Goal: Task Accomplishment & Management: Complete application form

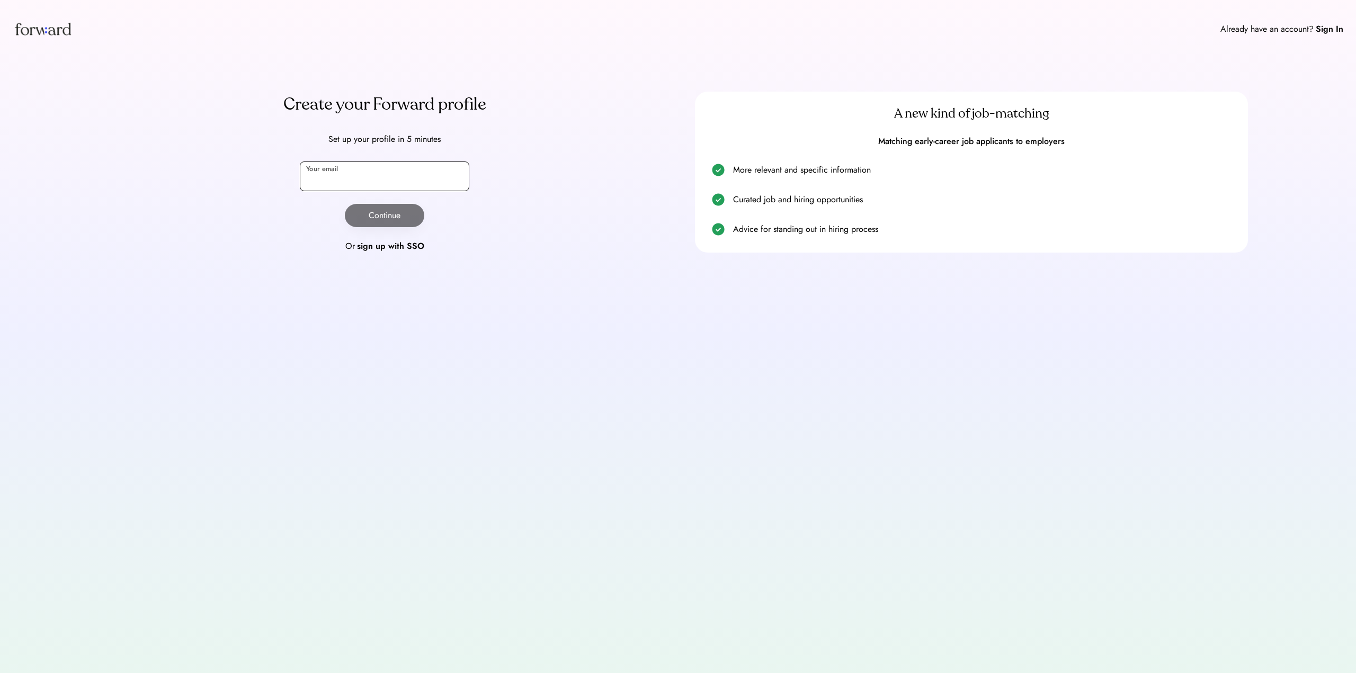
click at [406, 165] on input "email" at bounding box center [384, 177] width 169 height 30
type input "**********"
click at [395, 218] on button "Continue" at bounding box center [384, 215] width 79 height 23
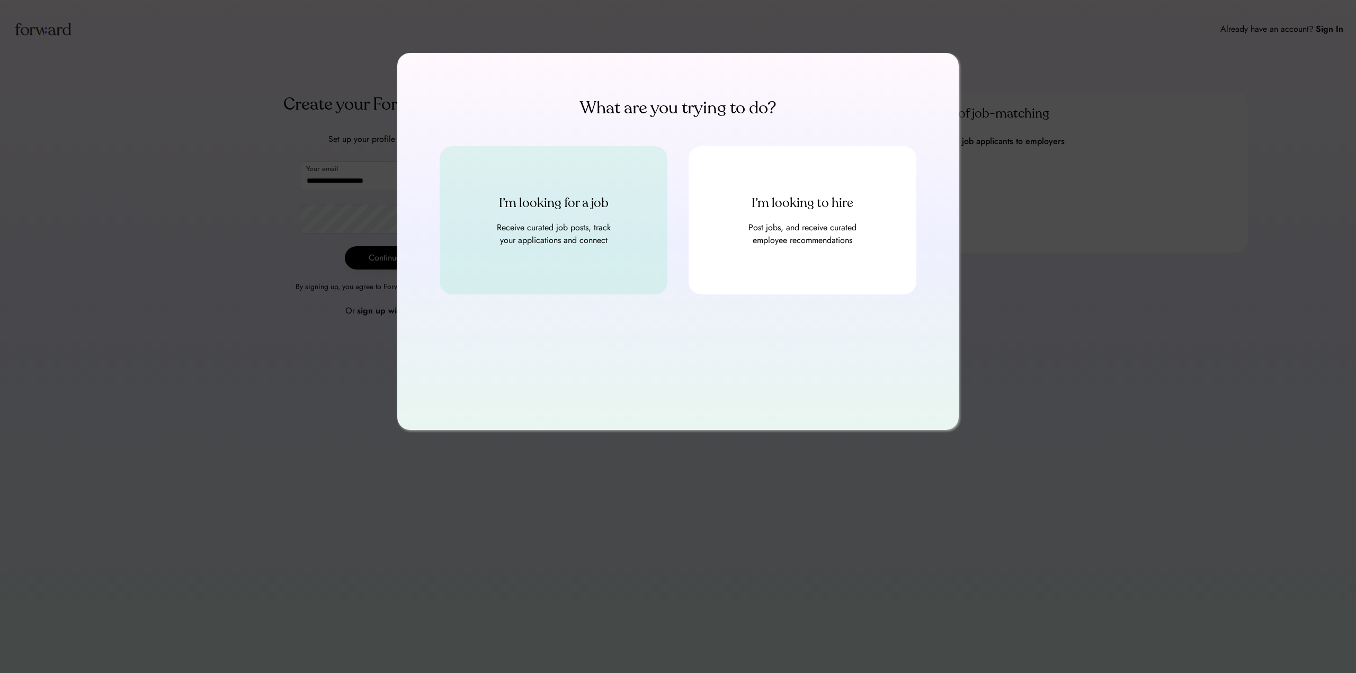
click at [604, 243] on div "Receive curated job posts, track your applications and connect" at bounding box center [553, 233] width 127 height 25
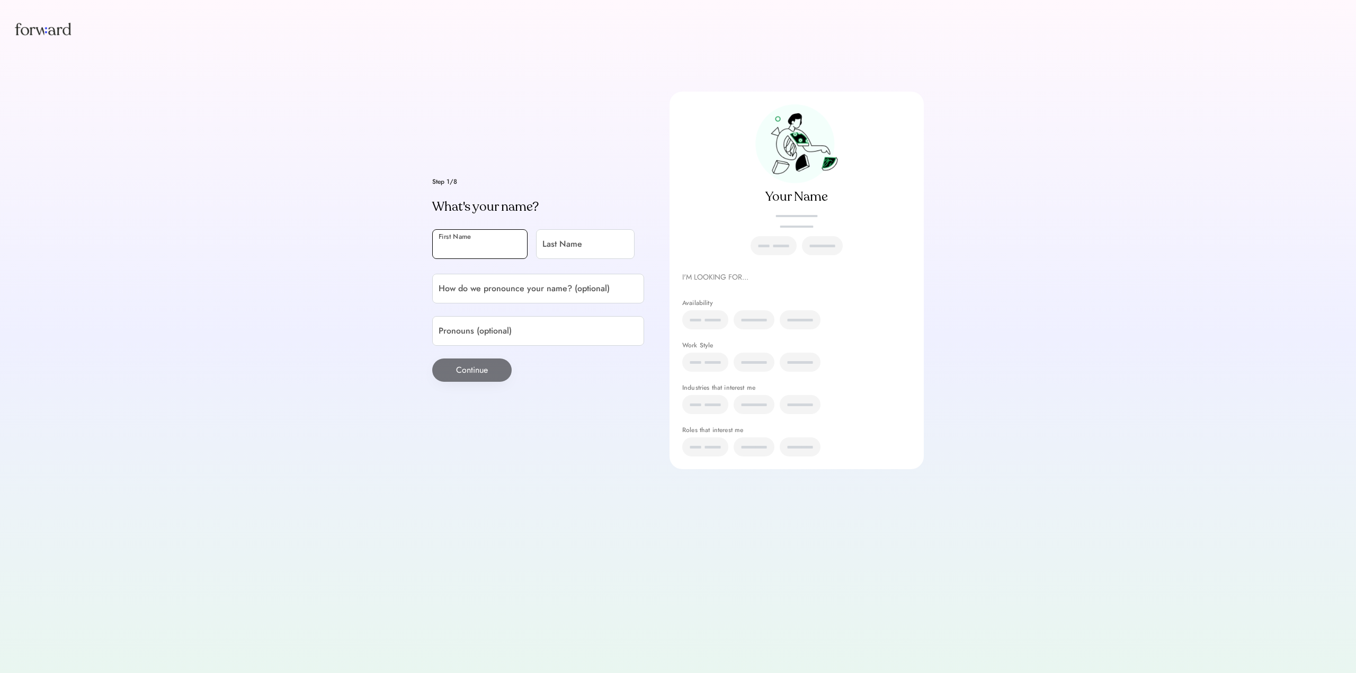
click at [488, 239] on input "input" at bounding box center [479, 244] width 95 height 30
type input "***"
type input "*********"
type input "**********"
click at [499, 318] on input "input" at bounding box center [538, 331] width 212 height 30
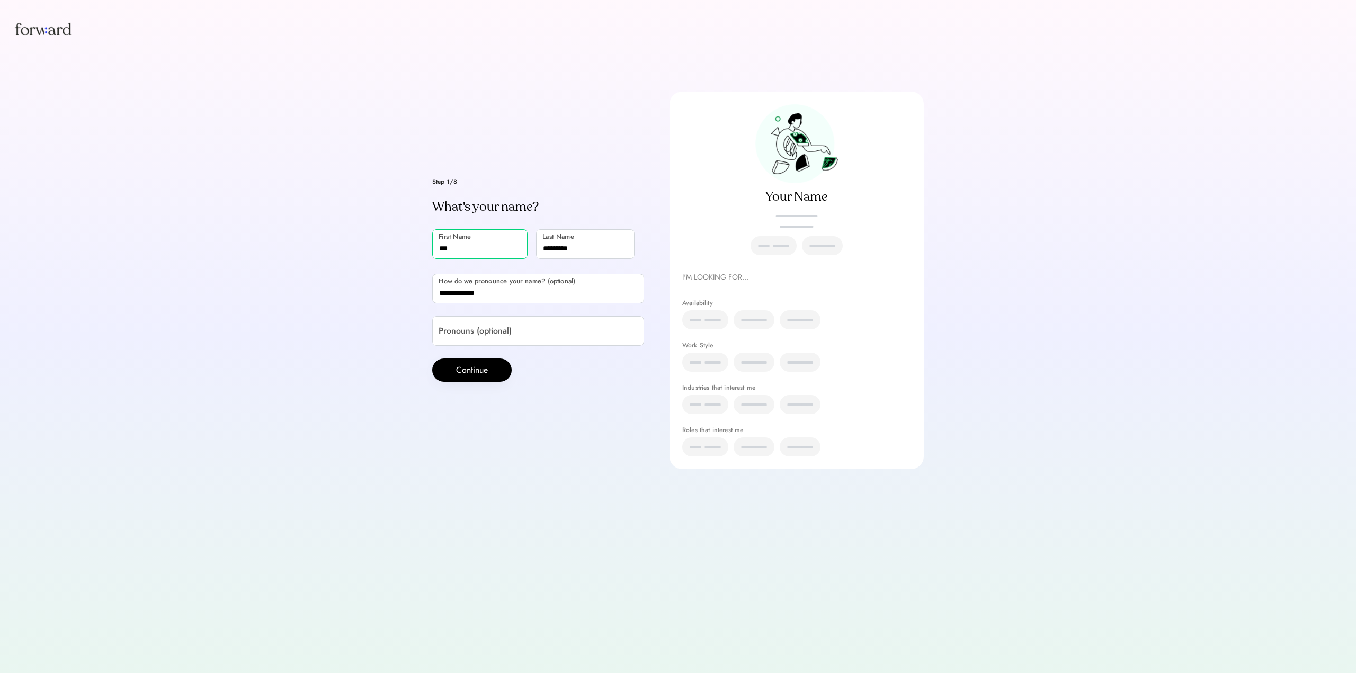
click at [643, 413] on div "Step 1/8 What's your name? First Name Last Name How do we pronounce your name? …" at bounding box center [677, 281] width 491 height 378
click at [493, 370] on button "Continue" at bounding box center [471, 370] width 79 height 23
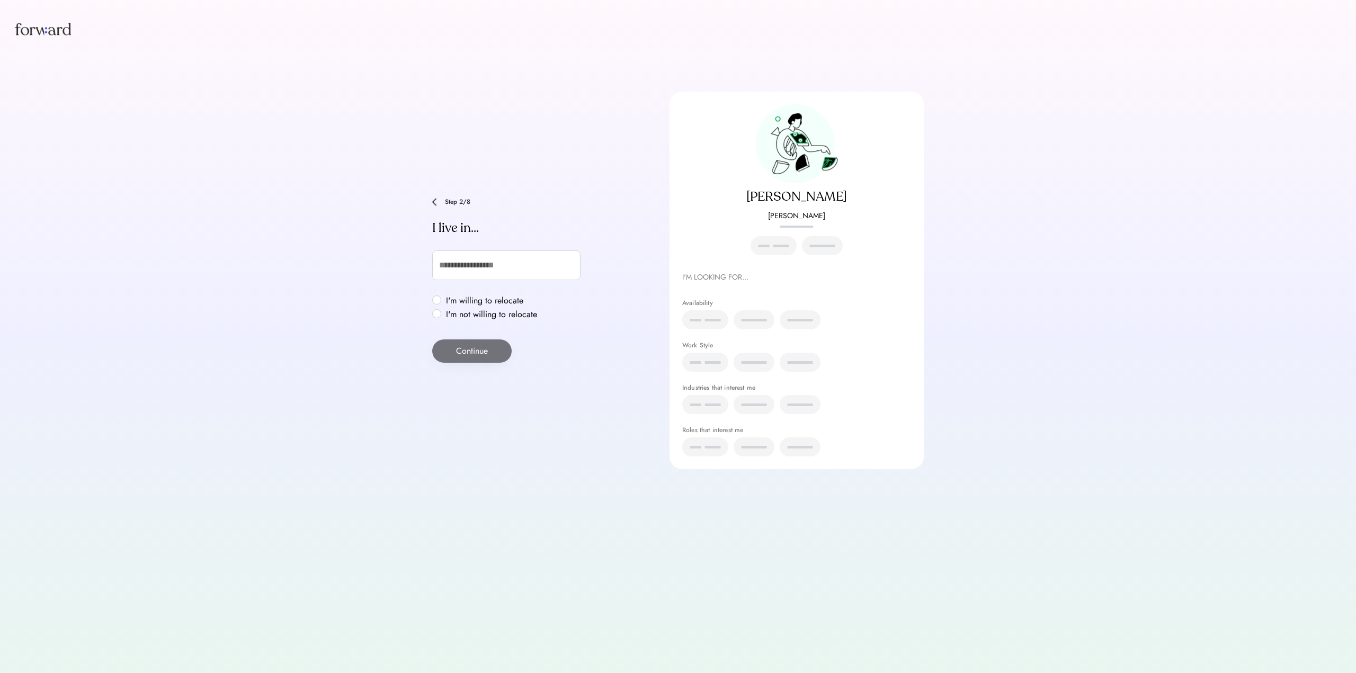
click at [524, 242] on div "Step 2/8 I live in... I'm willing to relocate I'm not willing to relocate Conti…" at bounding box center [538, 280] width 212 height 165
click at [520, 258] on input "text" at bounding box center [506, 266] width 148 height 30
type input "********"
type input "**********"
click at [531, 270] on input "**********" at bounding box center [506, 266] width 148 height 30
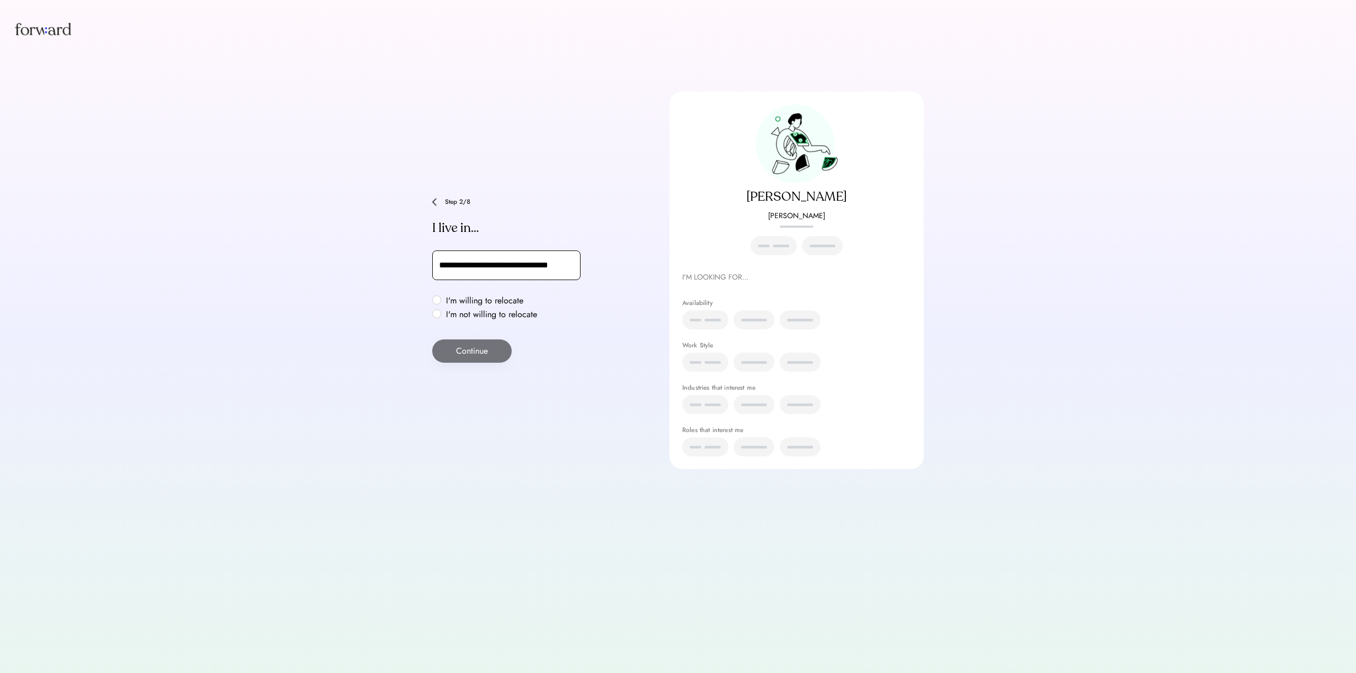
click at [517, 257] on input "**********" at bounding box center [506, 266] width 148 height 30
click at [517, 259] on input "**********" at bounding box center [506, 266] width 148 height 30
click at [477, 267] on input "**********" at bounding box center [506, 266] width 148 height 30
click at [476, 267] on input "**********" at bounding box center [506, 266] width 148 height 30
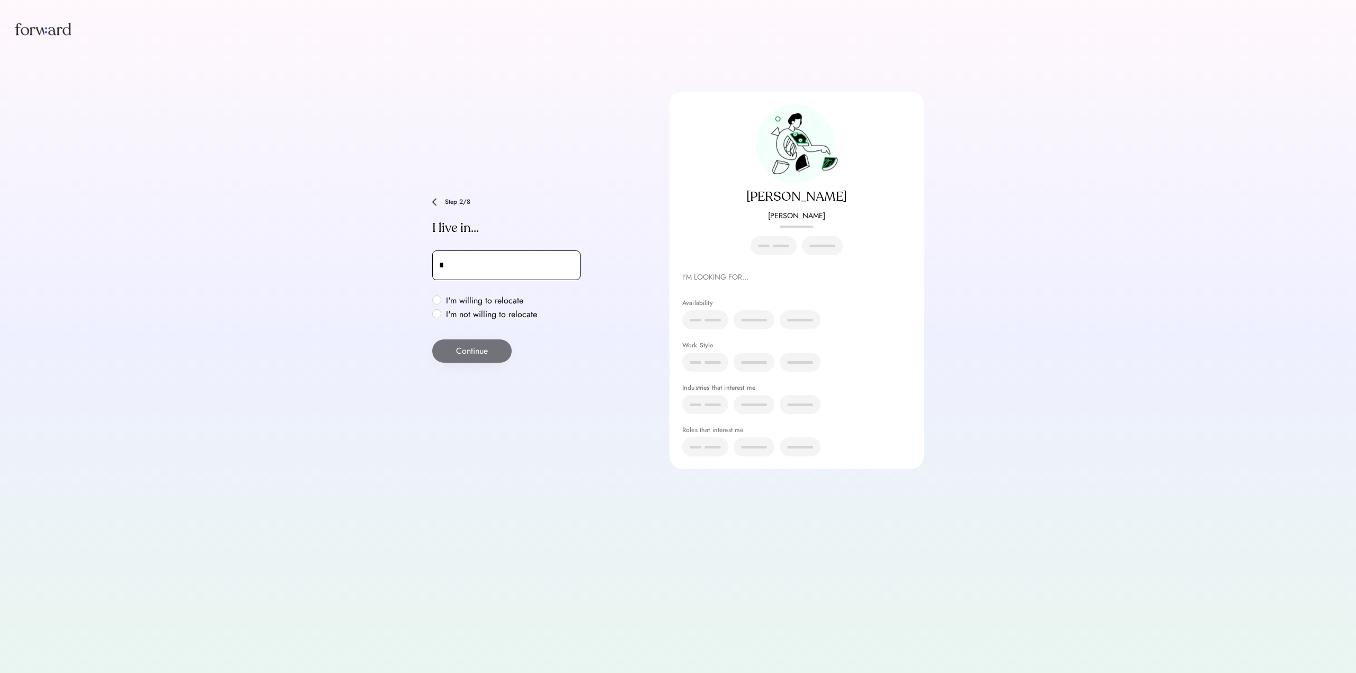
type input "**"
type input "**********"
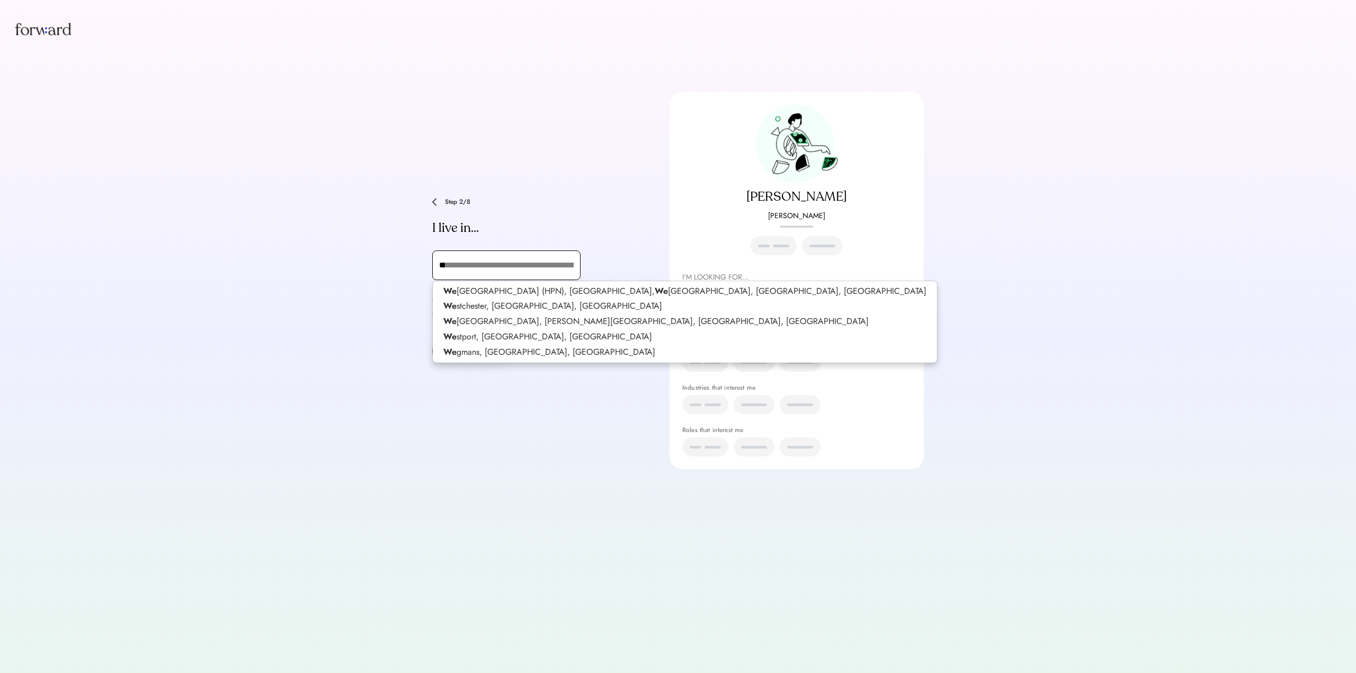
type input "***"
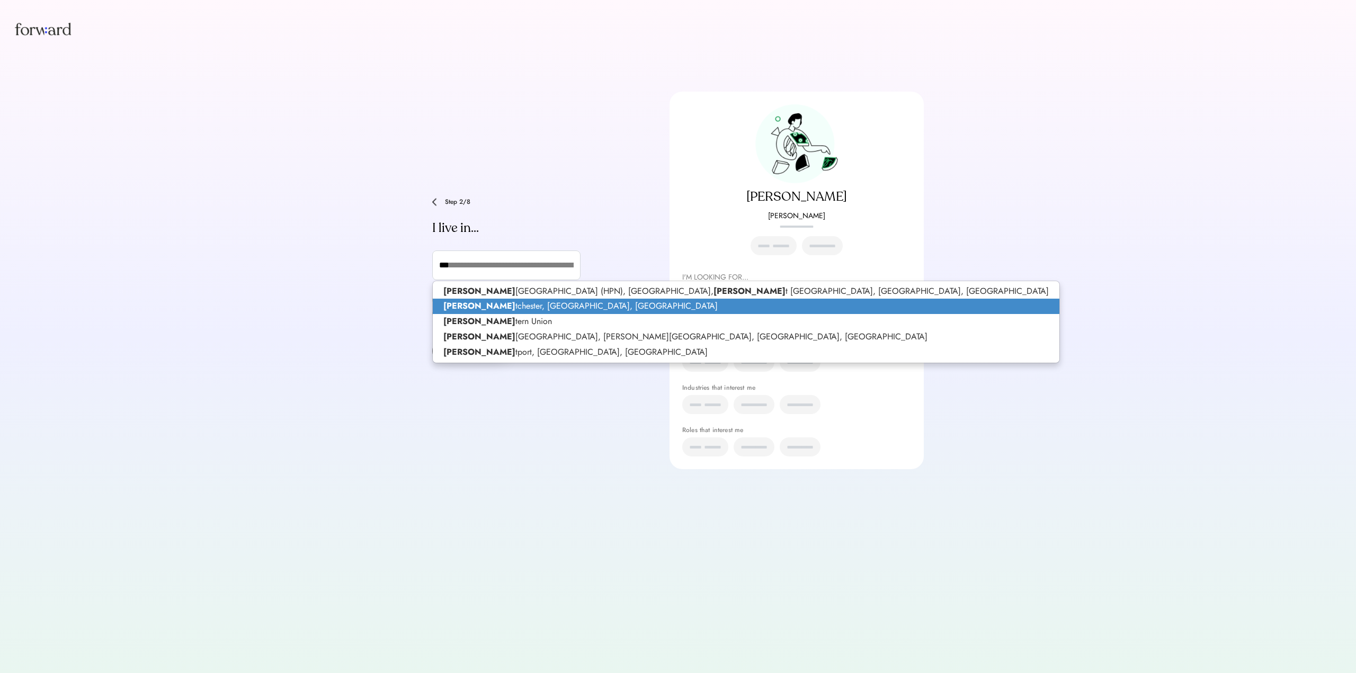
click at [520, 300] on p "Wes tchester, NY, USA" at bounding box center [746, 306] width 627 height 15
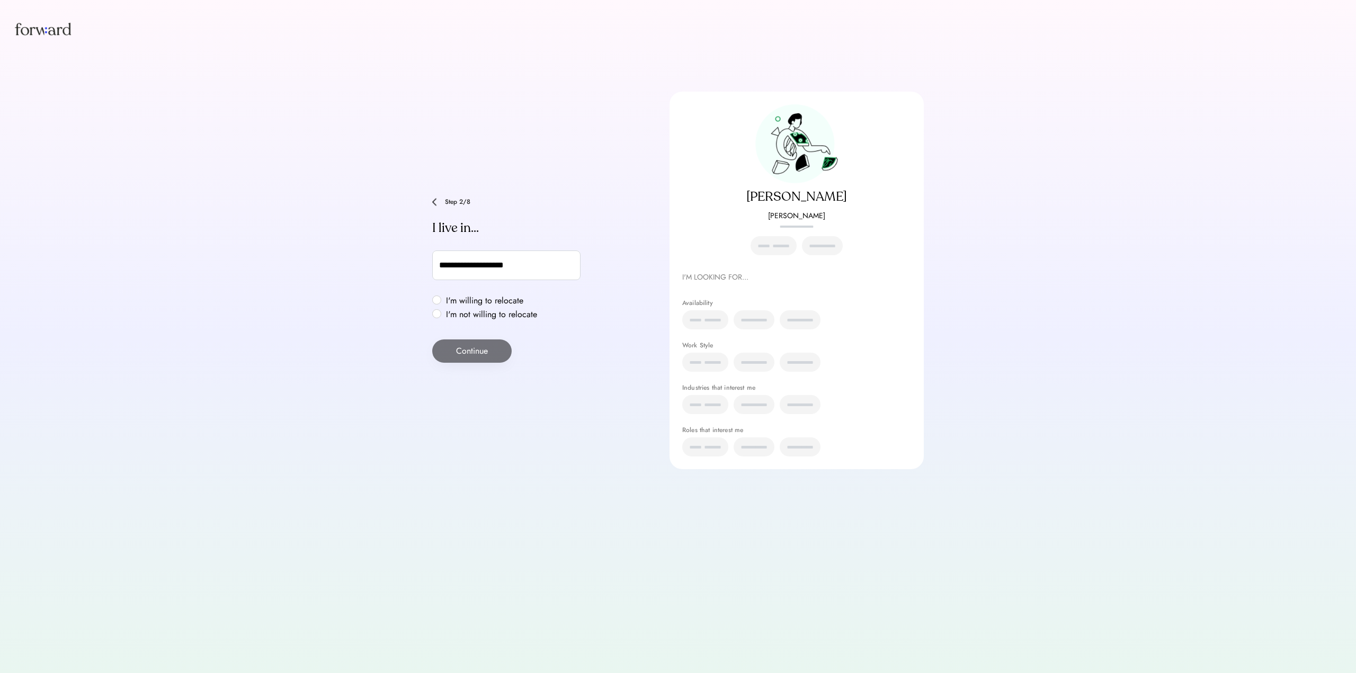
type input "**********"
click at [443, 302] on label "I'm willing to relocate" at bounding box center [491, 301] width 97 height 8
click at [489, 342] on button "Continue" at bounding box center [471, 350] width 79 height 23
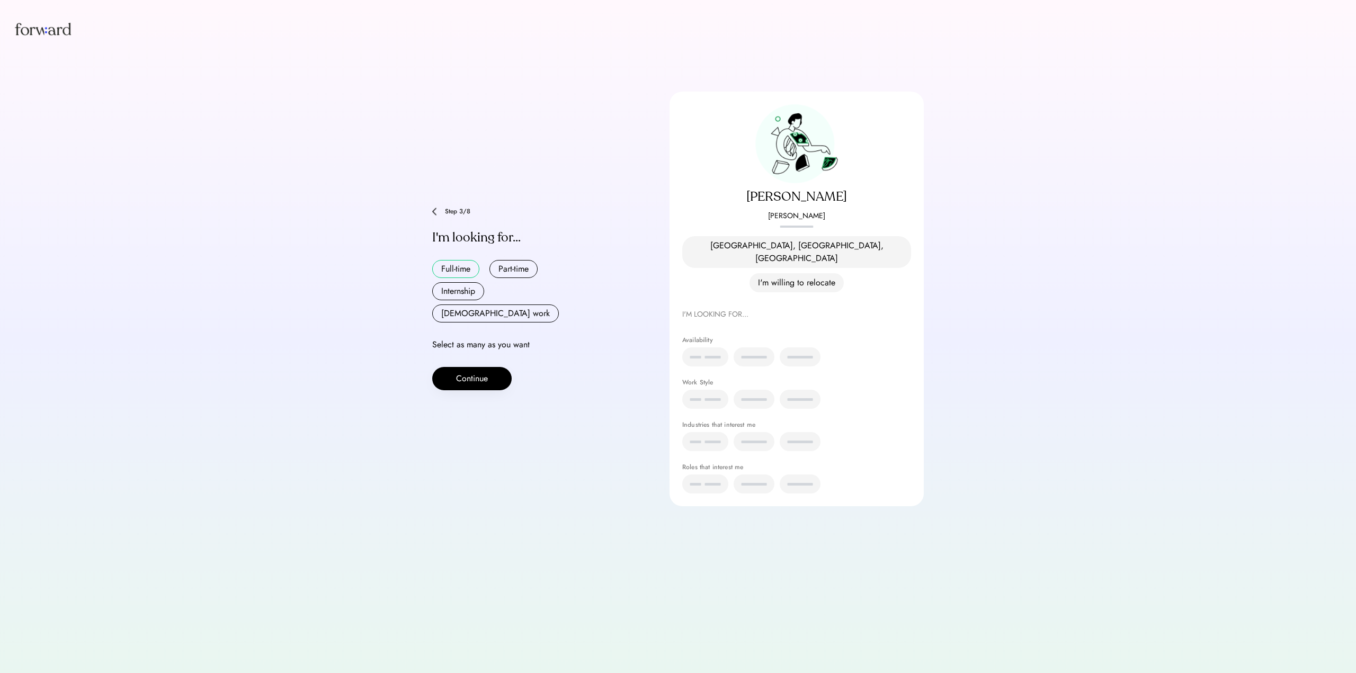
click at [467, 260] on button "Full-time" at bounding box center [455, 269] width 47 height 18
click at [495, 367] on button "Continue" at bounding box center [471, 378] width 79 height 23
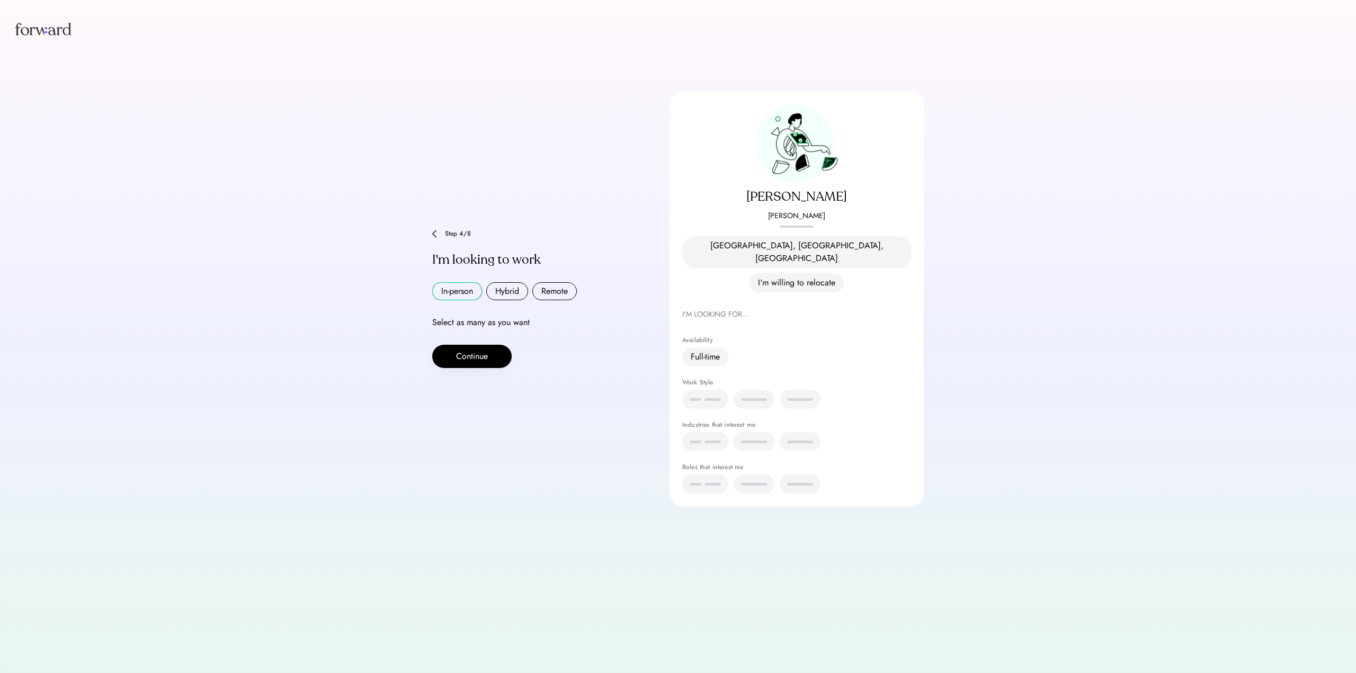
click at [460, 282] on button "In-person" at bounding box center [457, 291] width 50 height 18
click at [502, 282] on button "Hybrid" at bounding box center [507, 291] width 42 height 18
click at [556, 282] on button "Remote" at bounding box center [554, 291] width 44 height 18
click at [477, 345] on button "Continue" at bounding box center [471, 356] width 79 height 23
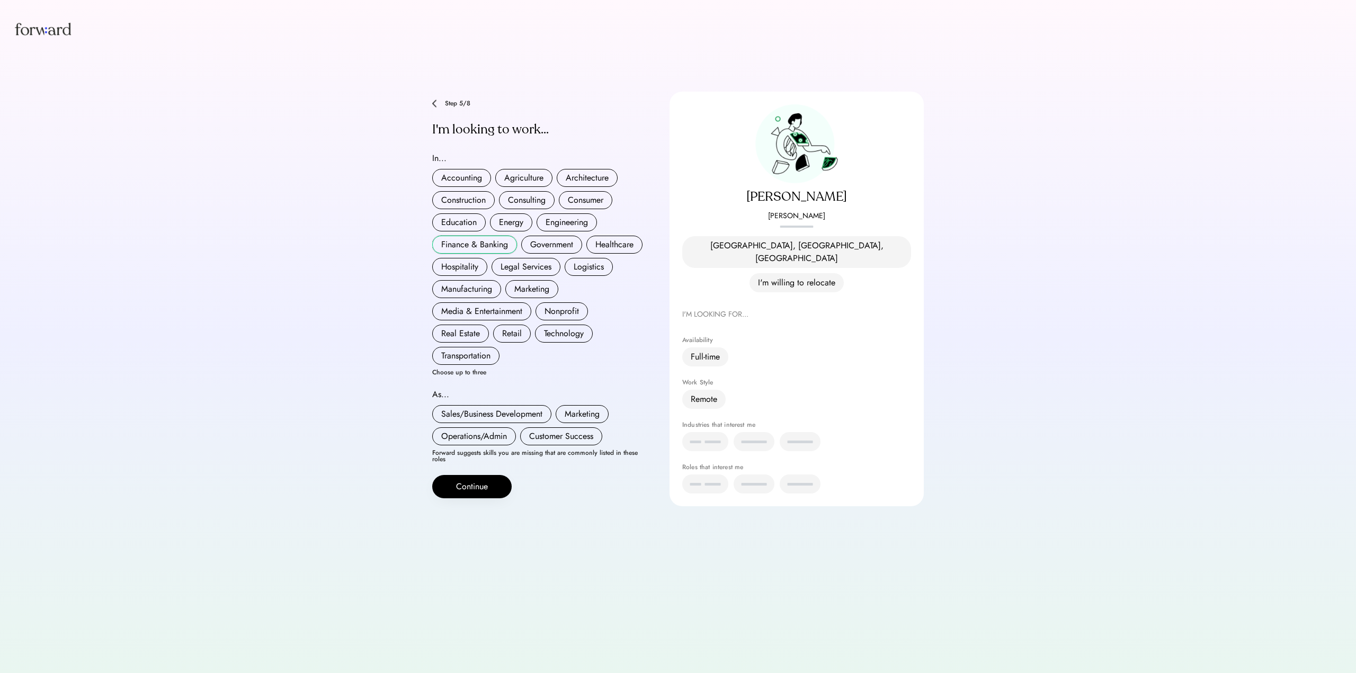
click at [484, 236] on button "Finance & Banking" at bounding box center [474, 245] width 85 height 18
click at [487, 406] on button "Sales/Business Development" at bounding box center [491, 414] width 119 height 18
click at [486, 427] on button "Operations/Admin" at bounding box center [474, 436] width 84 height 18
click at [548, 433] on button "Customer Success" at bounding box center [561, 436] width 82 height 18
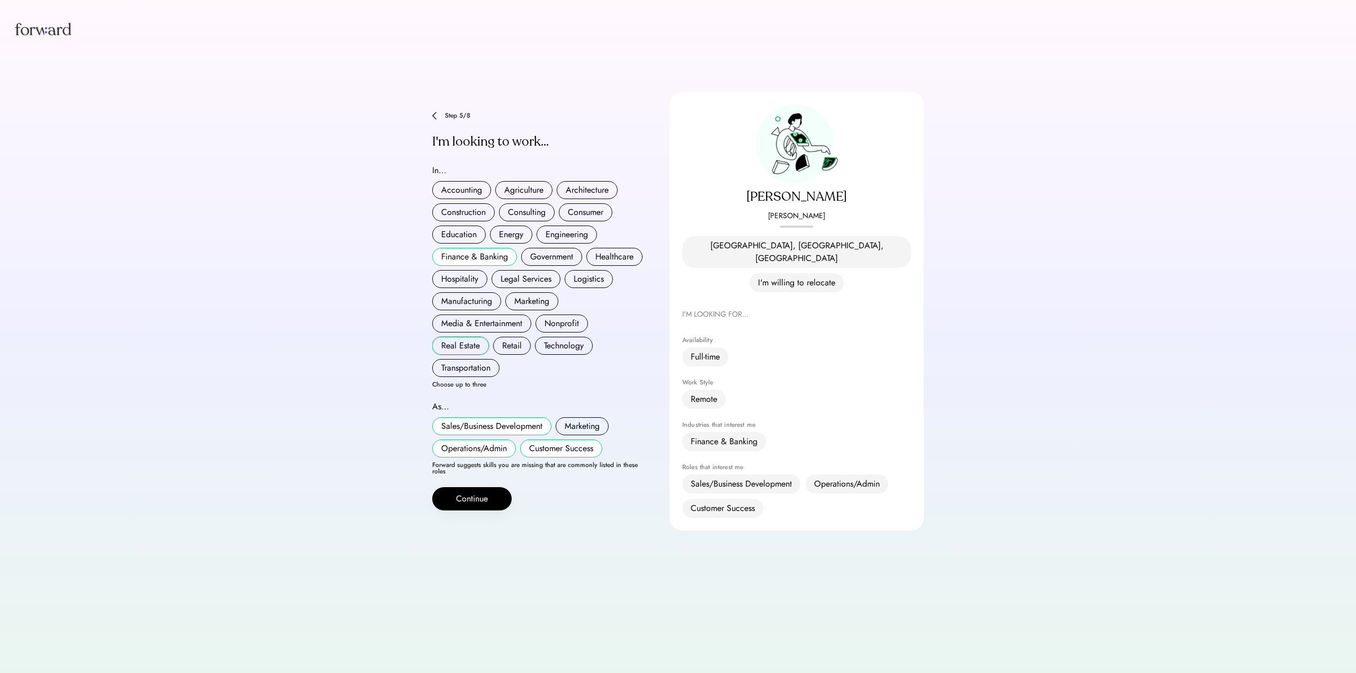
click at [469, 337] on button "Real Estate" at bounding box center [460, 346] width 57 height 18
click at [561, 337] on button "Technology" at bounding box center [564, 346] width 58 height 18
click at [472, 181] on button "Accounting" at bounding box center [461, 190] width 59 height 18
click at [463, 181] on button "Accounting" at bounding box center [461, 190] width 59 height 18
click at [466, 181] on button "Accounting" at bounding box center [461, 190] width 59 height 18
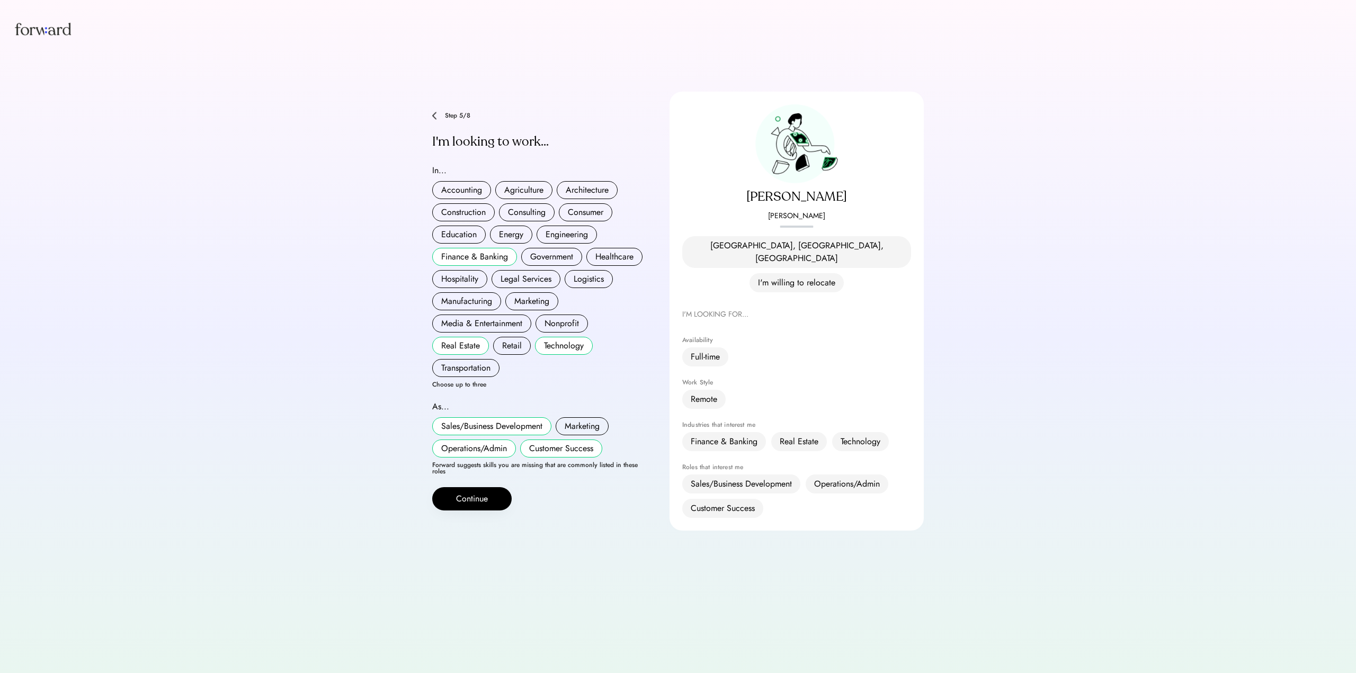
click at [551, 315] on button "Nonprofit" at bounding box center [561, 324] width 52 height 18
click at [536, 203] on button "Consulting" at bounding box center [527, 212] width 56 height 18
click at [572, 337] on button "Technology" at bounding box center [564, 346] width 58 height 18
click at [519, 203] on button "Consulting" at bounding box center [527, 212] width 56 height 18
click at [501, 487] on button "Continue" at bounding box center [471, 498] width 79 height 23
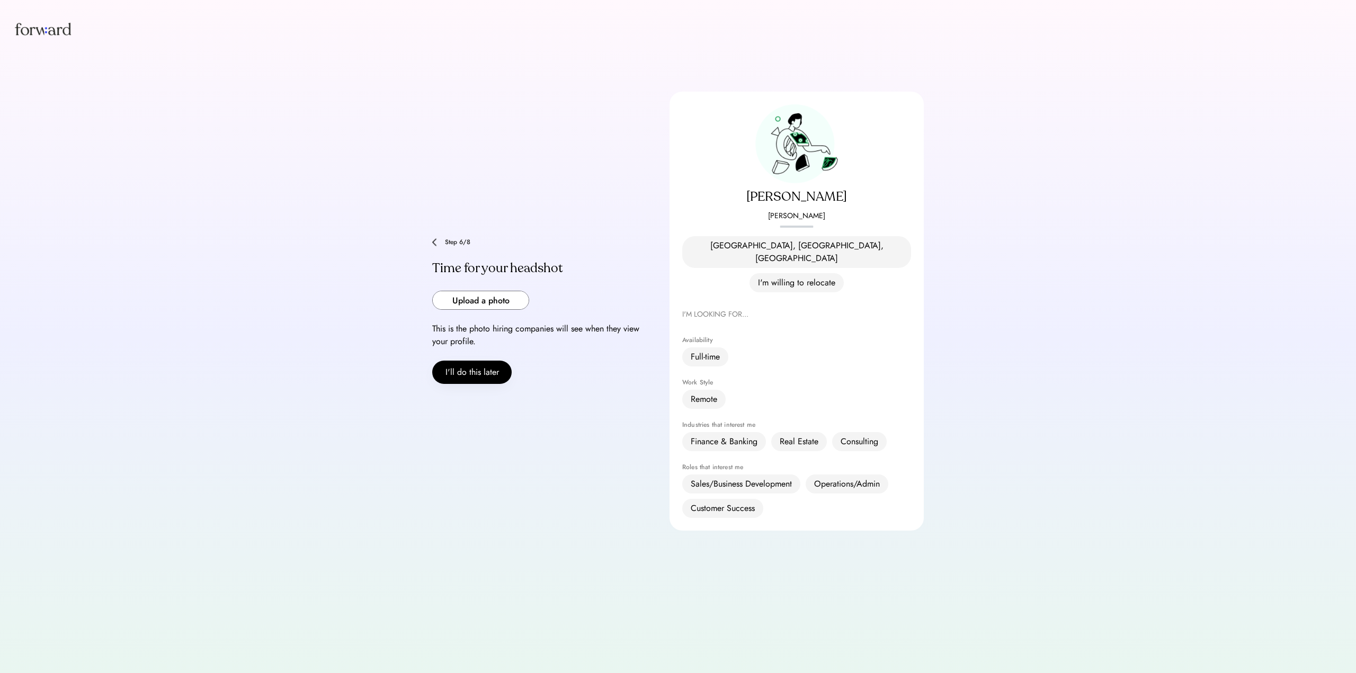
click at [510, 291] on input "file" at bounding box center [481, 300] width 96 height 18
click at [489, 291] on div "Upload a photo" at bounding box center [480, 300] width 97 height 19
click at [487, 291] on input "file" at bounding box center [481, 300] width 96 height 18
click at [489, 270] on div "Step 6/8 Time for your headshot Upload a photo This is the photo hiring compani…" at bounding box center [538, 311] width 212 height 146
click at [489, 291] on input "file" at bounding box center [481, 300] width 96 height 18
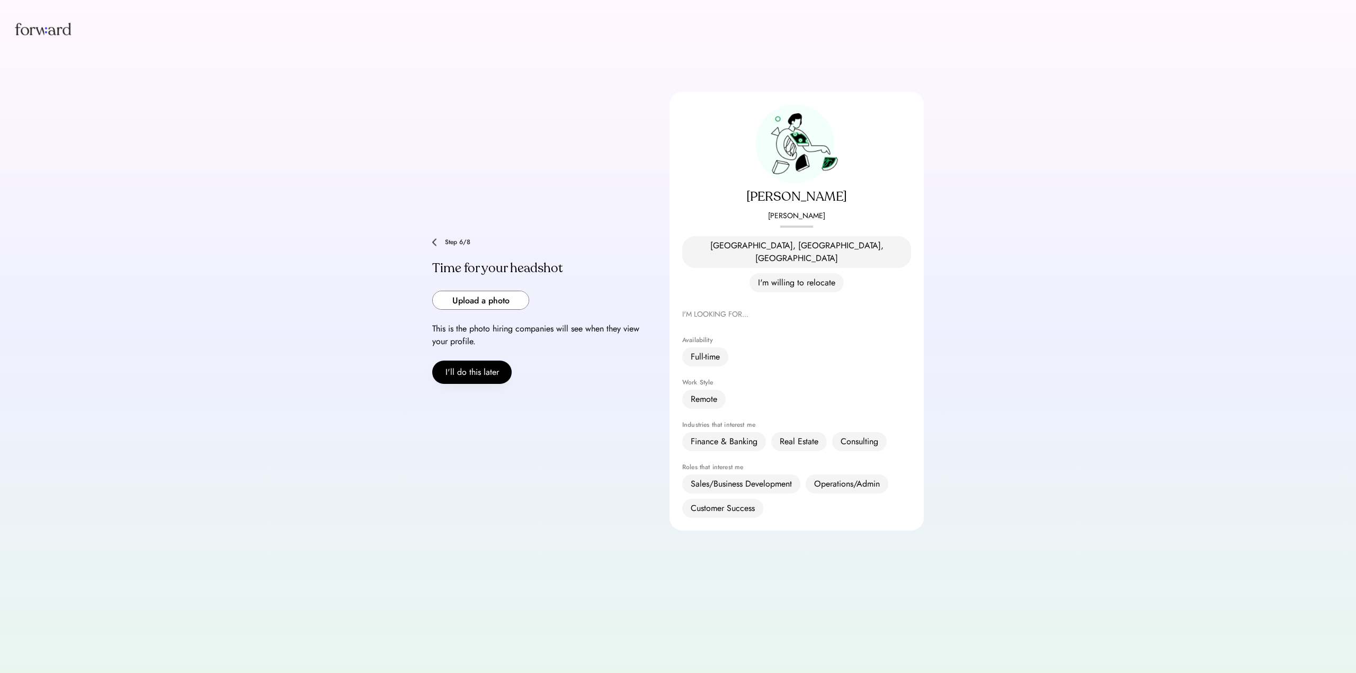
click at [463, 291] on input "file" at bounding box center [481, 300] width 96 height 18
type input "**********"
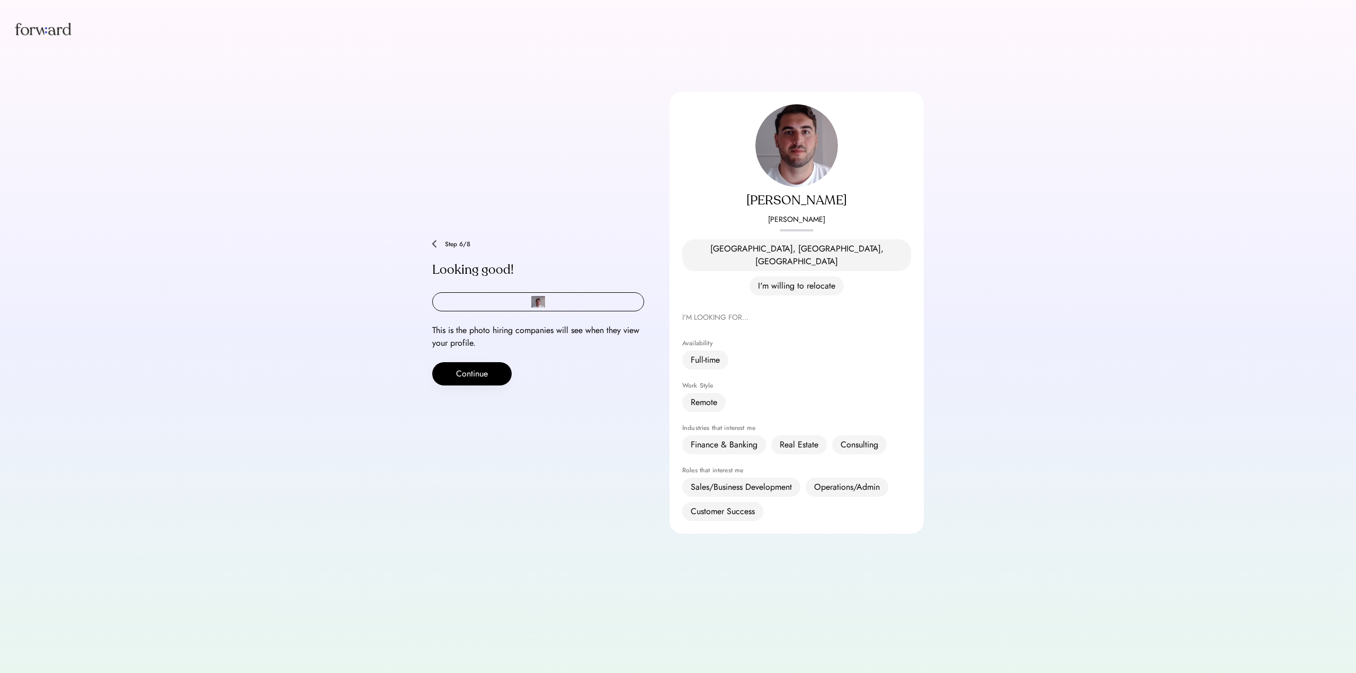
click at [796, 162] on img at bounding box center [796, 145] width 83 height 83
click at [702, 396] on div "Remote" at bounding box center [704, 402] width 26 height 13
click at [485, 362] on button "Continue" at bounding box center [471, 373] width 79 height 23
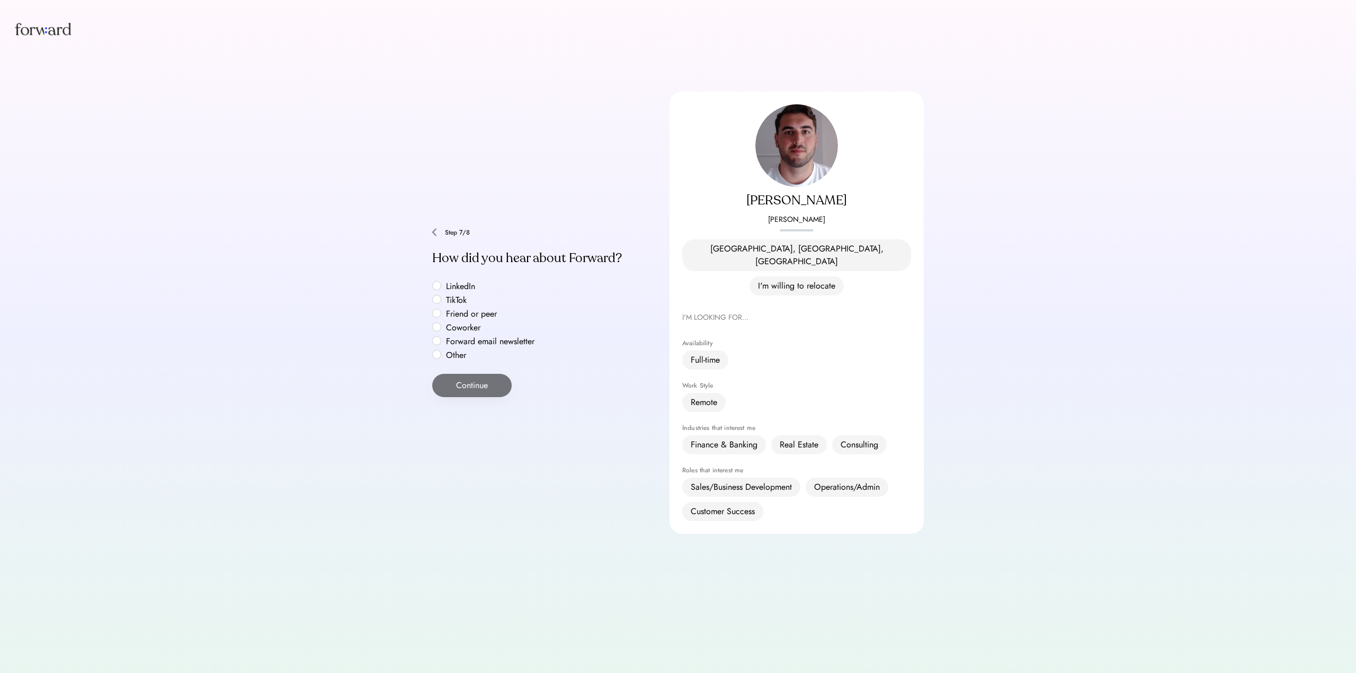
click at [432, 228] on img at bounding box center [434, 232] width 4 height 8
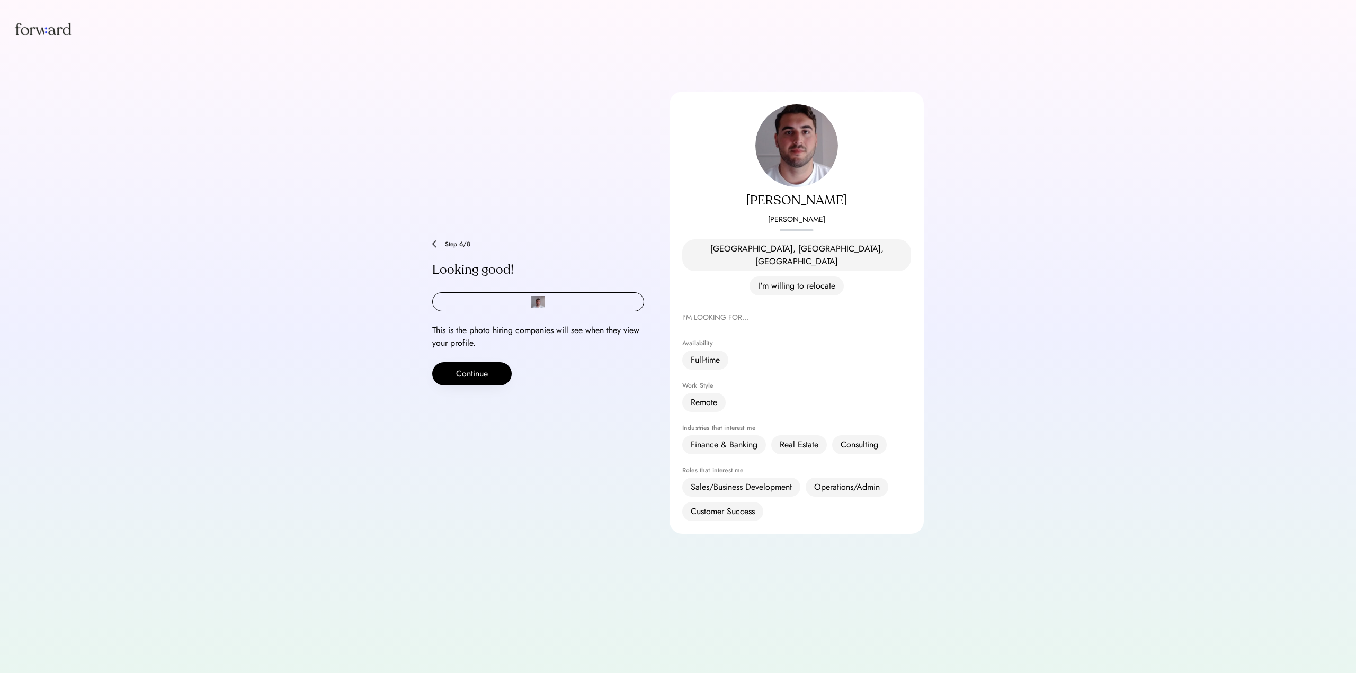
click at [429, 223] on div "**********" at bounding box center [678, 336] width 1356 height 673
click at [432, 229] on div "**********" at bounding box center [678, 336] width 1356 height 673
click at [435, 240] on img at bounding box center [434, 244] width 4 height 8
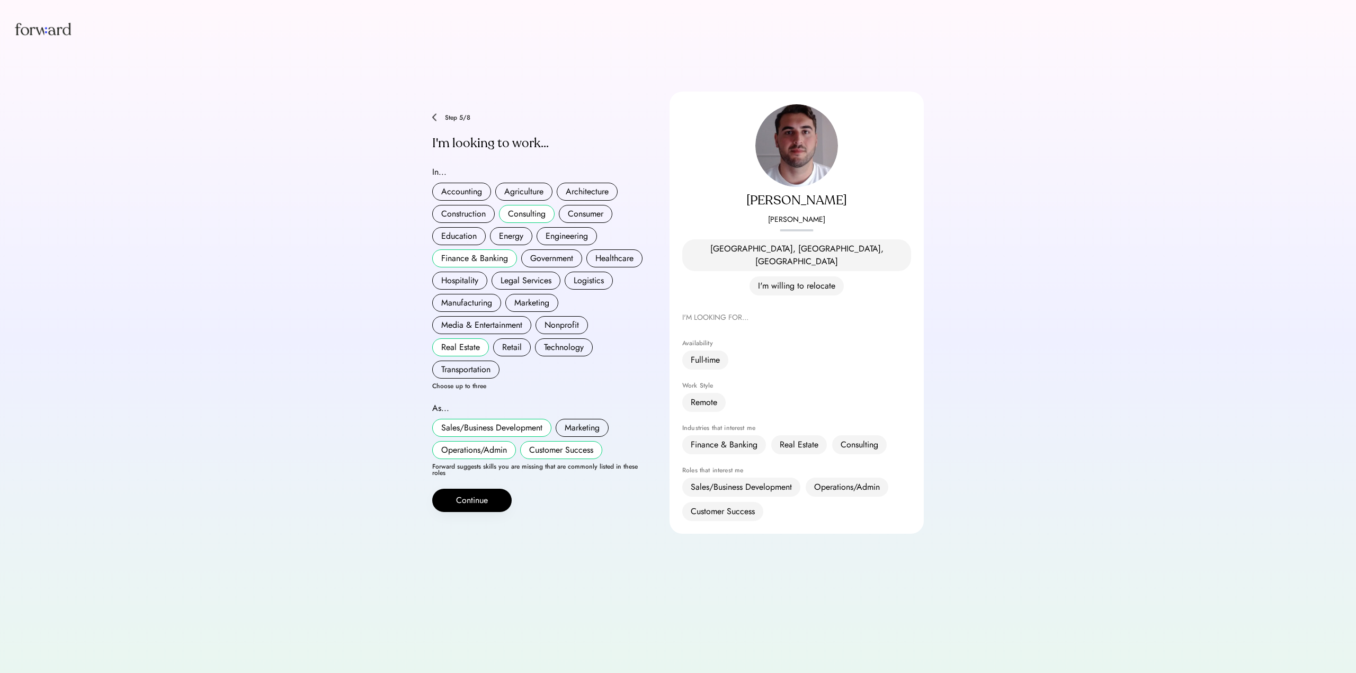
click at [444, 113] on div "Step 5/8" at bounding box center [538, 117] width 212 height 8
click at [439, 113] on div "Step 5/8" at bounding box center [538, 117] width 212 height 8
click at [436, 113] on img at bounding box center [434, 117] width 4 height 8
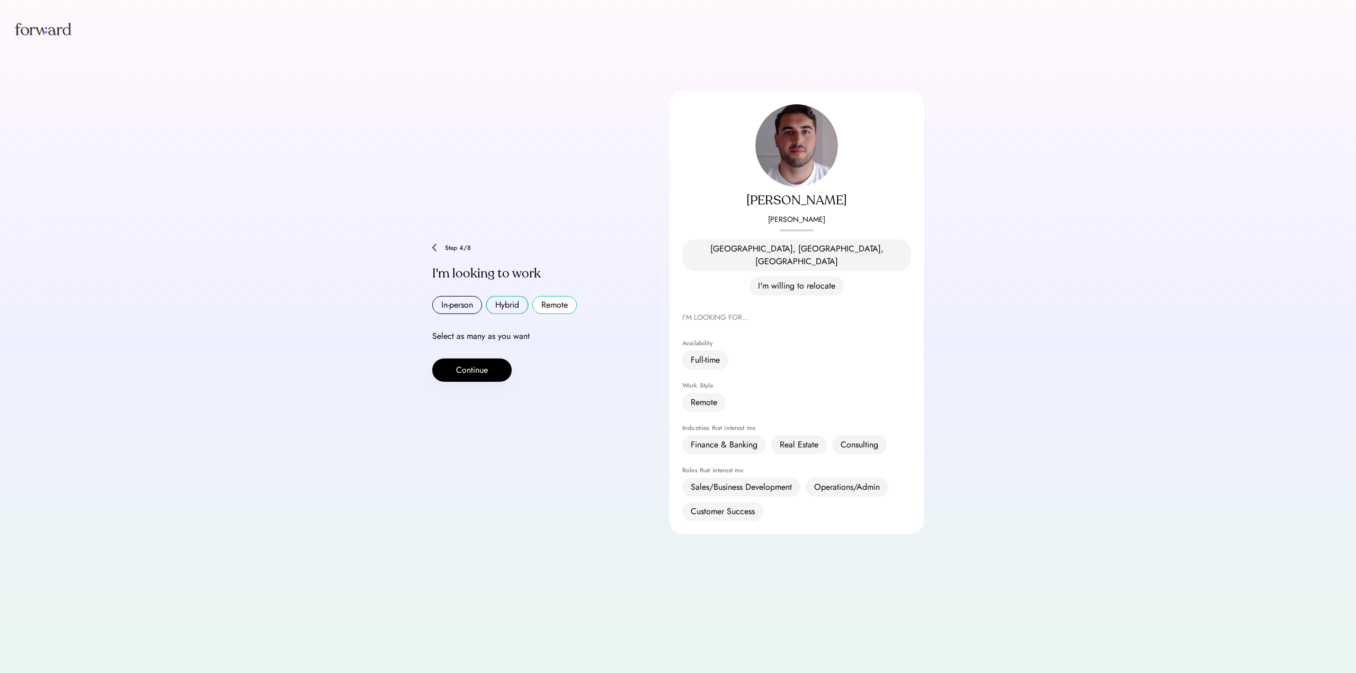
click at [514, 296] on button "Hybrid" at bounding box center [507, 305] width 42 height 18
click at [465, 296] on button "In-person" at bounding box center [457, 305] width 50 height 18
click at [478, 359] on button "Continue" at bounding box center [471, 370] width 79 height 23
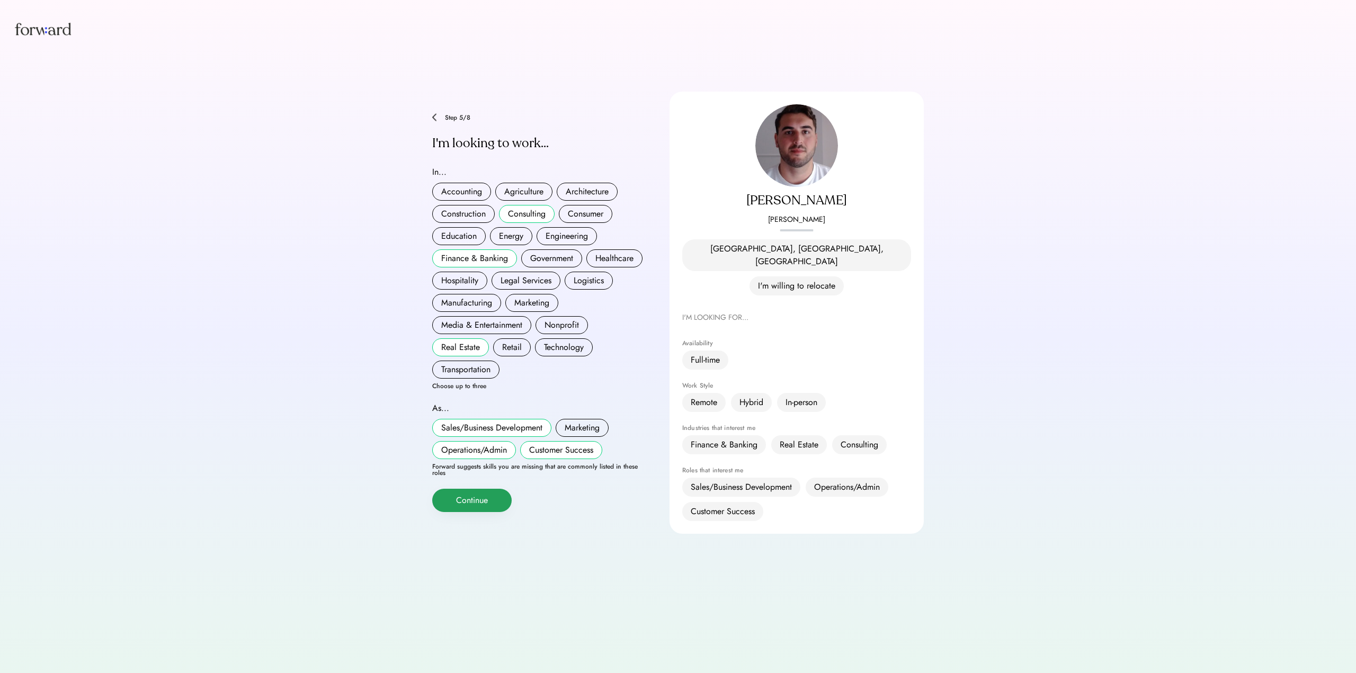
click at [488, 489] on button "Continue" at bounding box center [471, 500] width 79 height 23
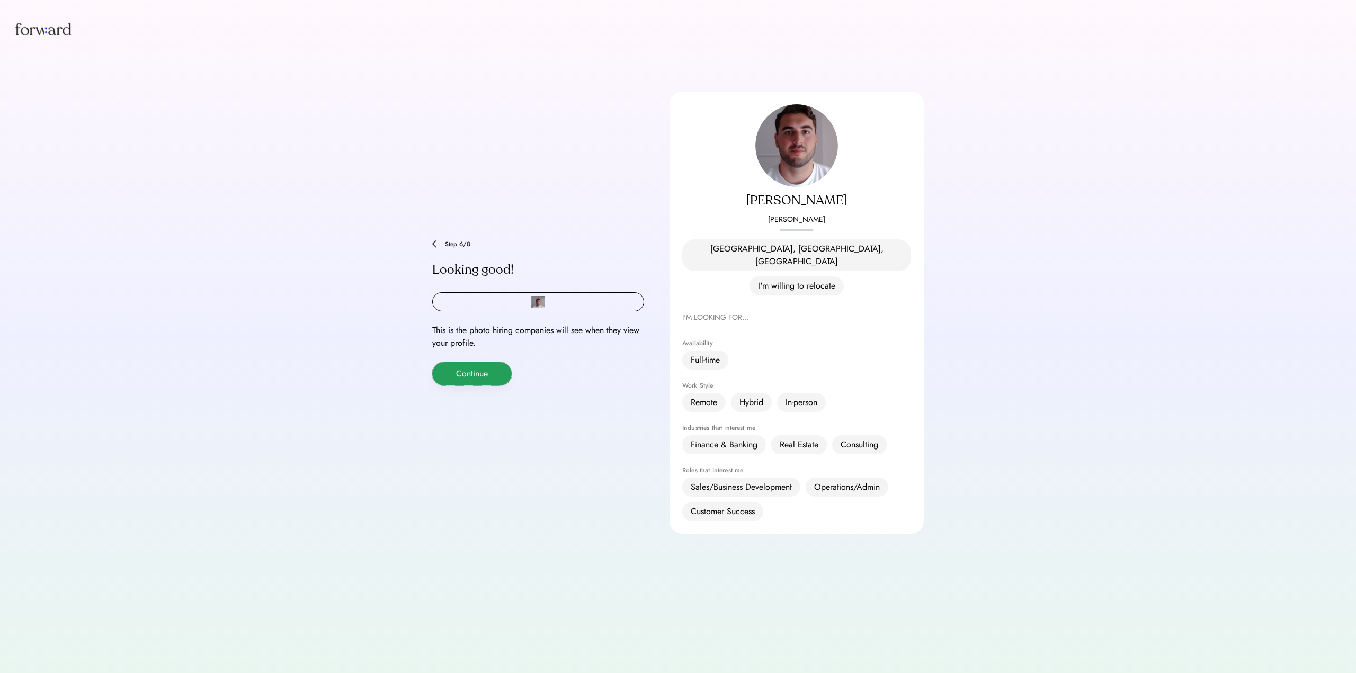
click at [476, 362] on button "Continue" at bounding box center [471, 373] width 79 height 23
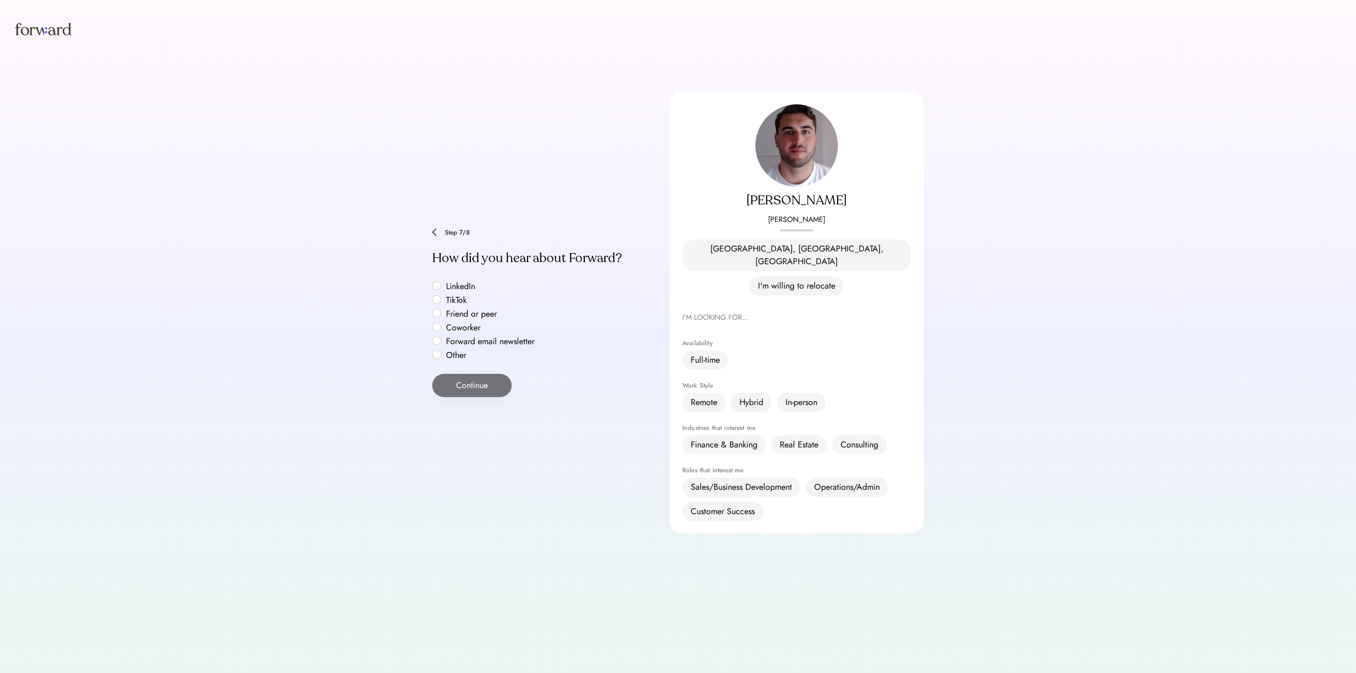
click at [443, 282] on label "LinkedIn" at bounding box center [490, 286] width 95 height 8
click at [482, 374] on button "Continue" at bounding box center [471, 385] width 79 height 23
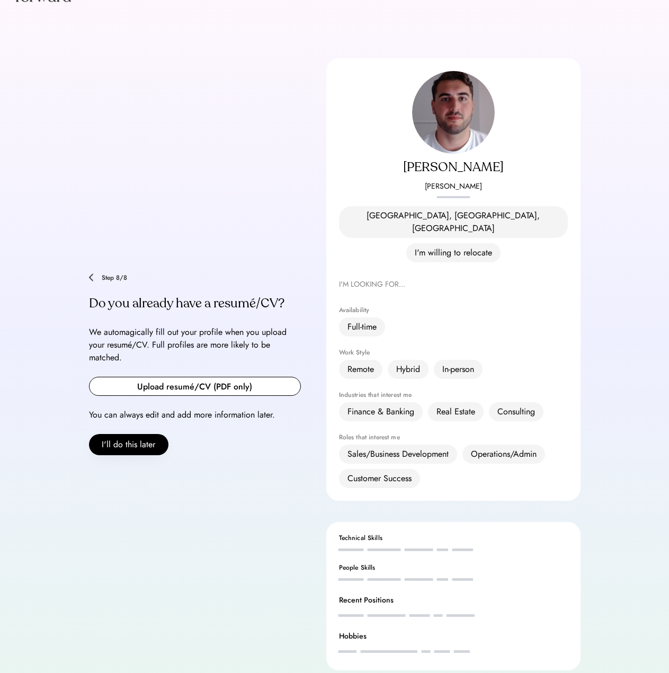
scroll to position [36, 0]
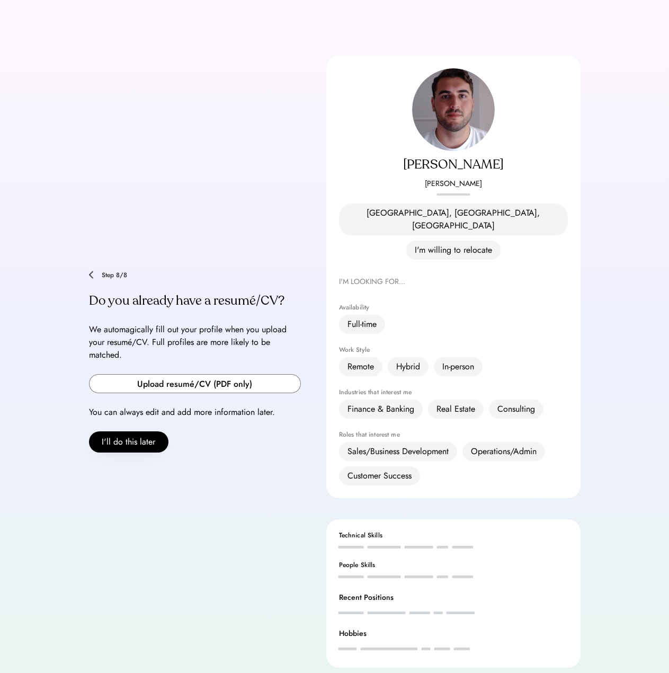
click at [222, 374] on input "file" at bounding box center [195, 383] width 211 height 18
type input "**********"
click at [242, 374] on input "file" at bounding box center [195, 383] width 211 height 18
type input "**********"
click at [285, 432] on div "Step 8/8 Do you already have a resumé/CV? We automagically fill out your profil…" at bounding box center [195, 362] width 212 height 182
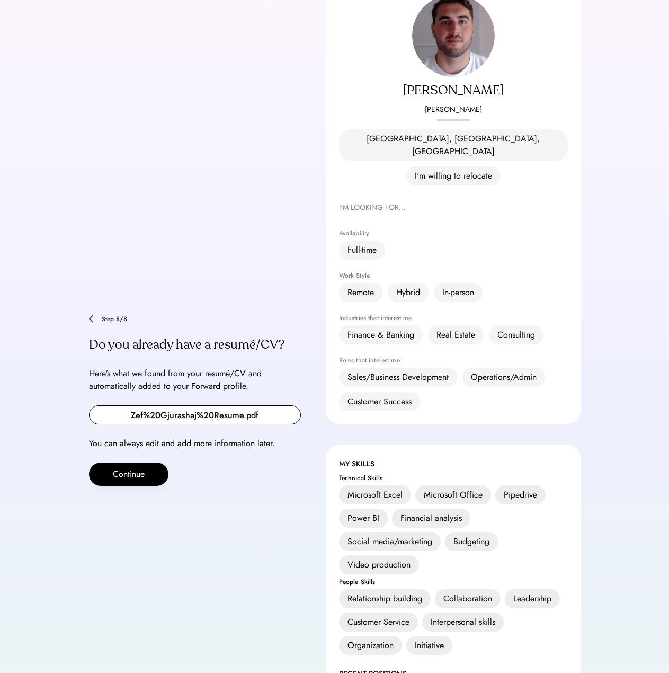
scroll to position [262, 0]
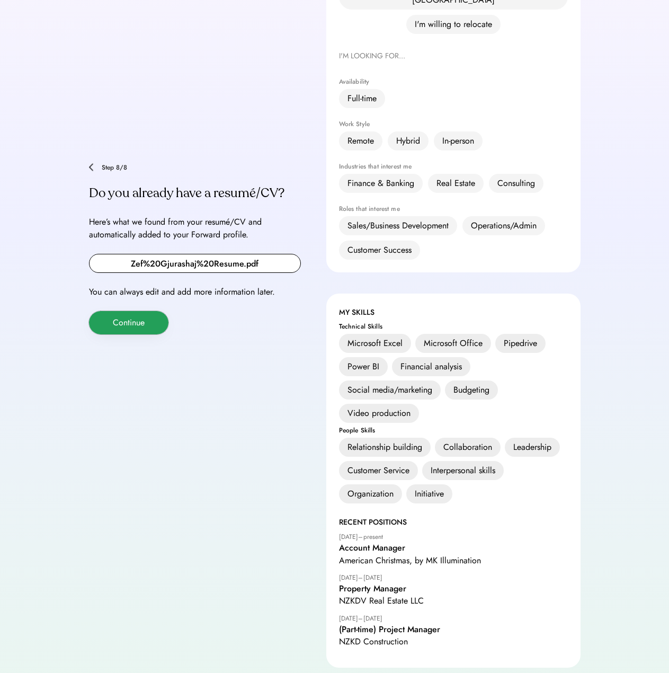
click at [146, 311] on button "Continue" at bounding box center [128, 322] width 79 height 23
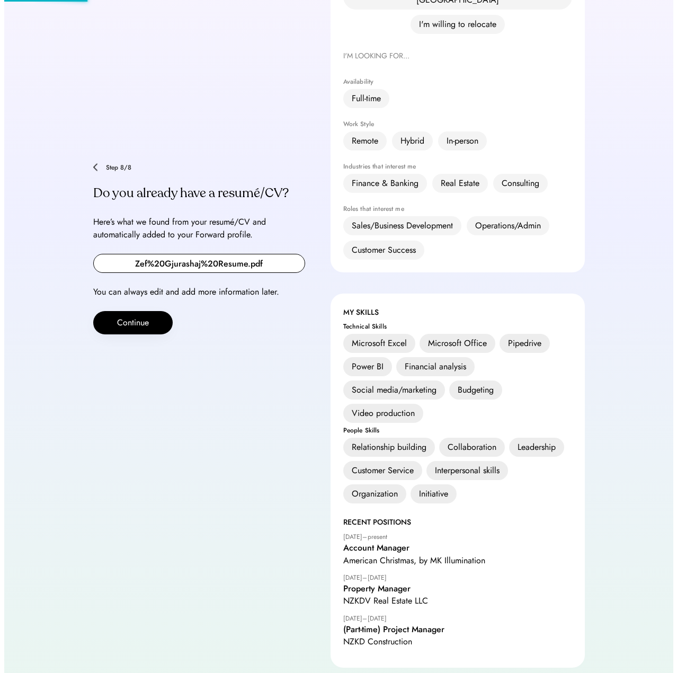
scroll to position [0, 0]
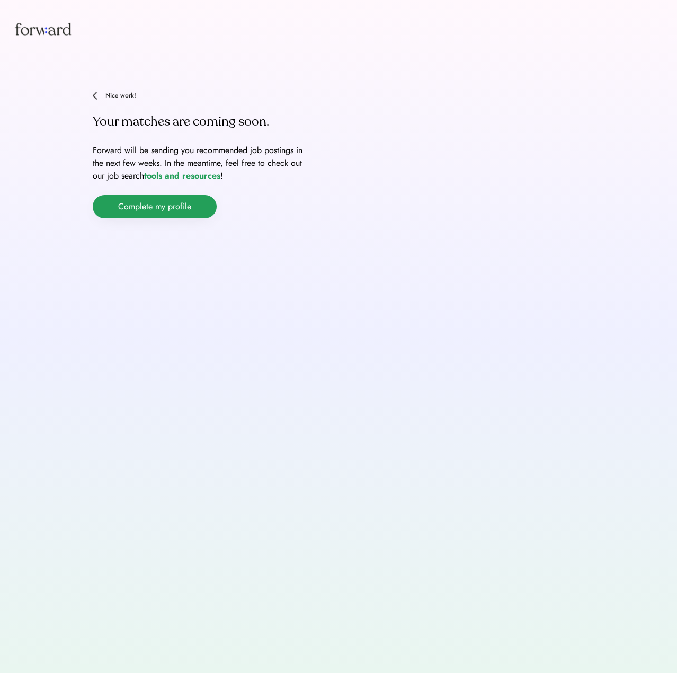
click at [199, 202] on button "Complete my profile" at bounding box center [155, 206] width 124 height 23
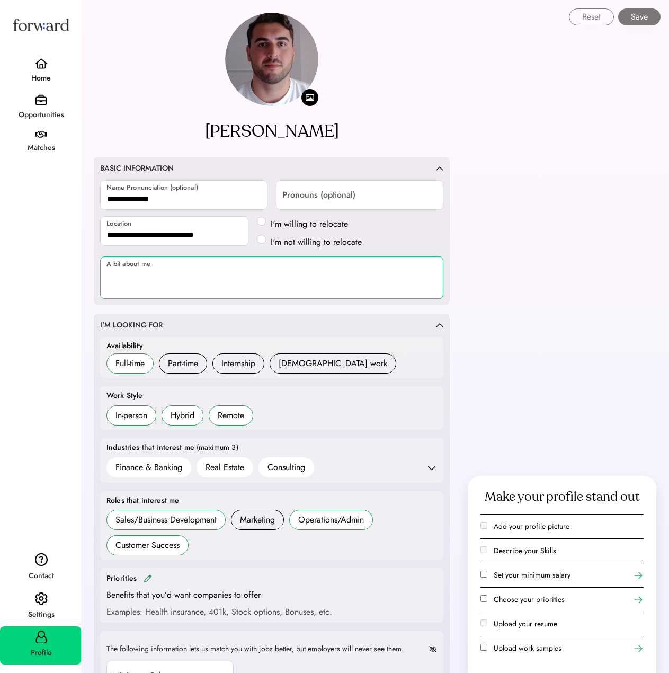
click at [256, 276] on textarea at bounding box center [271, 277] width 343 height 42
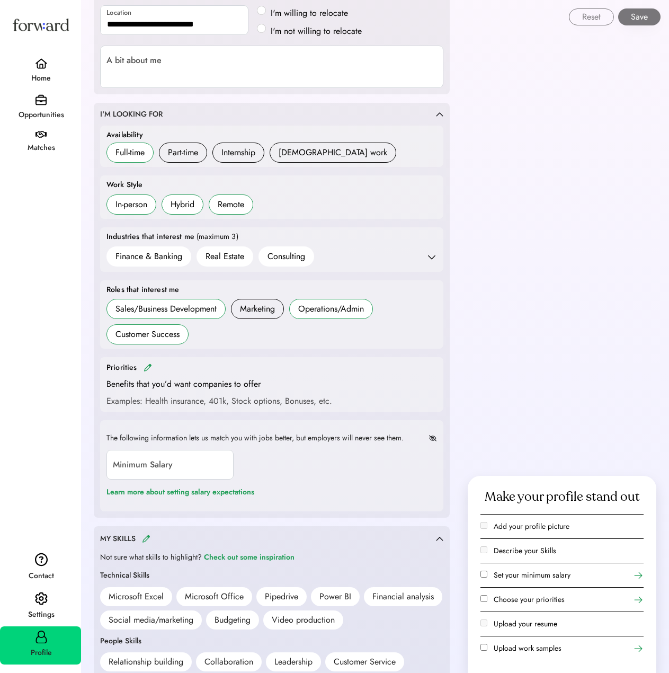
scroll to position [212, 0]
click at [202, 459] on input "input" at bounding box center [169, 464] width 127 height 30
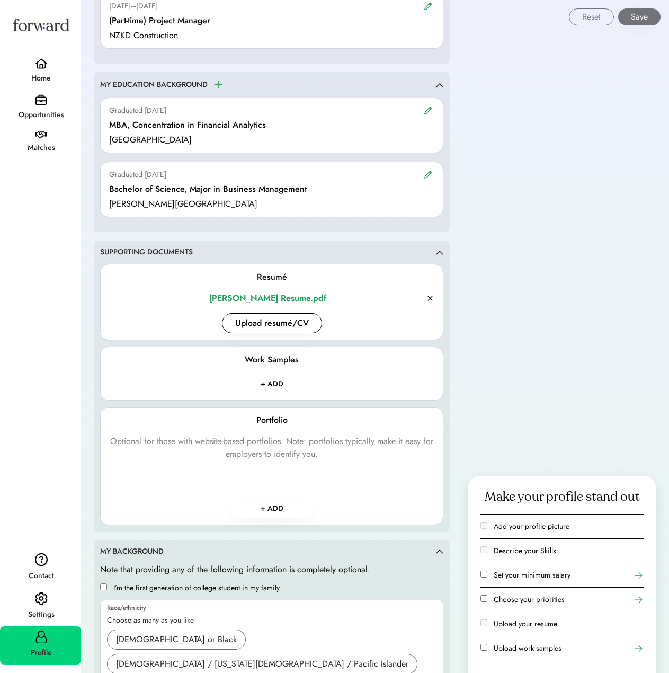
scroll to position [1112, 0]
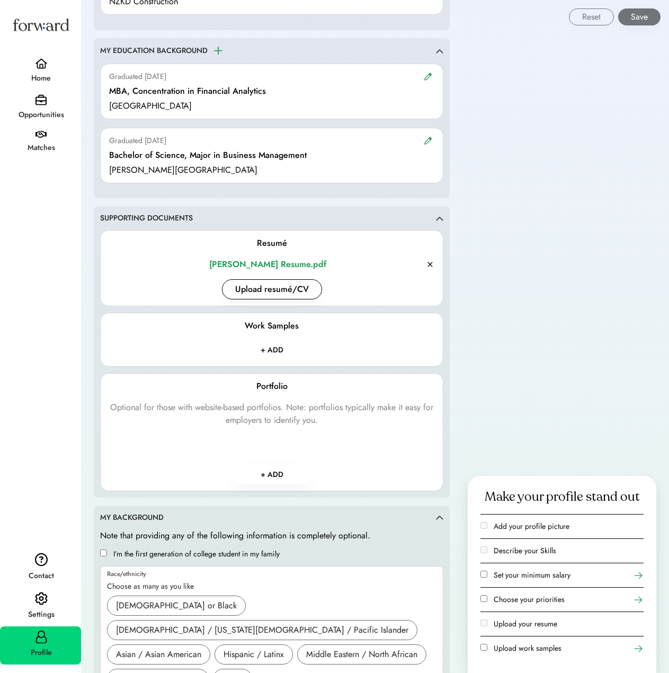
click at [295, 415] on div "Optional for those with website-based portfolios. Note: portfolios typically ma…" at bounding box center [271, 413] width 325 height 25
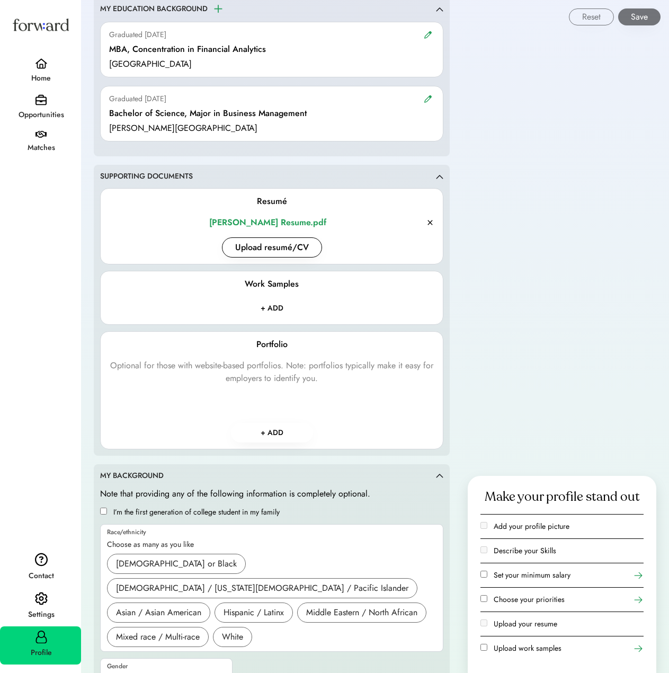
scroll to position [1171, 0]
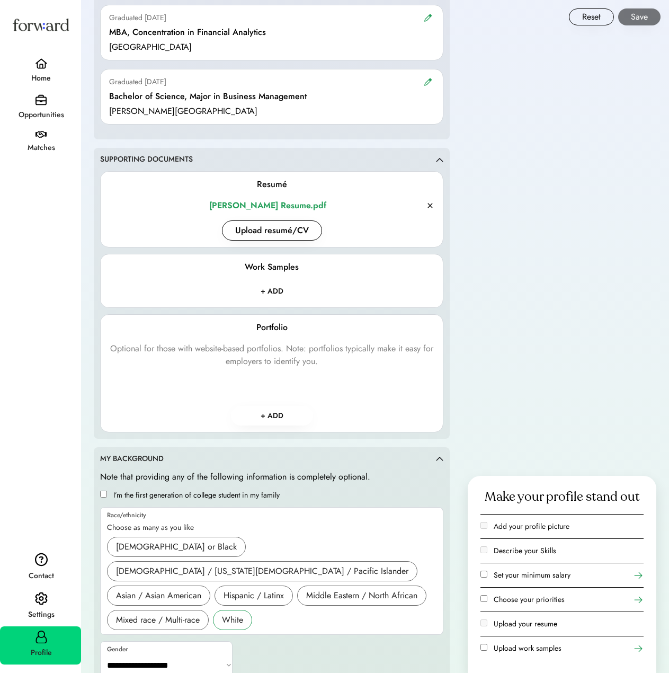
drag, startPoint x: 236, startPoint y: 586, endPoint x: 234, endPoint y: 593, distance: 7.1
click at [236, 610] on div "White" at bounding box center [232, 620] width 39 height 20
click at [211, 652] on select "**********" at bounding box center [167, 664] width 132 height 25
select select "*****"
click at [101, 652] on select "**********" at bounding box center [167, 664] width 132 height 25
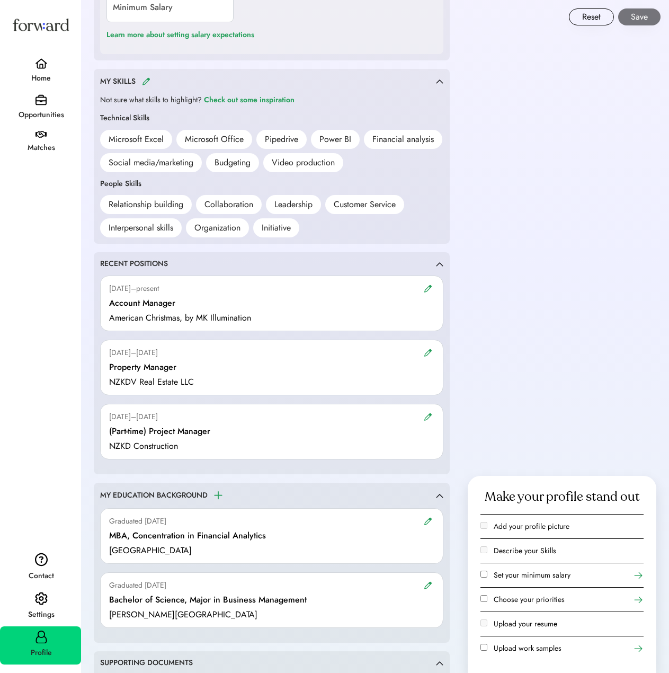
scroll to position [324, 0]
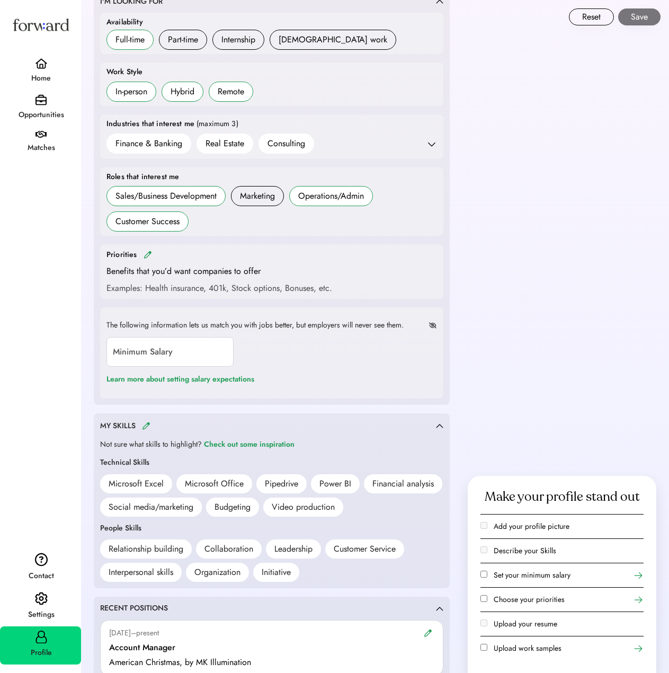
click at [639, 23] on button "Save" at bounding box center [639, 16] width 42 height 17
drag, startPoint x: 170, startPoint y: 350, endPoint x: 162, endPoint y: 348, distance: 8.7
click at [169, 350] on input "input" at bounding box center [169, 352] width 127 height 30
click at [451, 318] on div "**********" at bounding box center [271, 610] width 381 height 1868
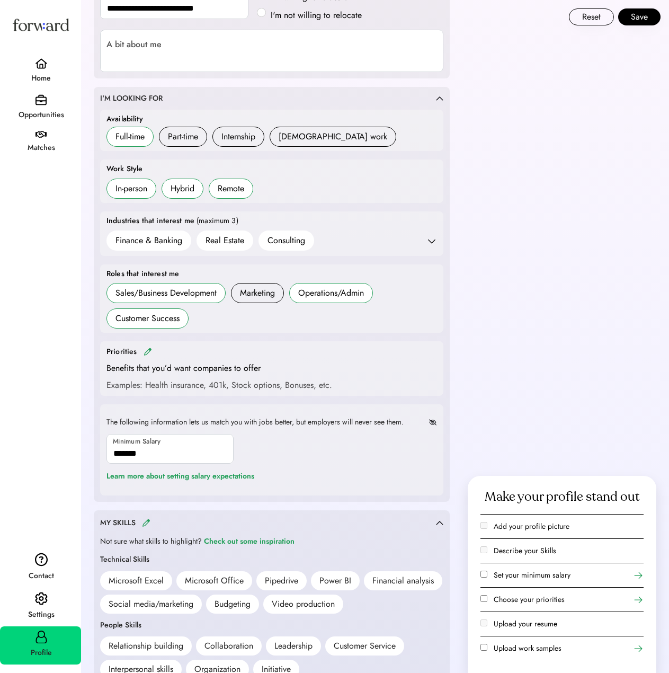
scroll to position [218, 0]
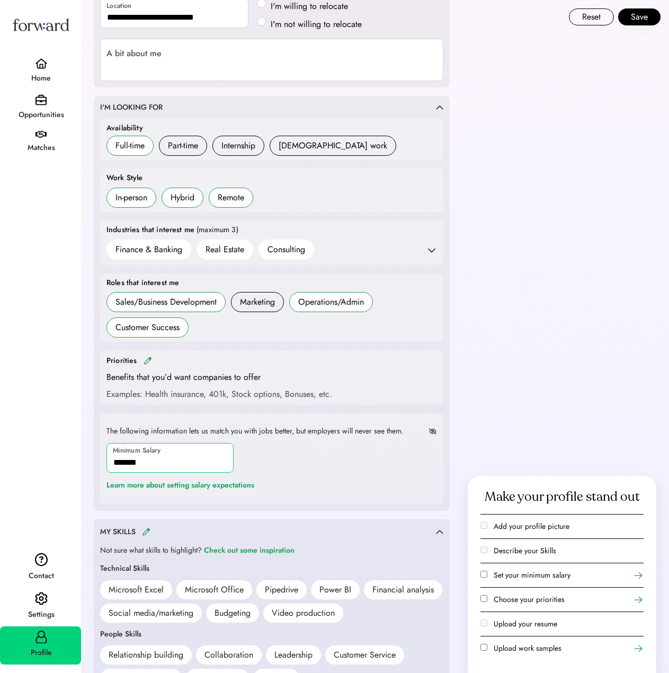
drag, startPoint x: 177, startPoint y: 462, endPoint x: 43, endPoint y: 436, distance: 136.5
click at [42, 438] on body "**********" at bounding box center [334, 118] width 669 height 673
type input "*******"
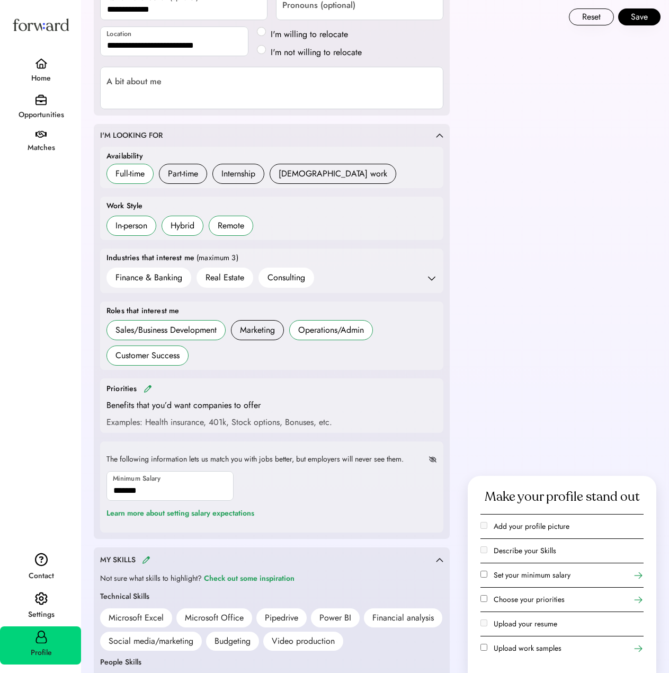
scroll to position [212, 0]
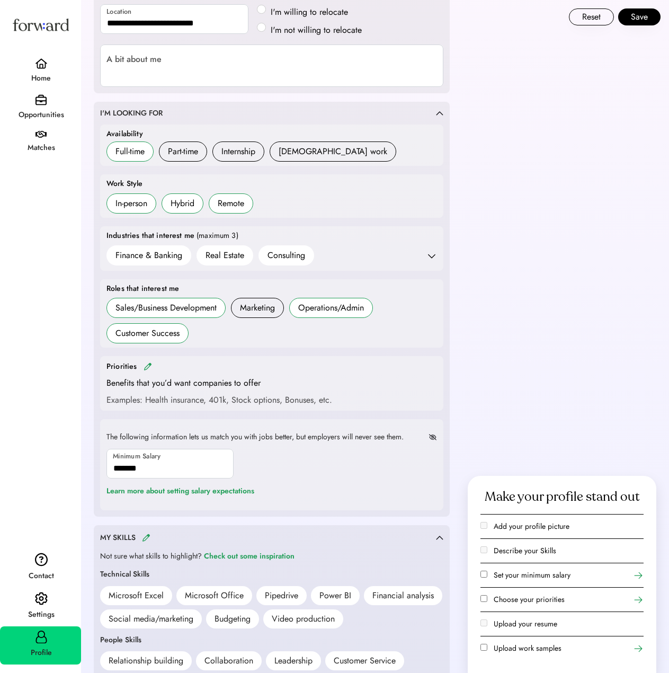
click at [324, 397] on div "Examples: Health insurance, 401k, Stock options, Bonuses, etc." at bounding box center [219, 400] width 226 height 13
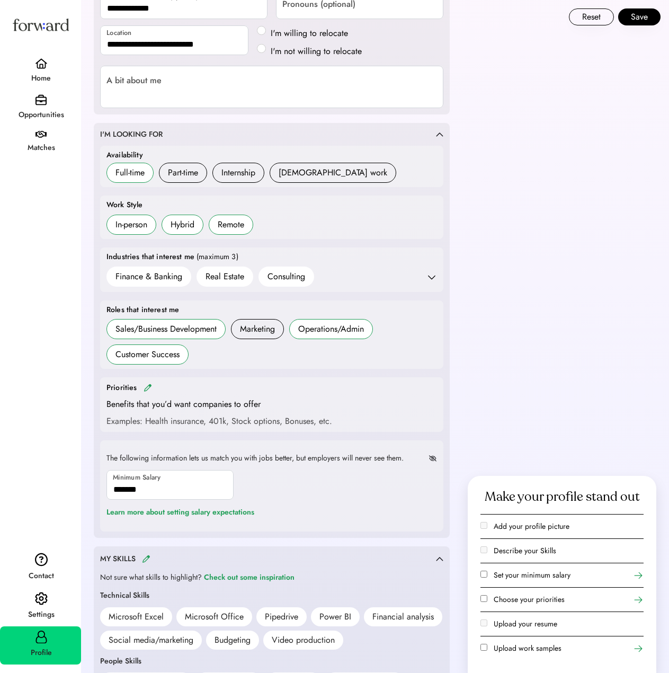
scroll to position [106, 0]
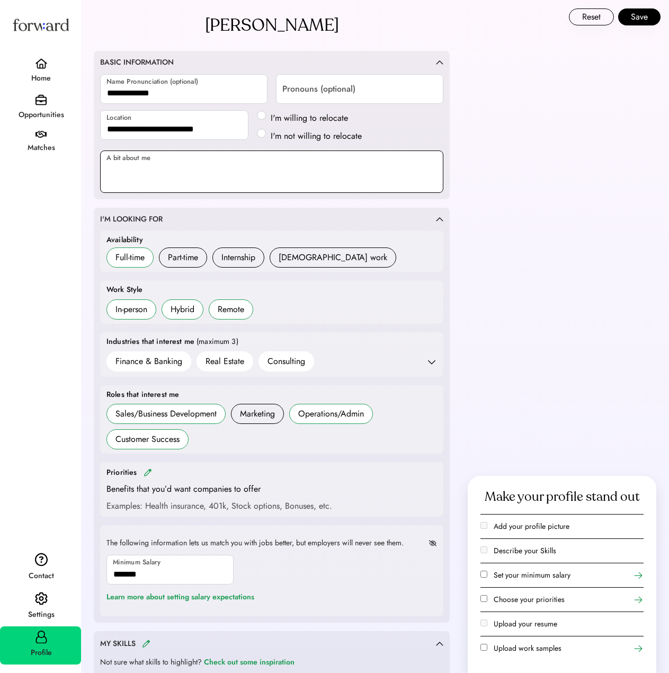
click at [237, 159] on textarea at bounding box center [271, 171] width 343 height 42
click at [171, 175] on textarea at bounding box center [271, 171] width 343 height 42
paste textarea "**********"
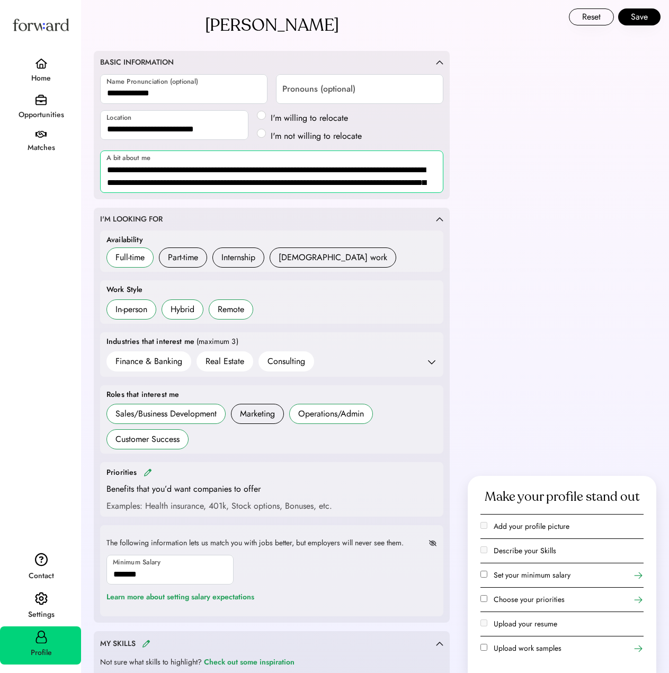
scroll to position [1, 0]
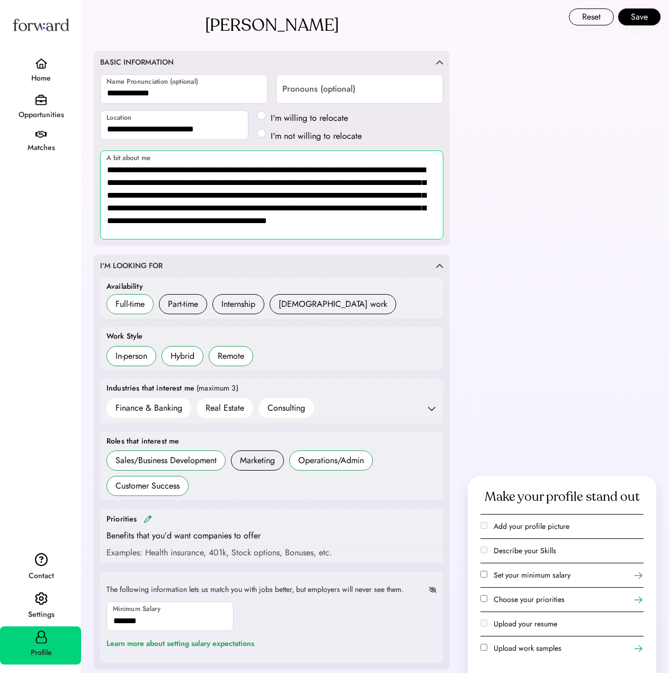
drag, startPoint x: 191, startPoint y: 228, endPoint x: 203, endPoint y: 224, distance: 12.6
click at [203, 224] on textarea "**********" at bounding box center [271, 194] width 343 height 89
click at [224, 233] on textarea "**********" at bounding box center [271, 194] width 343 height 89
click at [236, 220] on textarea "**********" at bounding box center [271, 194] width 343 height 89
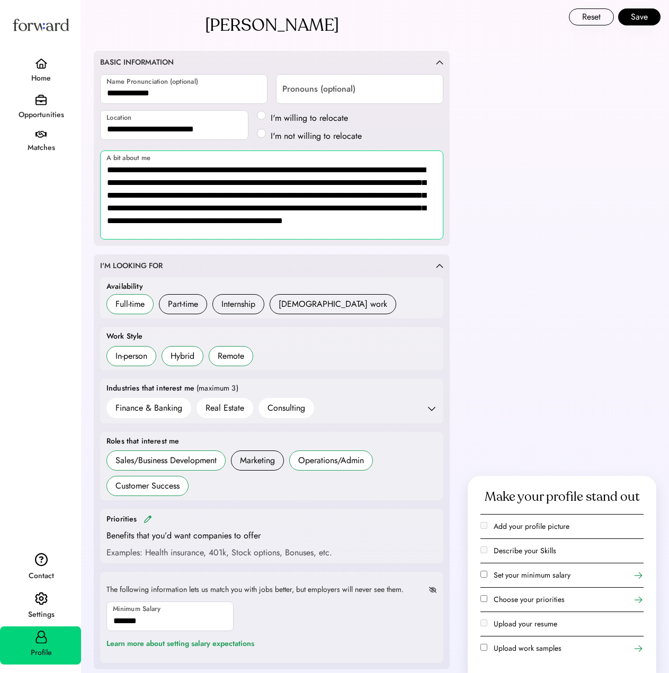
drag, startPoint x: 352, startPoint y: 220, endPoint x: 258, endPoint y: 221, distance: 93.8
click at [258, 221] on textarea "**********" at bounding box center [271, 194] width 343 height 89
type textarea "**********"
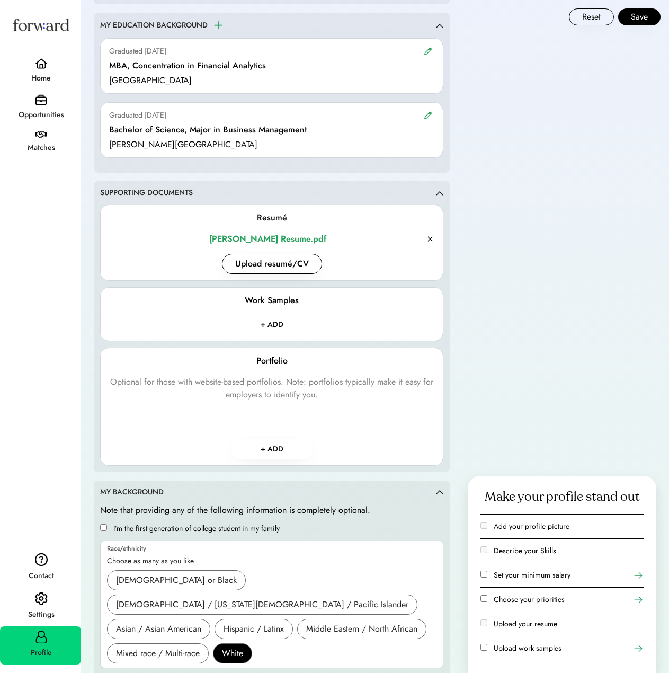
scroll to position [1218, 0]
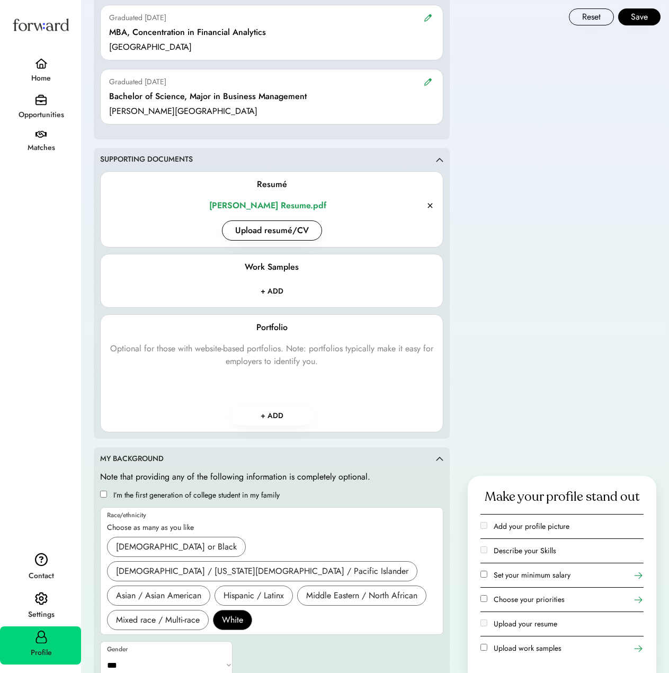
click at [490, 575] on div "Set your minimum salary" at bounding box center [556, 574] width 153 height 11
click at [512, 597] on label "Choose your priorities" at bounding box center [529, 599] width 71 height 11
click at [650, 603] on div "Make your profile stand out Add your profile picture Describe your Skills Set y…" at bounding box center [562, 574] width 189 height 197
click at [635, 602] on icon at bounding box center [638, 599] width 11 height 11
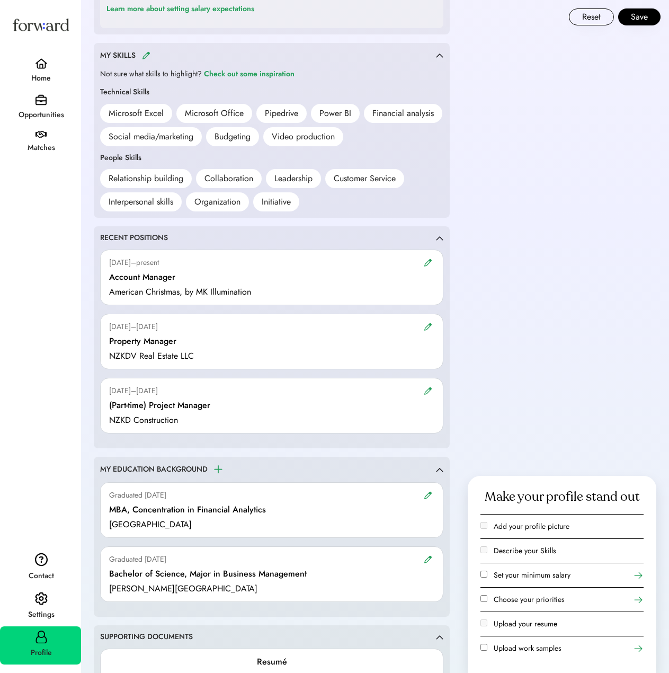
scroll to position [773, 0]
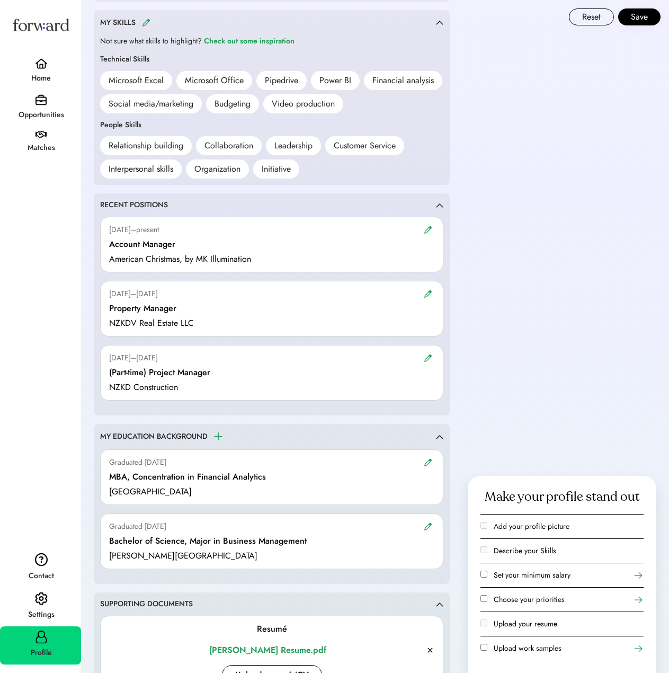
click at [631, 648] on div "Upload work samples" at bounding box center [556, 647] width 153 height 11
click at [634, 648] on use at bounding box center [638, 648] width 11 height 11
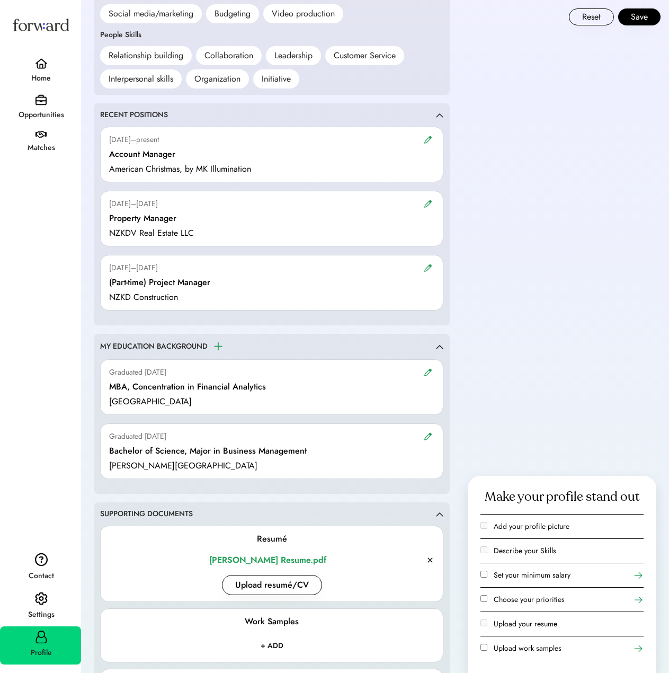
scroll to position [794, 0]
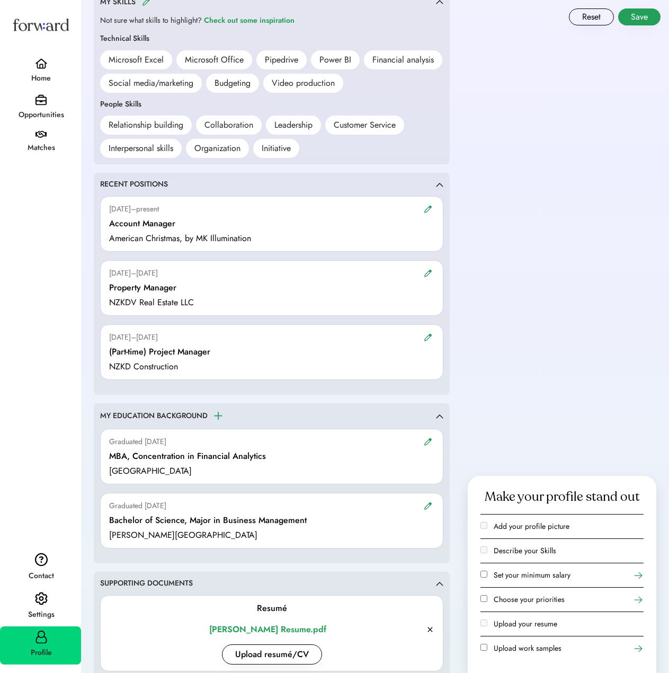
click at [651, 14] on button "Save" at bounding box center [639, 16] width 42 height 17
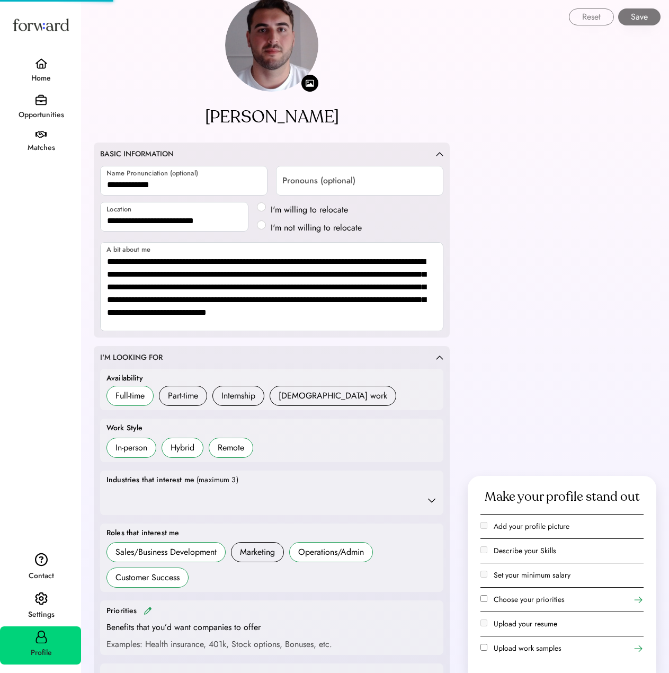
scroll to position [0, 0]
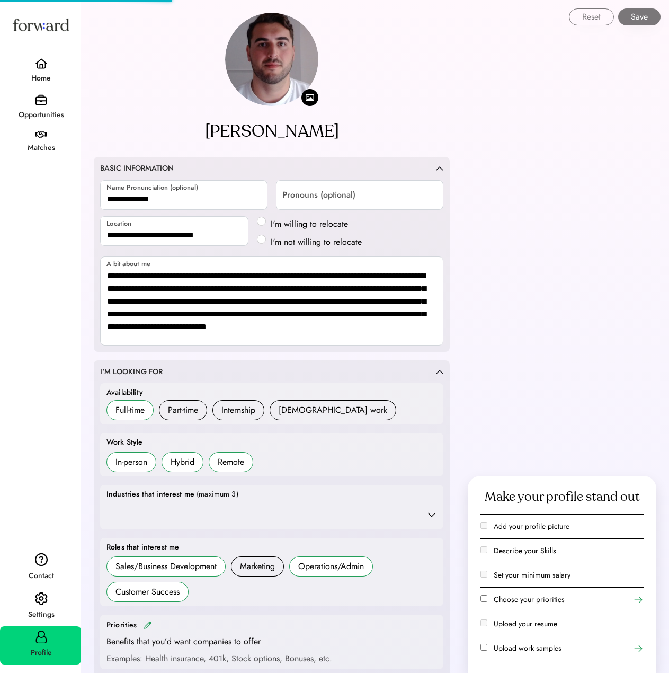
click at [270, 64] on img at bounding box center [271, 59] width 93 height 93
click at [488, 650] on div "Upload work samples" at bounding box center [556, 647] width 153 height 11
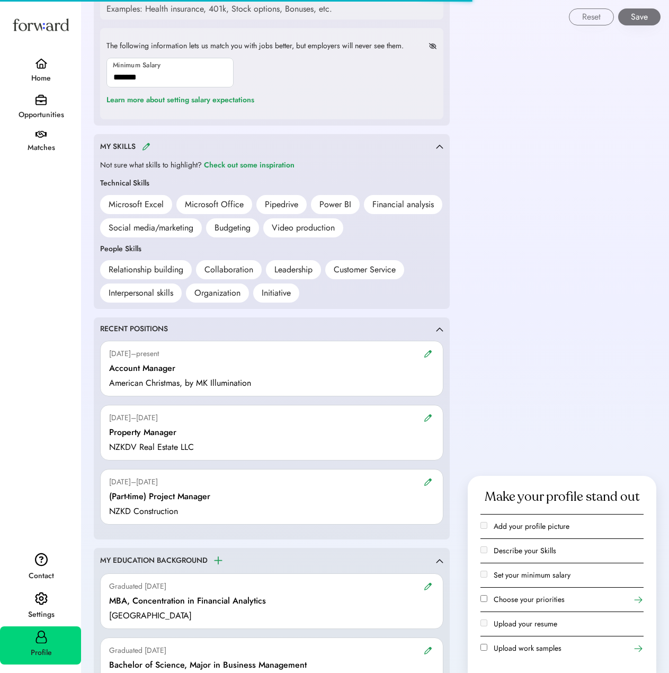
scroll to position [741, 0]
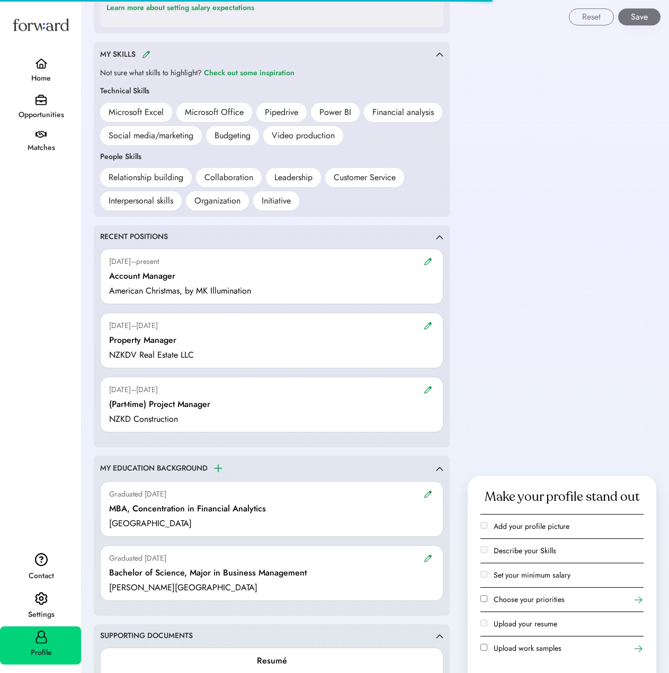
click at [548, 434] on div "**********" at bounding box center [375, 216] width 588 height 1915
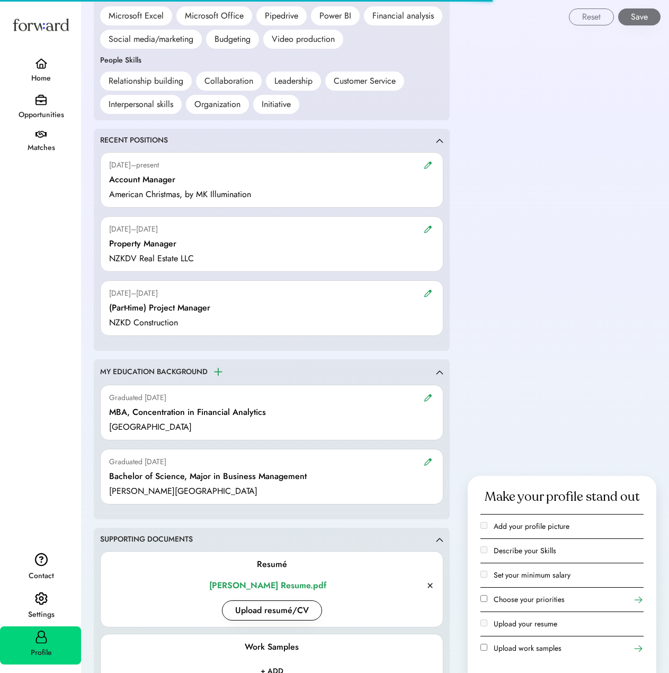
scroll to position [847, 0]
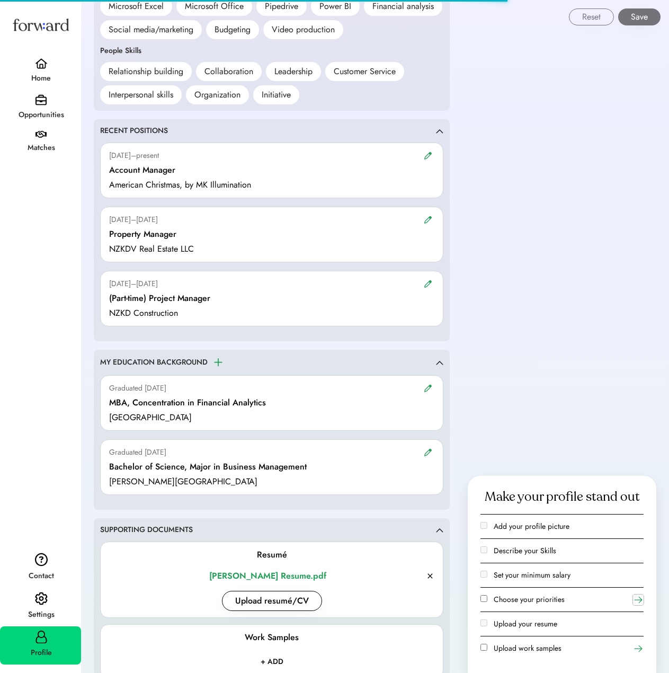
click at [636, 602] on icon at bounding box center [638, 599] width 11 height 11
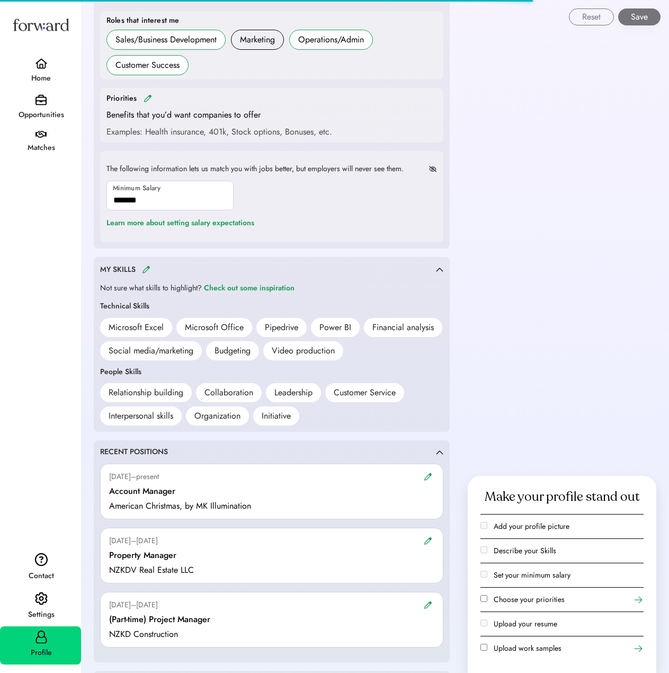
scroll to position [455, 0]
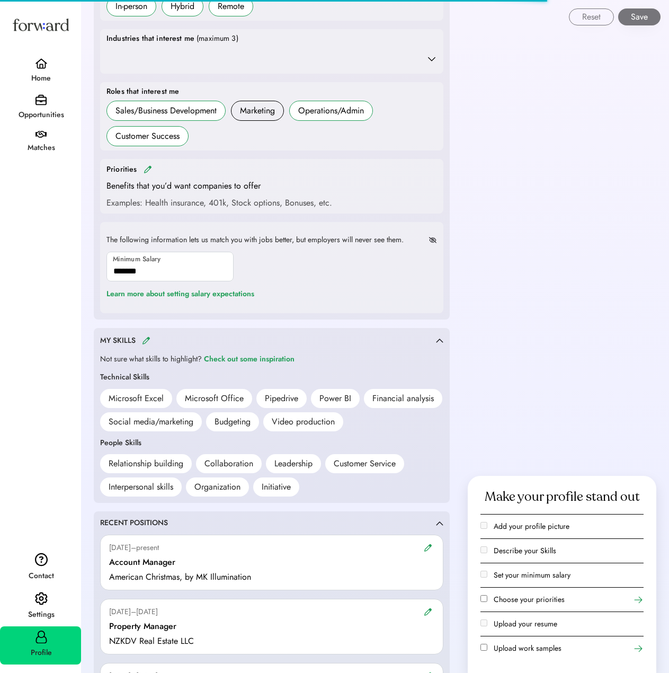
click at [151, 165] on div "Priorities" at bounding box center [271, 169] width 330 height 12
click at [148, 167] on img at bounding box center [148, 169] width 8 height 8
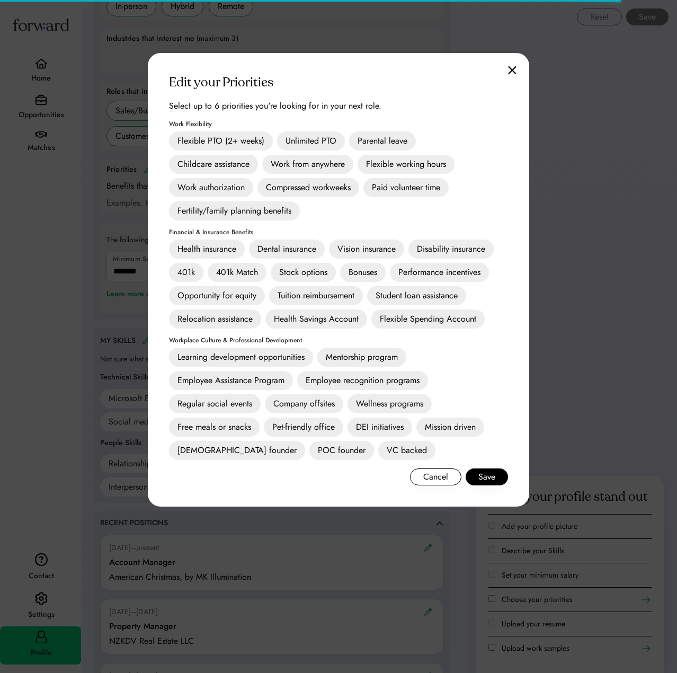
click at [218, 254] on div "Health insurance" at bounding box center [207, 248] width 76 height 19
click at [244, 361] on div "Learning development opportunities" at bounding box center [241, 356] width 144 height 19
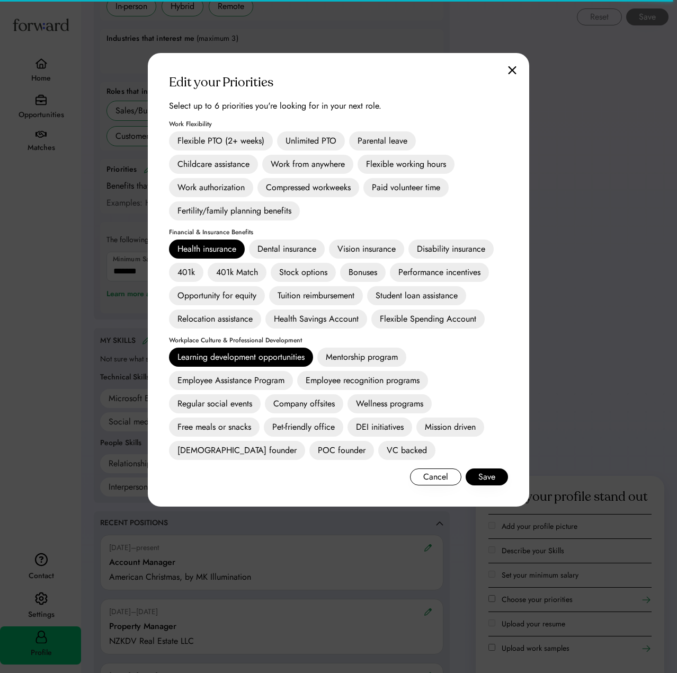
click at [370, 358] on div "Mentorship program" at bounding box center [361, 356] width 89 height 19
click at [458, 430] on div "Mission driven" at bounding box center [450, 426] width 68 height 19
click at [251, 145] on div "Flexible PTO (2+ weeks)" at bounding box center [221, 140] width 104 height 19
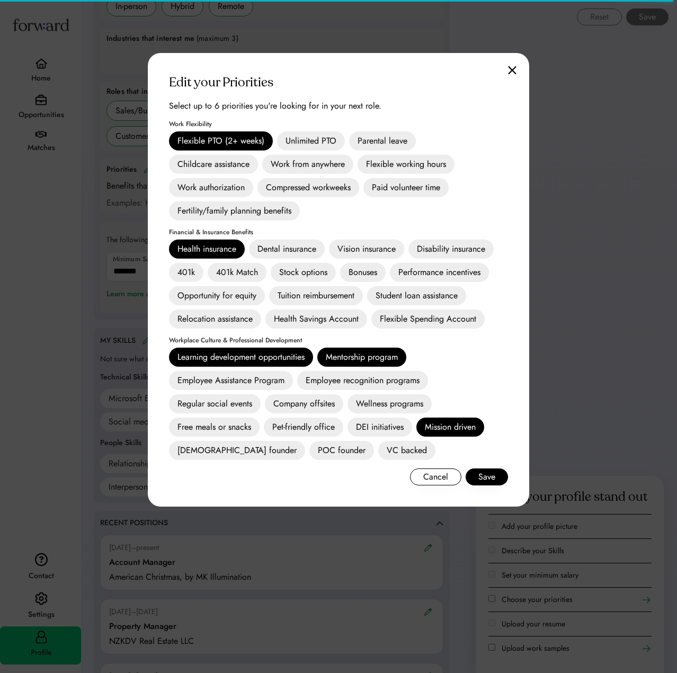
click at [299, 144] on div "Unlimited PTO" at bounding box center [311, 140] width 68 height 19
click at [336, 297] on div "Tuition reimbursement" at bounding box center [316, 295] width 94 height 19
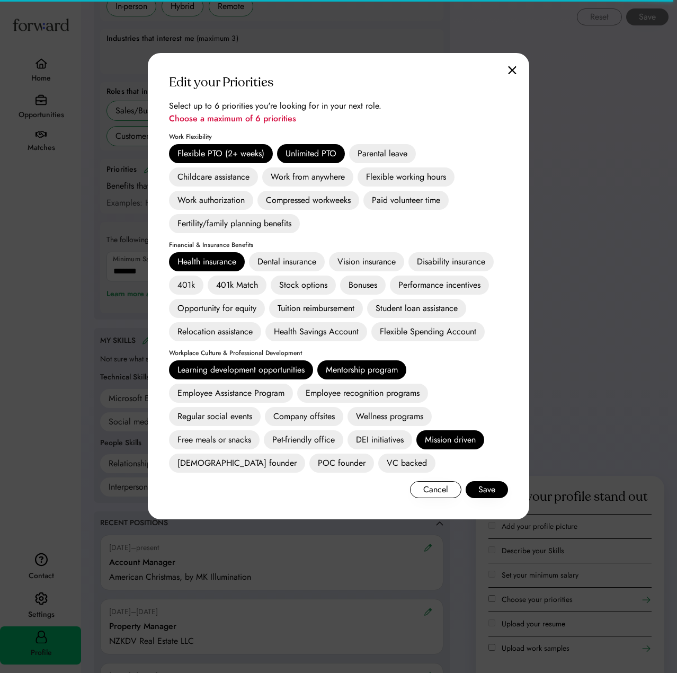
click at [326, 300] on div "Tuition reimbursement" at bounding box center [316, 308] width 94 height 19
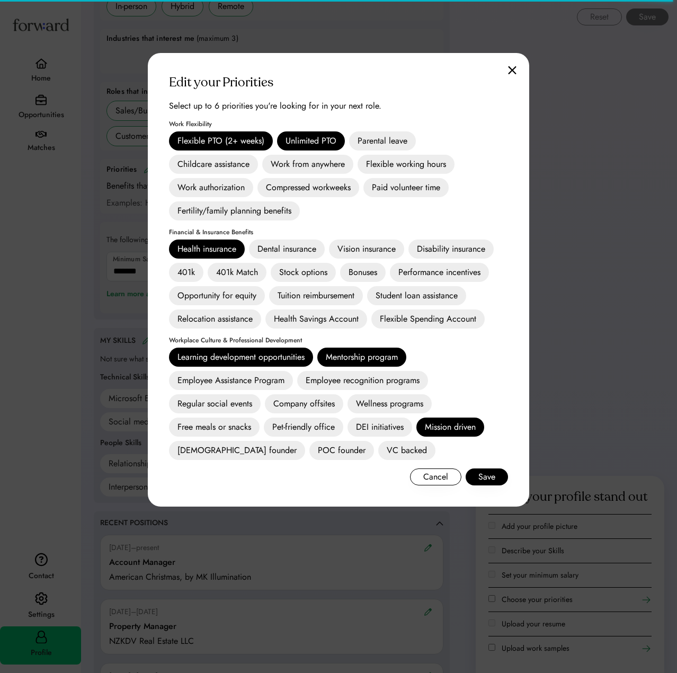
click at [261, 142] on div "Flexible PTO (2+ weeks)" at bounding box center [221, 140] width 104 height 19
click at [290, 141] on div "Unlimited PTO" at bounding box center [311, 140] width 68 height 19
click at [318, 293] on div "Tuition reimbursement" at bounding box center [316, 295] width 94 height 19
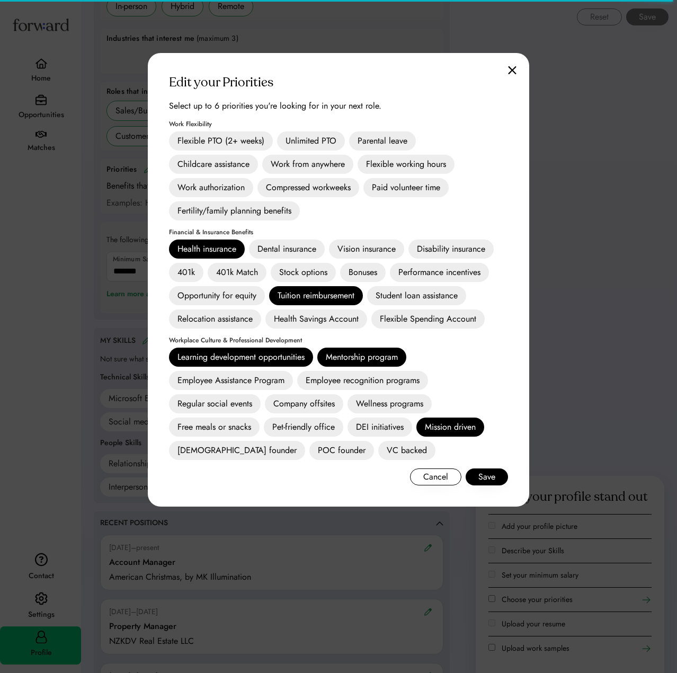
click at [368, 277] on div "Bonuses" at bounding box center [363, 272] width 46 height 19
click at [198, 271] on div "401k" at bounding box center [186, 272] width 34 height 19
click at [365, 269] on div "Bonuses" at bounding box center [363, 272] width 46 height 19
click at [196, 272] on div "401k" at bounding box center [186, 272] width 34 height 19
click at [195, 273] on div "401k" at bounding box center [186, 272] width 34 height 19
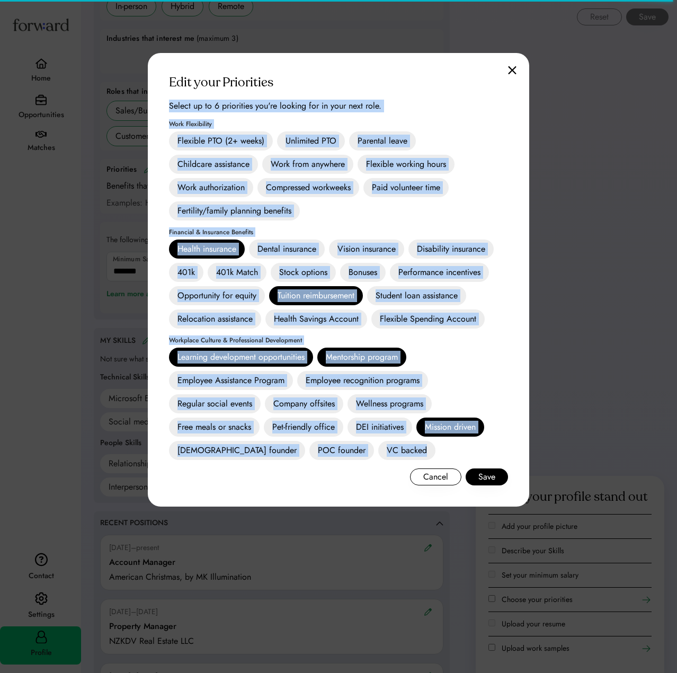
drag, startPoint x: 168, startPoint y: 106, endPoint x: 381, endPoint y: 456, distance: 409.0
click at [381, 456] on div "Edit your Priorities Select up to 6 priorities you're looking for in your next …" at bounding box center [338, 279] width 381 height 453
copy div "Select up to 6 priorities you're looking for in your next role. Choose a maximu…"
click at [423, 206] on div "Flexible PTO (2+ weeks) Unlimited PTO Parental leave Childcare assistance Work …" at bounding box center [338, 175] width 339 height 89
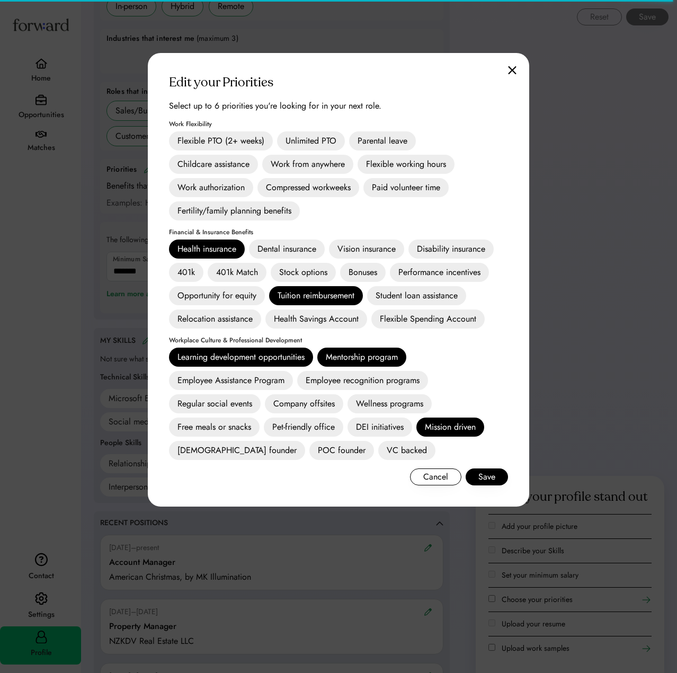
click at [185, 270] on div "401k" at bounding box center [186, 272] width 34 height 19
click at [221, 299] on div "Opportunity for equity" at bounding box center [217, 295] width 96 height 19
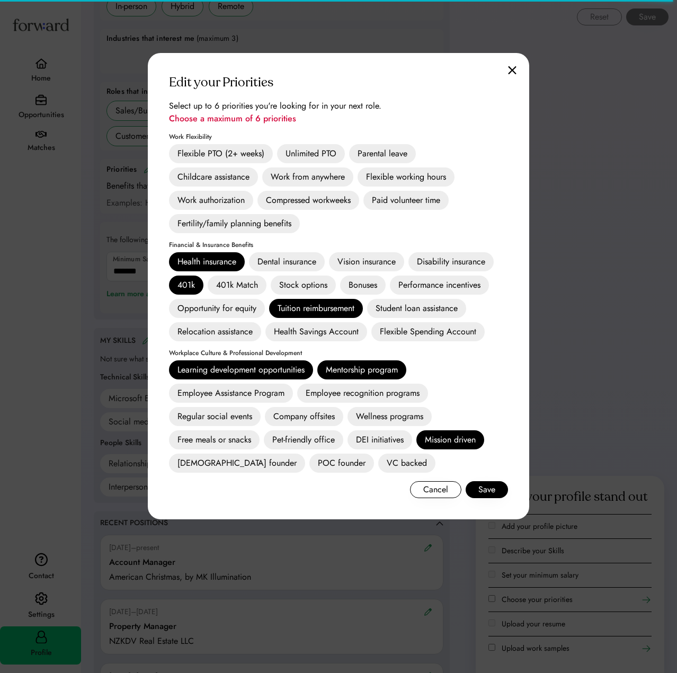
click at [303, 311] on div "Tuition reimbursement" at bounding box center [316, 308] width 94 height 19
click at [232, 310] on div "Health insurance Dental insurance Vision insurance Disability insurance 401k 40…" at bounding box center [338, 296] width 339 height 89
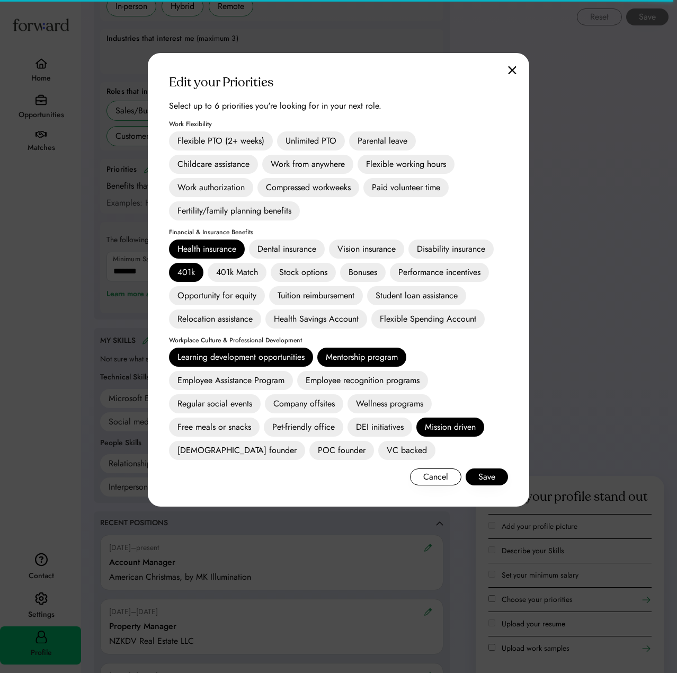
click at [231, 301] on div "Opportunity for equity" at bounding box center [217, 295] width 96 height 19
click at [451, 425] on div "Mission driven" at bounding box center [450, 426] width 68 height 19
click at [375, 358] on div "Mentorship program" at bounding box center [361, 356] width 89 height 19
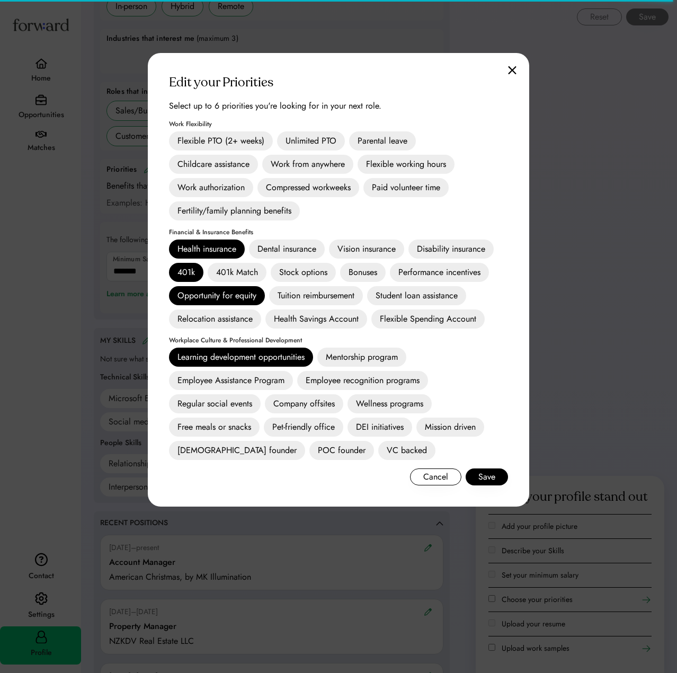
click at [458, 432] on div "Mission driven" at bounding box center [450, 426] width 68 height 19
click at [362, 266] on div "Bonuses" at bounding box center [363, 272] width 46 height 19
click at [488, 478] on button "Save" at bounding box center [487, 476] width 42 height 17
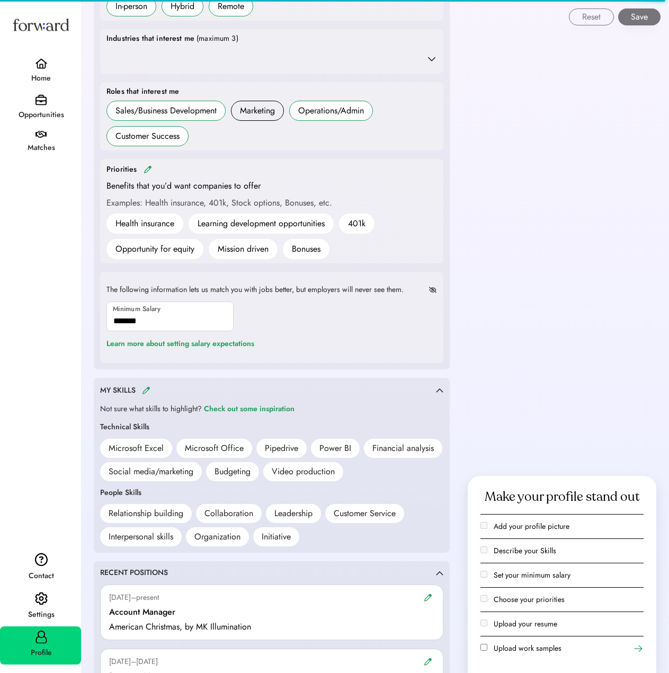
click at [510, 650] on label "Upload work samples" at bounding box center [528, 647] width 68 height 11
click at [640, 651] on icon at bounding box center [638, 648] width 11 height 11
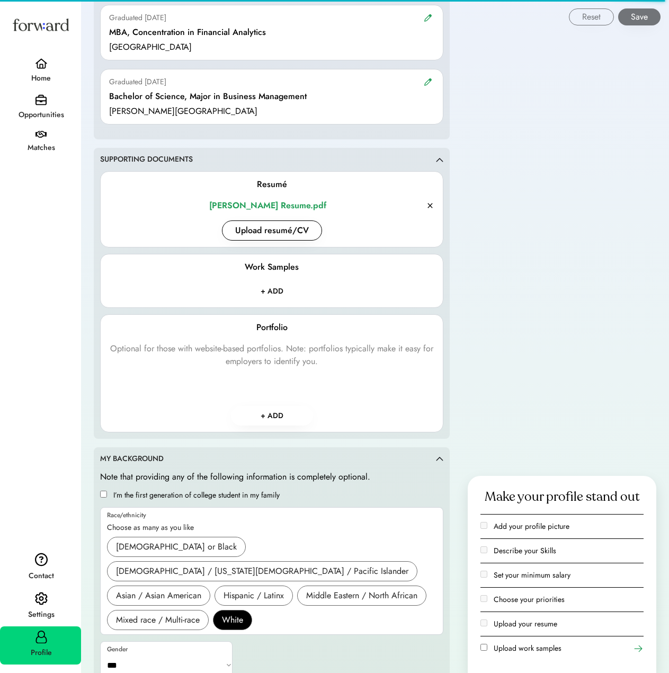
click at [280, 295] on input "file" at bounding box center [272, 291] width 97 height 19
click at [638, 651] on icon at bounding box center [638, 648] width 11 height 11
click at [548, 650] on label "Upload work samples" at bounding box center [528, 647] width 68 height 11
click at [537, 648] on label "Upload work samples" at bounding box center [528, 647] width 68 height 11
drag, startPoint x: 537, startPoint y: 648, endPoint x: 511, endPoint y: 271, distance: 378.5
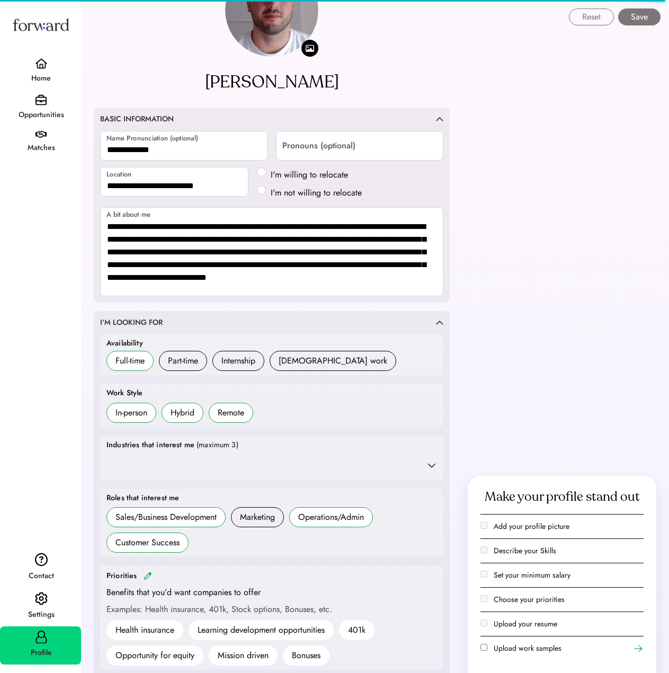
scroll to position [53, 0]
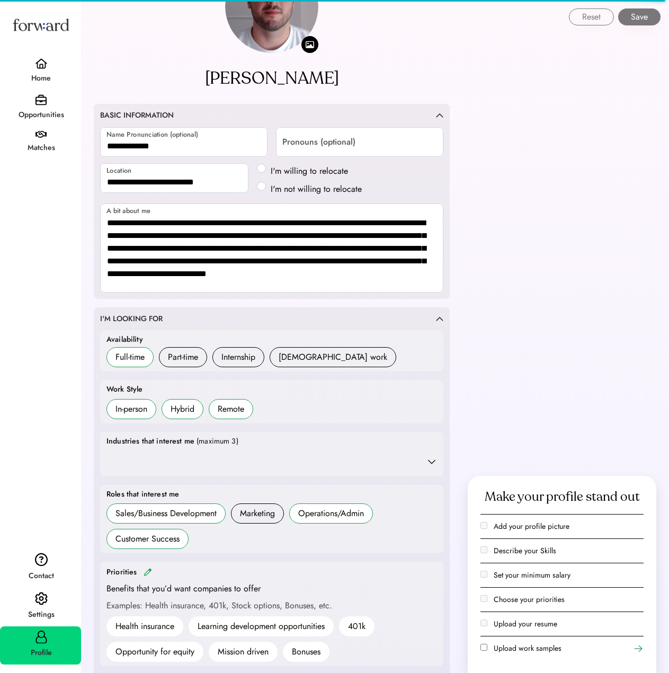
click at [42, 78] on div "Home" at bounding box center [41, 78] width 80 height 13
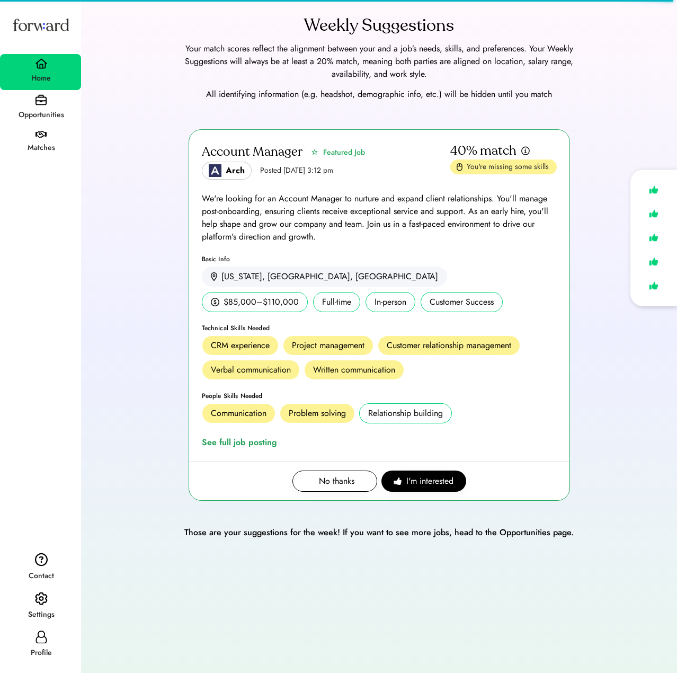
click at [227, 346] on div "CRM experience" at bounding box center [240, 345] width 59 height 13
click at [39, 102] on img at bounding box center [40, 99] width 11 height 11
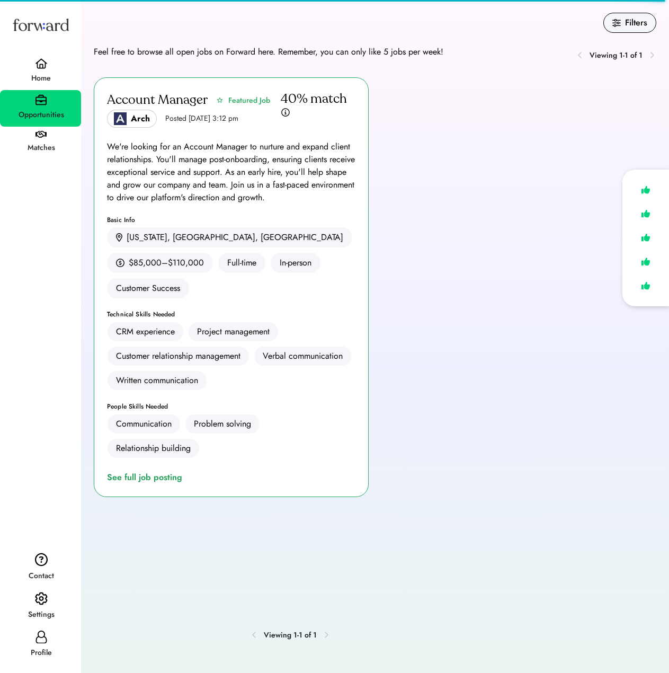
click at [44, 145] on div "Matches" at bounding box center [41, 147] width 80 height 13
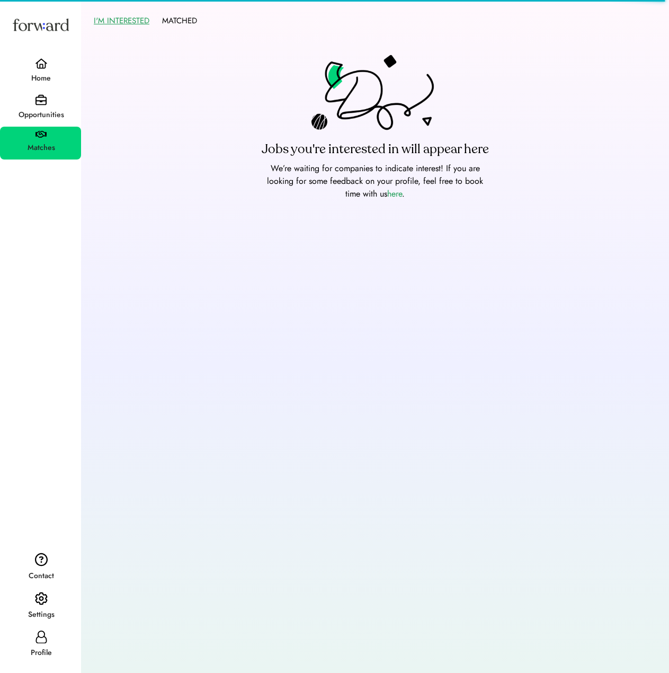
click at [52, 76] on div "Home" at bounding box center [41, 78] width 80 height 13
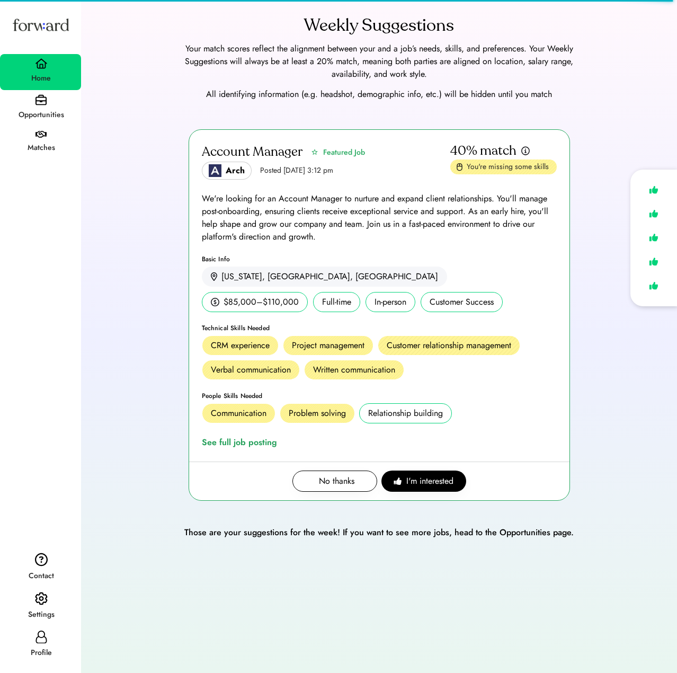
click at [32, 109] on div "Opportunities" at bounding box center [41, 115] width 80 height 13
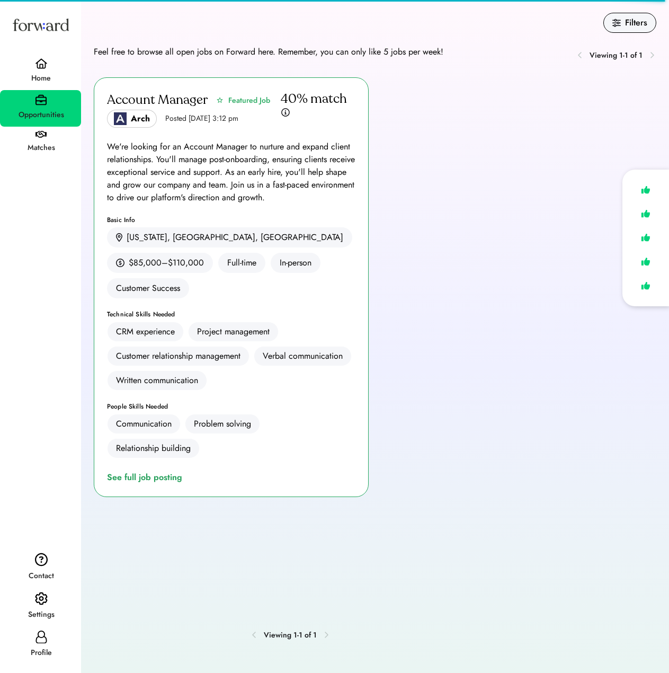
click at [49, 642] on div "Profile" at bounding box center [40, 645] width 81 height 38
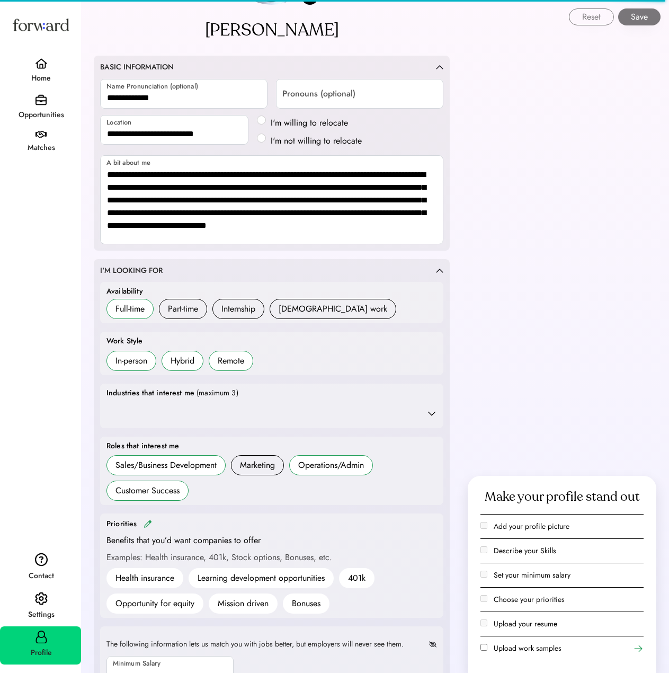
scroll to position [159, 0]
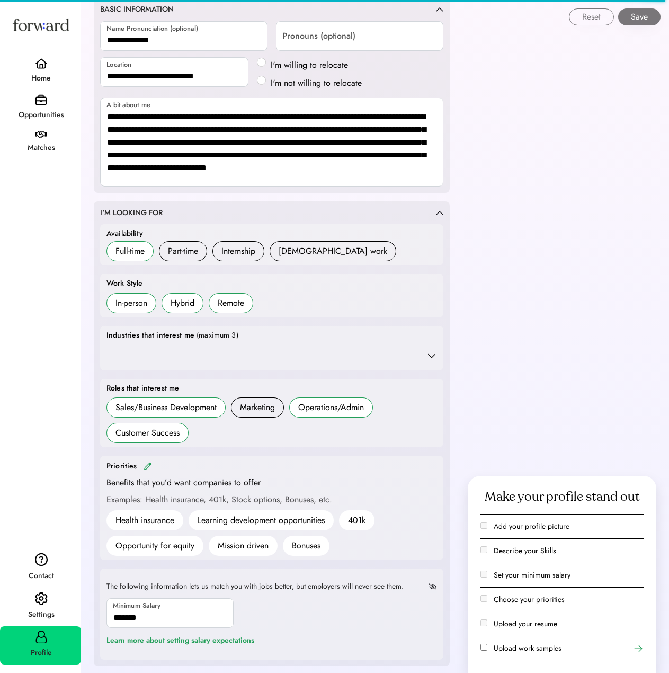
click at [425, 360] on div "Finance & Banking Real Estate Consulting" at bounding box center [271, 355] width 330 height 21
click at [436, 356] on icon at bounding box center [431, 355] width 11 height 11
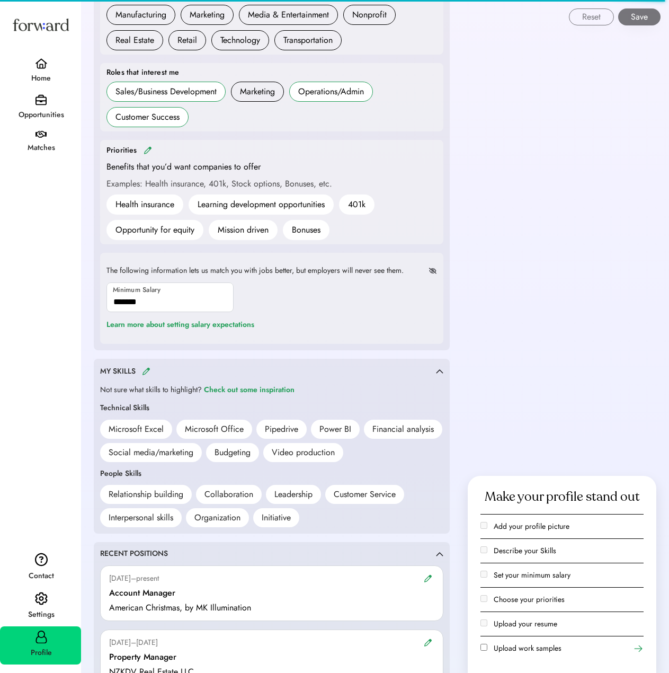
scroll to position [636, 0]
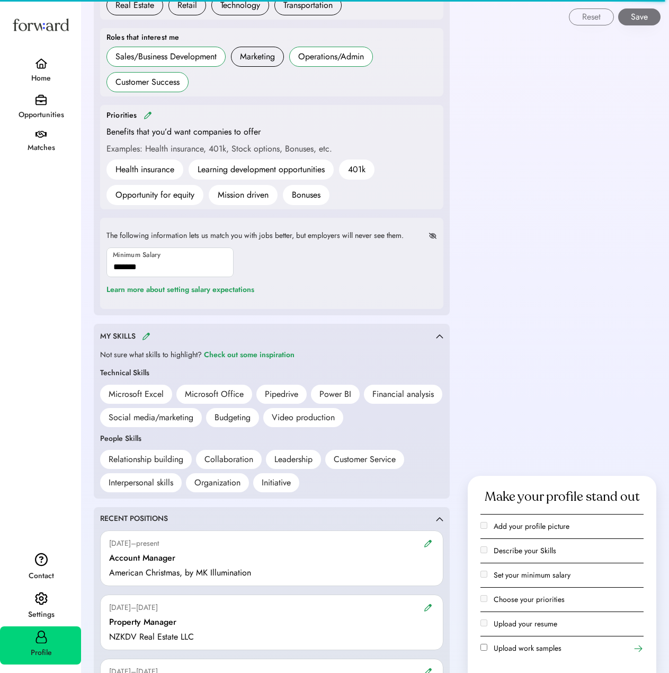
click at [147, 335] on img at bounding box center [146, 336] width 8 height 8
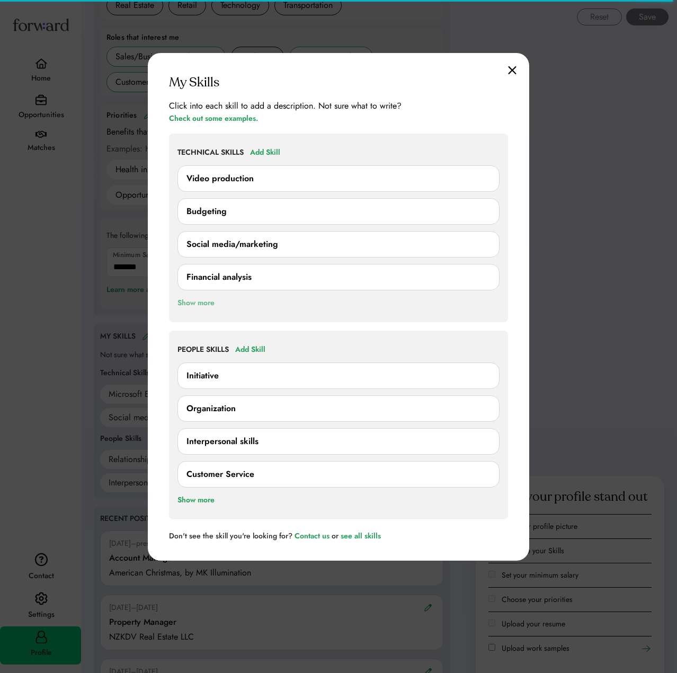
click at [198, 301] on div "Show more" at bounding box center [195, 303] width 37 height 13
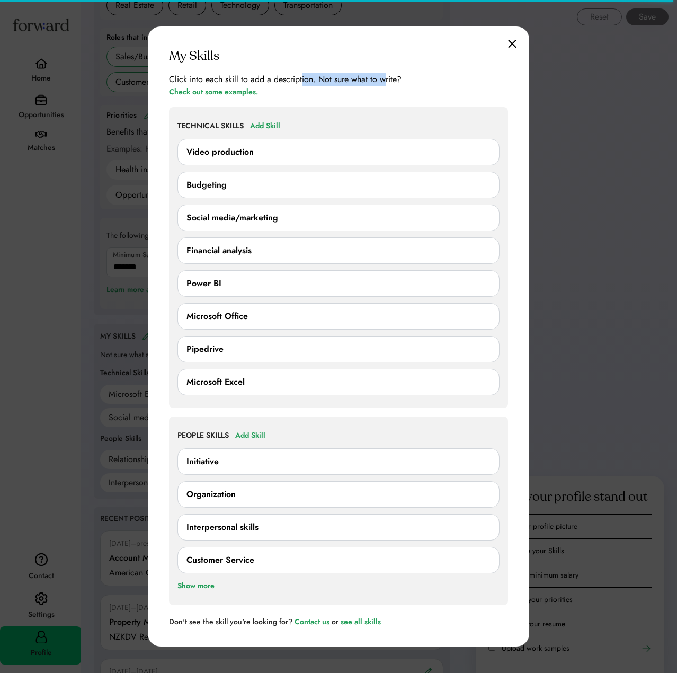
drag, startPoint x: 301, startPoint y: 39, endPoint x: 383, endPoint y: 44, distance: 81.7
click at [383, 44] on div "My Skills Click into each skill to add a description. Not sure what to write? C…" at bounding box center [338, 336] width 381 height 620
click at [60, 201] on div at bounding box center [338, 336] width 677 height 673
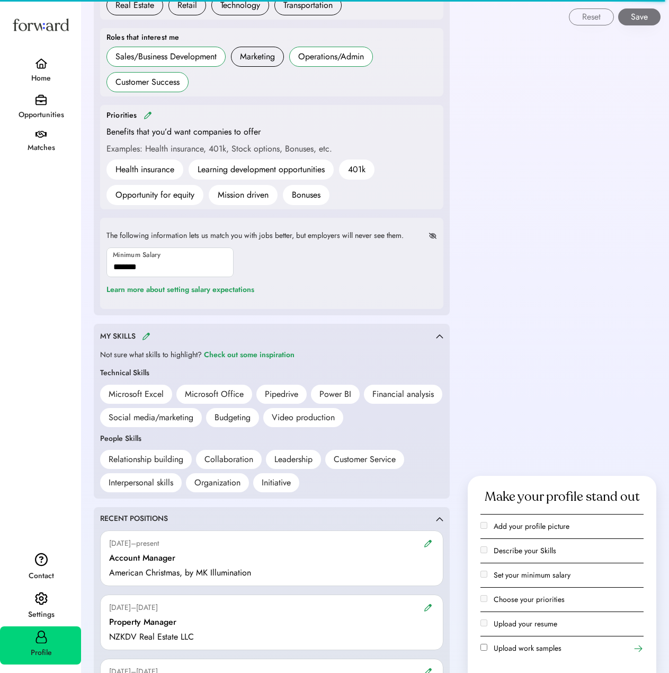
click at [49, 104] on div "Opportunities" at bounding box center [40, 108] width 81 height 37
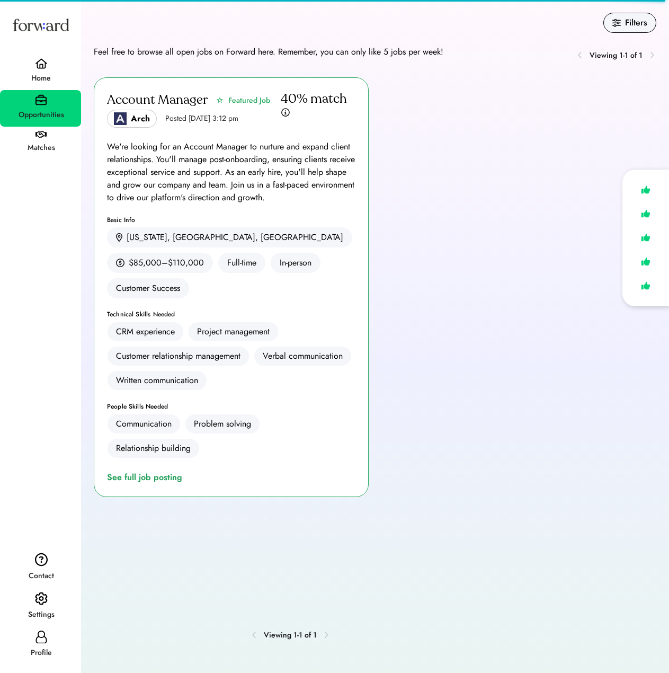
click at [35, 61] on img at bounding box center [41, 63] width 13 height 11
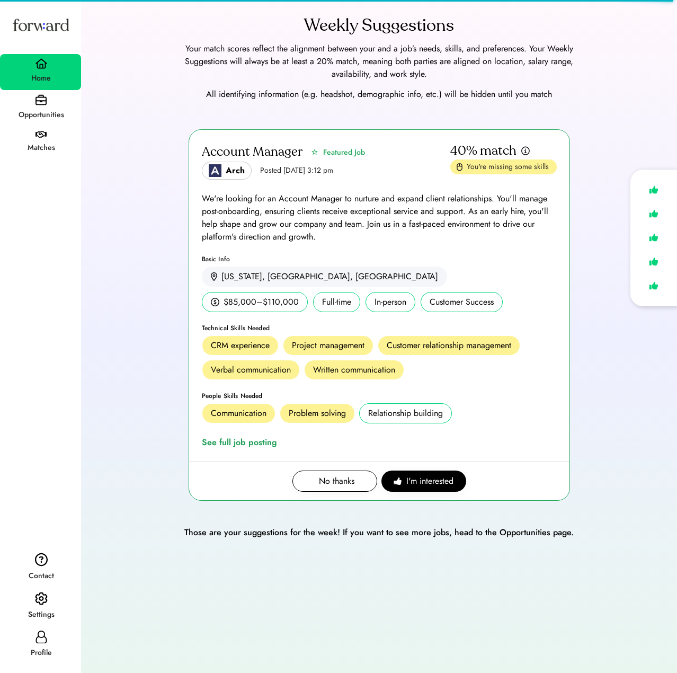
click at [582, 129] on div "Account Manager Featured Job Arch Posted Aug 6, 2025 3:12 pm 40% match You're m…" at bounding box center [379, 321] width 570 height 384
click at [39, 643] on div "Profile" at bounding box center [41, 652] width 80 height 19
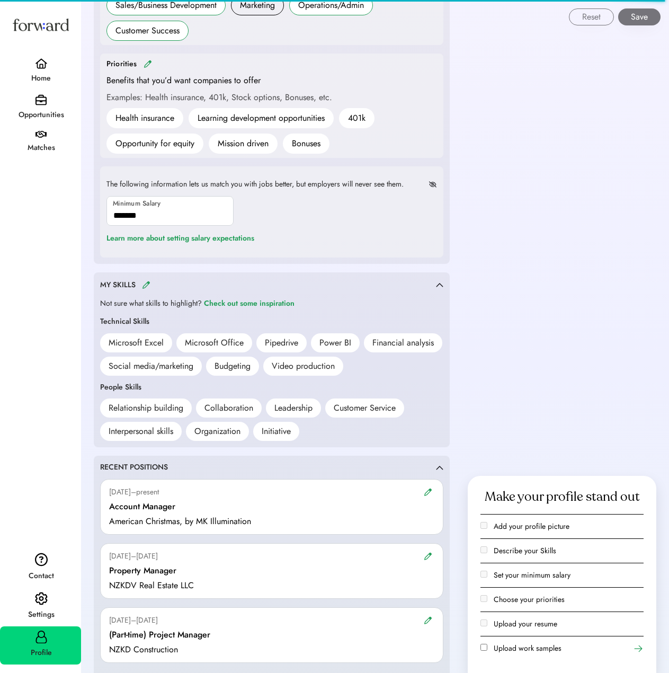
scroll to position [689, 0]
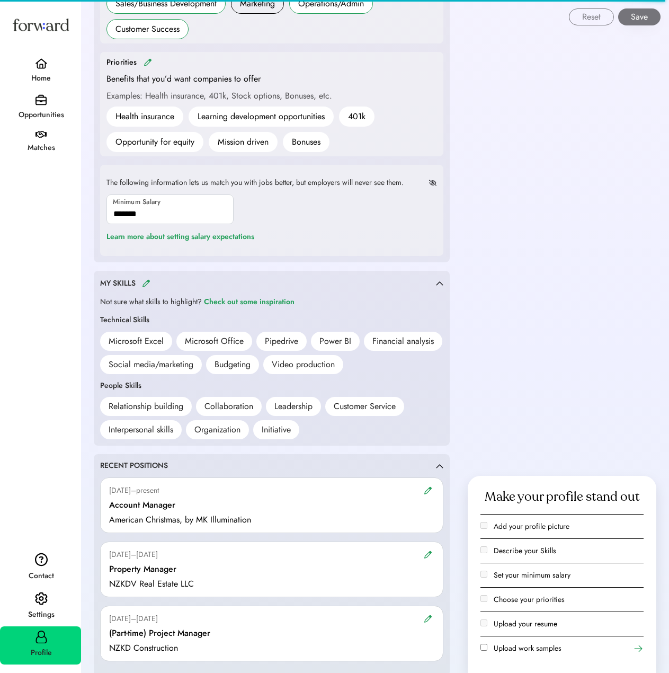
click at [142, 285] on img at bounding box center [146, 283] width 8 height 8
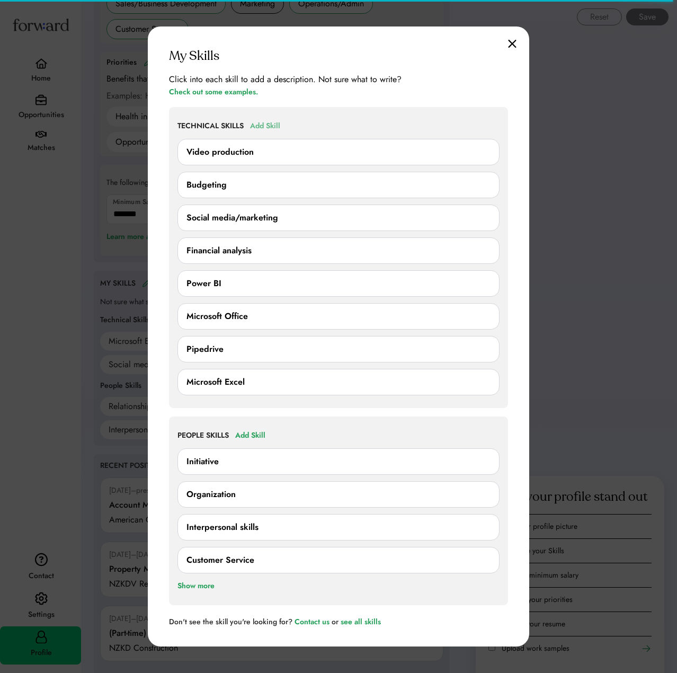
click at [256, 125] on div "Add Skill" at bounding box center [265, 126] width 30 height 13
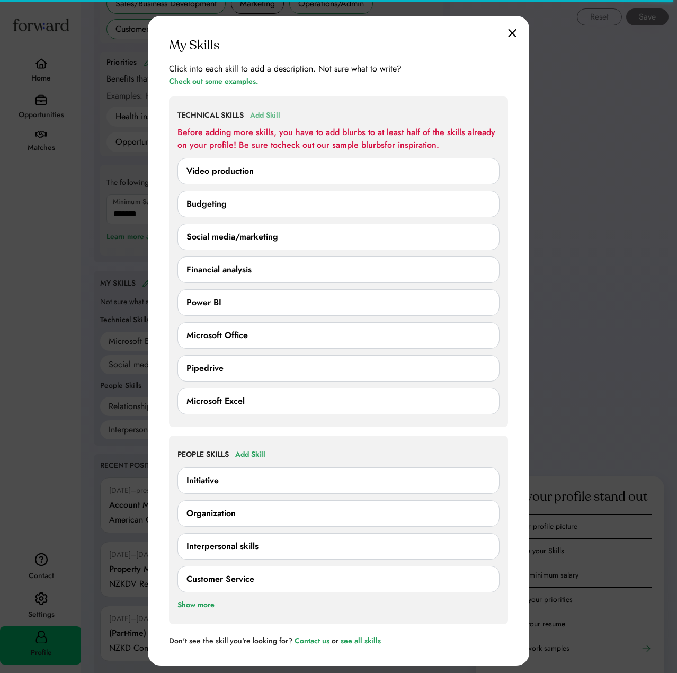
click at [277, 113] on div "Add Skill" at bounding box center [265, 115] width 30 height 13
click at [381, 173] on div "Video production" at bounding box center [338, 171] width 304 height 13
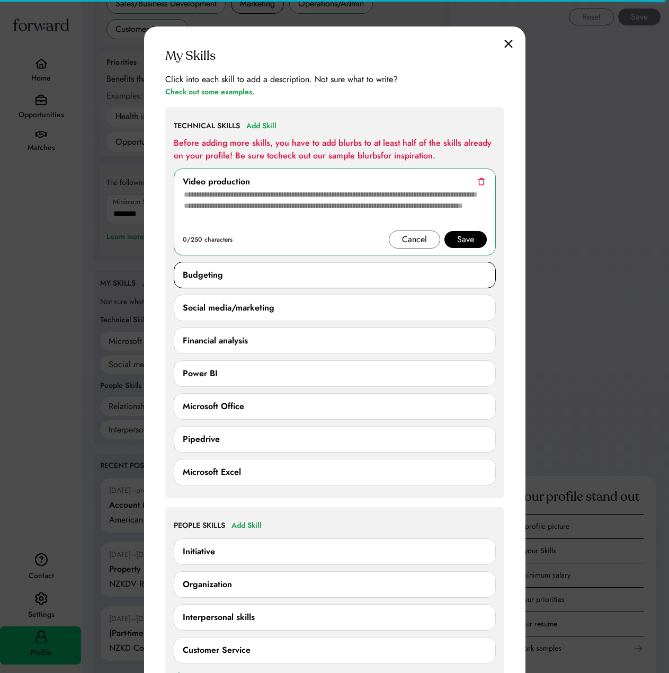
click at [312, 275] on div "Budgeting" at bounding box center [335, 275] width 304 height 13
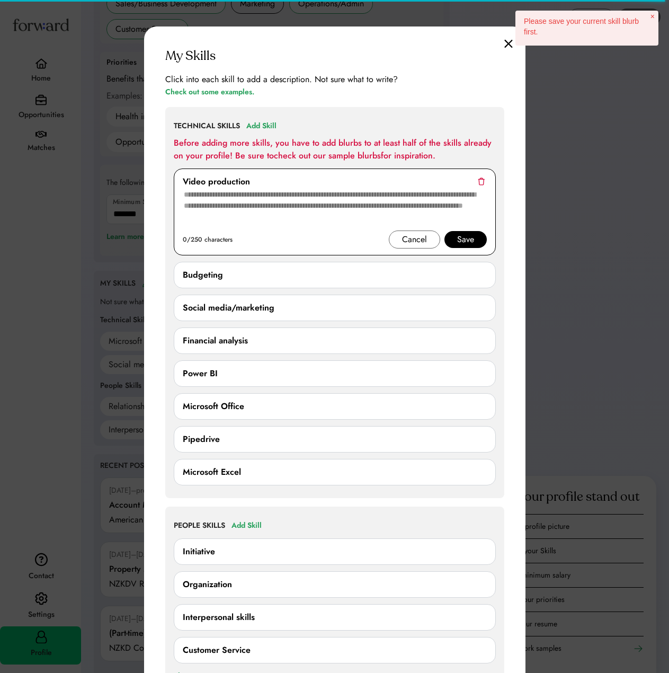
click at [420, 236] on div "Cancel" at bounding box center [414, 239] width 25 height 13
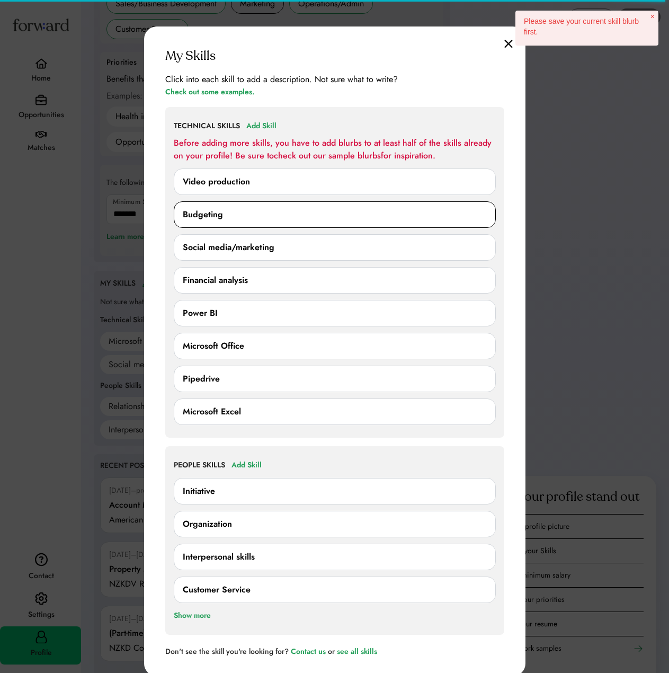
click at [345, 217] on div "Budgeting" at bounding box center [335, 214] width 304 height 13
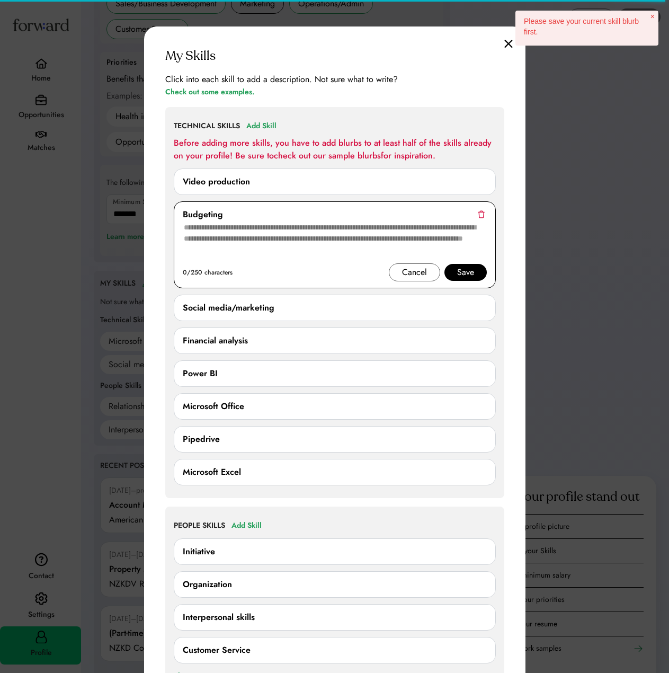
click at [462, 272] on div "Save" at bounding box center [465, 272] width 17 height 13
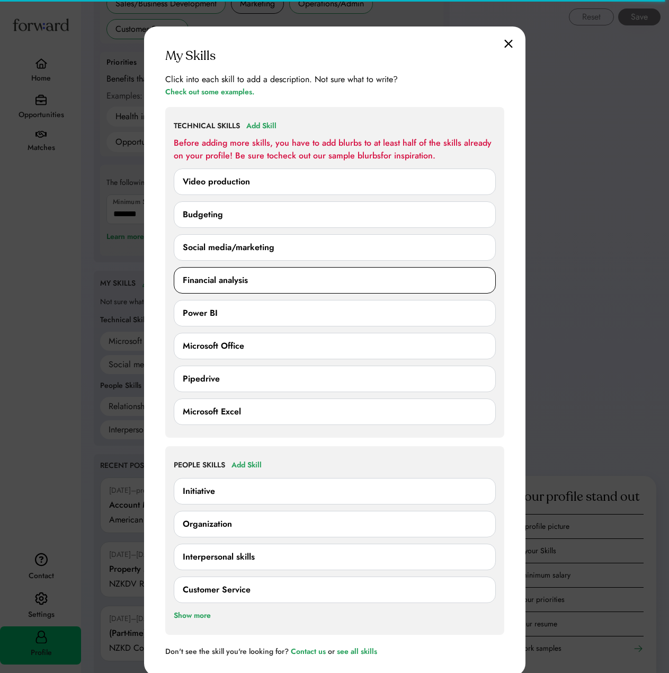
click at [323, 272] on div "Financial analysis 0/250 characters Cancel Save" at bounding box center [335, 280] width 322 height 26
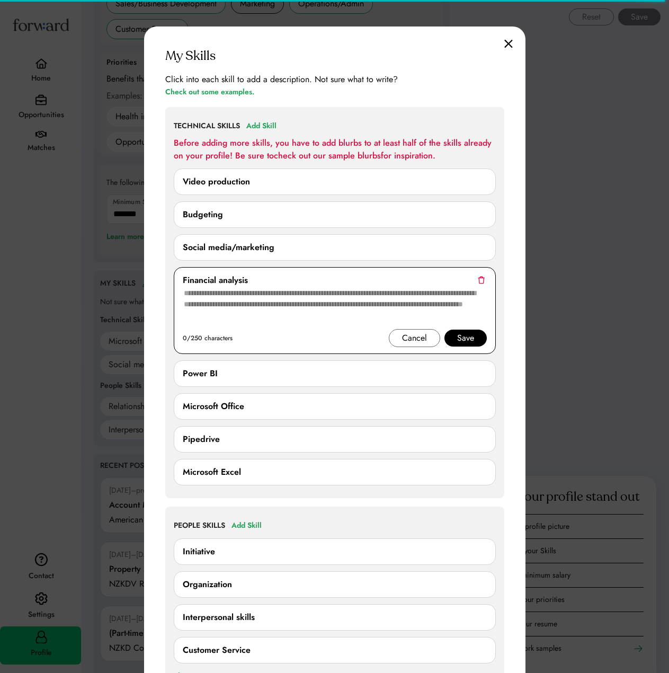
click at [394, 306] on textarea at bounding box center [335, 308] width 304 height 42
click at [513, 205] on div "My Skills Click into each skill to add a description. Not sure what to write? C…" at bounding box center [334, 381] width 381 height 710
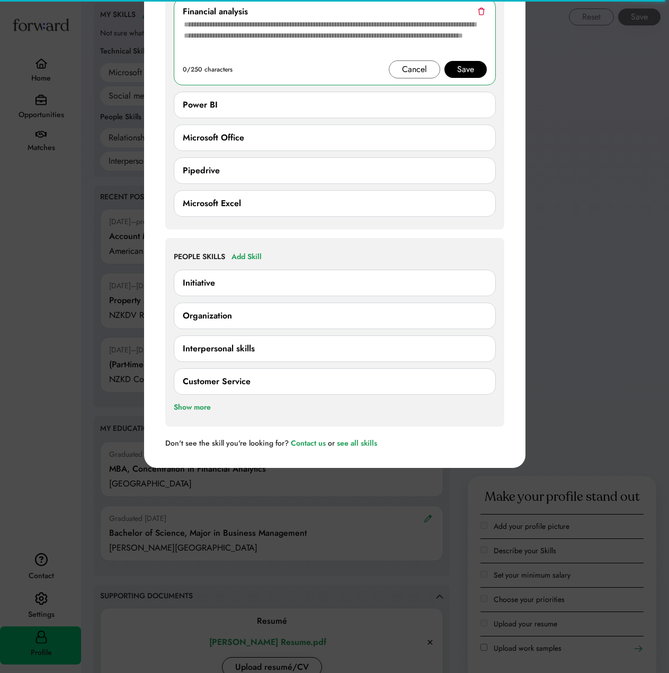
scroll to position [953, 0]
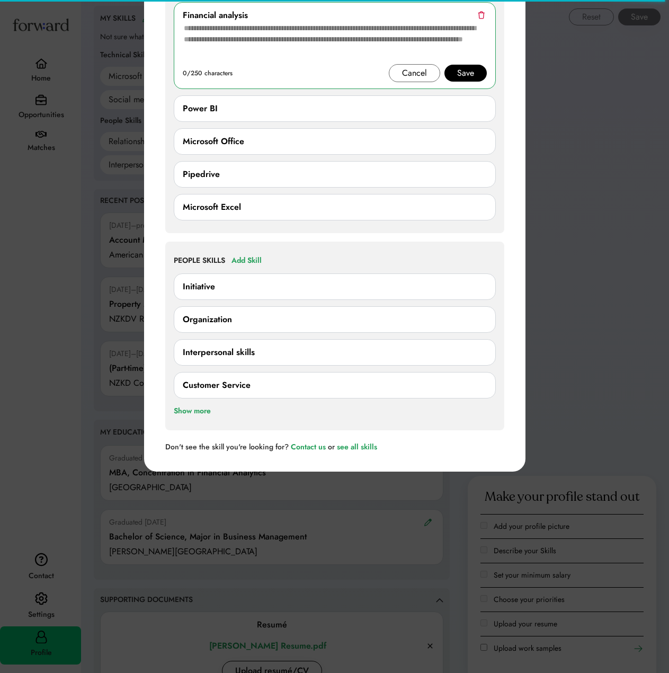
click at [231, 299] on div "Initiative" at bounding box center [335, 286] width 322 height 26
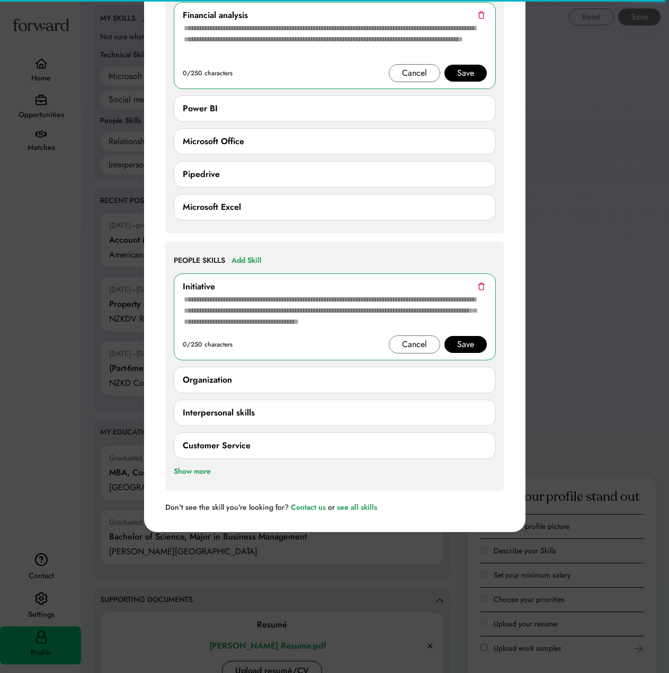
click at [250, 390] on div "Organization 0/250 characters Cancel Save" at bounding box center [335, 380] width 322 height 26
click at [236, 378] on div "Organization" at bounding box center [335, 379] width 304 height 13
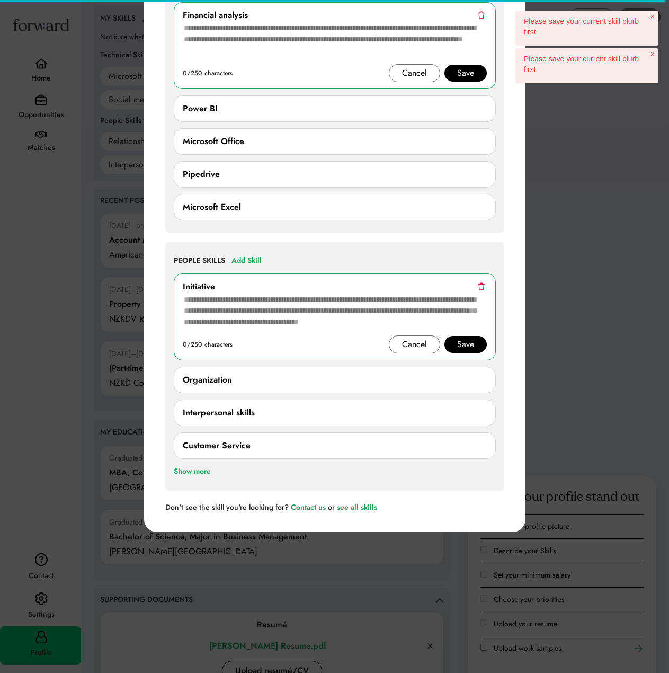
click at [468, 346] on div "Save" at bounding box center [465, 344] width 17 height 13
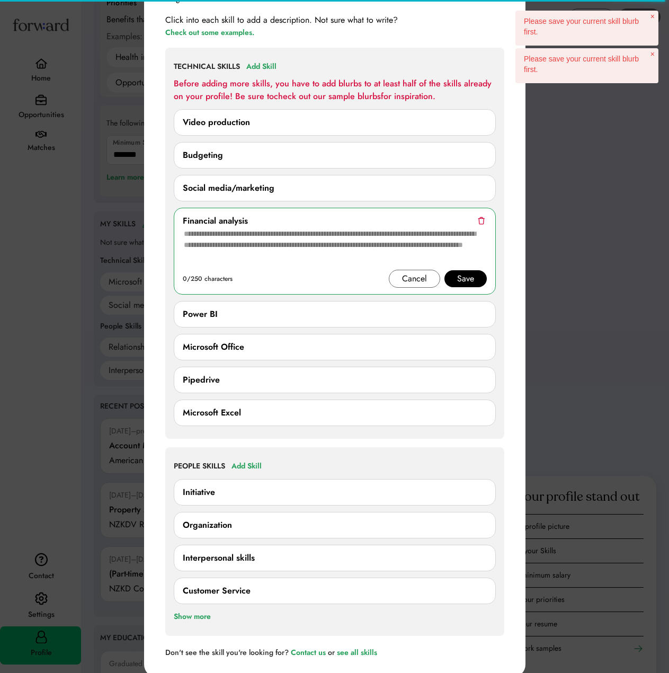
scroll to position [741, 0]
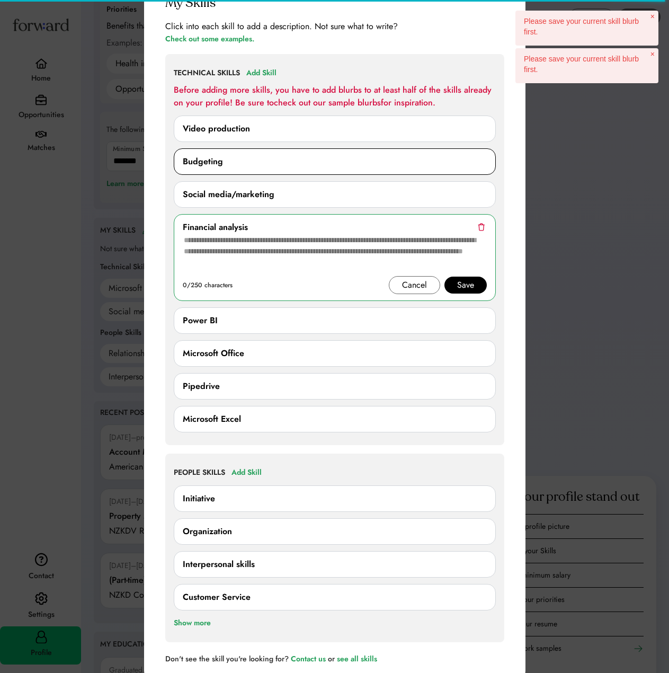
click at [419, 158] on div "Budgeting" at bounding box center [335, 161] width 304 height 13
click at [459, 163] on div "Budgeting" at bounding box center [335, 161] width 304 height 13
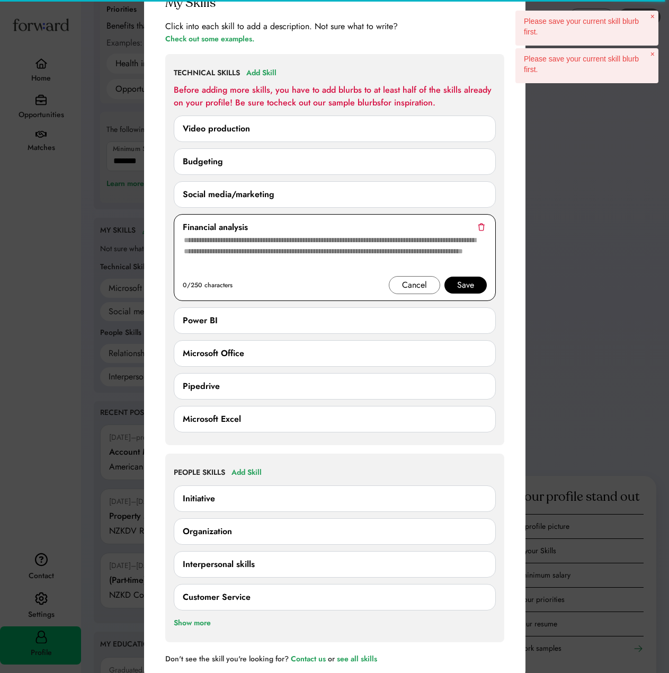
click at [464, 283] on div "Save" at bounding box center [465, 285] width 17 height 13
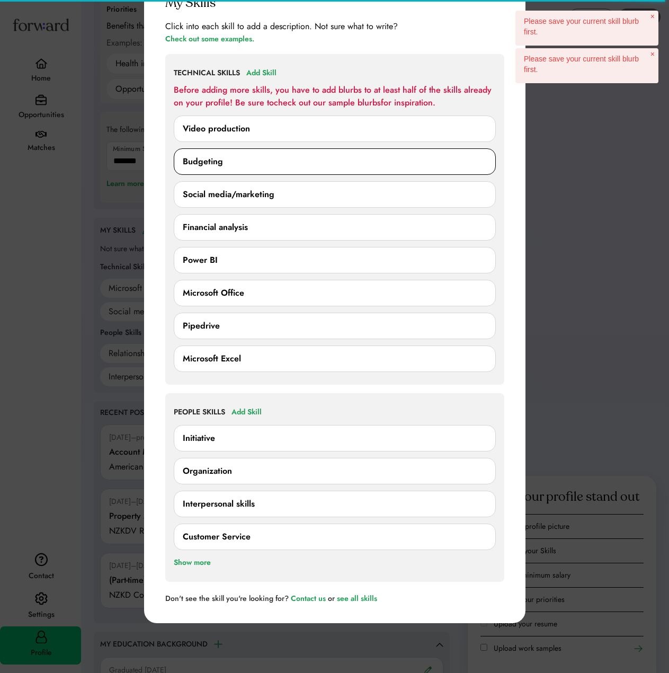
click at [443, 163] on div "Budgeting" at bounding box center [335, 161] width 304 height 13
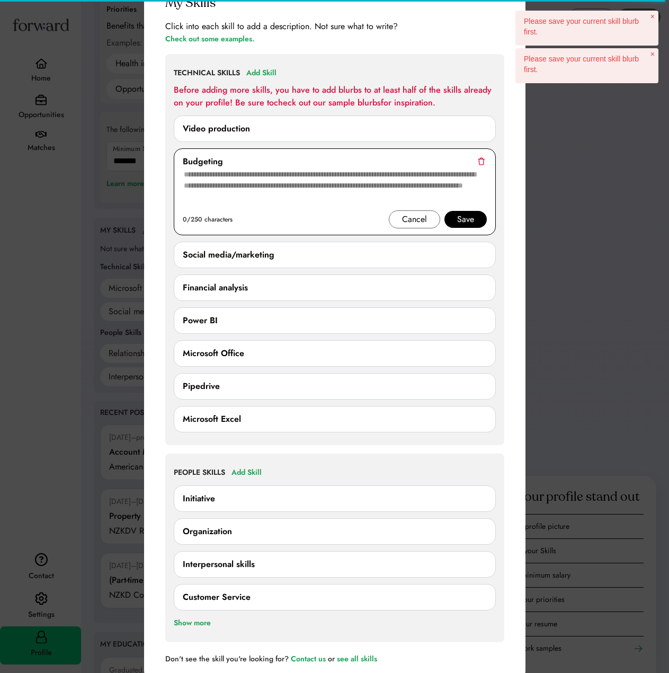
click at [466, 219] on div "Save" at bounding box center [465, 219] width 17 height 13
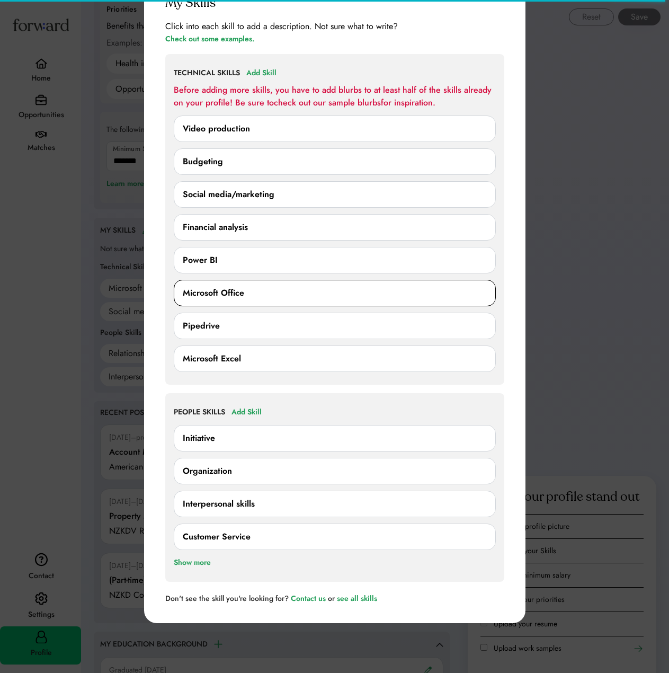
click at [400, 285] on div "Microsoft Office 0/250 characters Cancel Save" at bounding box center [335, 293] width 322 height 26
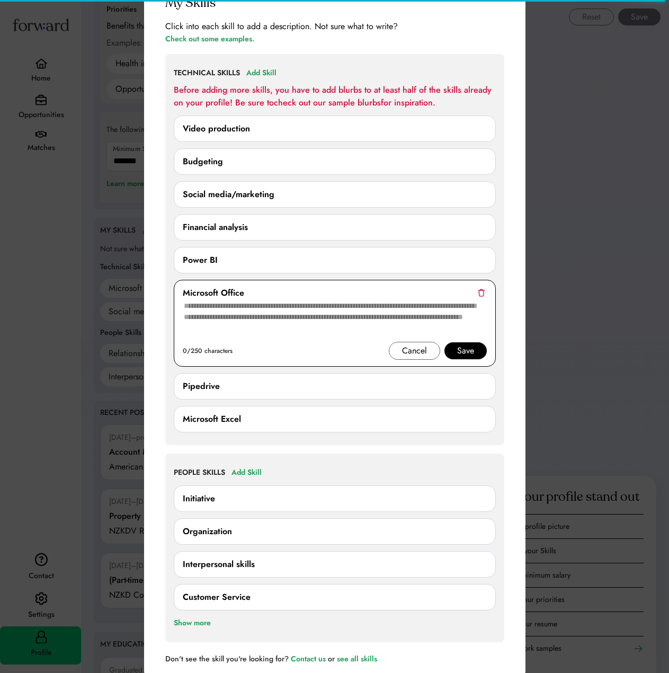
click at [457, 348] on div "Save" at bounding box center [465, 350] width 17 height 13
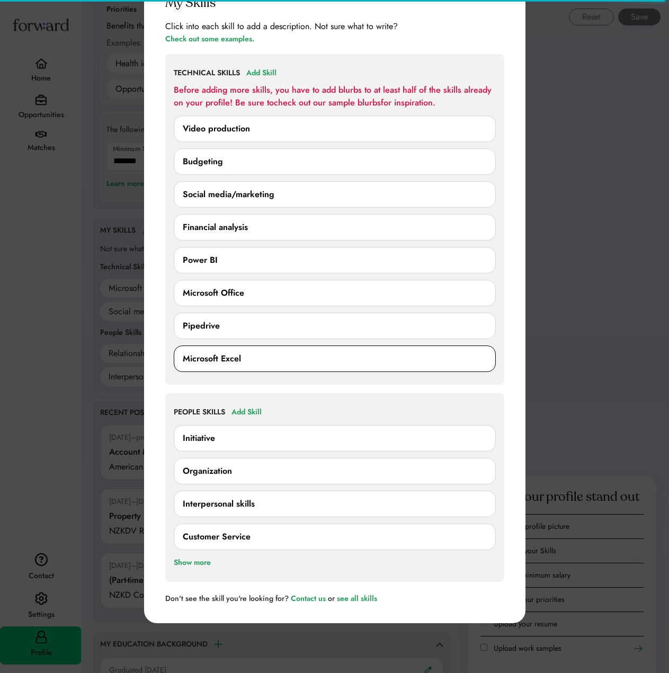
click at [376, 354] on div "Microsoft Excel" at bounding box center [335, 358] width 304 height 13
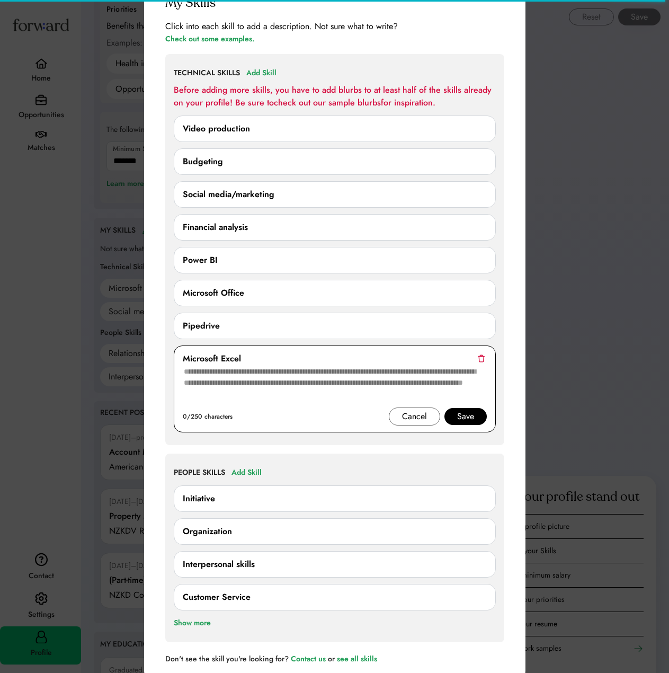
click at [472, 425] on div "Cancel Save" at bounding box center [438, 416] width 98 height 18
click at [465, 416] on div "Save" at bounding box center [465, 416] width 17 height 13
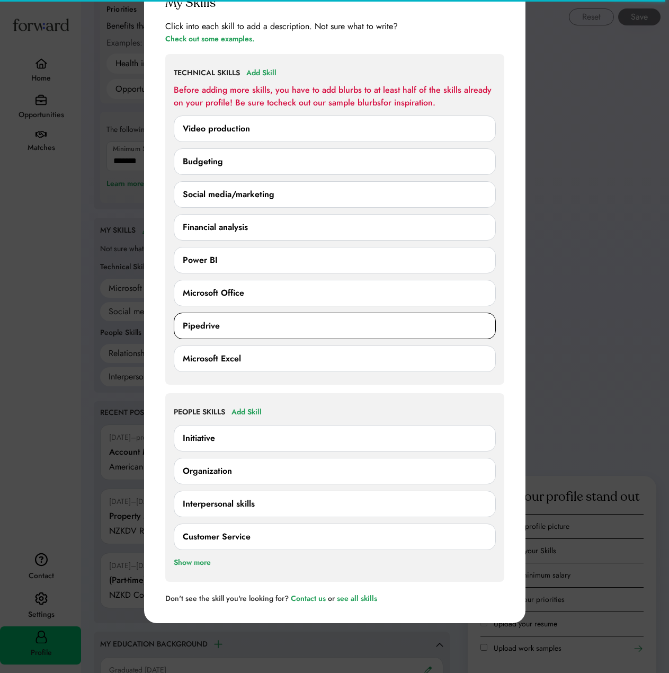
click at [383, 334] on div "Pipedrive 0/250 characters Cancel Save" at bounding box center [335, 325] width 322 height 26
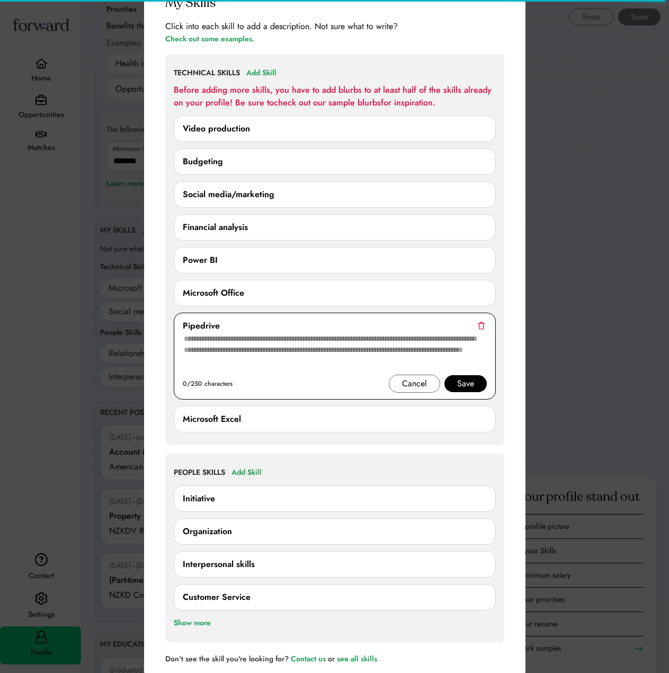
click at [465, 385] on div "Save" at bounding box center [465, 383] width 17 height 13
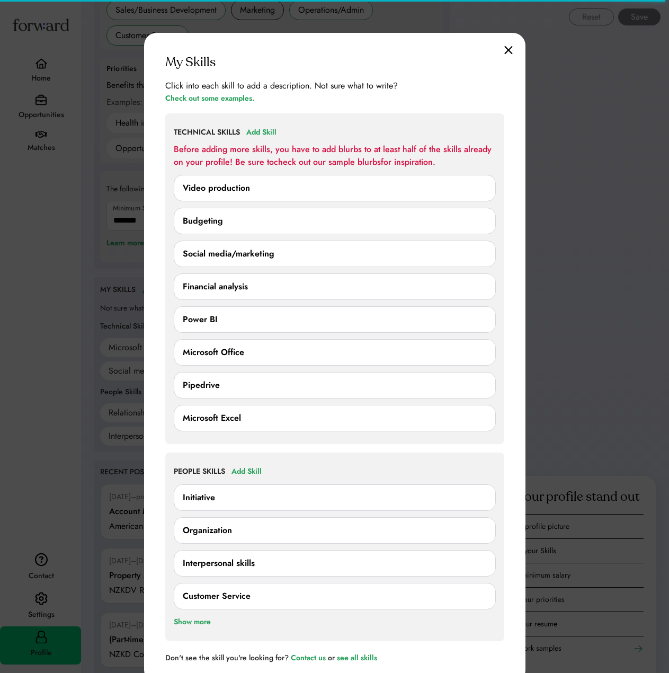
scroll to position [424, 0]
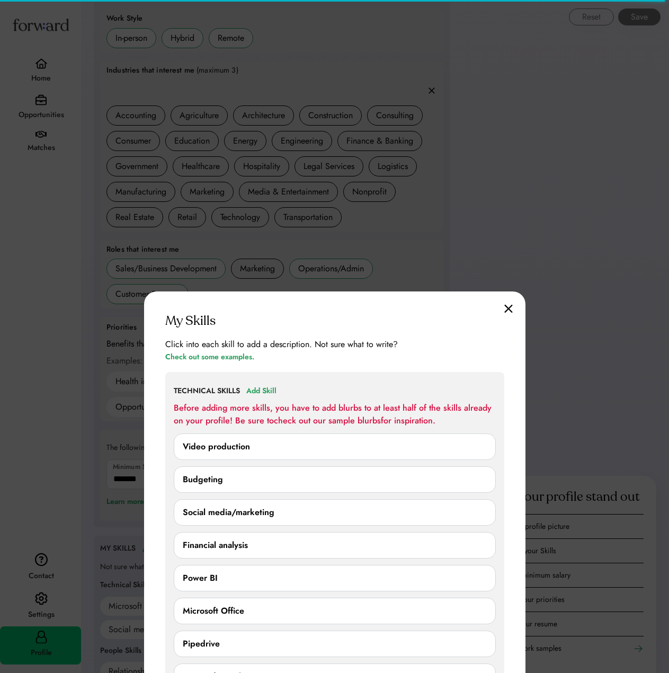
click at [505, 308] on img at bounding box center [508, 308] width 8 height 9
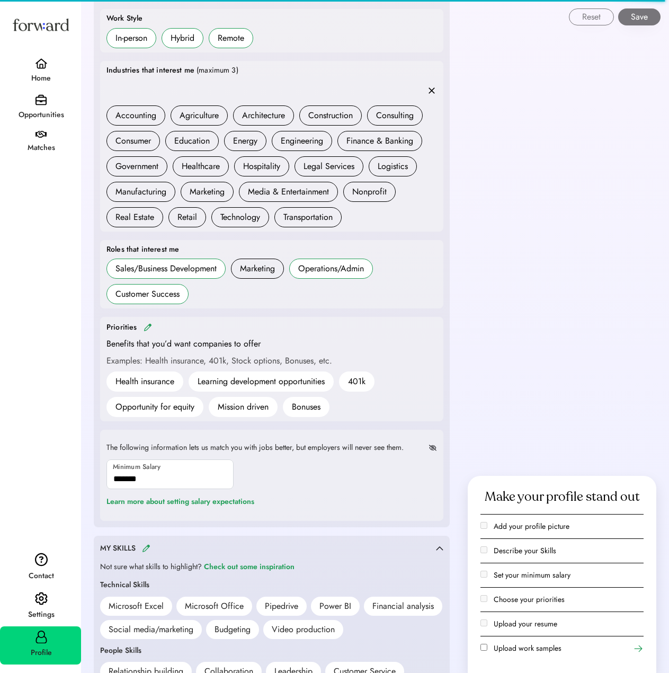
click at [388, 310] on div "Availability Full-time Part-time Internship Contract work Work Style In-person …" at bounding box center [271, 239] width 343 height 561
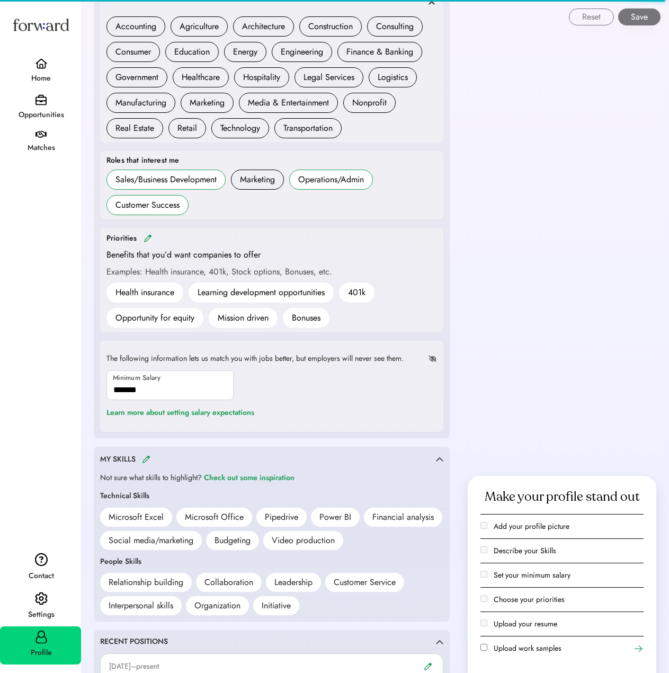
scroll to position [583, 0]
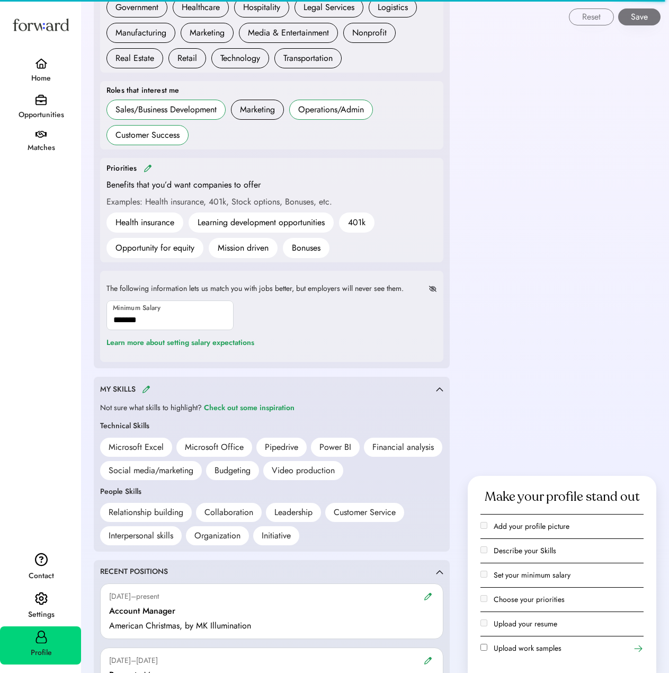
click at [318, 443] on div "Power BI" at bounding box center [335, 446] width 49 height 19
click at [335, 449] on div "Power BI" at bounding box center [335, 447] width 32 height 13
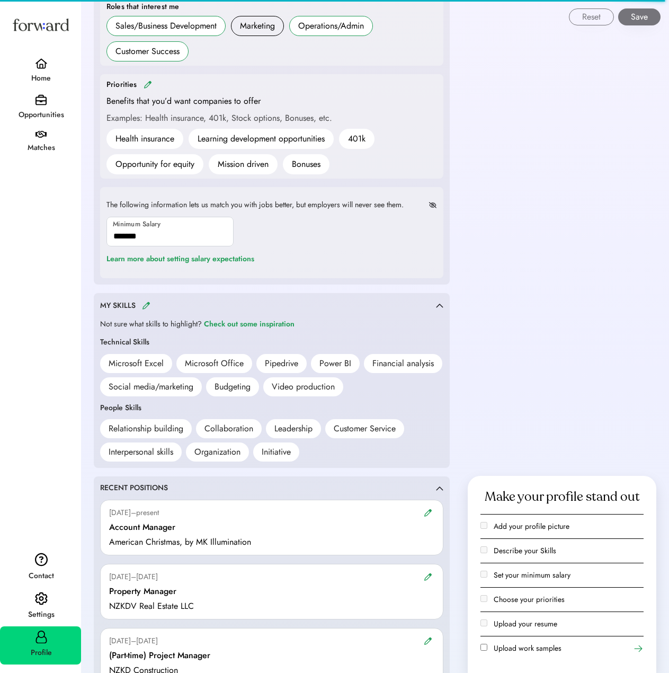
scroll to position [741, 0]
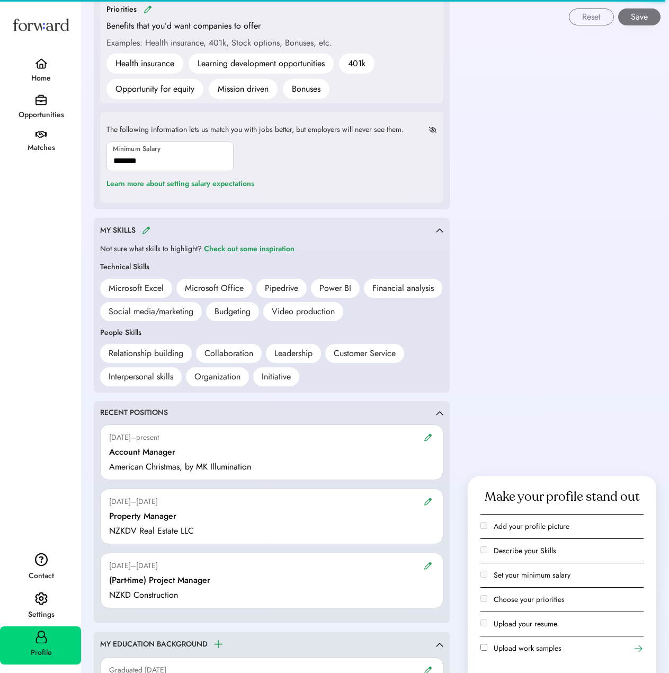
click at [138, 228] on div "MY SKILLS" at bounding box center [268, 230] width 336 height 12
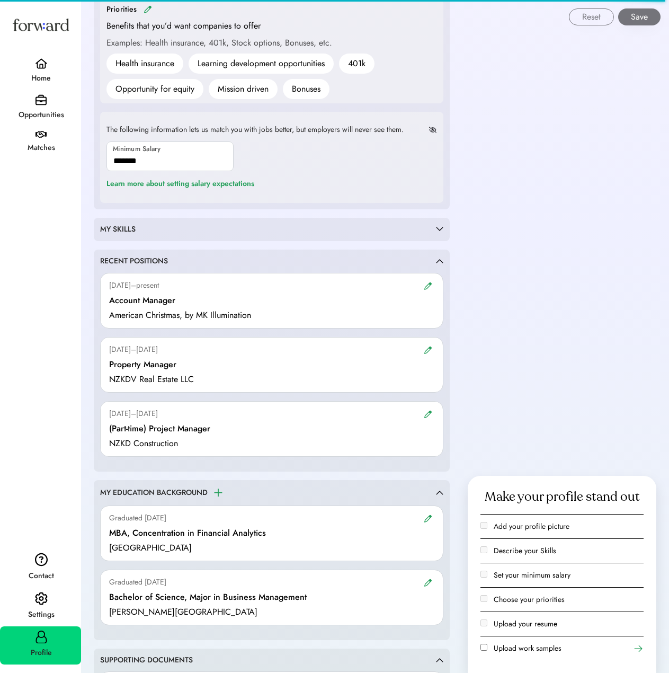
click at [139, 227] on div "MY SKILLS" at bounding box center [268, 229] width 336 height 11
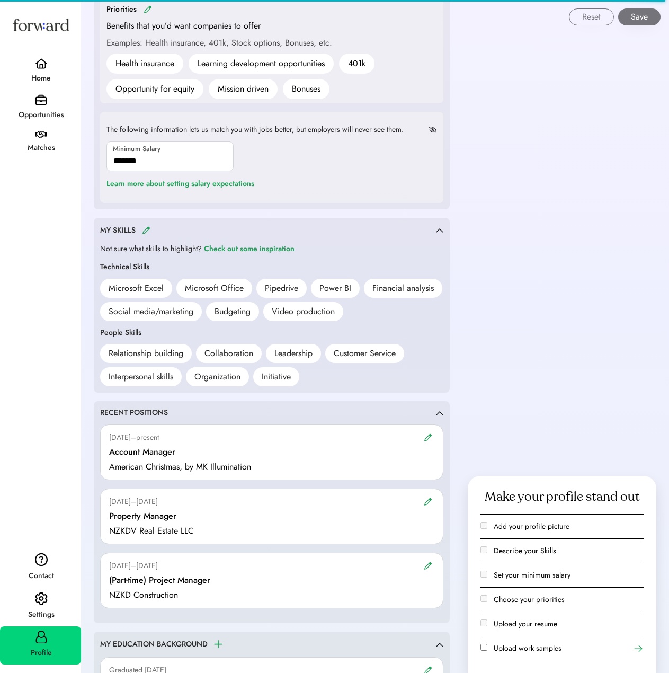
click at [43, 106] on div "Opportunities" at bounding box center [41, 114] width 80 height 19
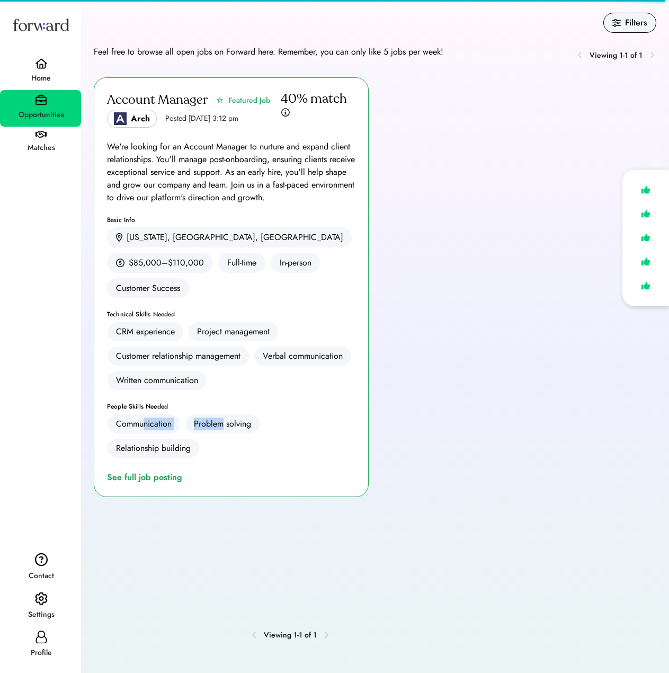
drag, startPoint x: 146, startPoint y: 391, endPoint x: 239, endPoint y: 407, distance: 95.0
click at [231, 414] on div "Communication Problem solving Relationship building" at bounding box center [231, 436] width 248 height 44
click at [407, 414] on div "Account Manager Featured Job Arch Posted Aug 6, 2025 3:12 pm 40% match We're lo…" at bounding box center [375, 344] width 562 height 534
click at [46, 640] on icon at bounding box center [41, 636] width 13 height 13
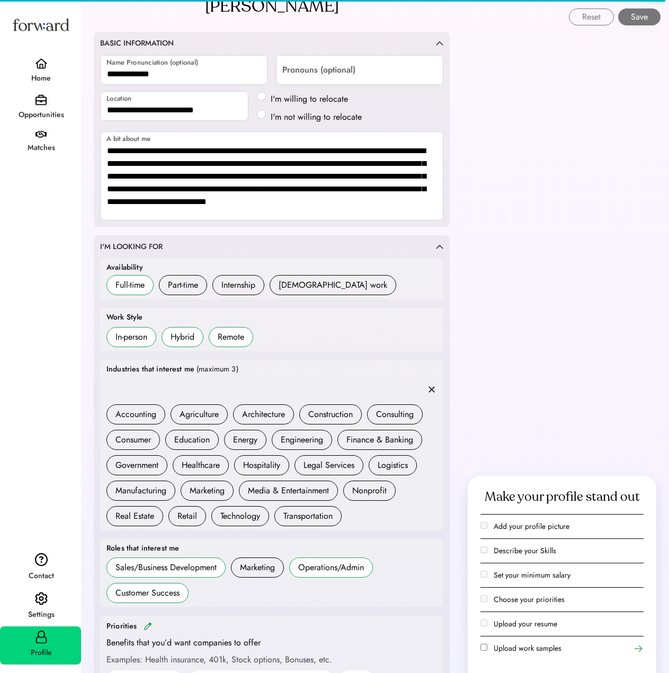
scroll to position [53, 0]
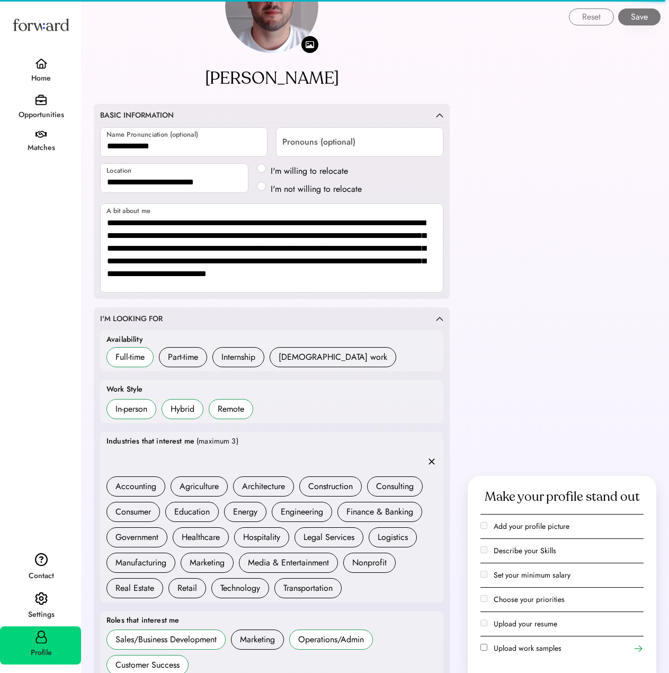
click at [638, 19] on button "Save" at bounding box center [639, 16] width 42 height 17
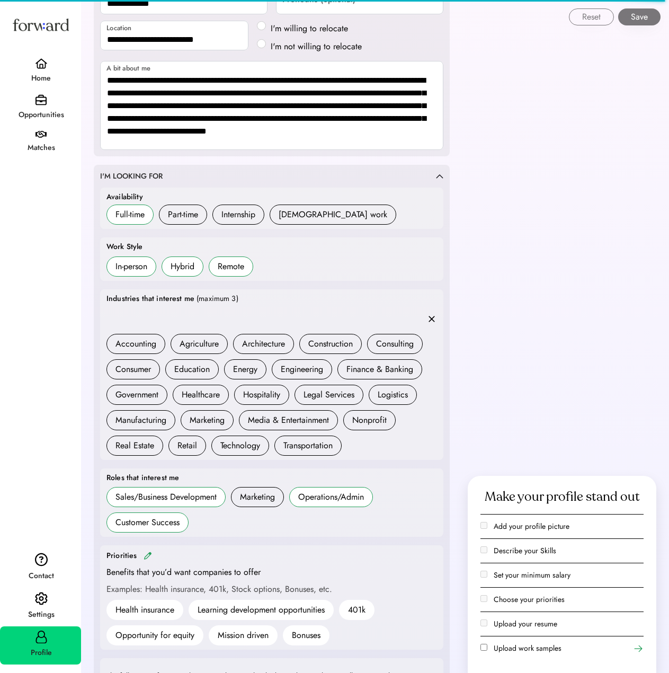
scroll to position [265, 0]
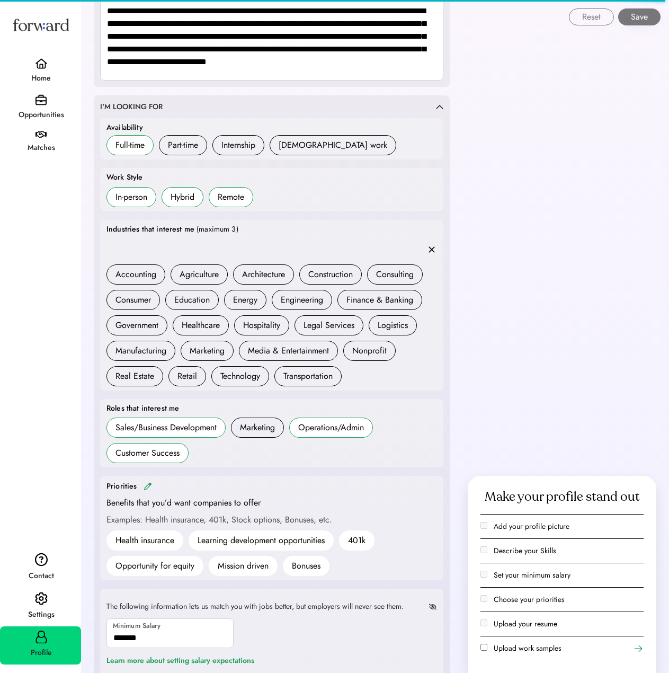
click at [239, 229] on div "Industries that interest me (maximum 3) Finance & Banking Real Estate Consultin…" at bounding box center [271, 305] width 330 height 162
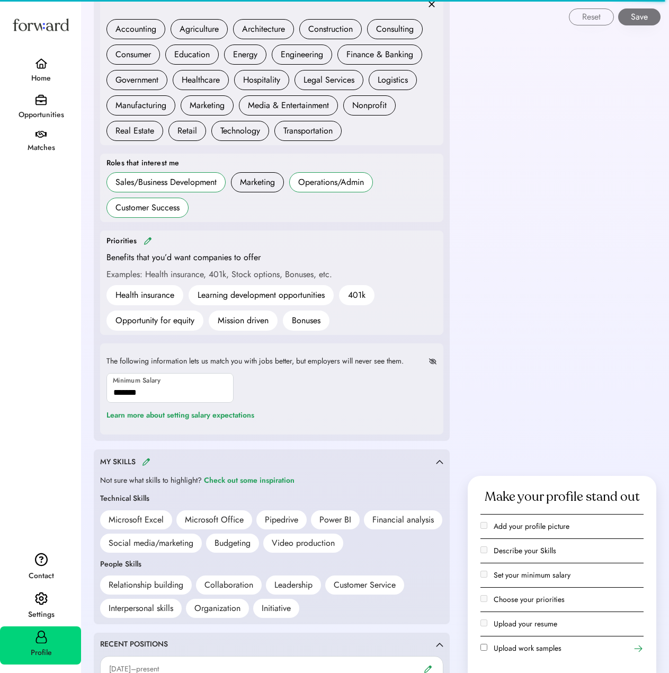
scroll to position [530, 0]
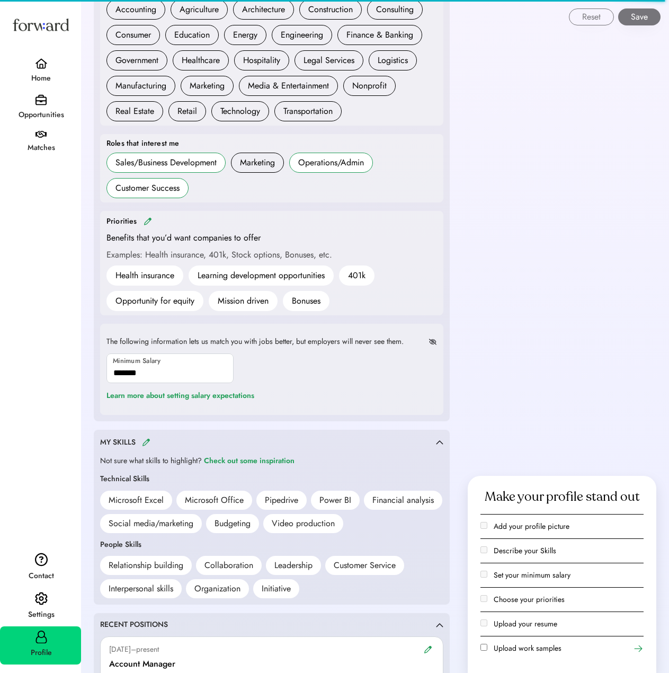
click at [156, 278] on div "Health insurance" at bounding box center [144, 275] width 59 height 13
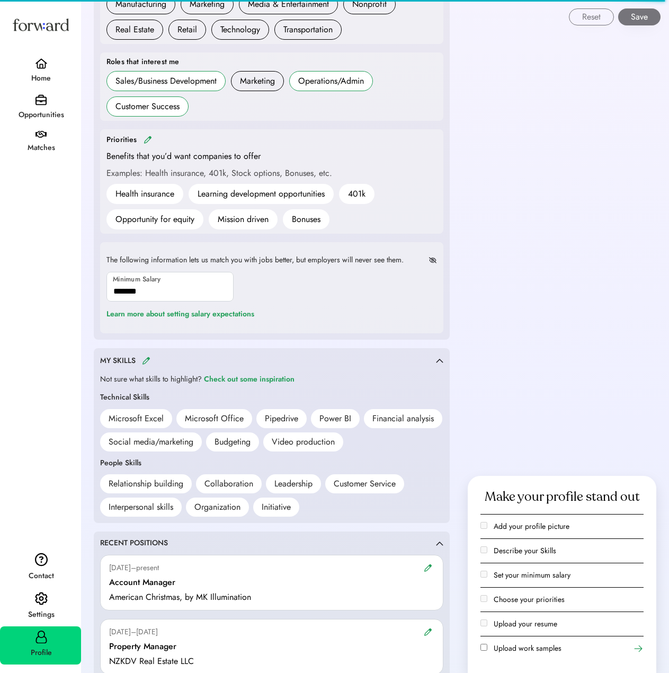
scroll to position [689, 0]
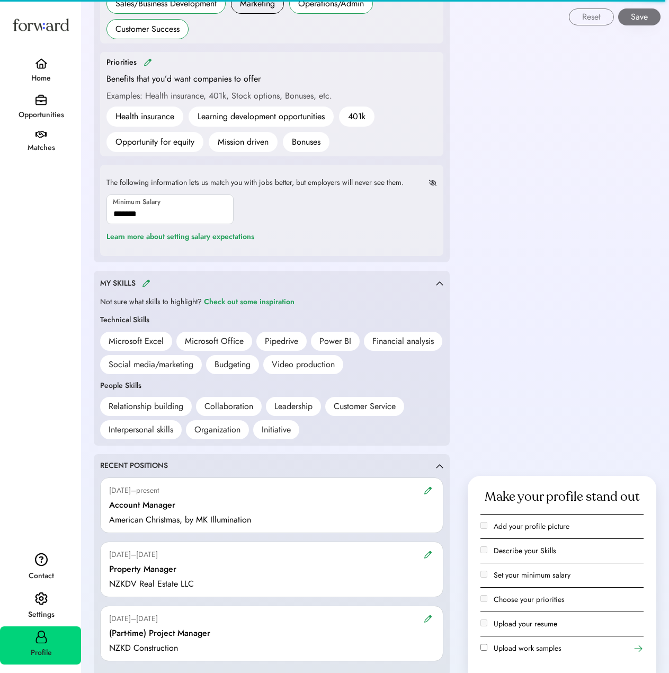
click at [146, 280] on img at bounding box center [146, 283] width 8 height 8
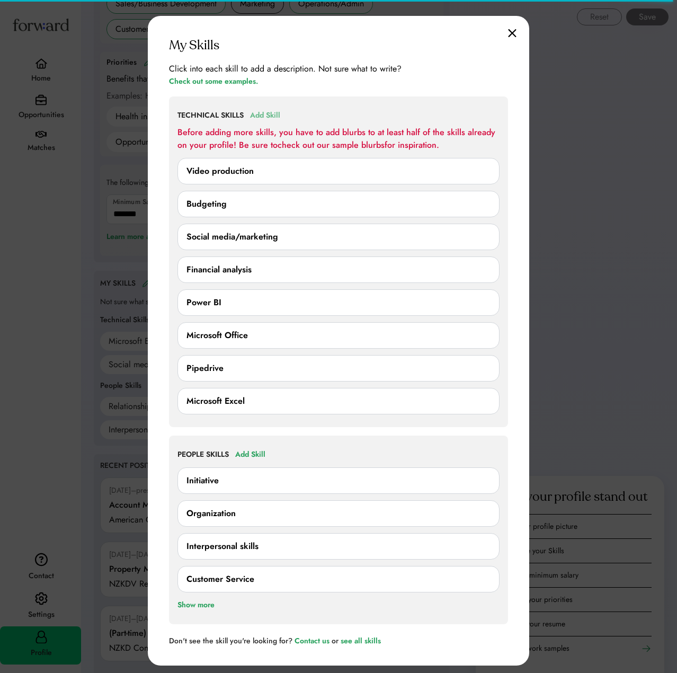
click at [262, 116] on div "Add Skill" at bounding box center [265, 115] width 30 height 13
drag, startPoint x: 258, startPoint y: 166, endPoint x: 439, endPoint y: 136, distance: 183.2
click at [433, 135] on div "Before adding more skills, you have to add blurbs to at least half of the skill…" at bounding box center [338, 138] width 322 height 25
click at [453, 169] on div "Video production" at bounding box center [338, 171] width 304 height 13
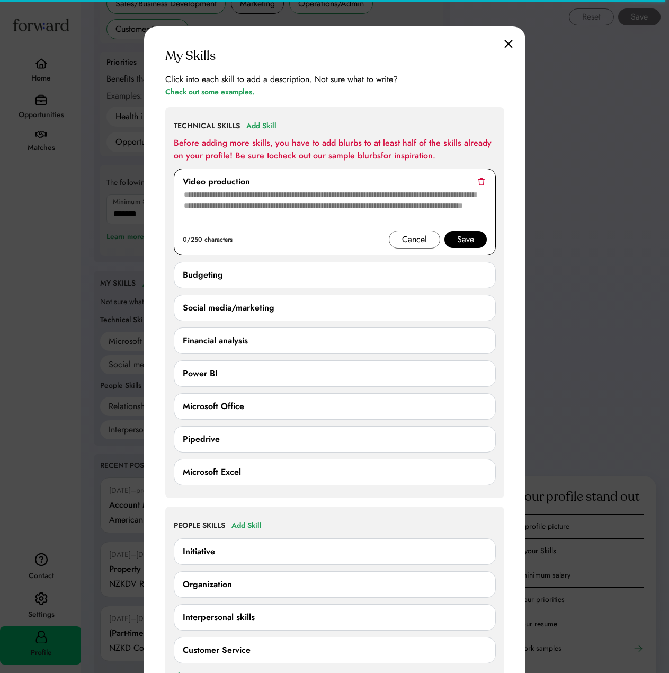
click at [482, 181] on img at bounding box center [481, 181] width 7 height 8
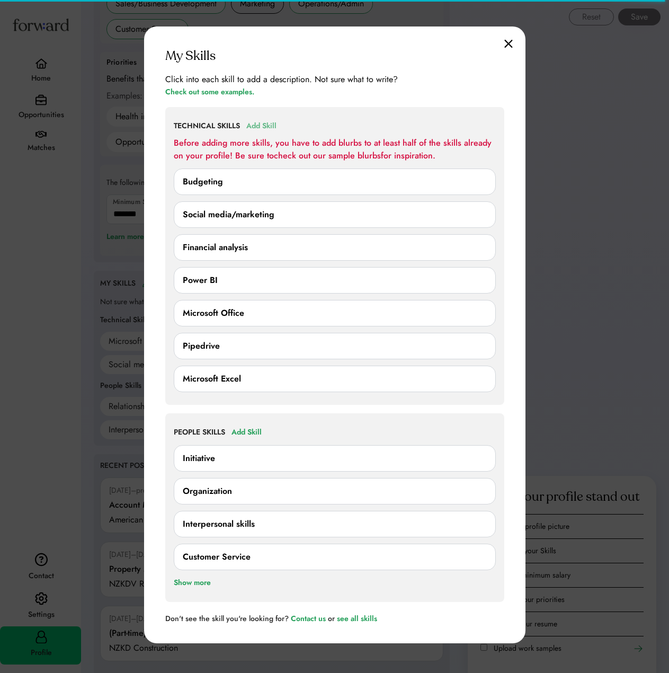
click at [255, 129] on div "Add Skill" at bounding box center [261, 126] width 30 height 13
click at [269, 122] on div "Add Skill" at bounding box center [261, 126] width 30 height 13
click at [468, 115] on div "TECHNICAL SKILLS Add Skill Before adding more skills, you have to add blurbs to…" at bounding box center [334, 256] width 339 height 298
click at [406, 242] on div "Financial analysis" at bounding box center [335, 247] width 304 height 13
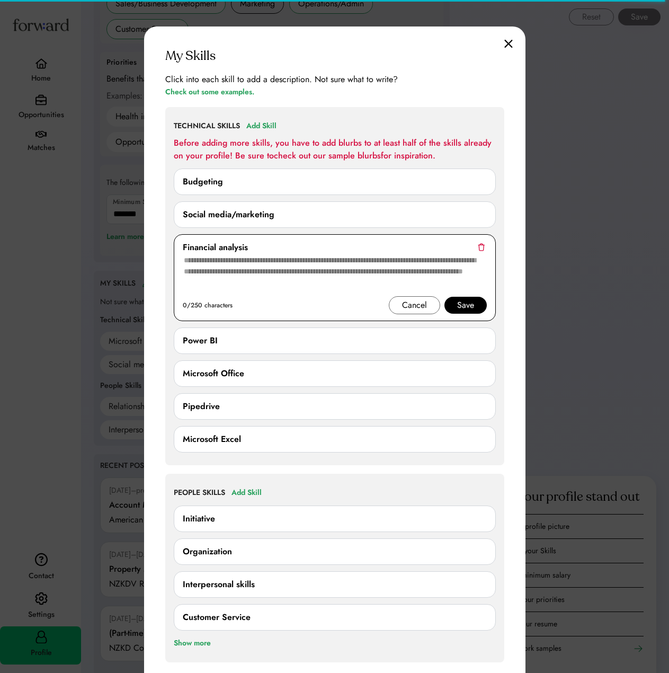
click at [360, 265] on textarea at bounding box center [335, 275] width 304 height 42
drag, startPoint x: 302, startPoint y: 292, endPoint x: 213, endPoint y: 254, distance: 96.8
click at [213, 254] on textarea at bounding box center [335, 275] width 304 height 42
click at [509, 45] on img at bounding box center [508, 43] width 8 height 9
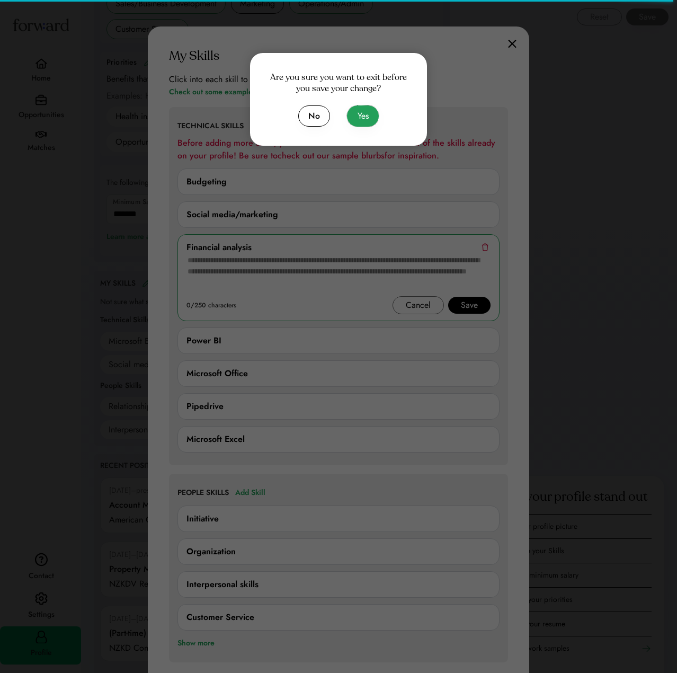
click at [364, 120] on button "Yes" at bounding box center [363, 115] width 32 height 21
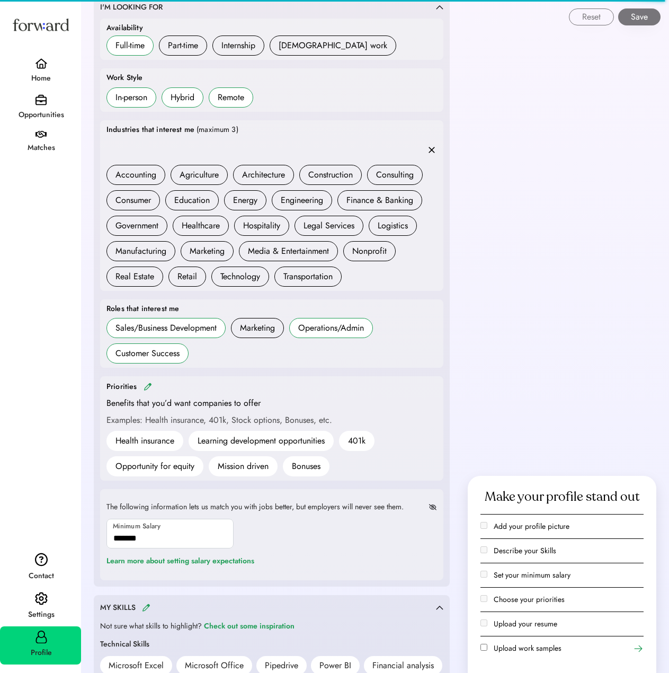
scroll to position [159, 0]
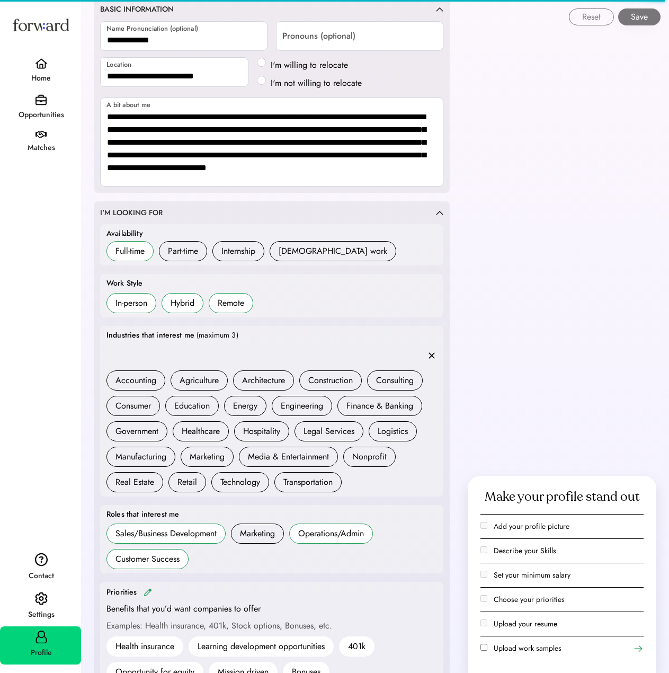
drag, startPoint x: 30, startPoint y: 53, endPoint x: 45, endPoint y: 68, distance: 20.6
click at [30, 54] on div "Home Opportunities Matches" at bounding box center [40, 83] width 81 height 151
click at [45, 68] on img at bounding box center [41, 63] width 13 height 11
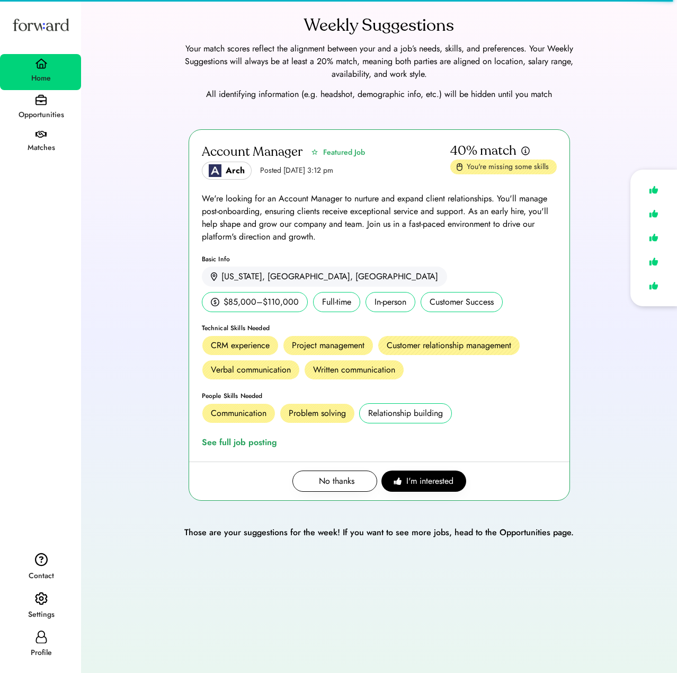
click at [517, 165] on div "You're missing some skills" at bounding box center [509, 167] width 84 height 11
click at [334, 348] on div "Project management" at bounding box center [328, 345] width 73 height 13
click at [354, 370] on div "Written communication" at bounding box center [354, 369] width 82 height 13
click at [360, 292] on div "Full-time" at bounding box center [336, 302] width 47 height 20
click at [51, 97] on div "Opportunities" at bounding box center [40, 108] width 81 height 37
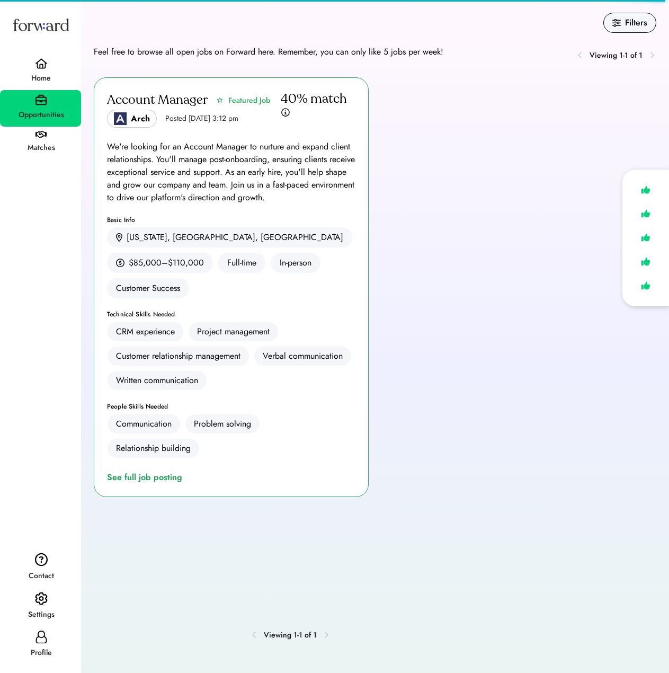
click at [263, 93] on div "Featured Job" at bounding box center [243, 100] width 60 height 16
drag, startPoint x: 318, startPoint y: 99, endPoint x: 338, endPoint y: 132, distance: 39.0
click at [336, 124] on div "Account Manager Featured Job Arch Posted Aug 6, 2025 3:12 pm 40% match" at bounding box center [231, 109] width 248 height 37
click at [153, 471] on div "See full job posting" at bounding box center [146, 477] width 79 height 13
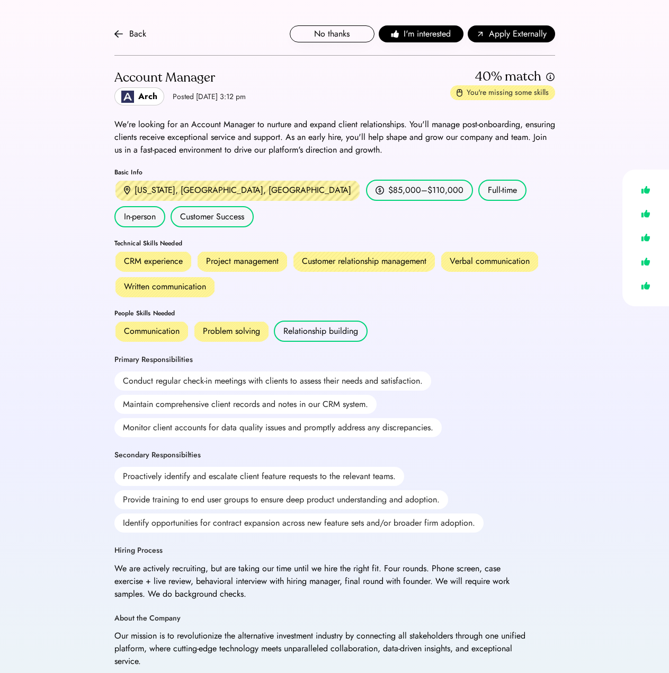
click at [247, 325] on div "Problem solving" at bounding box center [231, 331] width 57 height 13
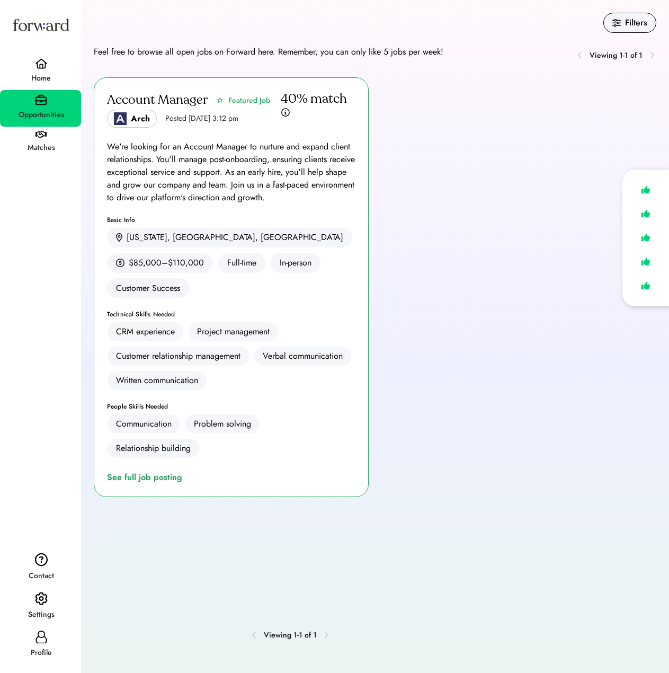
click at [45, 628] on div "Profile" at bounding box center [40, 645] width 81 height 38
select select "*****"
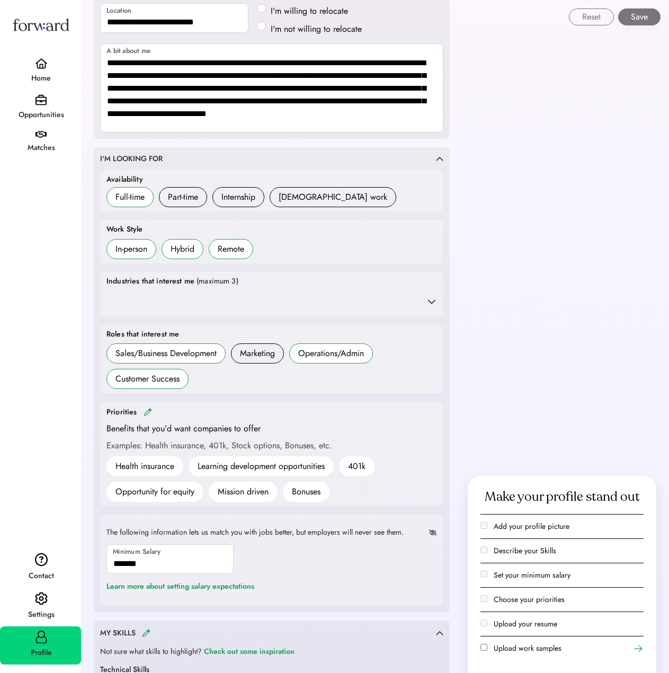
scroll to position [265, 0]
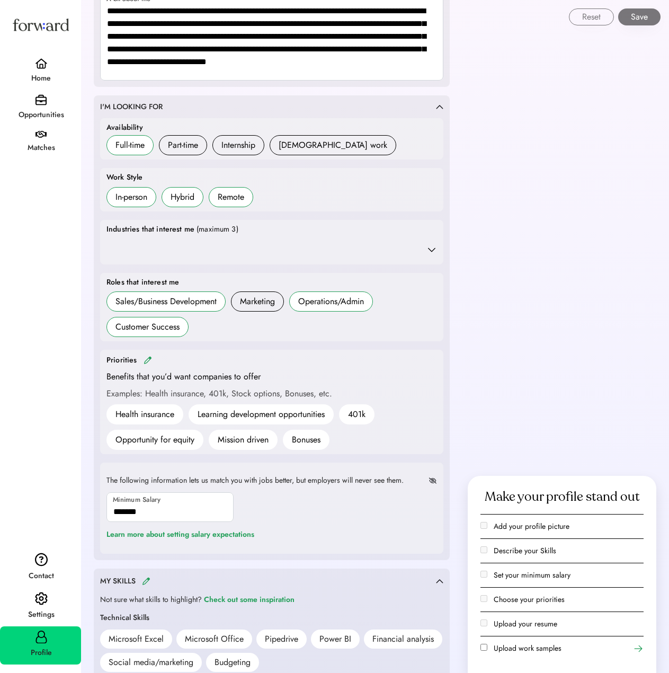
click at [431, 247] on icon at bounding box center [431, 249] width 11 height 11
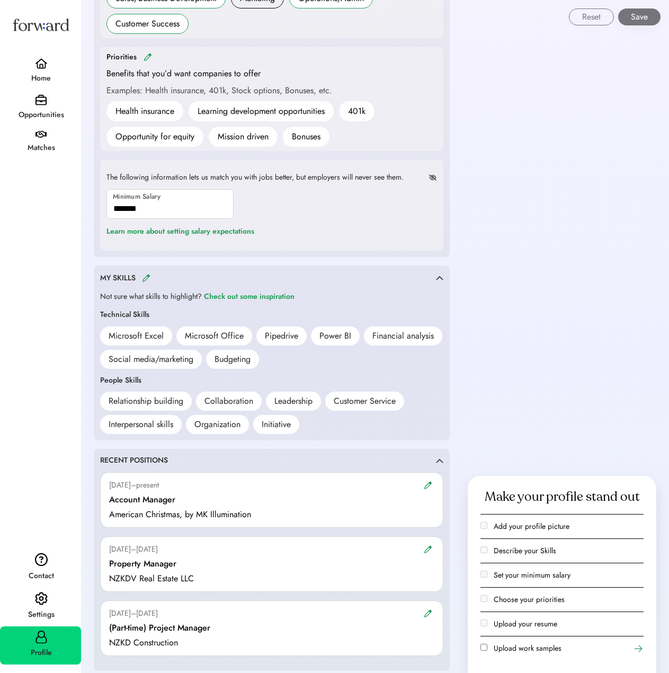
scroll to position [741, 0]
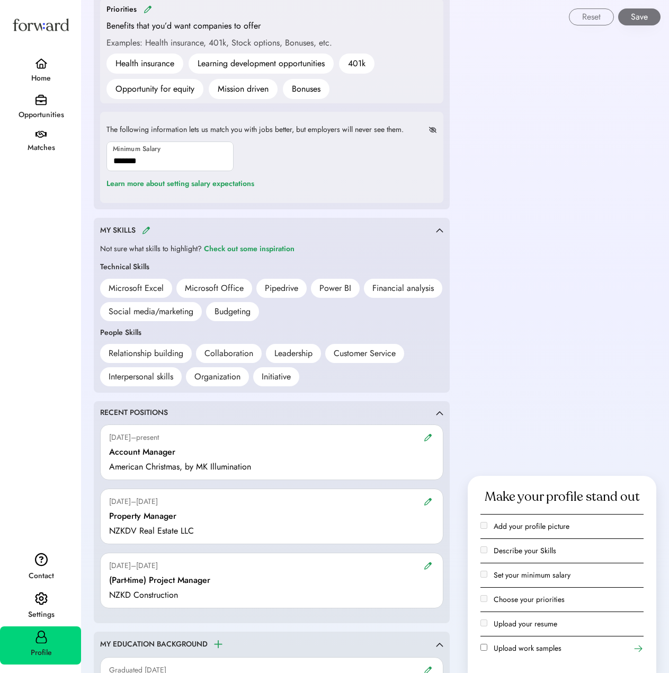
click at [434, 436] on div at bounding box center [428, 437] width 13 height 12
click at [431, 437] on img at bounding box center [428, 437] width 8 height 8
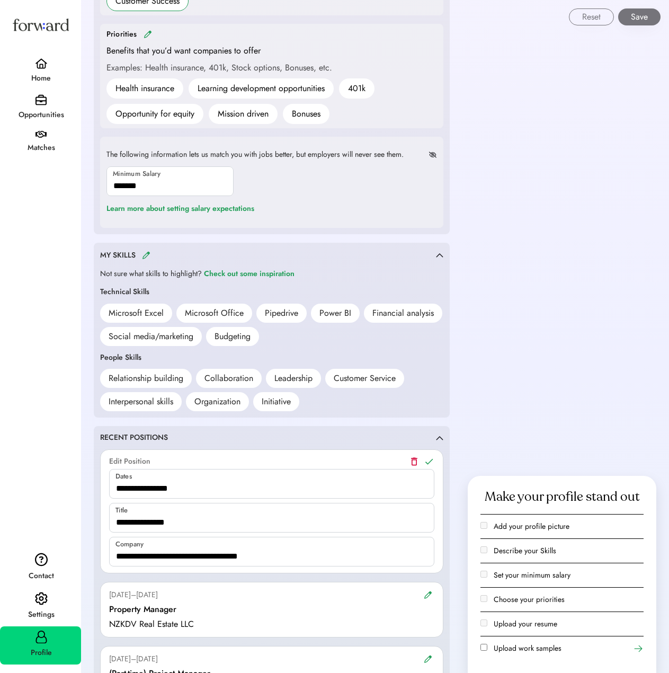
scroll to position [689, 0]
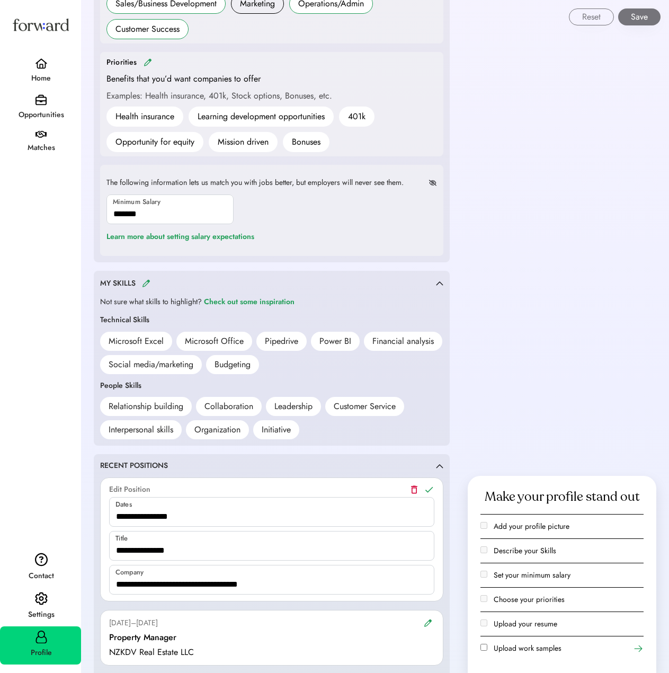
click at [432, 489] on icon at bounding box center [429, 489] width 11 height 11
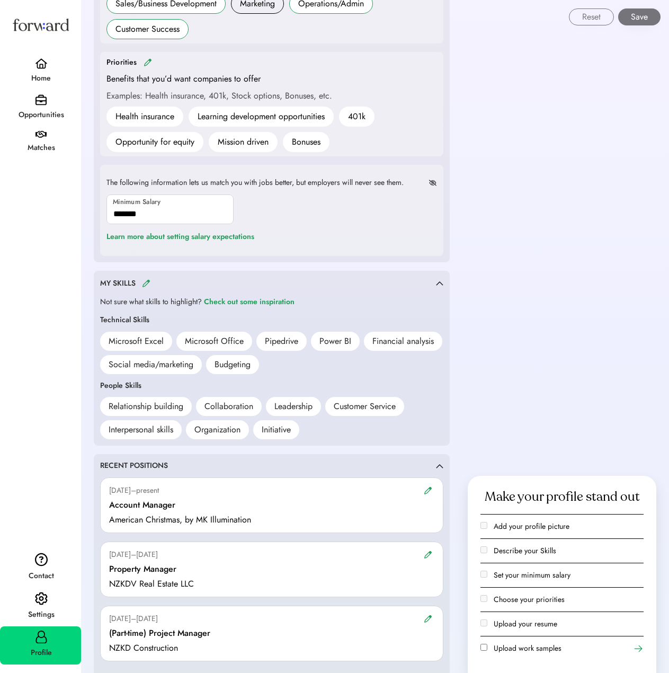
click at [152, 282] on div "MY SKILLS" at bounding box center [268, 283] width 336 height 12
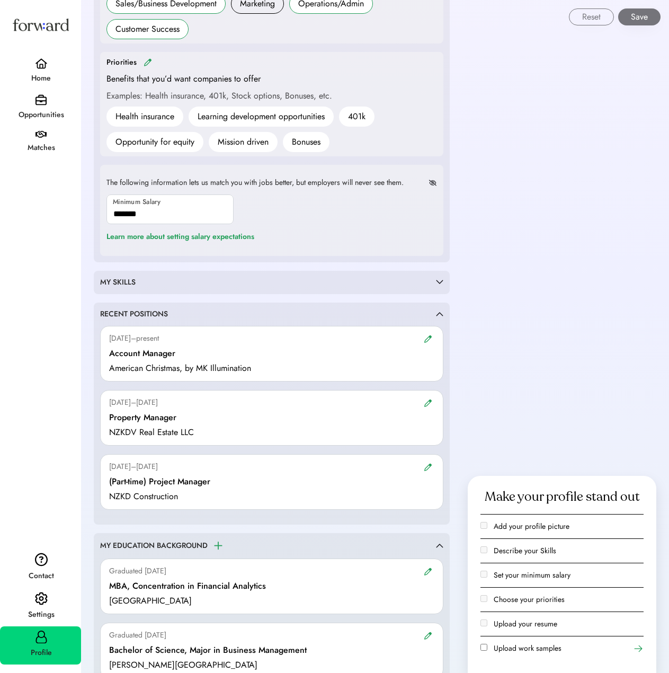
click at [159, 275] on div "MY SKILLS Not sure what skills to highlight? Check out some inspiration Technic…" at bounding box center [272, 282] width 356 height 23
click at [158, 281] on div "MY SKILLS" at bounding box center [268, 282] width 336 height 11
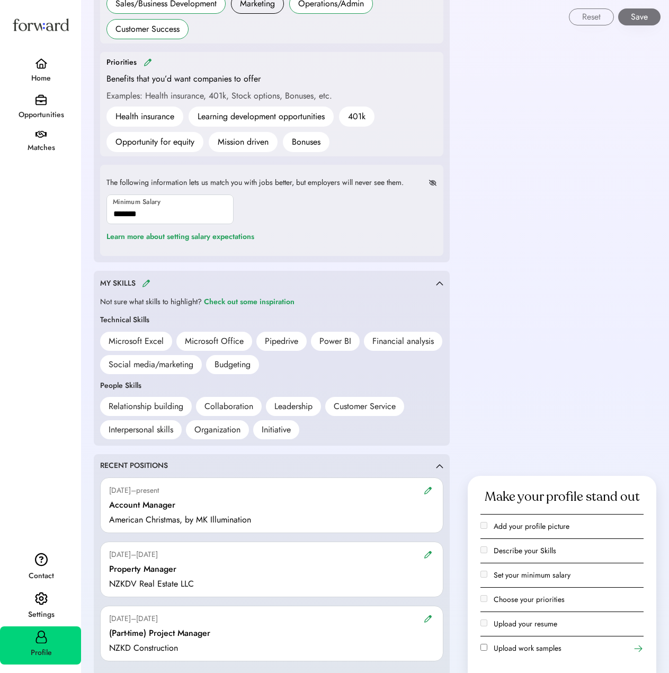
click at [145, 281] on img at bounding box center [146, 283] width 8 height 8
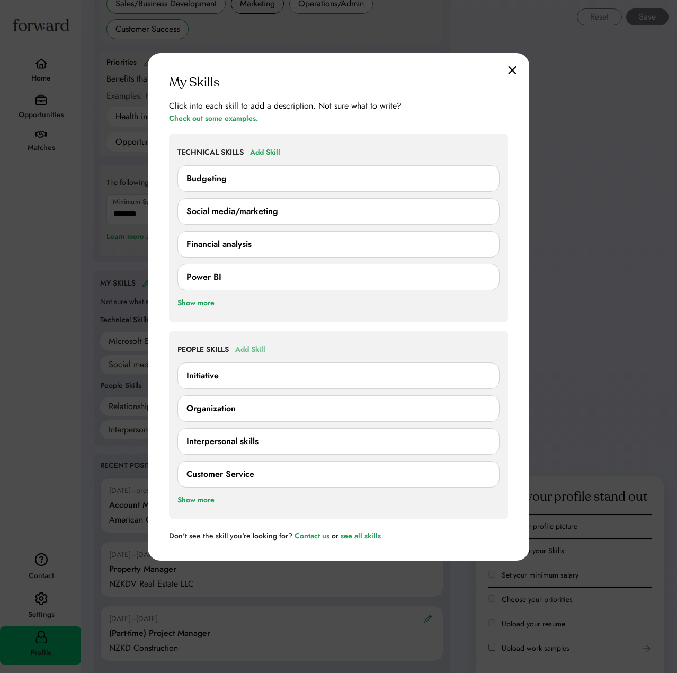
click at [252, 339] on div "PEOPLE SKILLS Add Skill Initiative Organization 0/250 characters Cancel Save In…" at bounding box center [338, 424] width 339 height 189
click at [254, 344] on div "Add Skill" at bounding box center [250, 349] width 30 height 13
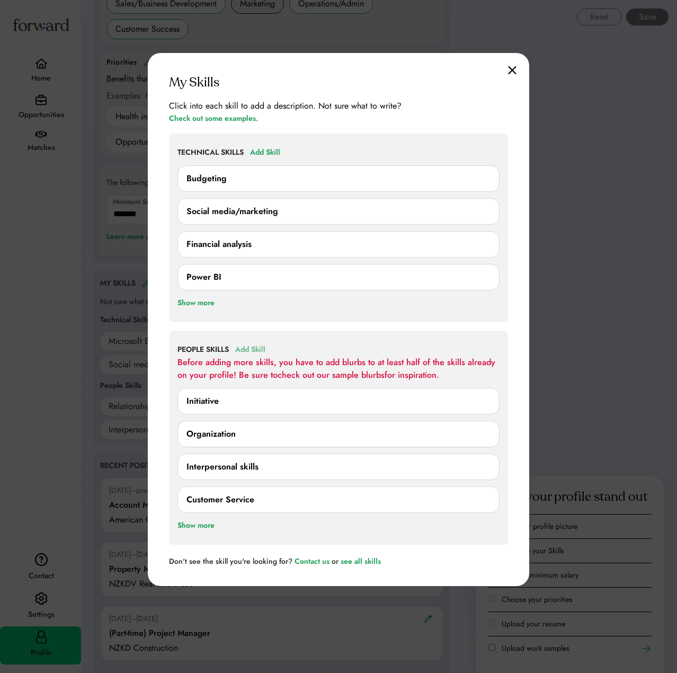
click at [254, 344] on div "Add Skill" at bounding box center [250, 349] width 30 height 13
click at [255, 344] on div "Add Skill" at bounding box center [250, 349] width 30 height 13
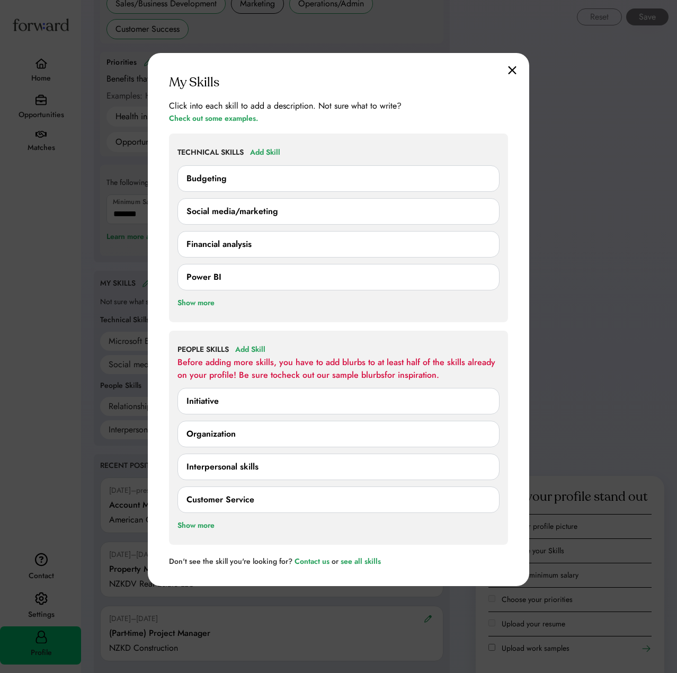
click at [215, 498] on div "Customer Service" at bounding box center [220, 499] width 68 height 13
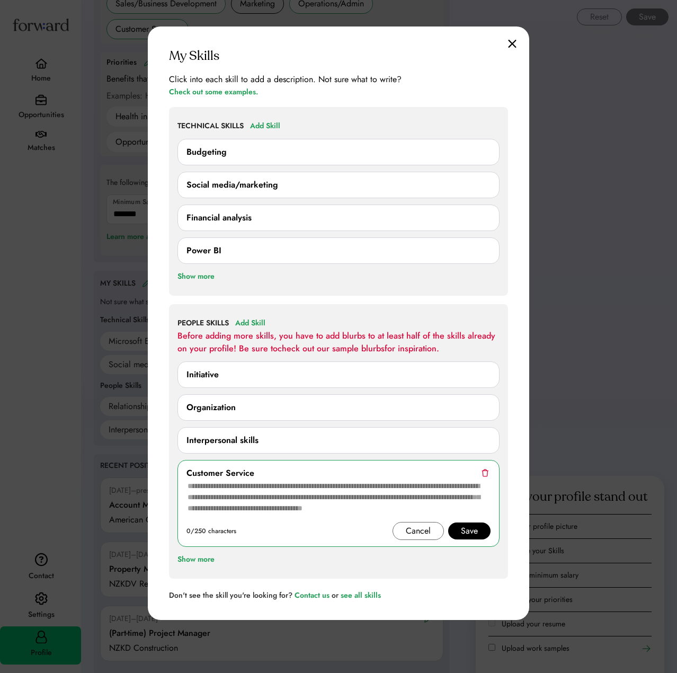
click at [276, 490] on textarea at bounding box center [338, 500] width 304 height 42
click at [304, 491] on textarea at bounding box center [338, 500] width 304 height 42
paste textarea "**********"
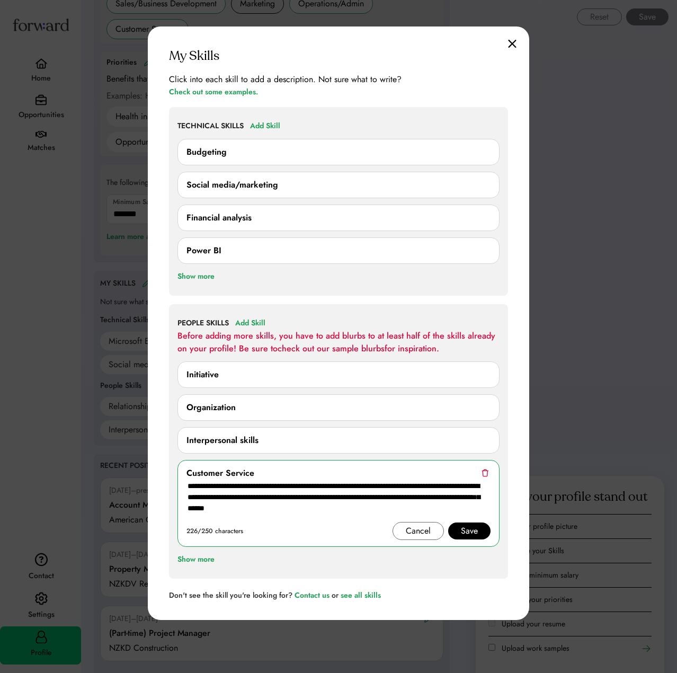
type textarea "**********"
click at [243, 379] on div "Initiative" at bounding box center [338, 374] width 304 height 13
click at [244, 376] on div "Initiative" at bounding box center [338, 374] width 304 height 13
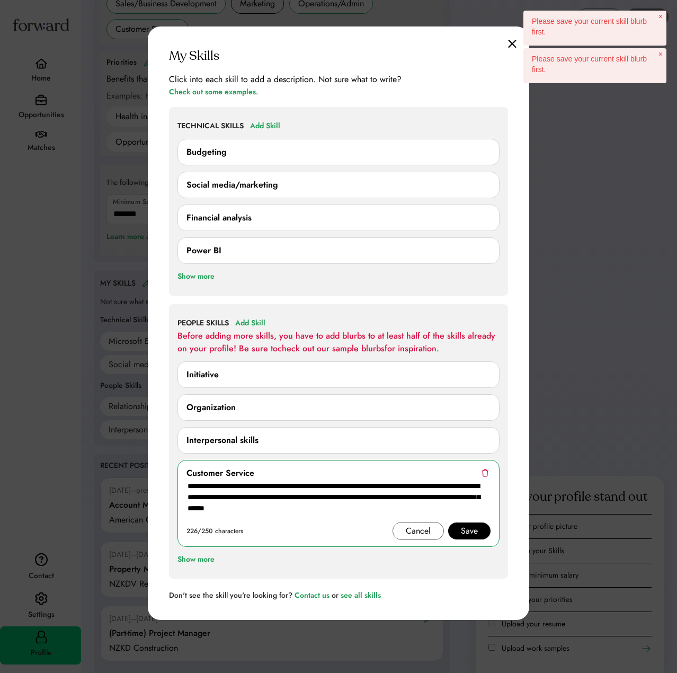
click at [469, 532] on div "Save" at bounding box center [469, 530] width 17 height 13
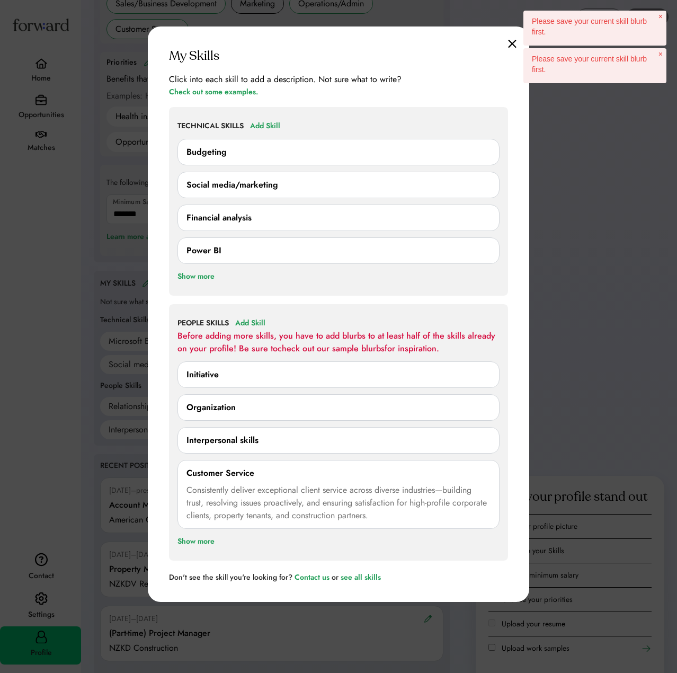
click at [252, 378] on div "Initiative" at bounding box center [338, 374] width 304 height 13
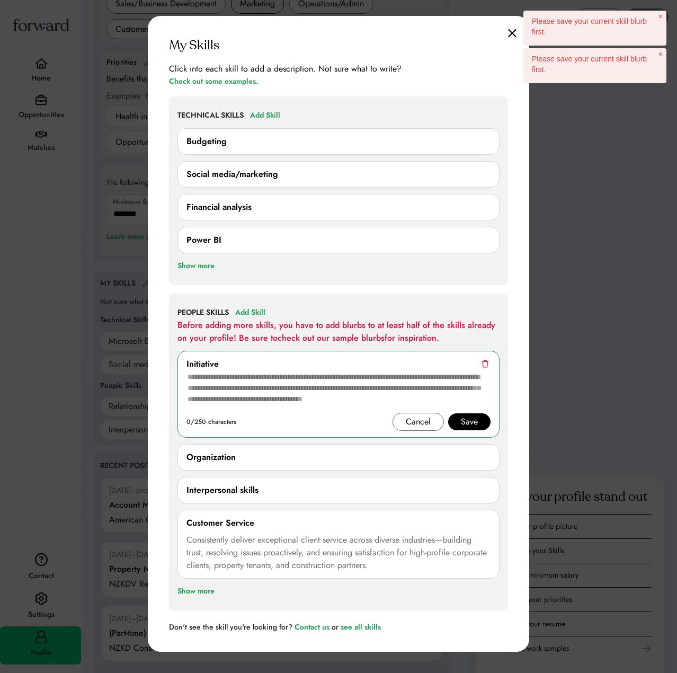
click at [298, 380] on textarea at bounding box center [338, 391] width 304 height 42
paste textarea "**********"
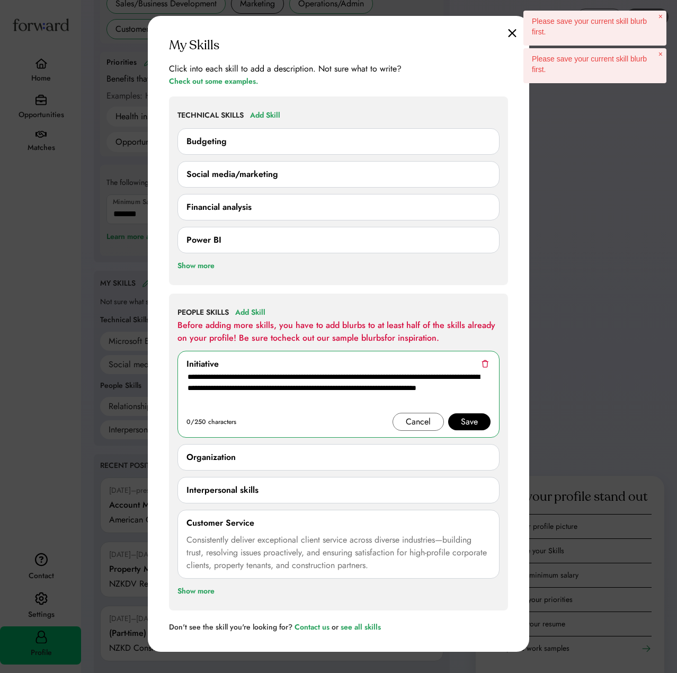
type textarea "**********"
click at [463, 421] on div "Save" at bounding box center [469, 421] width 17 height 13
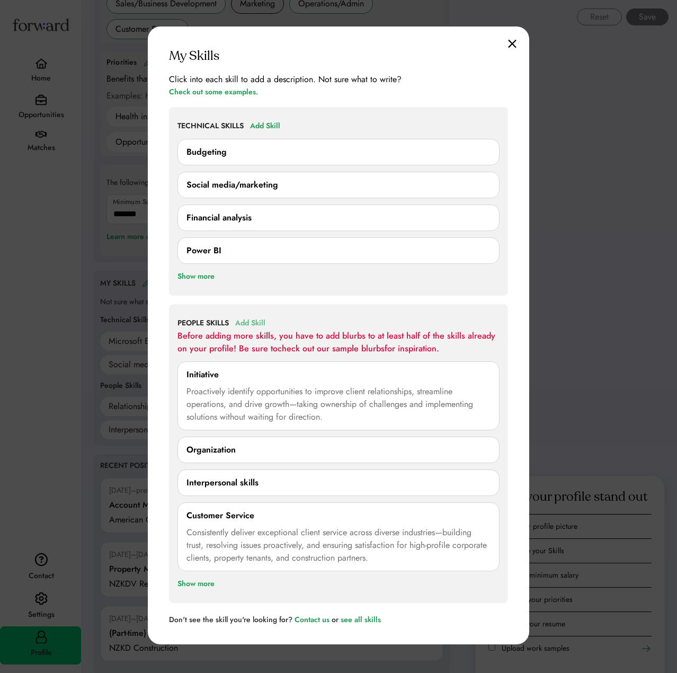
click at [254, 324] on div "Add Skill" at bounding box center [250, 323] width 30 height 13
click at [315, 386] on div "Proactively identify opportunities to improve client relationships, streamline …" at bounding box center [338, 404] width 304 height 38
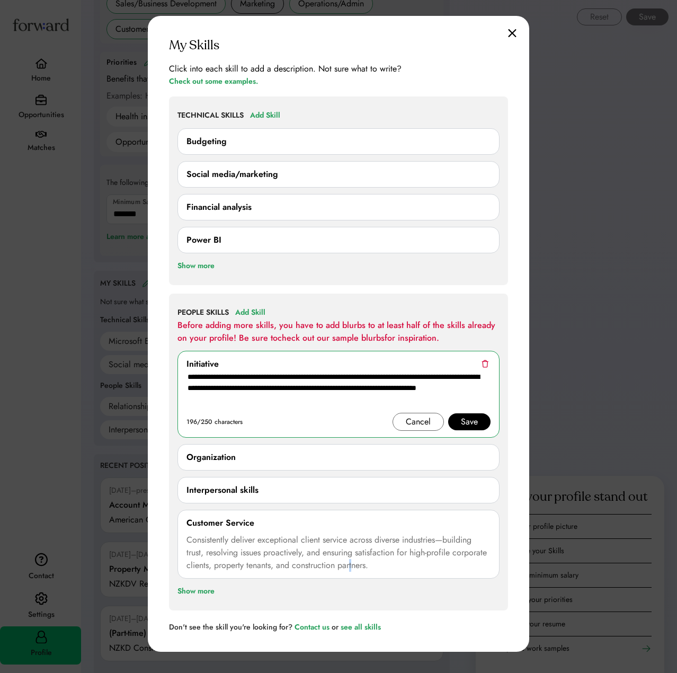
drag, startPoint x: 351, startPoint y: 588, endPoint x: 302, endPoint y: 588, distance: 49.3
click at [350, 588] on div "**********" at bounding box center [338, 451] width 322 height 291
click at [200, 585] on div "Show more" at bounding box center [195, 591] width 37 height 13
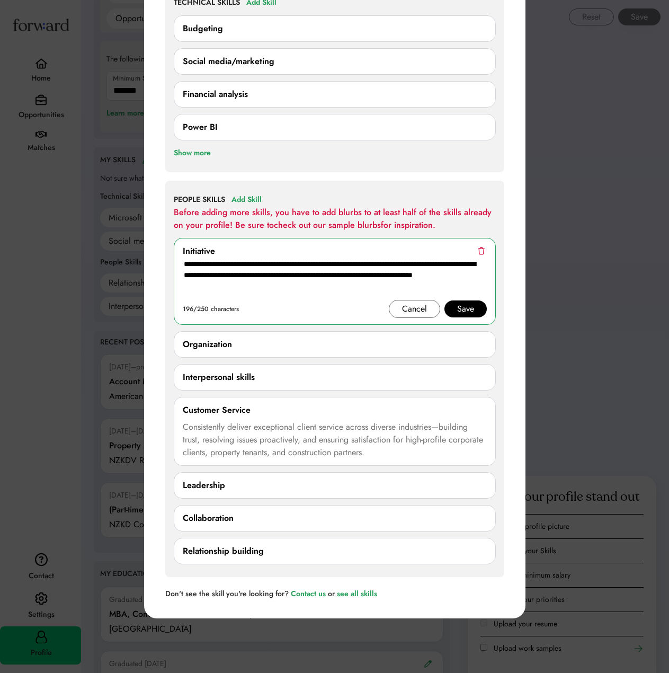
scroll to position [794, 0]
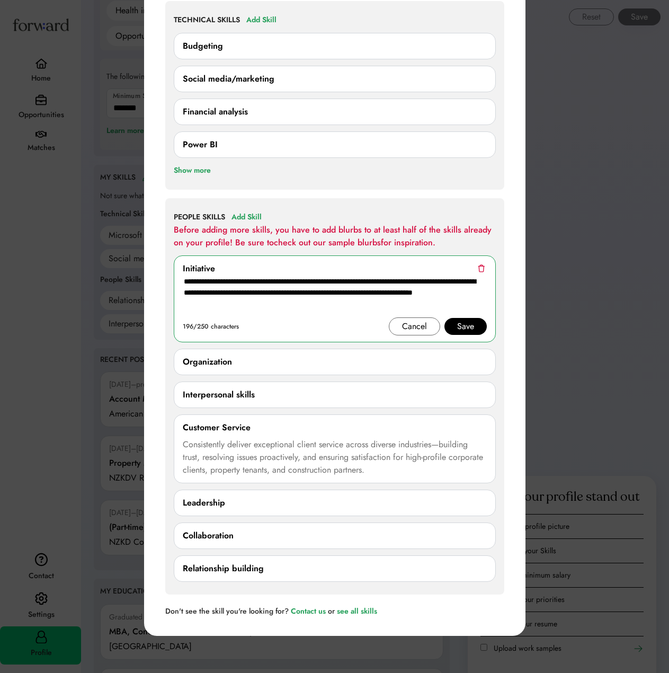
click at [262, 571] on div "Relationship building" at bounding box center [223, 568] width 81 height 13
click at [262, 565] on div "Relationship building" at bounding box center [223, 568] width 81 height 13
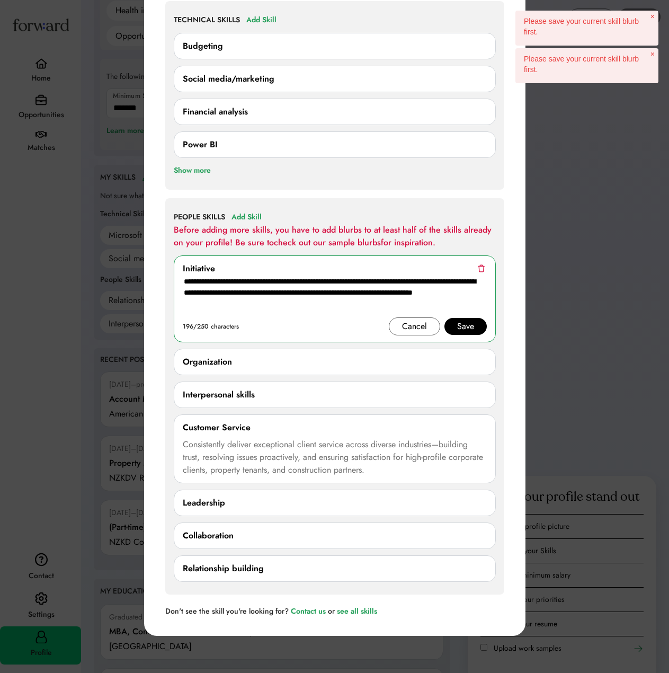
click at [472, 327] on div "Save" at bounding box center [465, 326] width 17 height 13
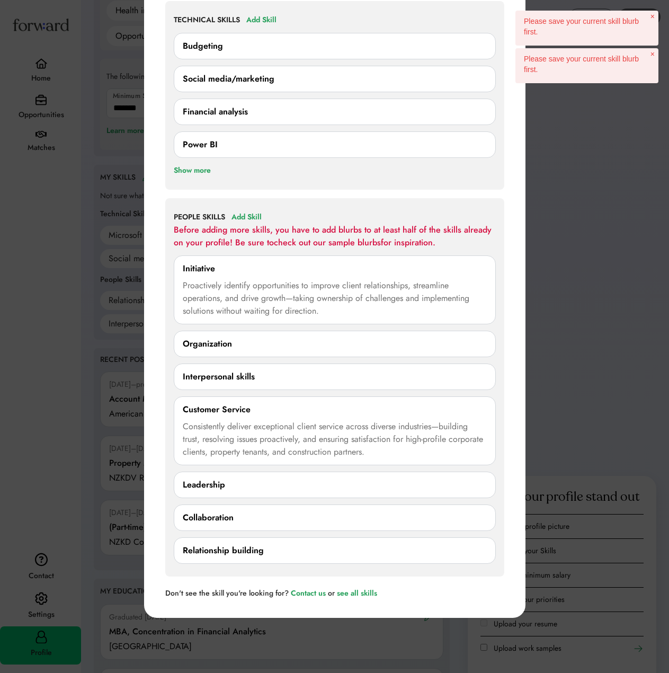
click at [262, 550] on div "Relationship building" at bounding box center [223, 550] width 81 height 13
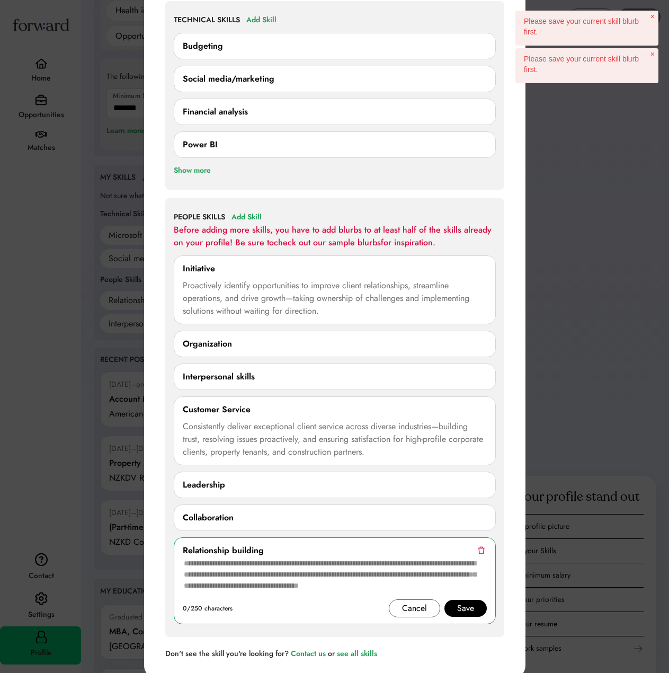
click at [305, 574] on textarea at bounding box center [335, 578] width 304 height 42
paste textarea "**********"
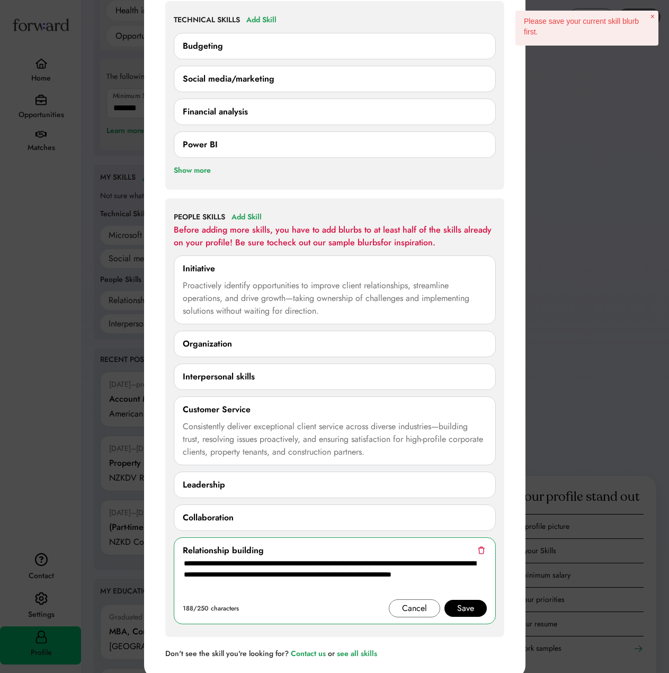
type textarea "**********"
click at [464, 608] on div "Save" at bounding box center [465, 608] width 17 height 13
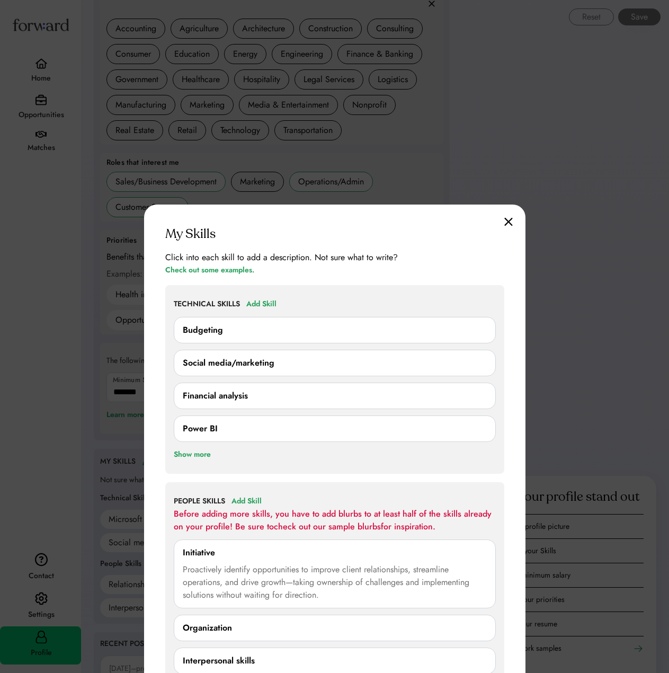
scroll to position [847, 0]
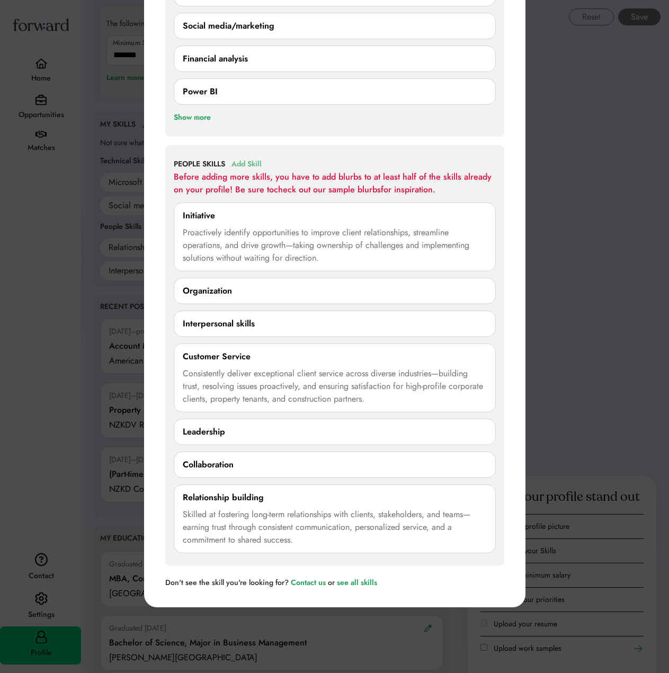
click at [258, 165] on div "Add Skill" at bounding box center [246, 164] width 30 height 13
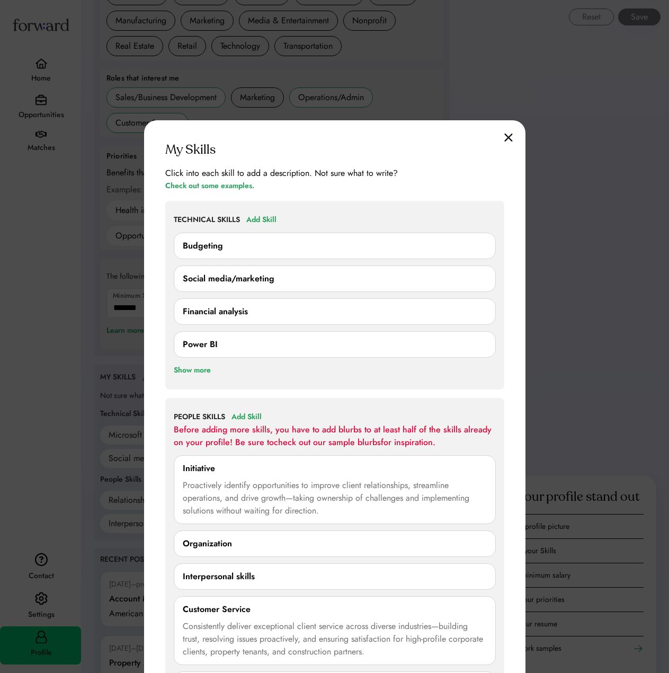
scroll to position [424, 0]
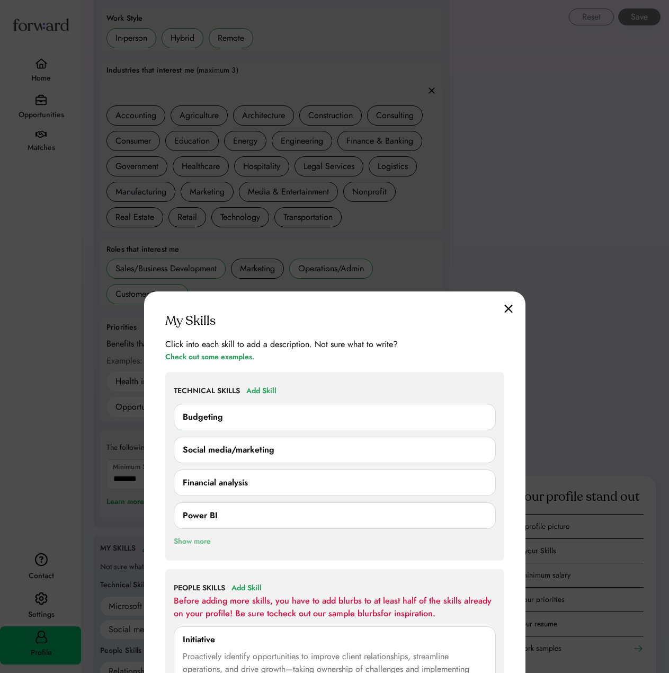
click at [203, 539] on div "Show more" at bounding box center [192, 541] width 37 height 13
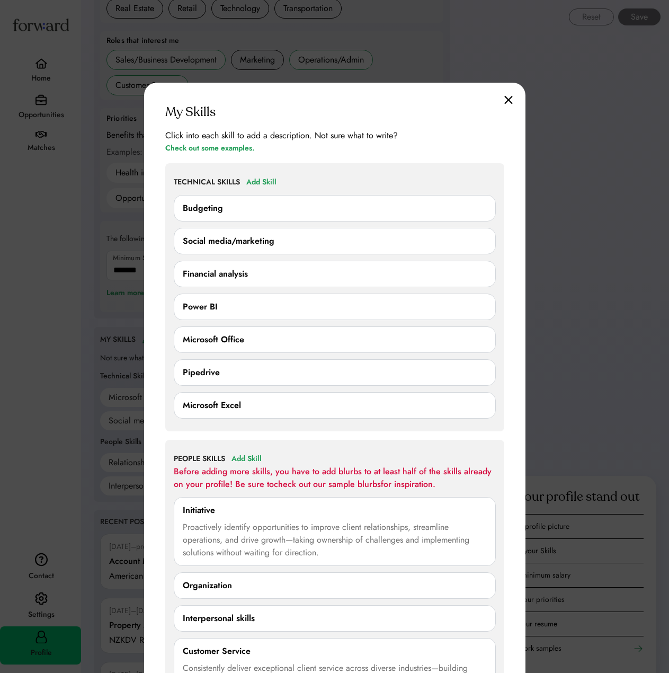
scroll to position [636, 0]
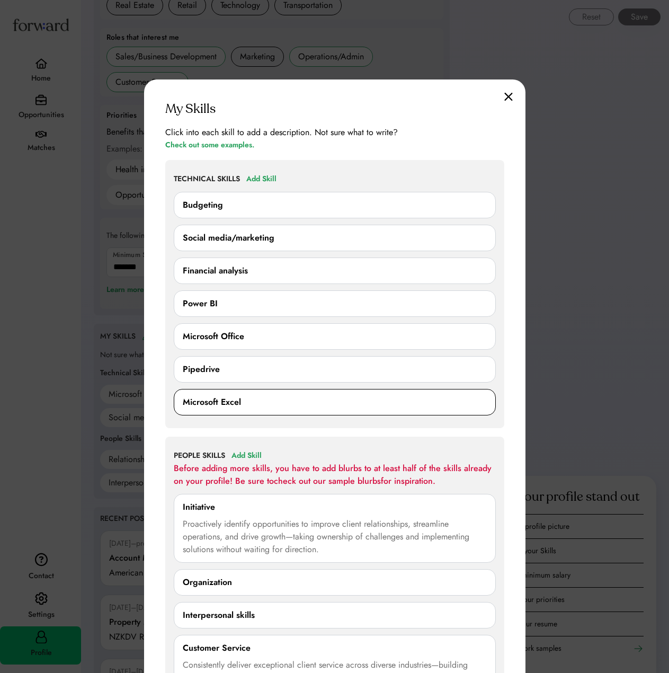
drag, startPoint x: 263, startPoint y: 398, endPoint x: 269, endPoint y: 400, distance: 5.7
click at [263, 398] on div "Microsoft Excel" at bounding box center [335, 402] width 304 height 13
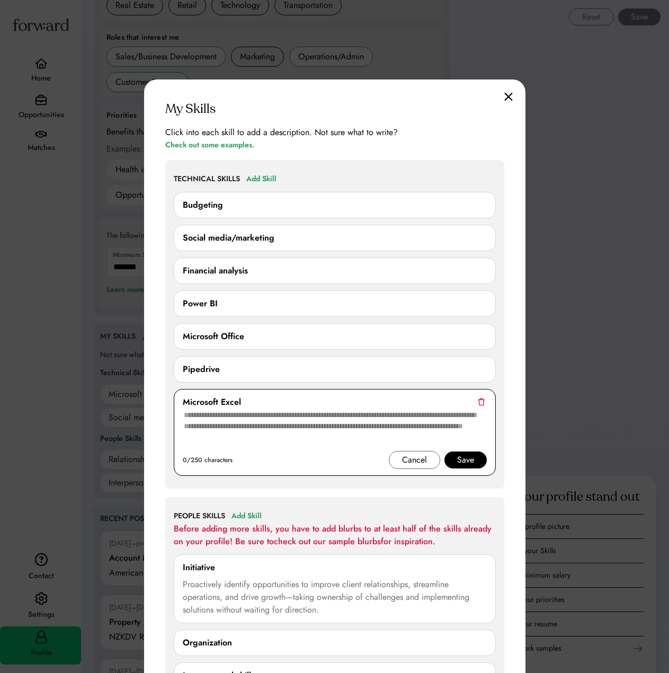
click at [247, 422] on textarea at bounding box center [335, 429] width 304 height 42
paste textarea "**********"
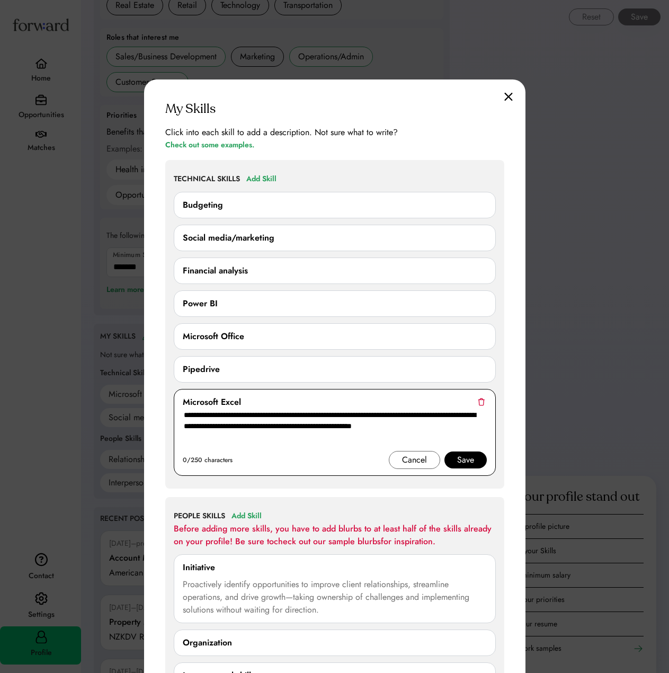
type textarea "**********"
click at [472, 464] on div "Save" at bounding box center [465, 459] width 17 height 13
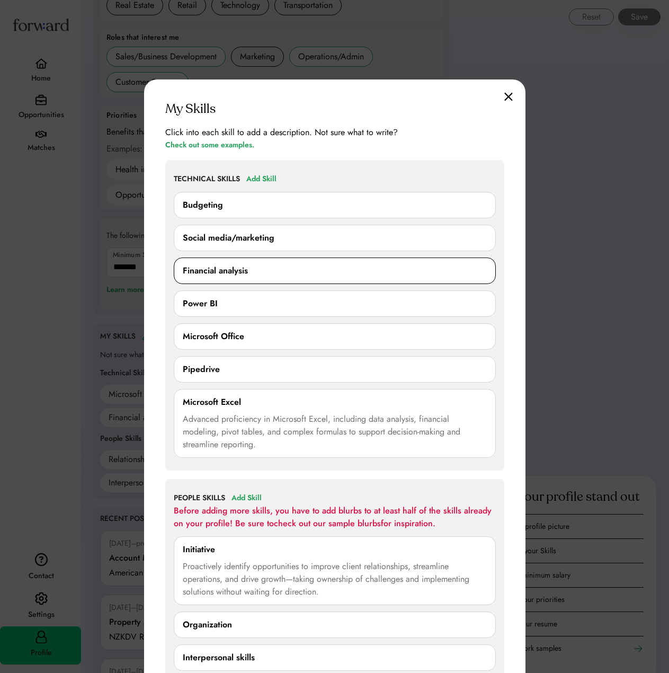
click at [238, 275] on div "Financial analysis" at bounding box center [215, 270] width 65 height 13
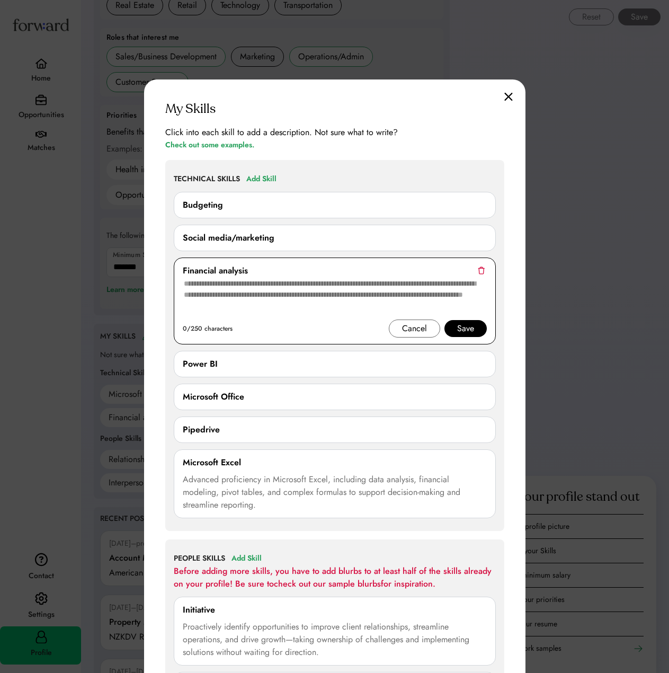
click at [230, 289] on textarea at bounding box center [335, 298] width 304 height 42
paste textarea "**********"
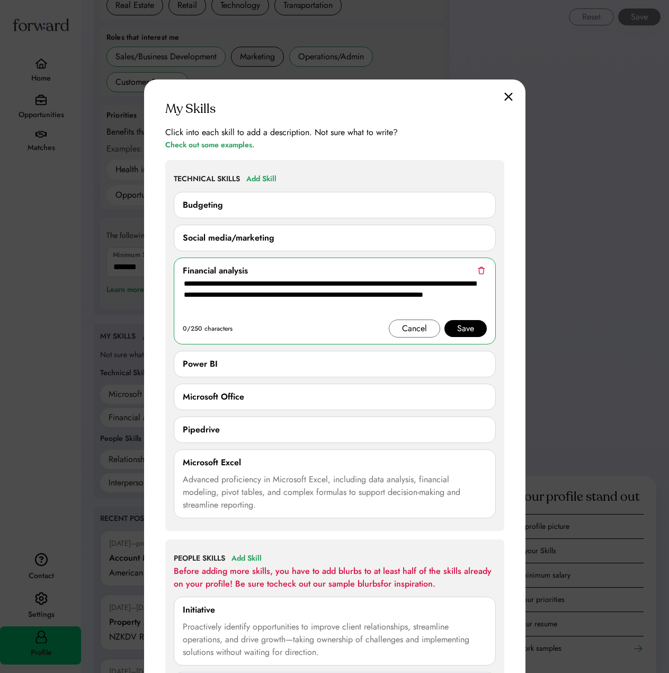
type textarea "**********"
click at [462, 322] on div "Save" at bounding box center [465, 328] width 17 height 13
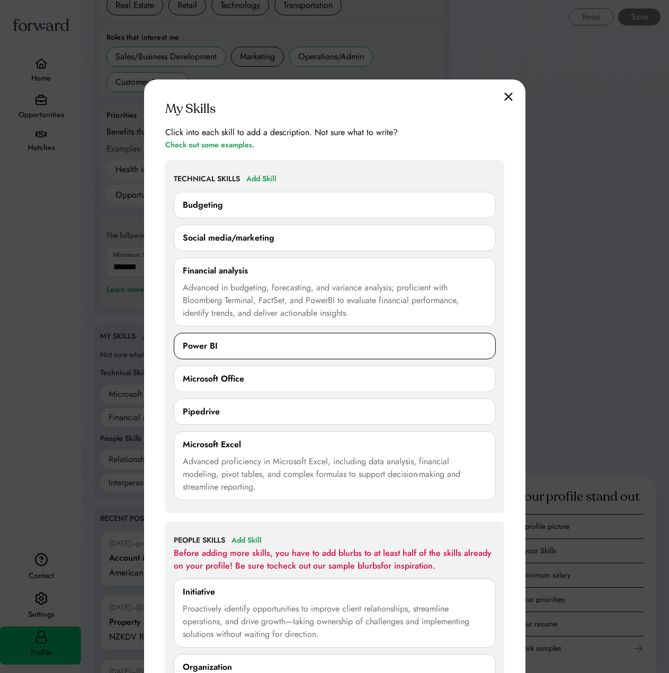
click at [405, 335] on div "Power BI 0/250 characters Cancel Save" at bounding box center [335, 346] width 322 height 26
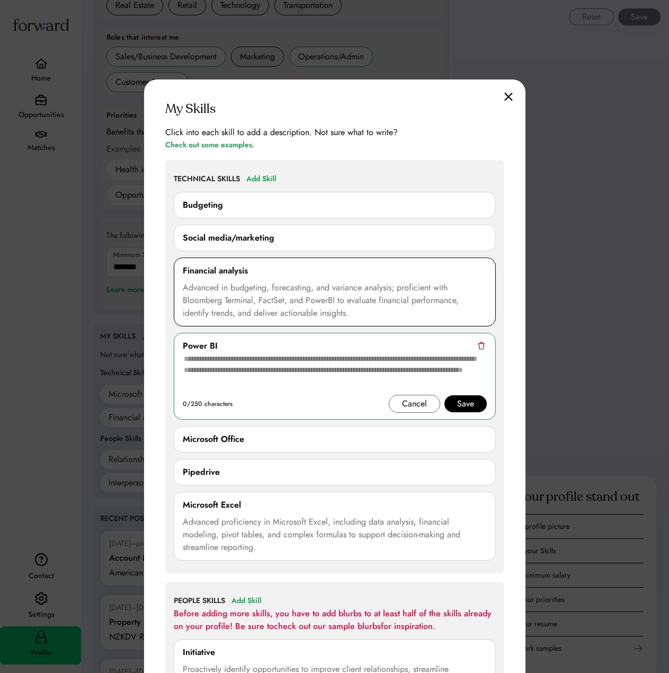
click at [294, 243] on div "Social media/marketing" at bounding box center [335, 237] width 304 height 13
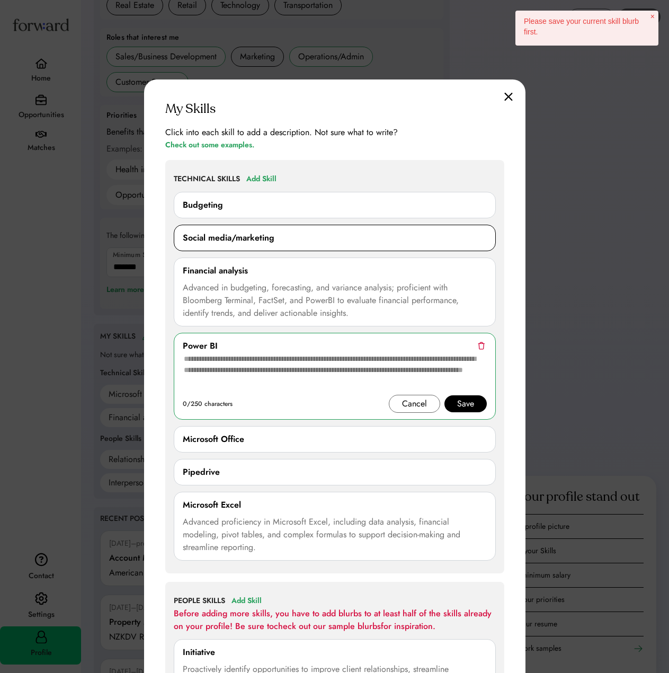
click at [439, 238] on div "Social media/marketing" at bounding box center [335, 237] width 304 height 13
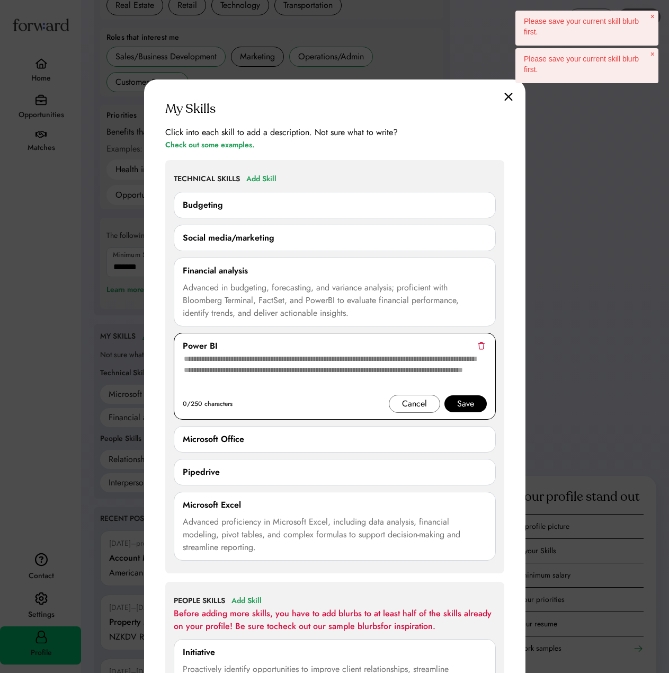
click at [459, 397] on div "Save" at bounding box center [465, 403] width 17 height 13
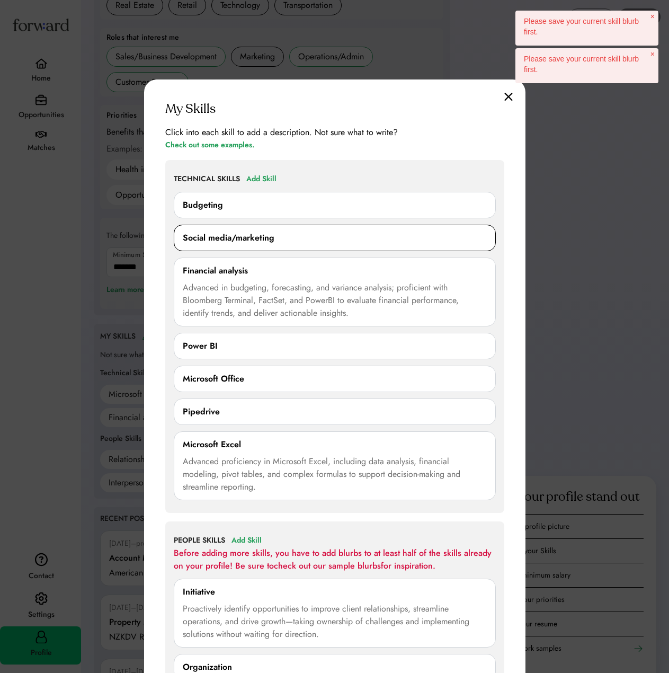
click at [336, 228] on div "Social media/marketing 0/250 characters Cancel Save" at bounding box center [335, 238] width 322 height 26
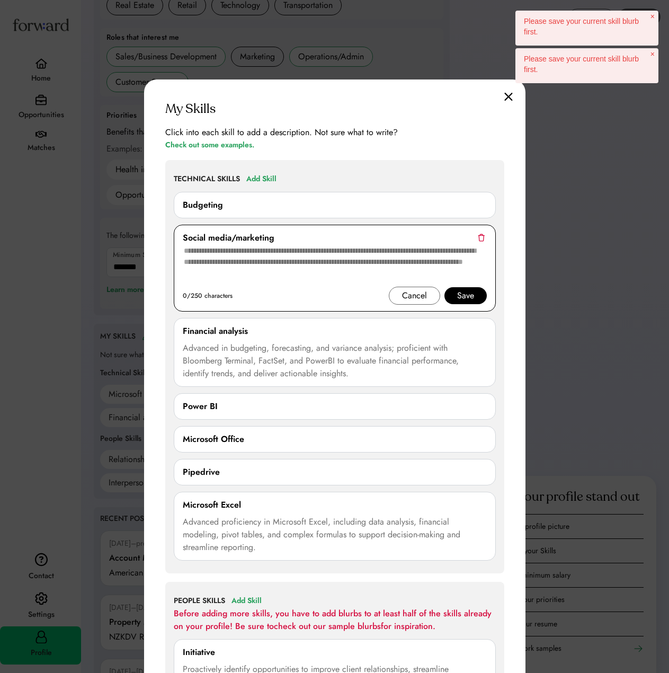
click at [484, 235] on img at bounding box center [481, 238] width 7 height 8
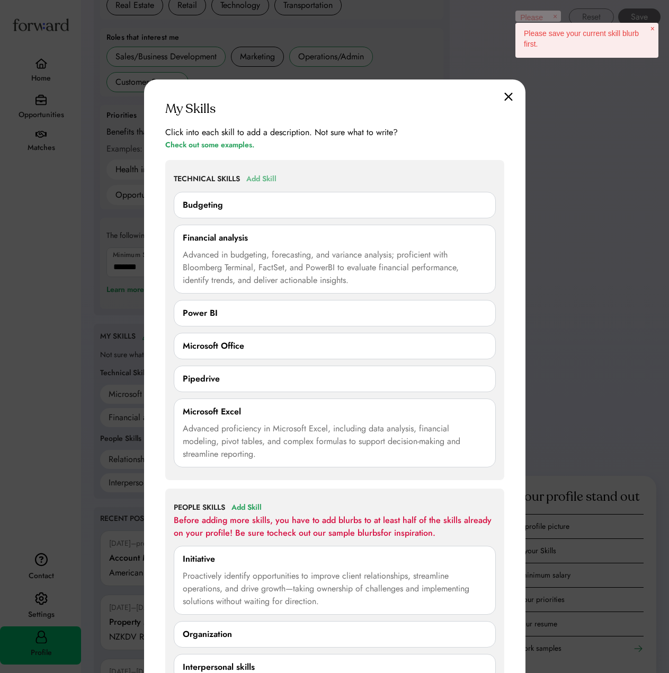
click at [261, 177] on div "Add Skill" at bounding box center [261, 179] width 30 height 13
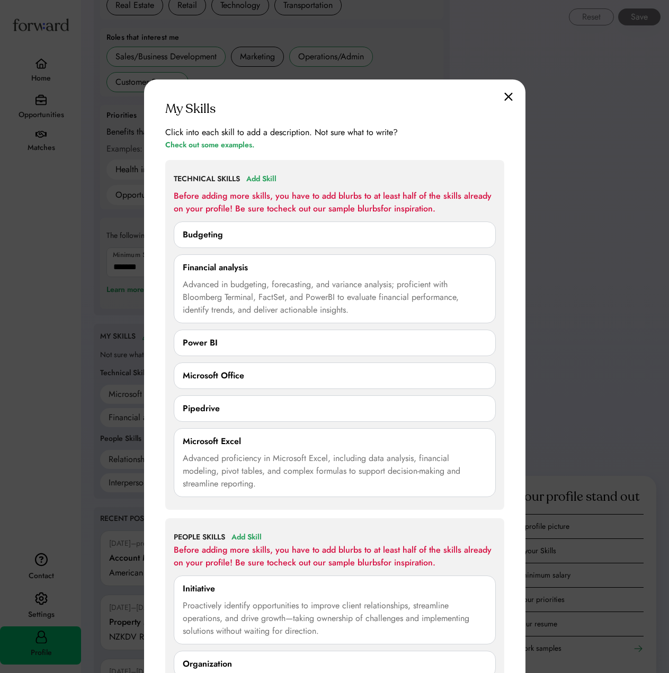
click at [477, 151] on div "Click into each skill to add a description. Not sure what to write? Check out s…" at bounding box center [334, 138] width 339 height 25
click at [248, 229] on div "Budgeting" at bounding box center [335, 234] width 304 height 13
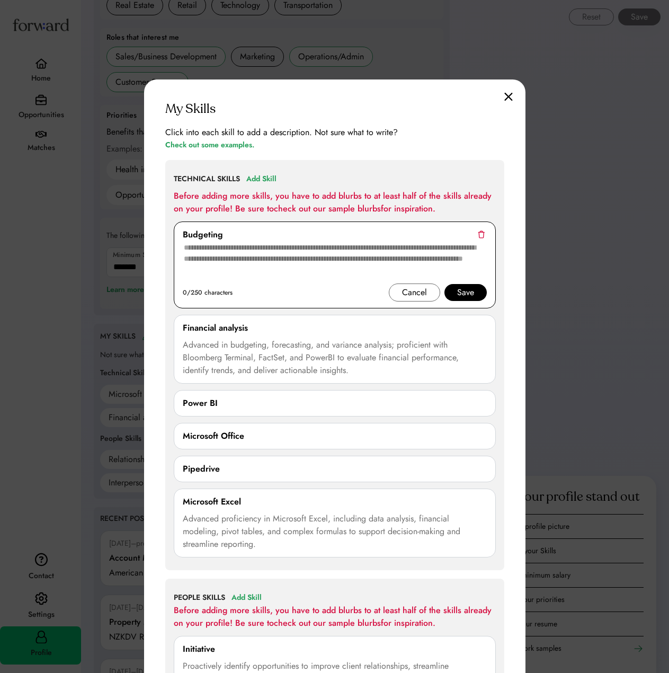
click at [258, 262] on textarea at bounding box center [335, 262] width 304 height 42
paste textarea "**********"
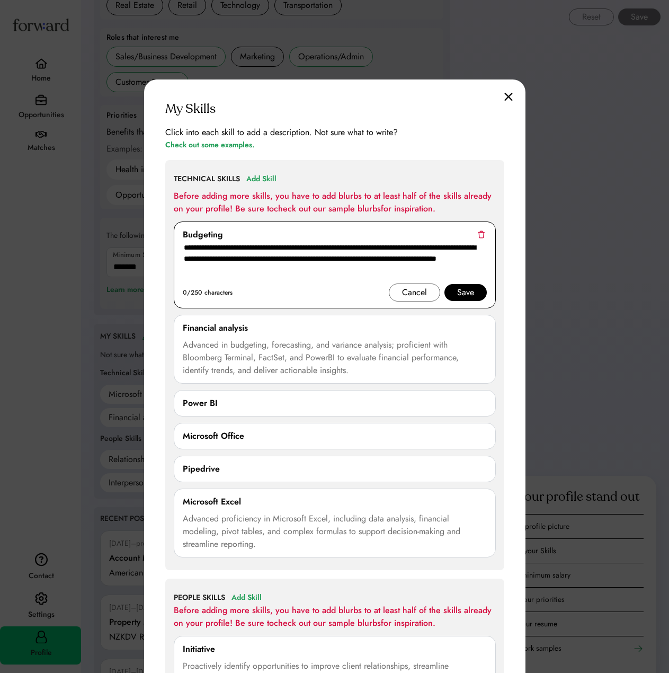
type textarea "**********"
click at [475, 294] on div "Save" at bounding box center [465, 292] width 42 height 17
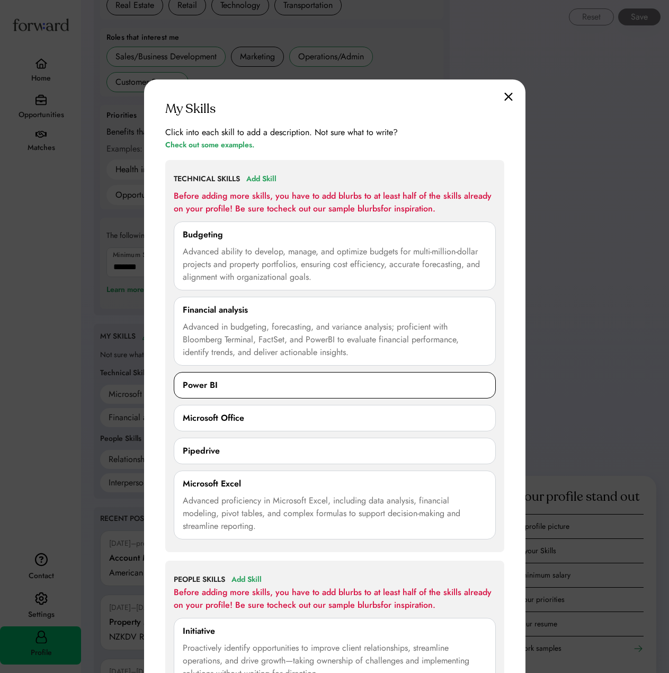
drag, startPoint x: 233, startPoint y: 375, endPoint x: 238, endPoint y: 377, distance: 5.5
click at [233, 375] on div "Power BI 0/250 characters Cancel Save" at bounding box center [335, 385] width 322 height 26
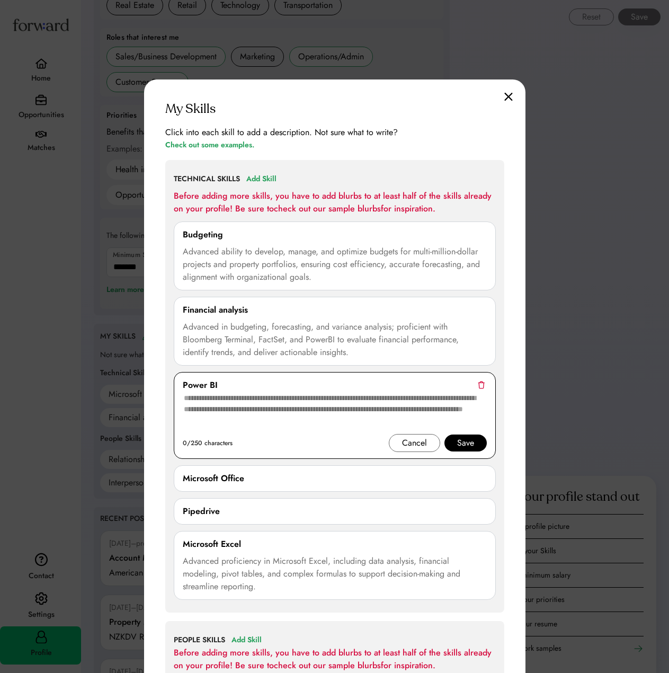
click at [233, 384] on div "Power BI" at bounding box center [335, 385] width 304 height 13
click at [210, 381] on div "Power BI" at bounding box center [200, 385] width 35 height 13
click at [292, 398] on textarea at bounding box center [335, 412] width 304 height 42
paste textarea "**********"
click at [200, 397] on textarea "**********" at bounding box center [335, 412] width 304 height 42
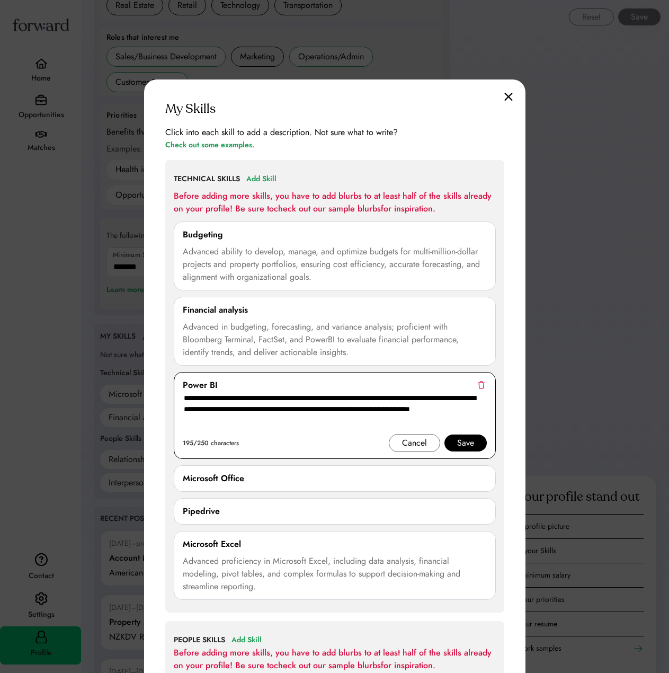
click at [200, 397] on textarea "**********" at bounding box center [335, 412] width 304 height 42
type textarea "**********"
click at [470, 439] on div "Save" at bounding box center [465, 442] width 17 height 13
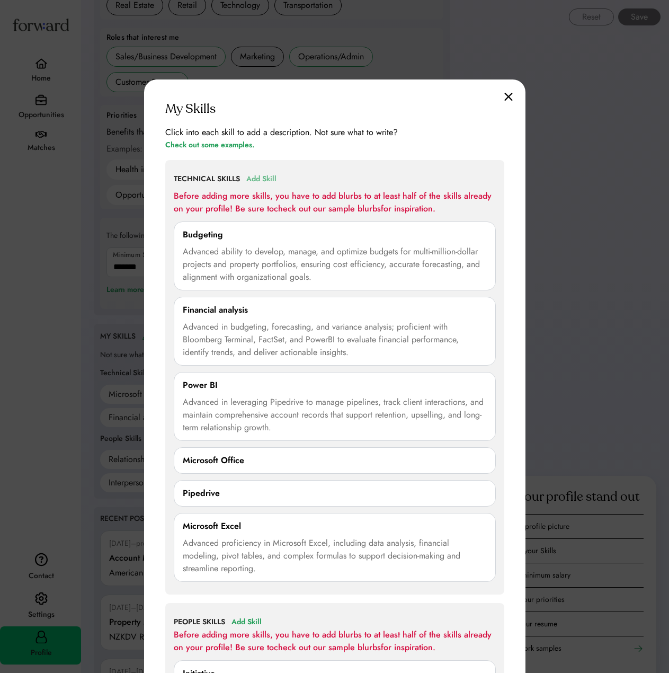
click at [267, 174] on div "Add Skill" at bounding box center [261, 179] width 30 height 13
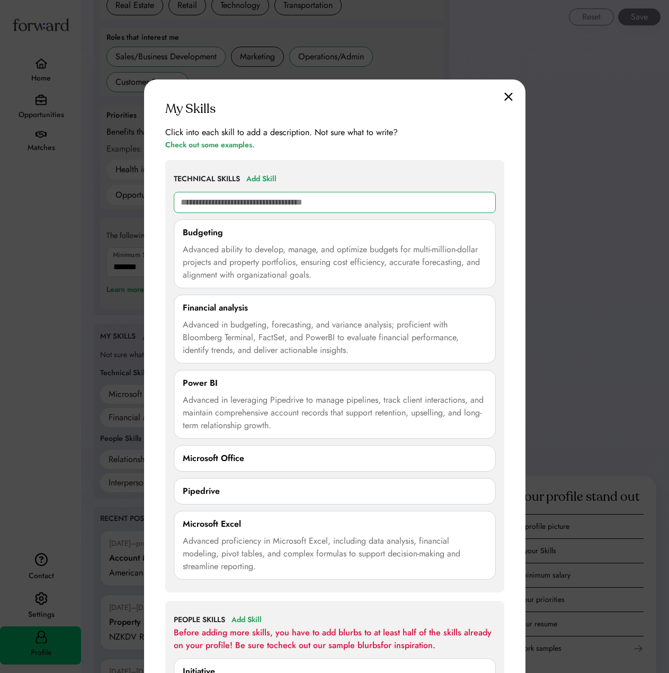
click at [261, 205] on input "text" at bounding box center [335, 202] width 322 height 21
type input "***"
type input "**********"
type input "***"
type input "*****"
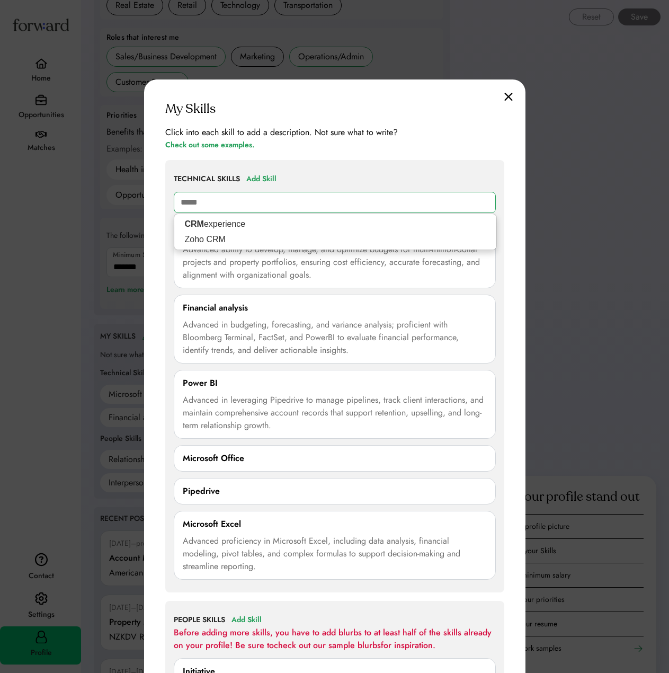
type input "**********"
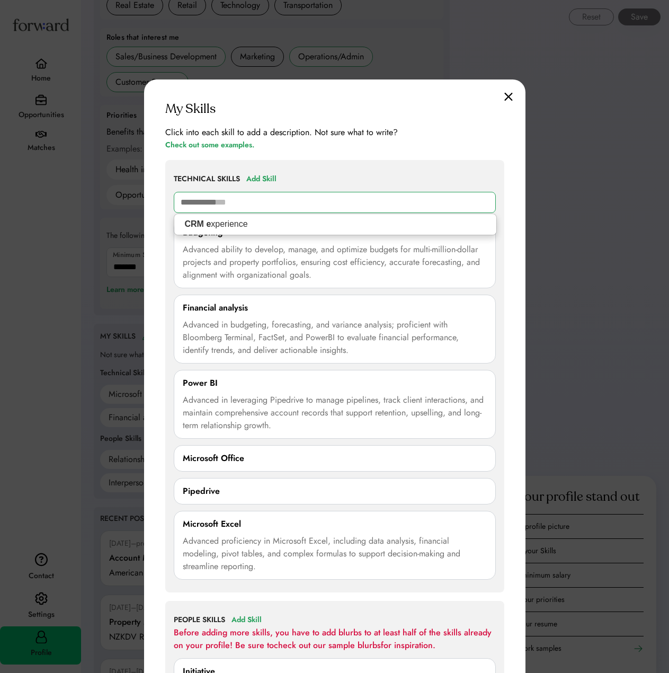
type input "**********"
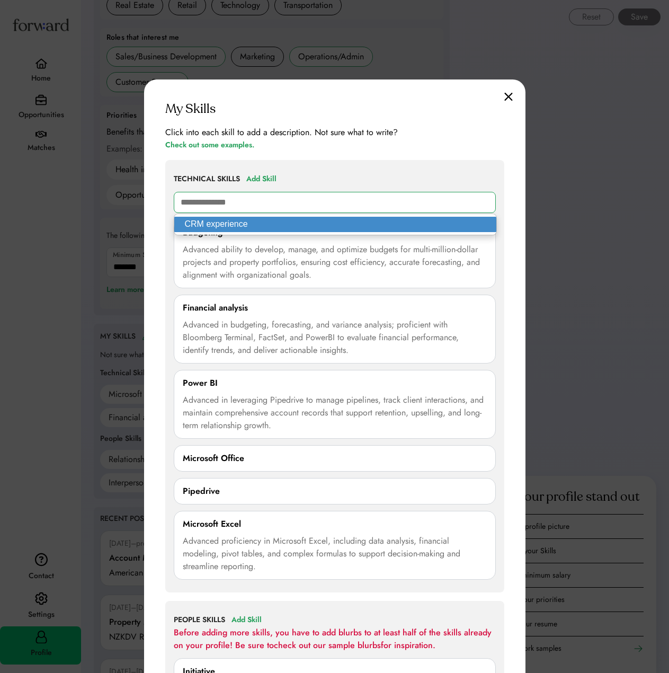
click at [262, 220] on p "CRM experience" at bounding box center [335, 224] width 322 height 15
type input "**********"
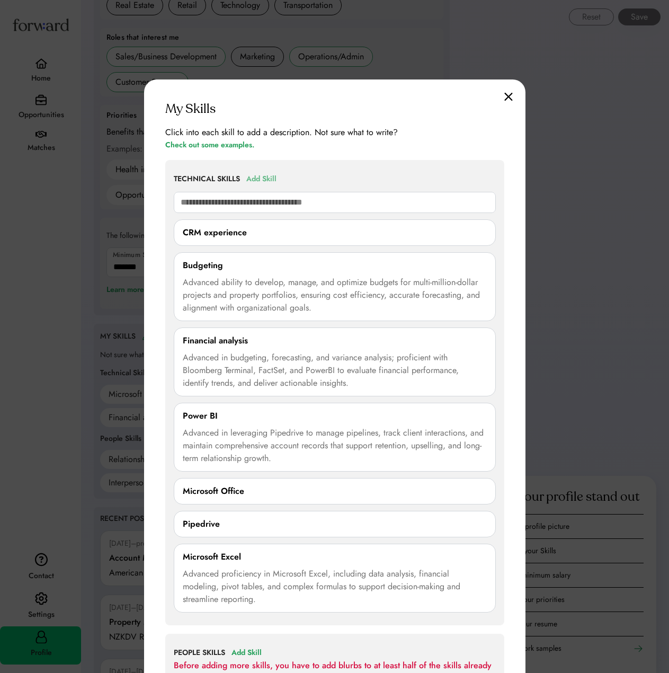
click at [262, 180] on div "Add Skill" at bounding box center [261, 179] width 30 height 13
click at [372, 205] on input "text" at bounding box center [335, 202] width 322 height 21
type input "****"
type input "**********"
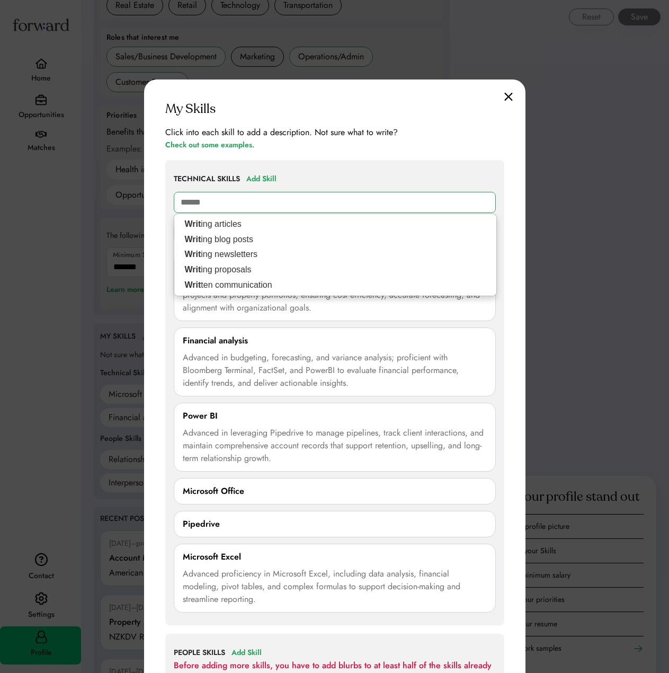
type input "*******"
type input "**********"
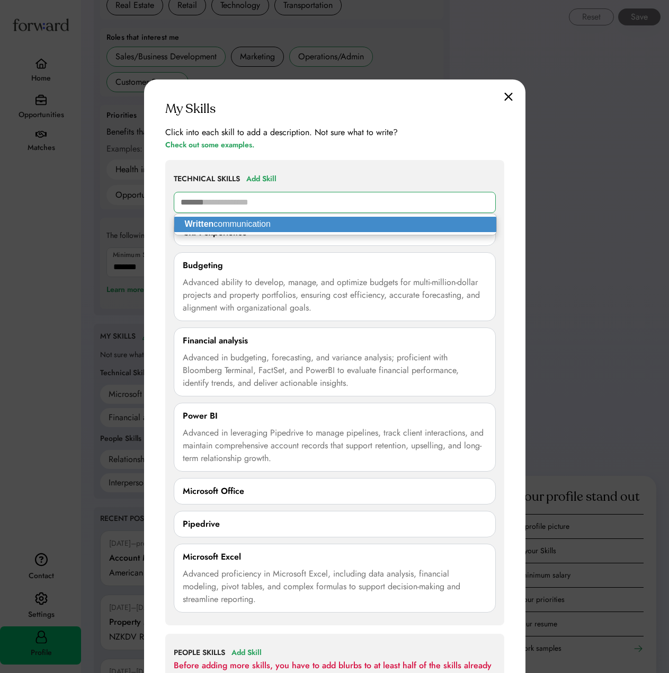
click at [359, 227] on p "Written communication" at bounding box center [335, 224] width 322 height 15
type input "**********"
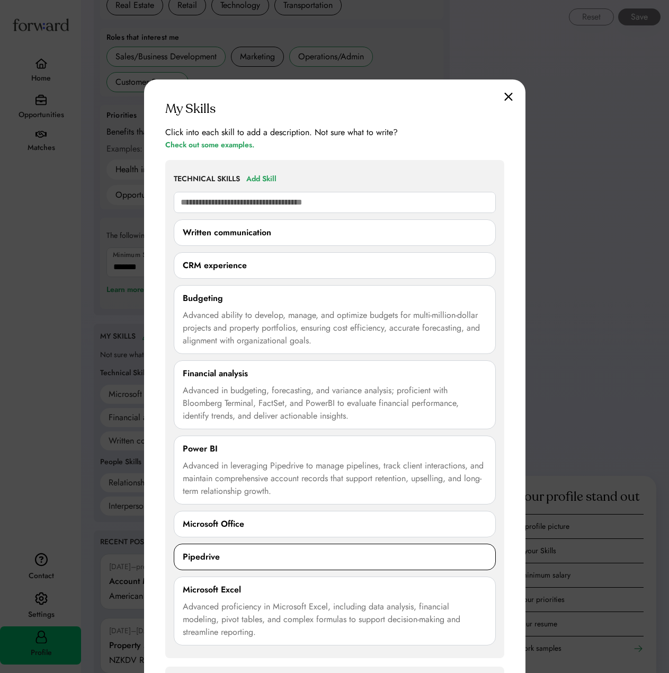
click at [257, 558] on div "Pipedrive" at bounding box center [335, 556] width 304 height 13
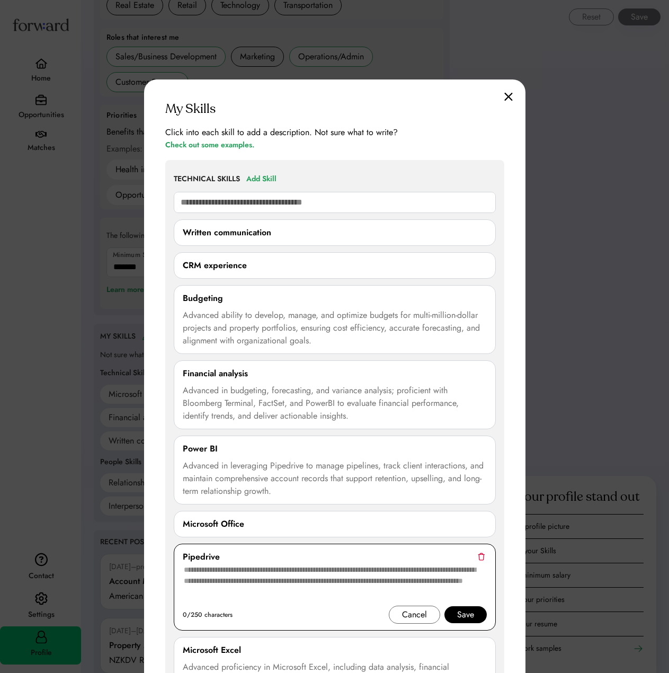
click at [394, 592] on textarea at bounding box center [335, 584] width 304 height 42
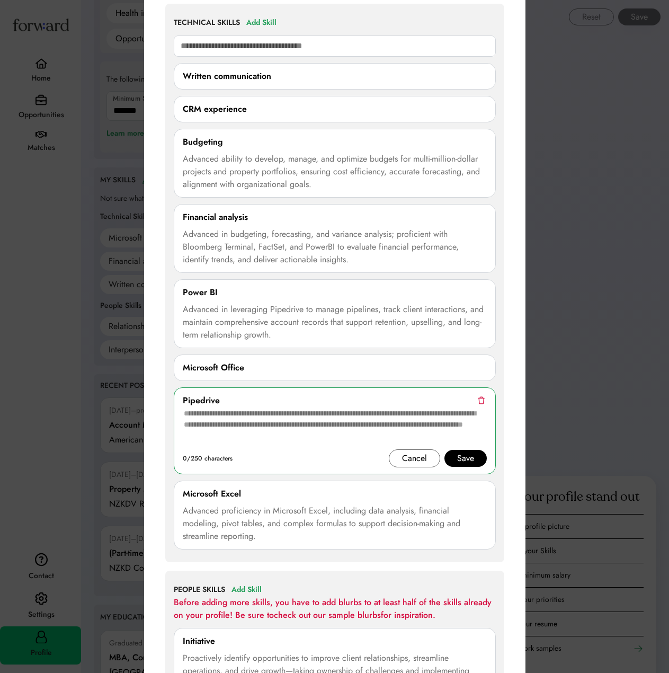
scroll to position [794, 0]
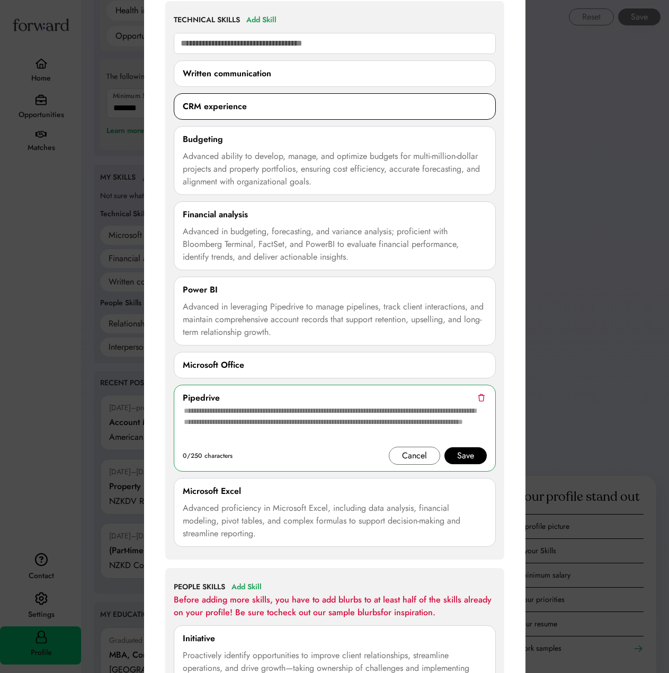
click at [266, 113] on div "CRM experience 0/250 characters Cancel Save" at bounding box center [335, 106] width 322 height 26
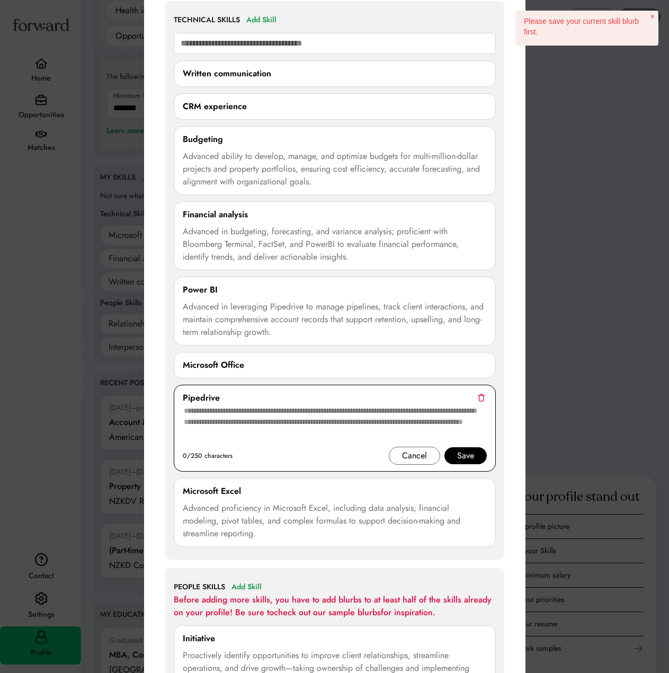
click at [473, 398] on div "Pipedrive" at bounding box center [335, 397] width 304 height 13
click at [481, 394] on img at bounding box center [481, 398] width 7 height 8
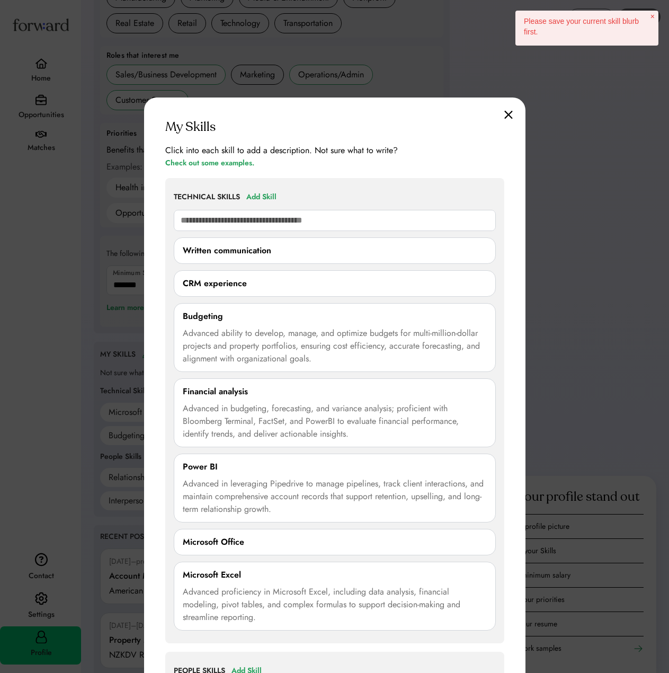
scroll to position [636, 0]
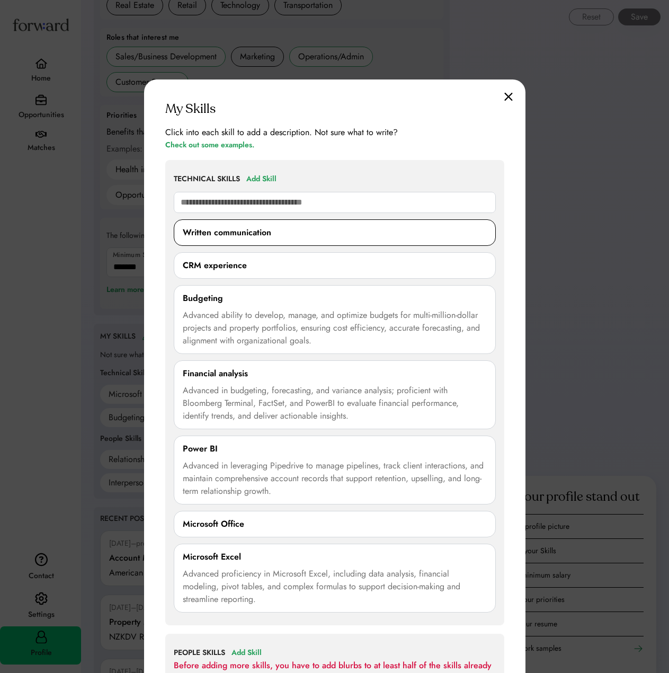
click at [249, 259] on div "CRM experience" at bounding box center [335, 265] width 304 height 13
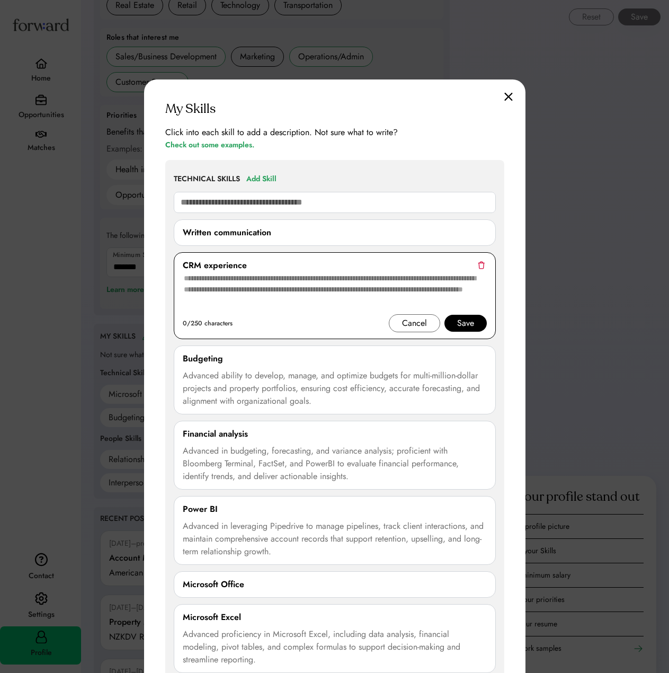
click at [250, 289] on textarea at bounding box center [335, 293] width 304 height 42
paste textarea "**********"
click at [332, 275] on textarea "**********" at bounding box center [335, 293] width 304 height 42
drag, startPoint x: 296, startPoint y: 273, endPoint x: 301, endPoint y: 273, distance: 5.8
click at [297, 273] on textarea "**********" at bounding box center [335, 293] width 304 height 42
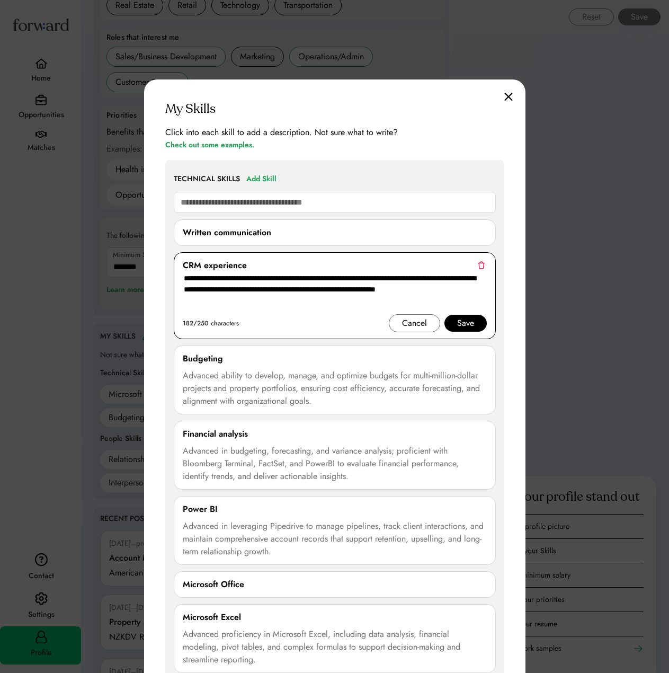
type textarea "**********"
click at [471, 323] on div "Save" at bounding box center [465, 323] width 17 height 13
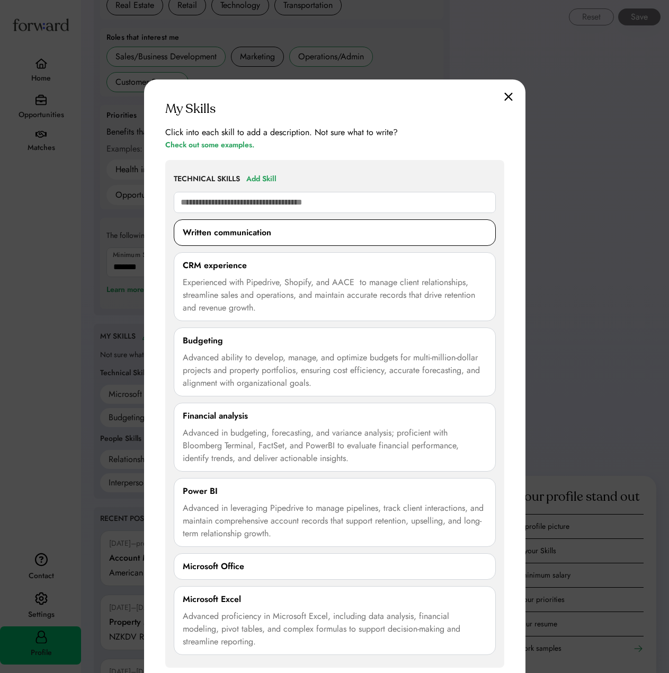
click at [394, 231] on div "Written communication" at bounding box center [335, 232] width 304 height 13
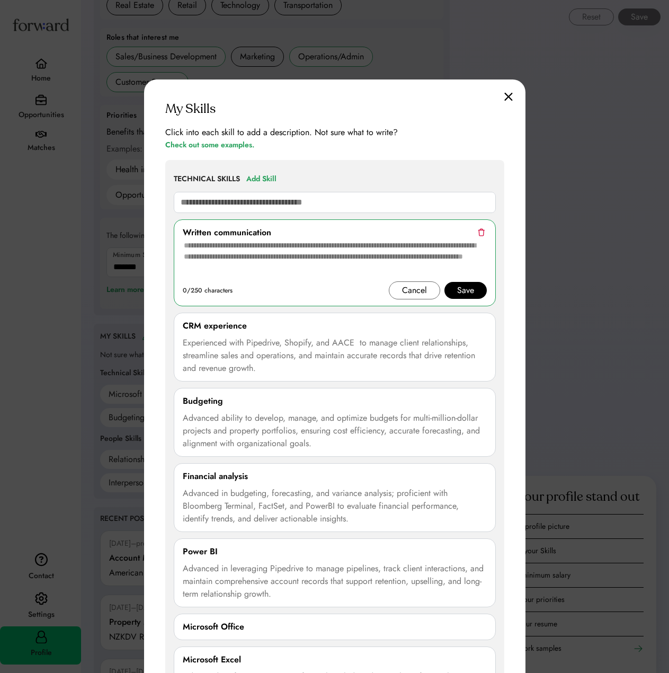
click at [513, 214] on div "**********" at bounding box center [334, 638] width 381 height 1119
click at [515, 462] on div "**********" at bounding box center [334, 638] width 381 height 1119
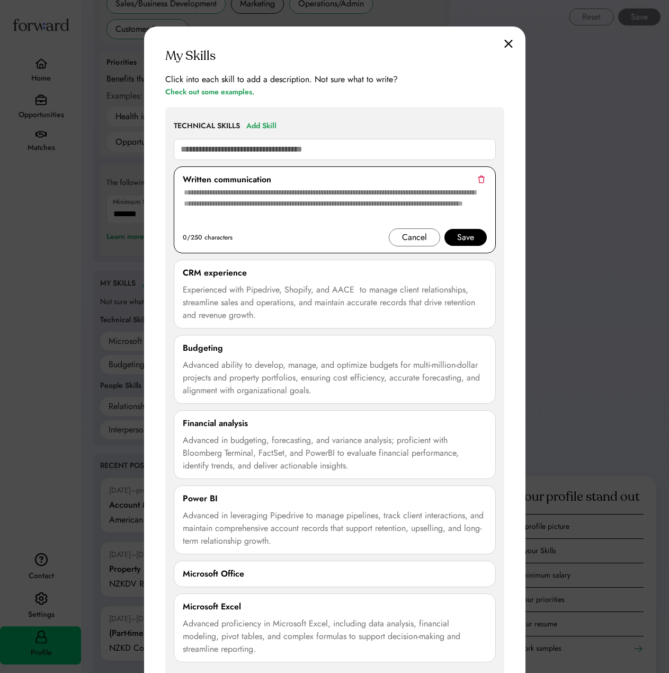
click at [480, 238] on div "Save" at bounding box center [465, 237] width 42 height 17
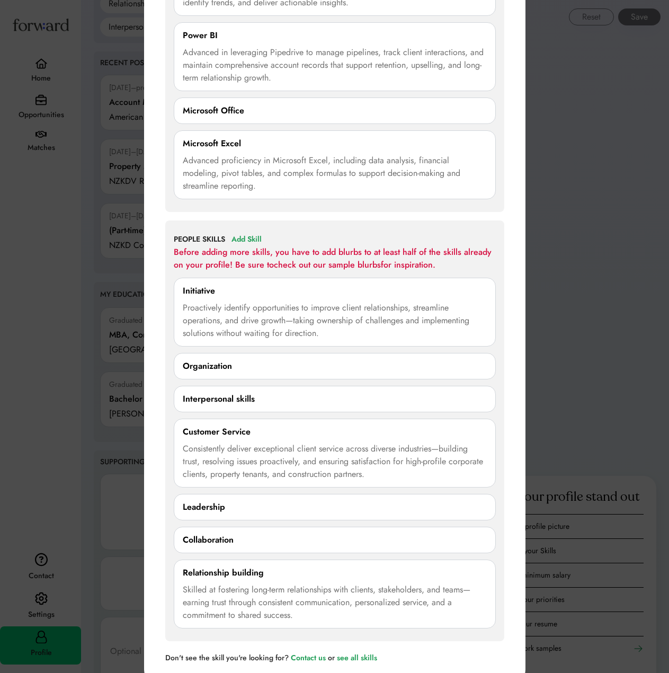
scroll to position [1112, 0]
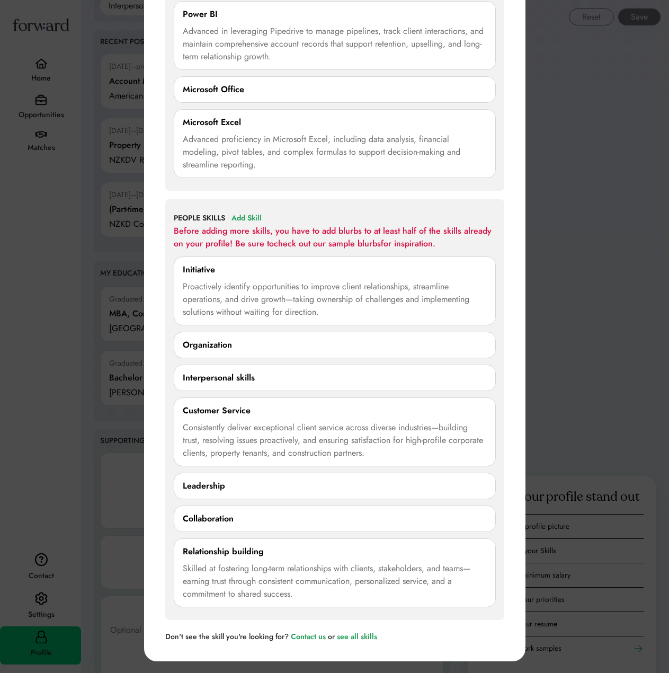
click at [255, 227] on div "Before adding more skills, you have to add blurbs to at least half of the skill…" at bounding box center [335, 237] width 322 height 25
click at [255, 217] on div "Add Skill" at bounding box center [246, 218] width 30 height 13
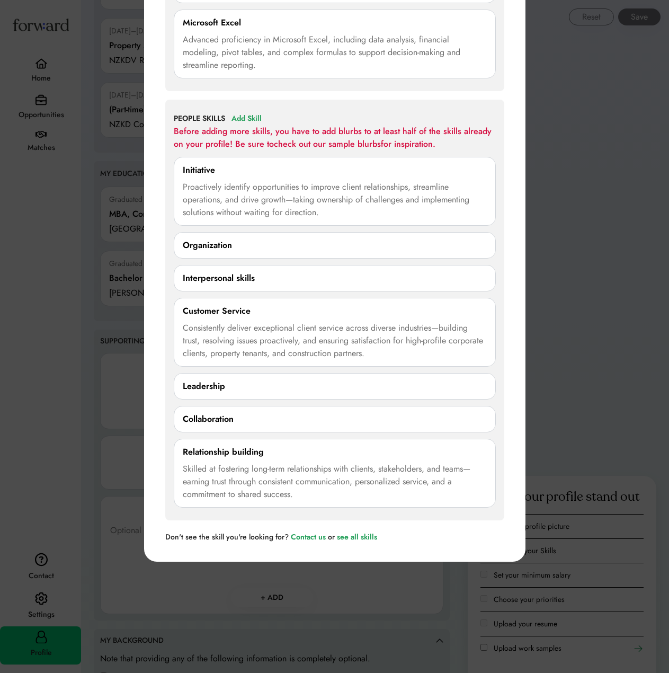
scroll to position [1218, 0]
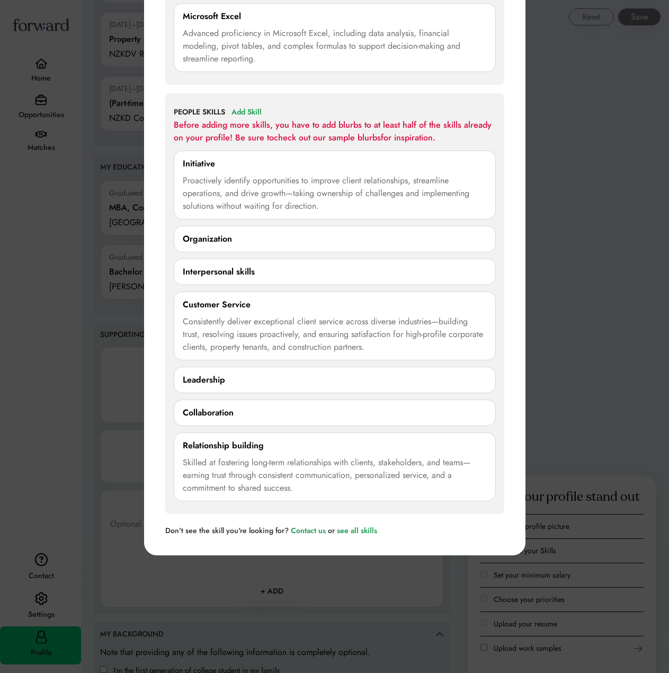
click at [301, 416] on div "Collaboration" at bounding box center [335, 412] width 304 height 13
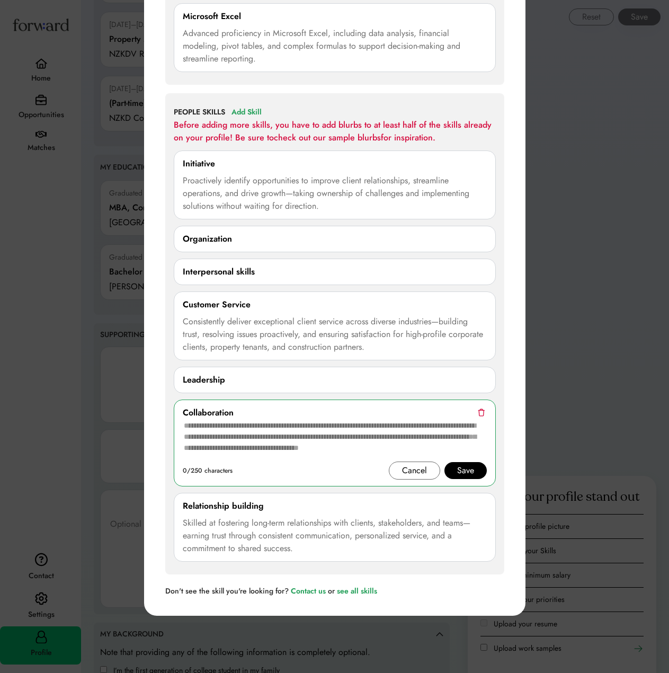
click at [462, 382] on div "Leadership" at bounding box center [335, 379] width 304 height 13
click at [248, 234] on div "Organization" at bounding box center [335, 239] width 304 height 13
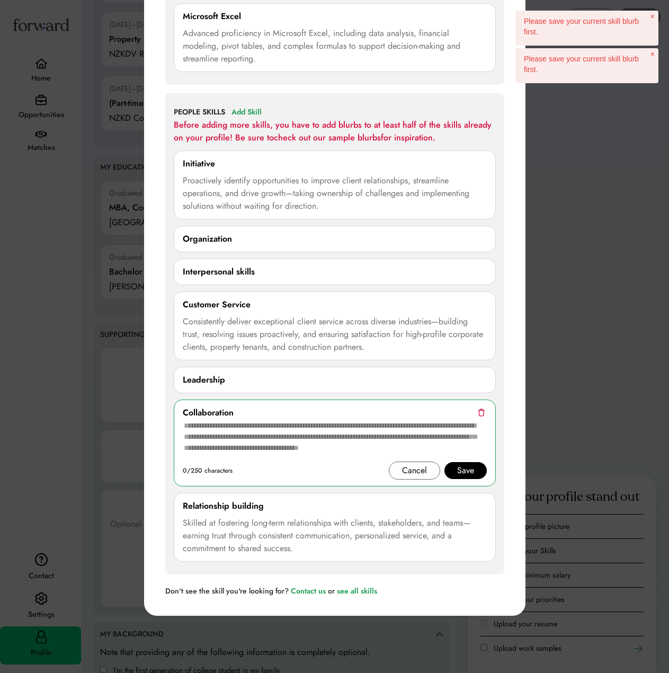
click at [424, 466] on div "Cancel" at bounding box center [414, 470] width 25 height 13
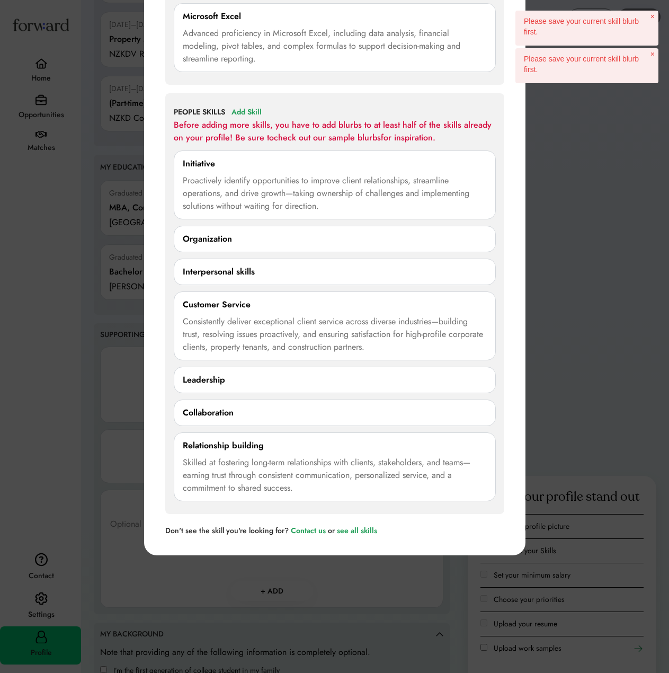
click at [331, 241] on div "Organization" at bounding box center [335, 239] width 304 height 13
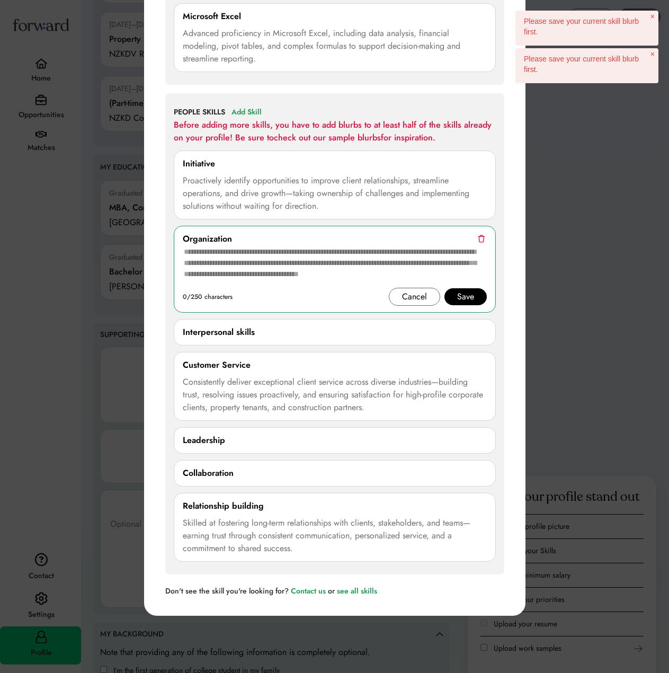
click at [482, 239] on img at bounding box center [481, 239] width 7 height 8
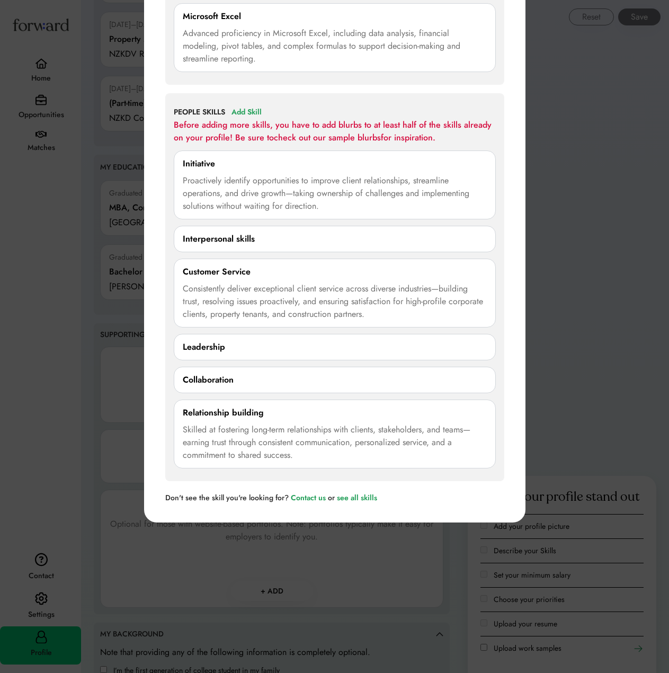
click at [246, 120] on div "Before adding more skills, you have to add blurbs to at least half of the skill…" at bounding box center [335, 131] width 322 height 25
click at [245, 110] on div "Add Skill" at bounding box center [246, 112] width 30 height 13
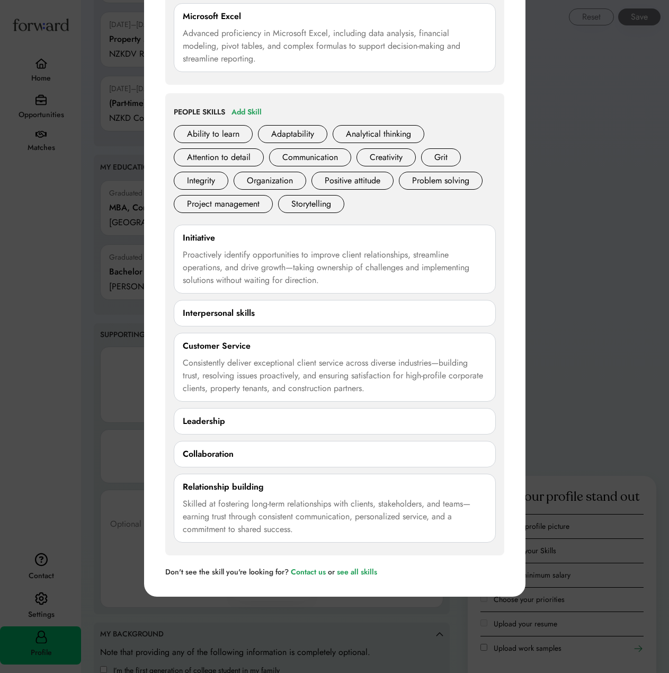
click at [251, 103] on div "**********" at bounding box center [334, 324] width 339 height 462
click at [255, 111] on div "Add Skill" at bounding box center [246, 112] width 30 height 13
click at [322, 158] on div "Communication" at bounding box center [310, 157] width 82 height 18
click at [161, 422] on div "**********" at bounding box center [334, 47] width 381 height 1100
click at [254, 448] on div "Collaboration" at bounding box center [335, 454] width 304 height 13
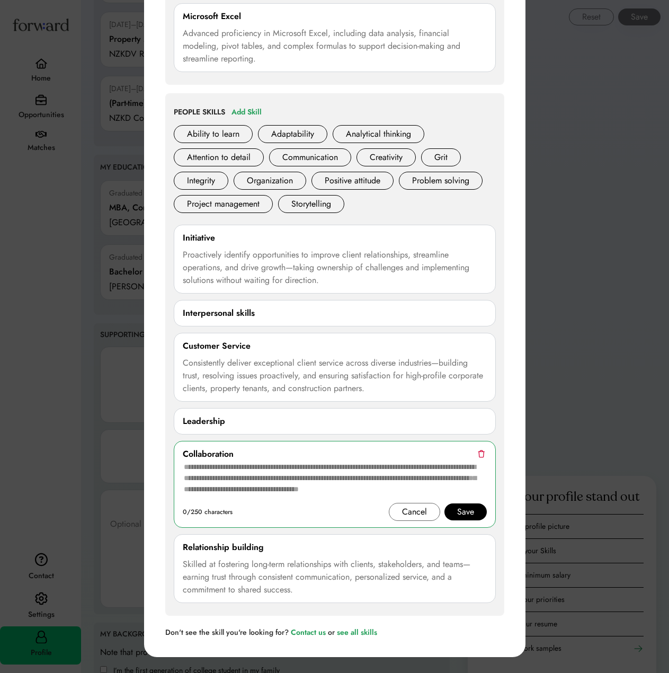
click at [356, 306] on div "Interpersonal skills 0/250 characters Cancel Save" at bounding box center [335, 313] width 322 height 26
click at [415, 511] on div "Cancel" at bounding box center [414, 511] width 25 height 13
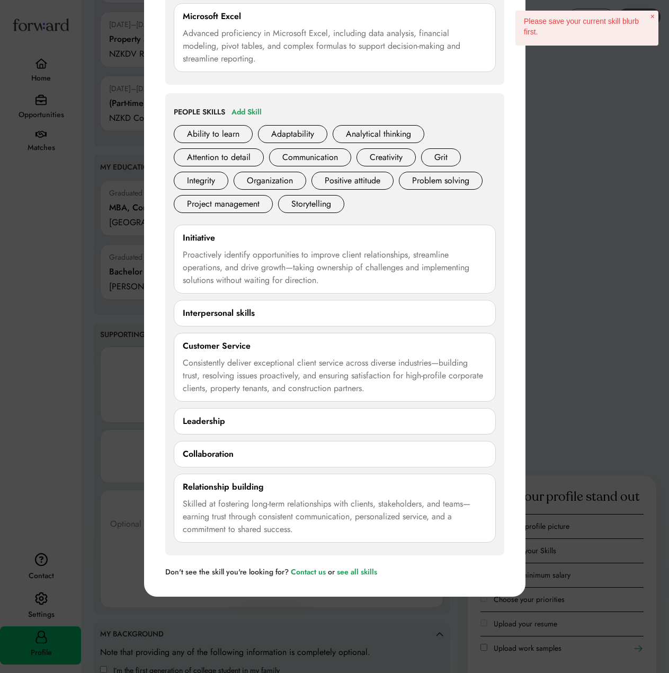
click at [460, 312] on div "Interpersonal skills" at bounding box center [335, 313] width 304 height 13
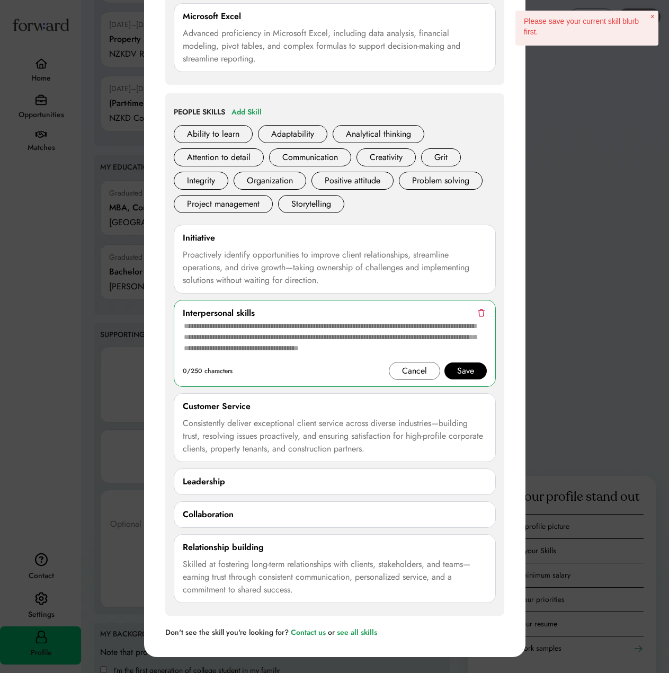
click at [479, 310] on img at bounding box center [481, 313] width 7 height 8
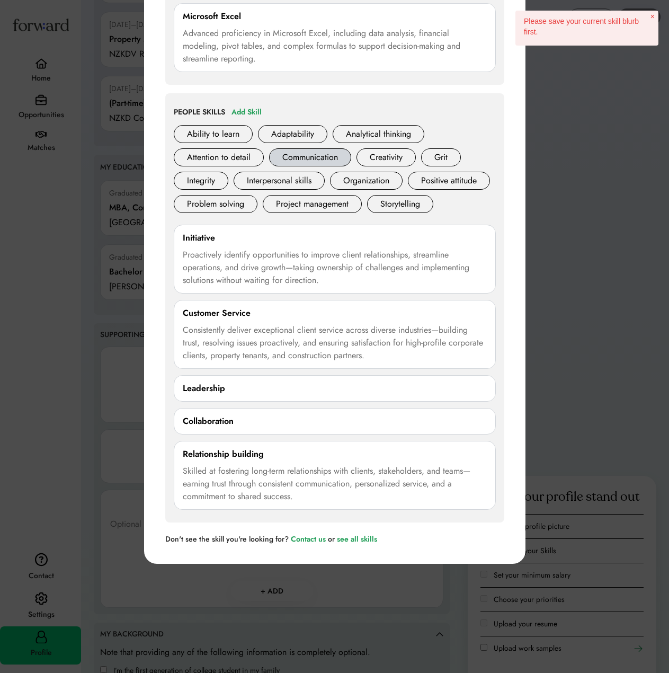
click at [300, 154] on div "Communication" at bounding box center [310, 157] width 82 height 18
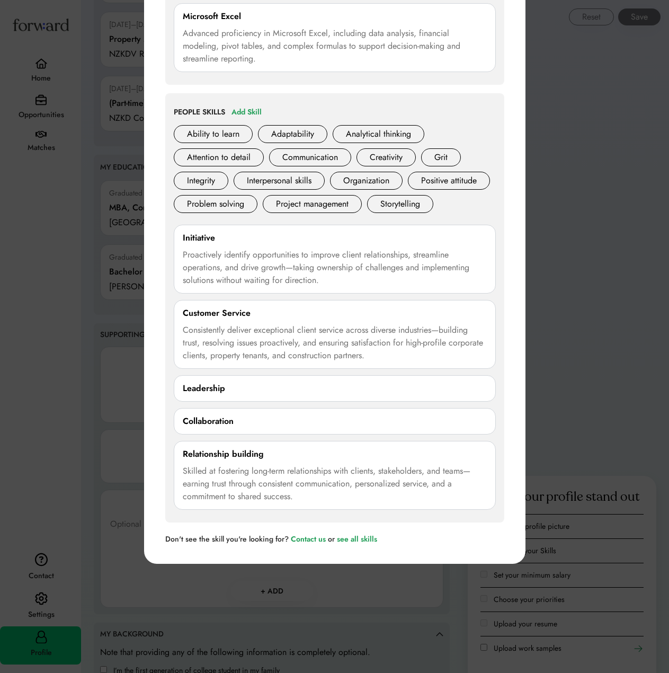
click at [270, 431] on div "Collaboration 0/250 characters Cancel Save" at bounding box center [335, 421] width 322 height 26
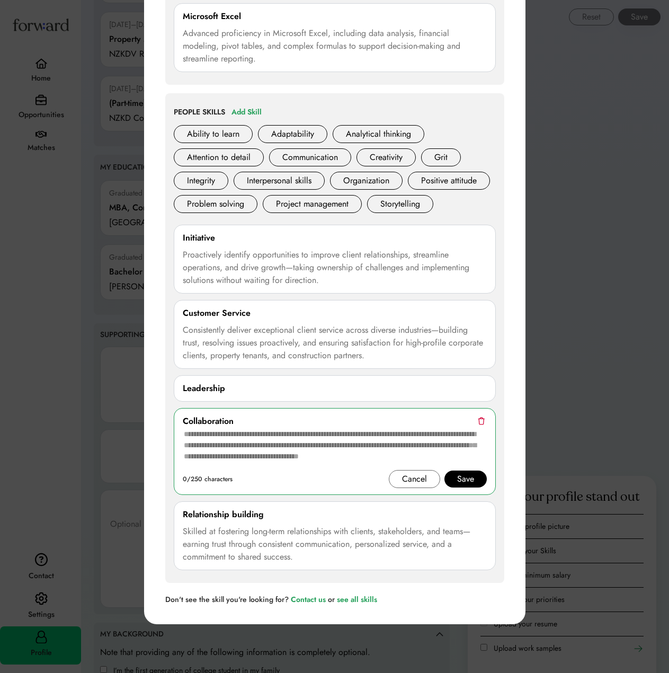
click at [484, 425] on img at bounding box center [481, 421] width 7 height 8
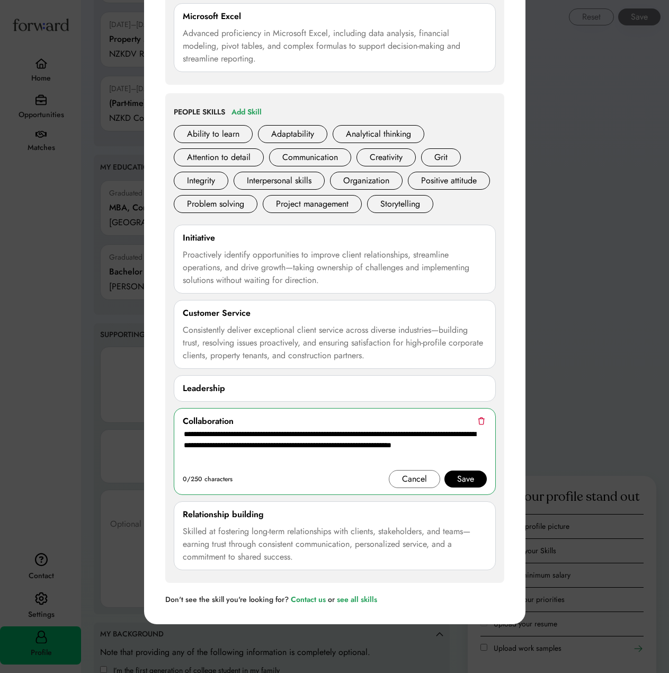
scroll to position [1195, 0]
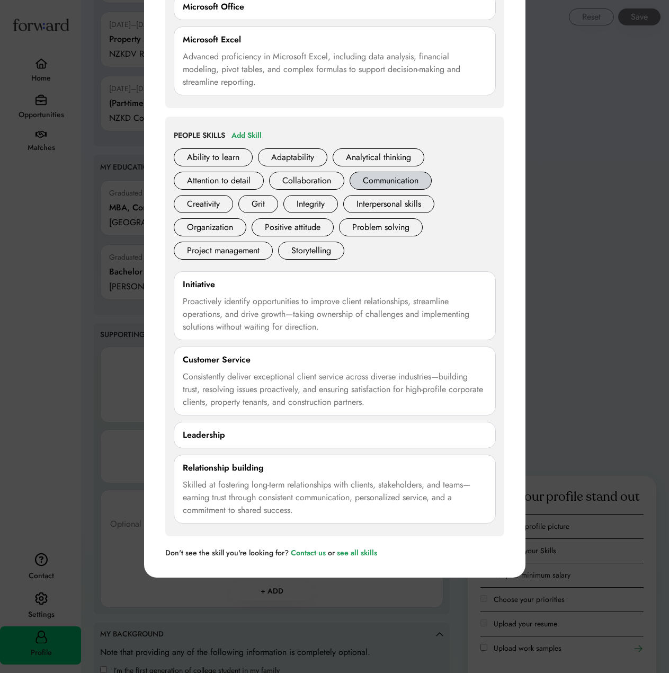
click at [394, 184] on div "Communication" at bounding box center [391, 181] width 82 height 18
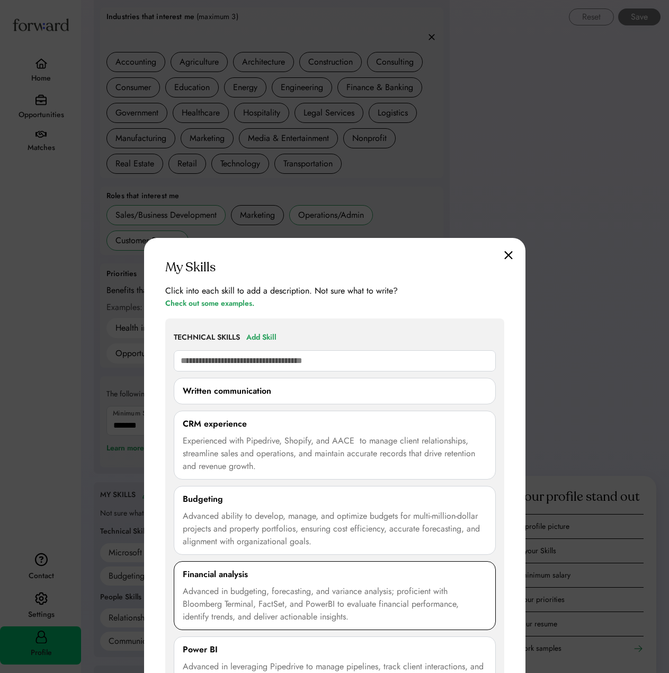
scroll to position [477, 0]
click at [315, 352] on input "text" at bounding box center [335, 361] width 322 height 21
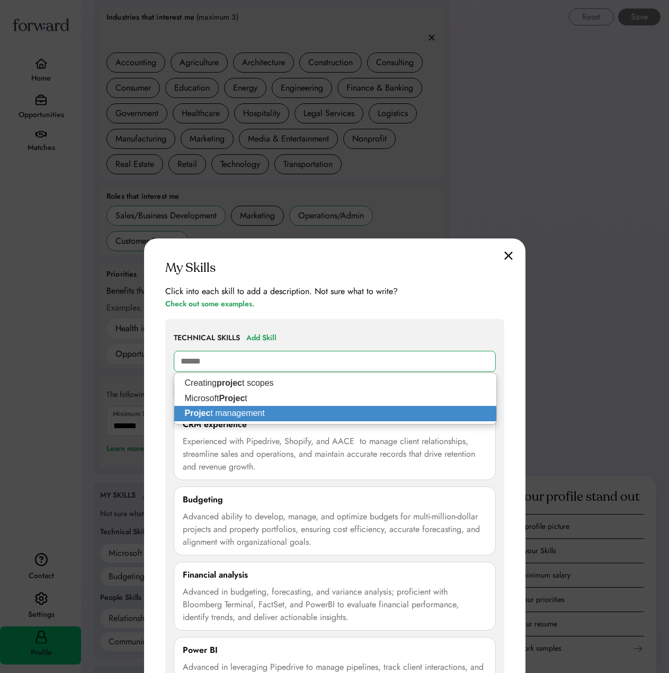
click at [314, 411] on p "Projec t management" at bounding box center [335, 413] width 322 height 15
type input "**********"
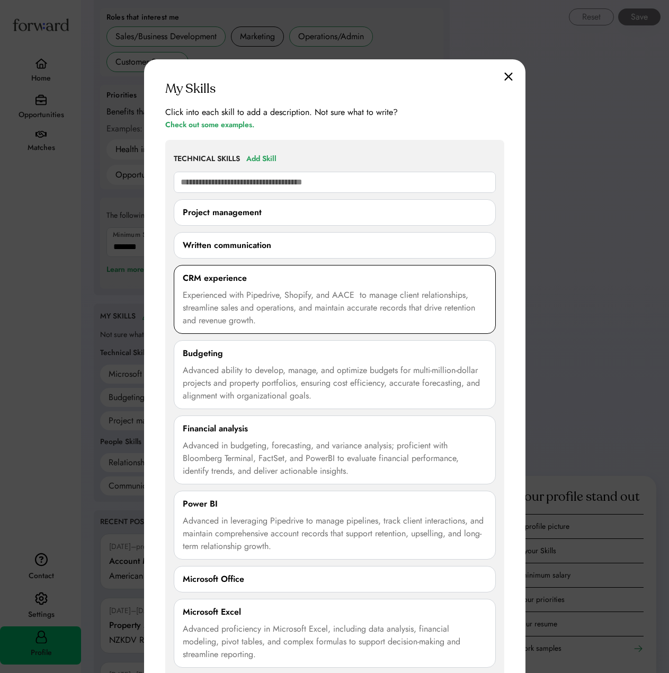
scroll to position [741, 0]
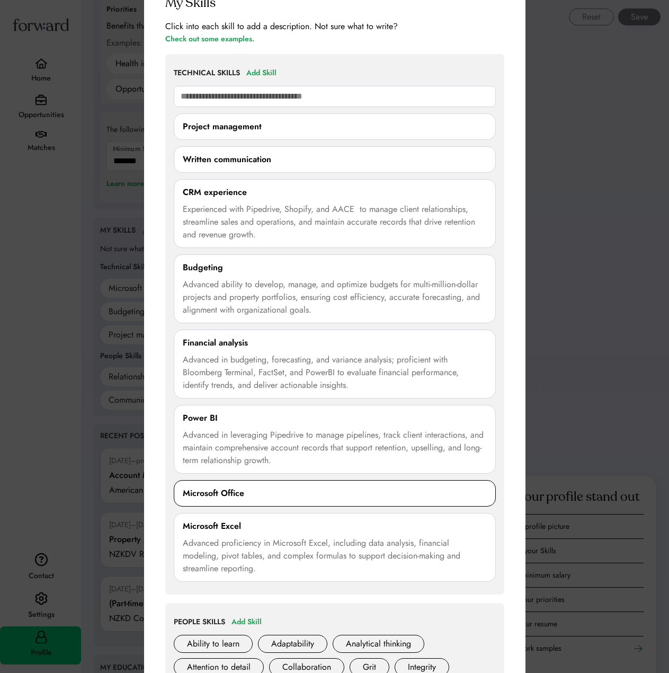
click at [342, 482] on div "Microsoft Office 0/250 characters Cancel Save" at bounding box center [335, 493] width 322 height 26
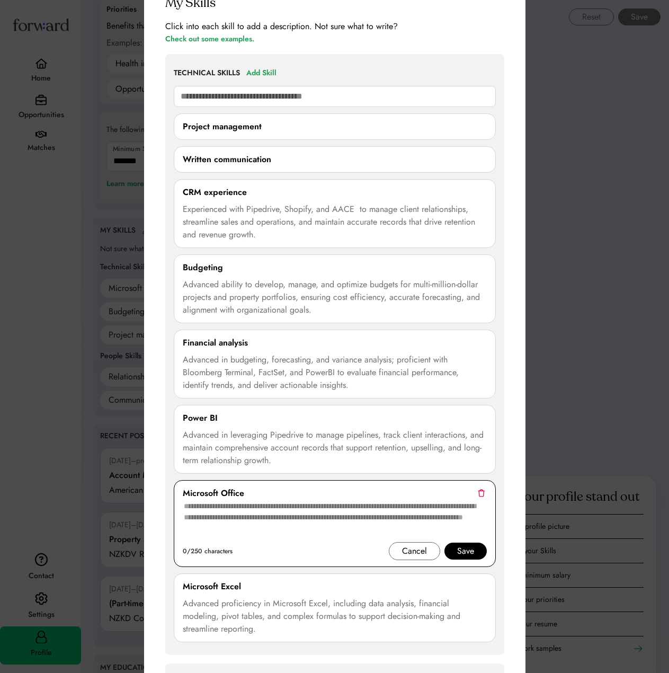
click at [481, 498] on div "Microsoft Office" at bounding box center [335, 493] width 304 height 13
click at [483, 490] on img at bounding box center [481, 493] width 7 height 8
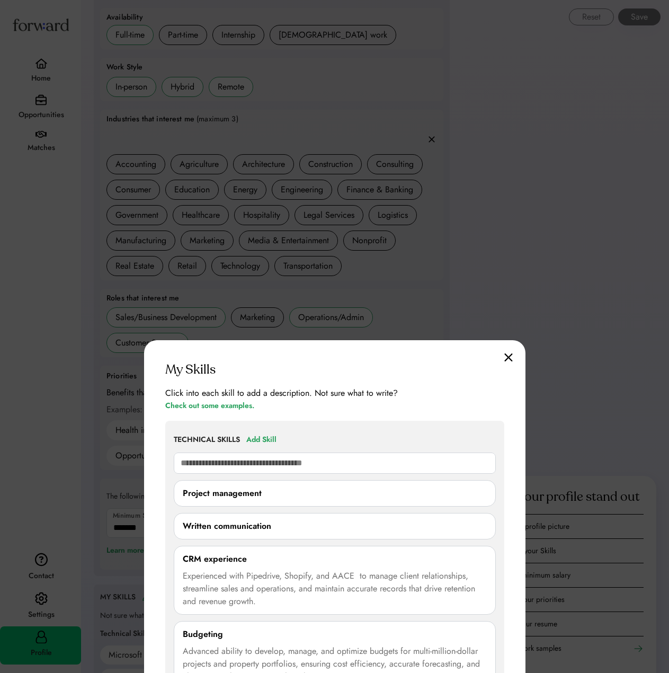
scroll to position [371, 0]
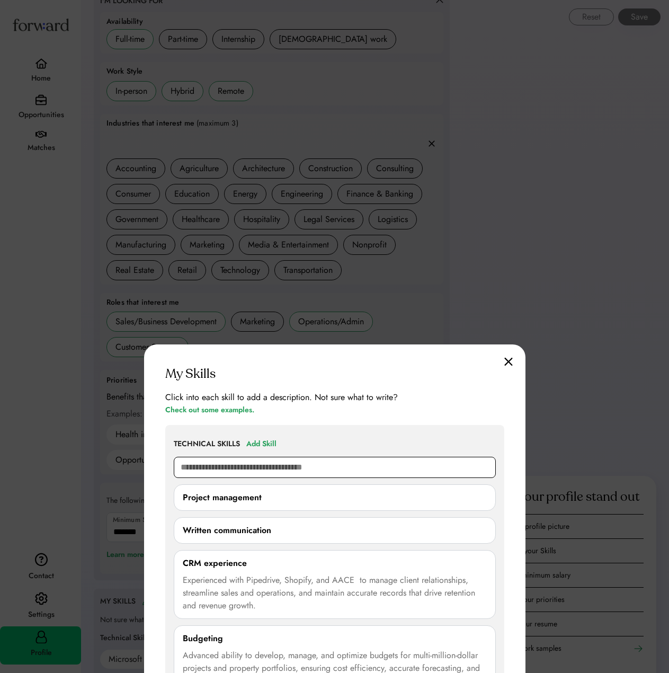
click at [289, 462] on input "text" at bounding box center [335, 467] width 322 height 21
type input "**"
type input "**********"
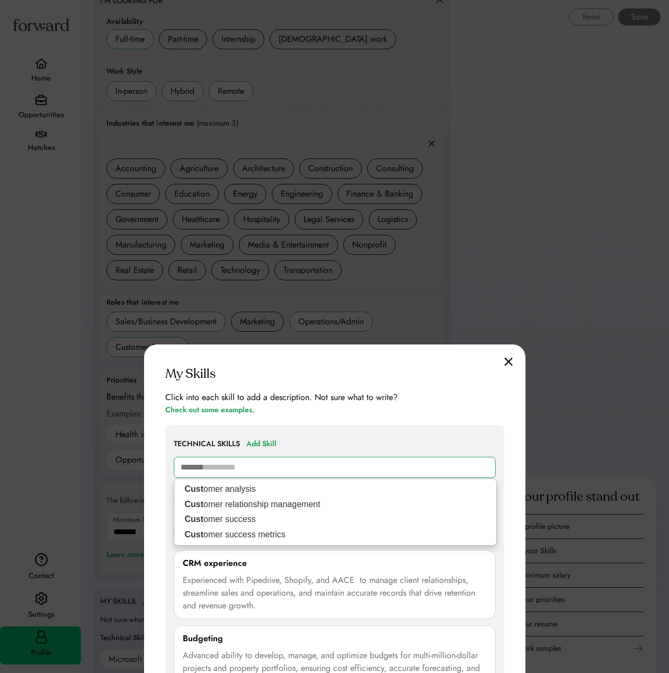
type input "********"
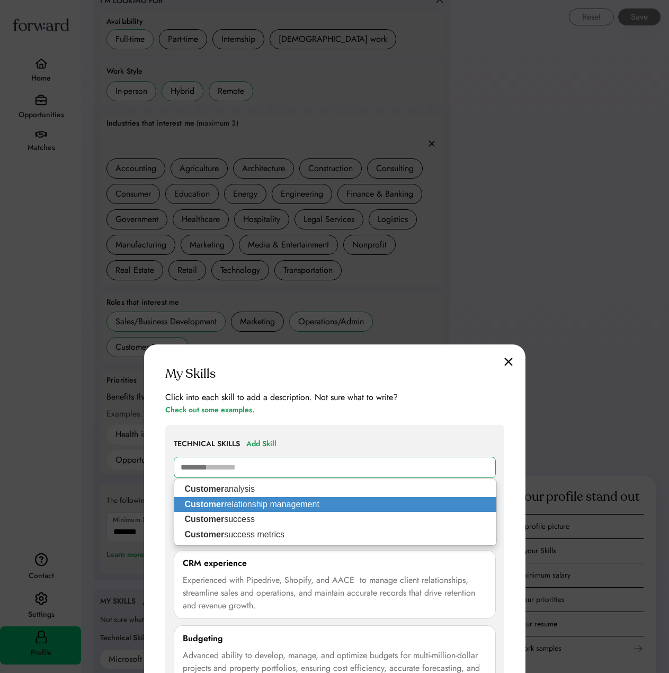
click at [344, 498] on p "Customer relationship management" at bounding box center [335, 504] width 322 height 15
type input "**********"
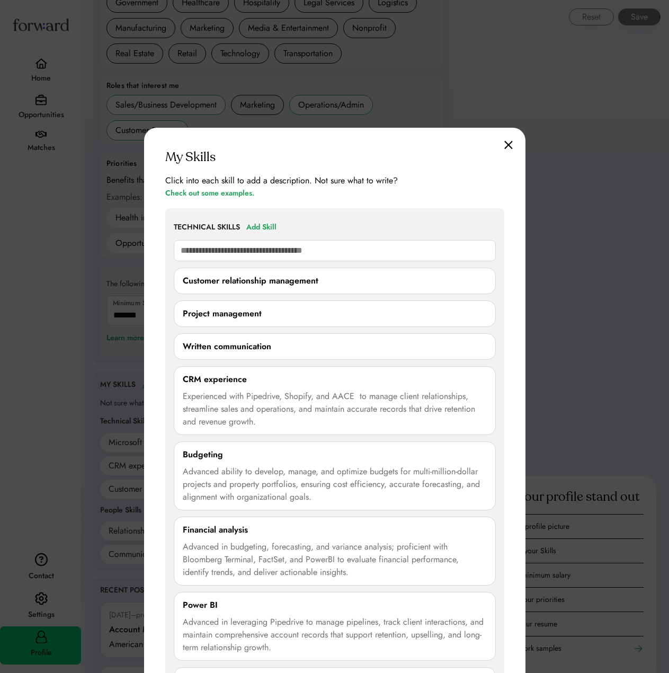
scroll to position [516, 0]
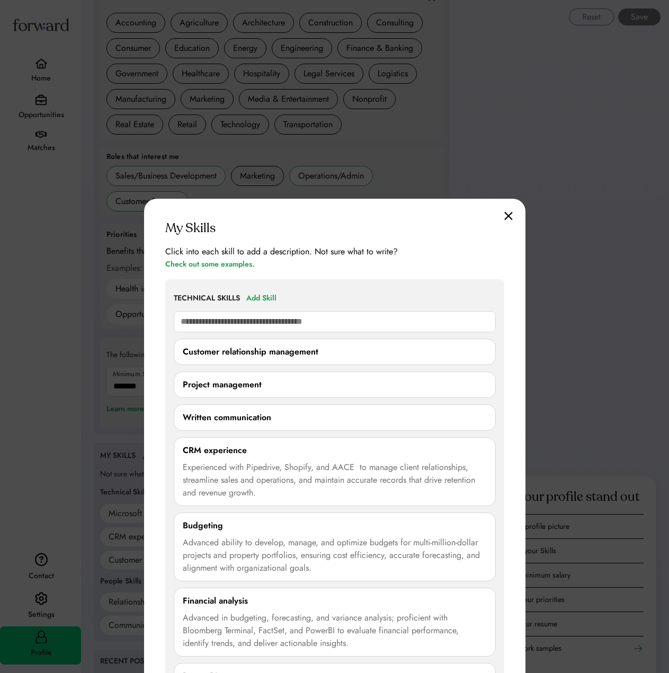
drag, startPoint x: 547, startPoint y: 92, endPoint x: 547, endPoint y: 99, distance: 6.4
click at [547, 94] on div at bounding box center [334, 336] width 669 height 673
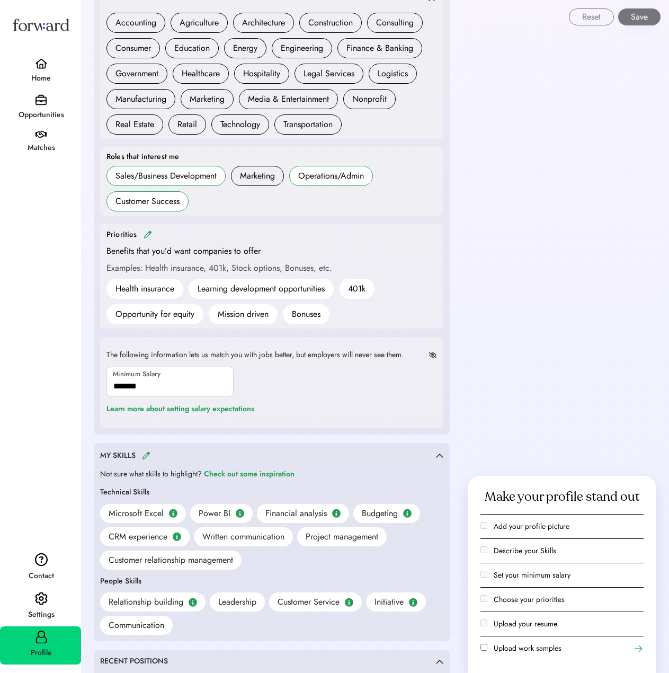
click at [48, 104] on div "Opportunities" at bounding box center [40, 108] width 81 height 37
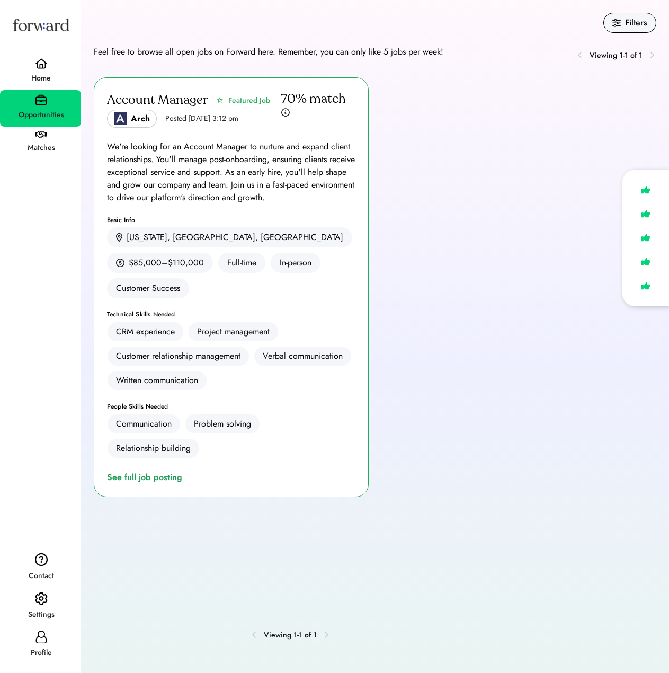
click at [404, 330] on div "Account Manager Featured Job Arch Posted Aug 6, 2025 3:12 pm 70% match We're lo…" at bounding box center [375, 344] width 562 height 534
click at [44, 140] on div "Matches" at bounding box center [41, 147] width 80 height 19
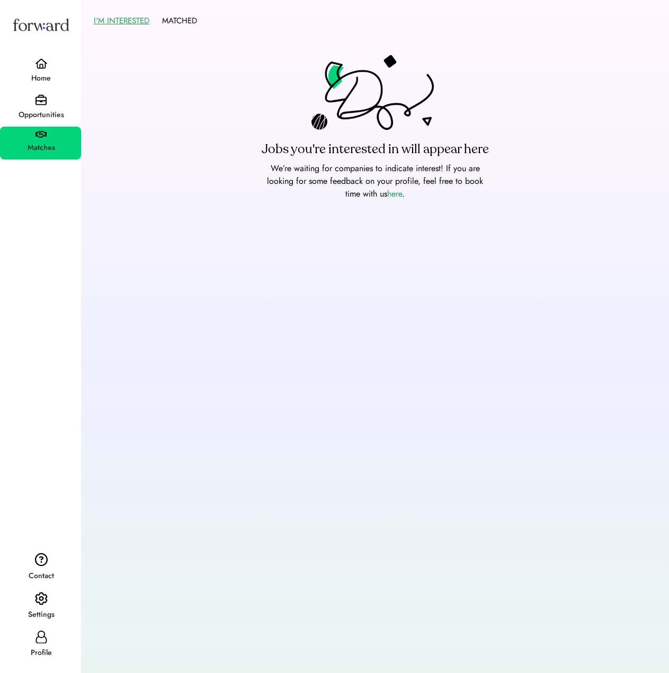
click at [47, 70] on div "Home" at bounding box center [41, 78] width 80 height 19
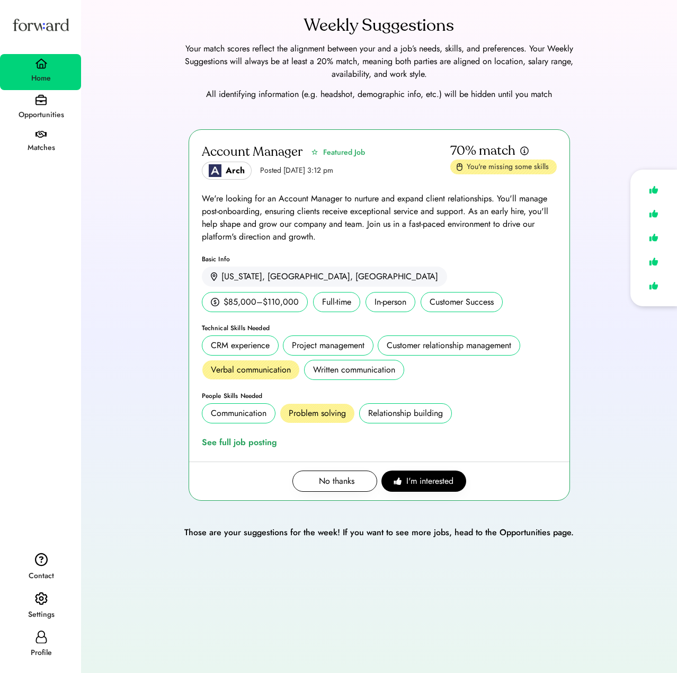
click at [43, 136] on img at bounding box center [40, 134] width 11 height 7
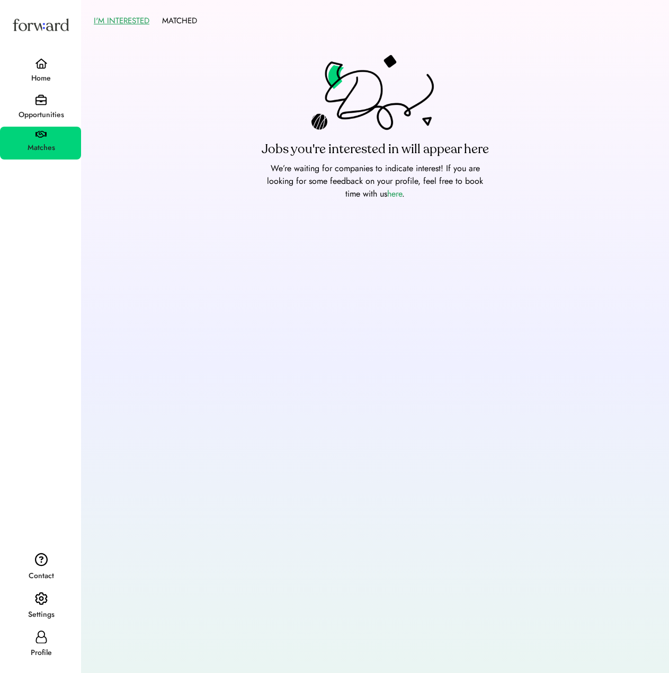
click at [42, 95] on img at bounding box center [40, 99] width 11 height 11
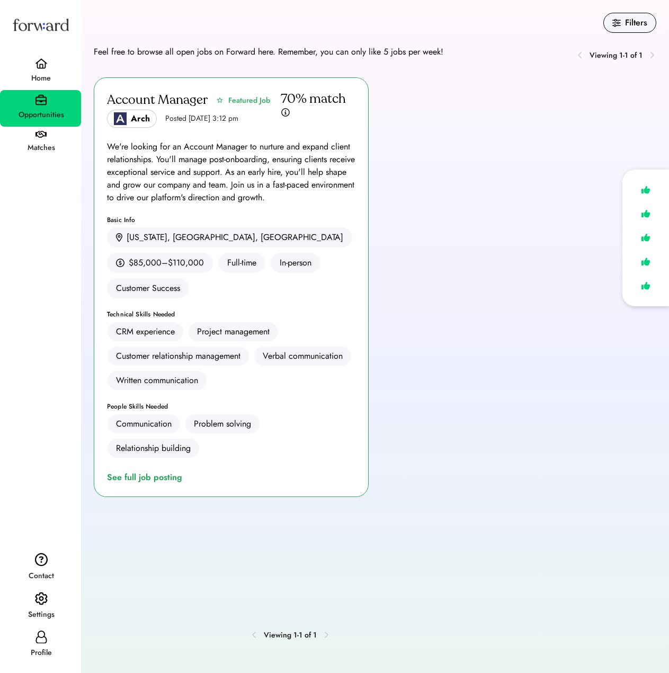
click at [31, 134] on div "Matches" at bounding box center [40, 143] width 81 height 33
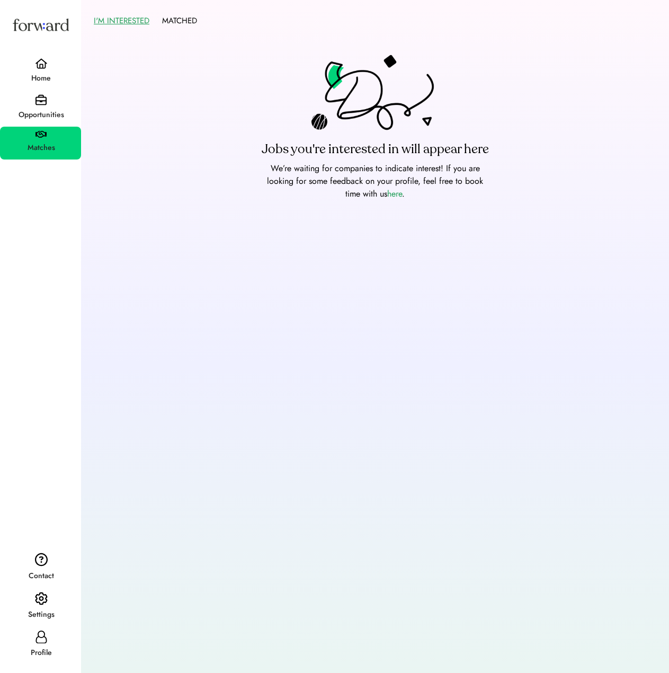
click at [41, 632] on icon at bounding box center [41, 636] width 13 height 13
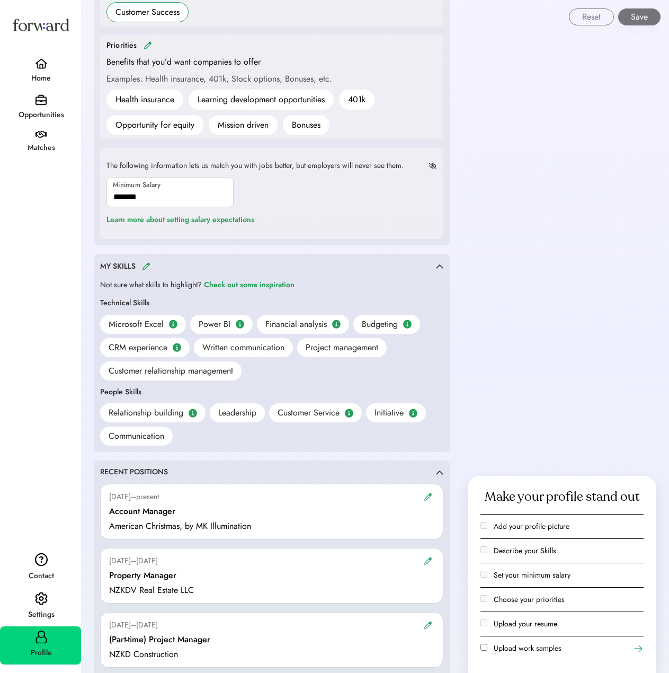
scroll to position [741, 0]
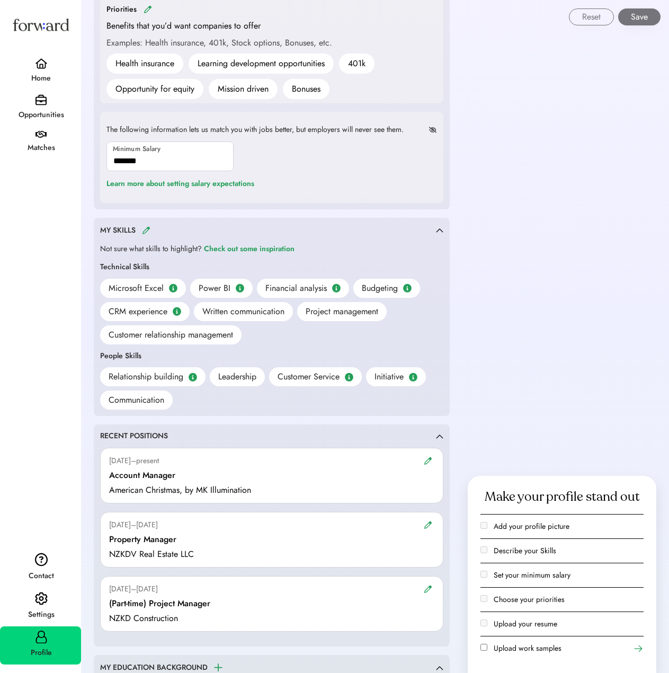
click at [145, 225] on div "MY SKILLS" at bounding box center [268, 230] width 336 height 12
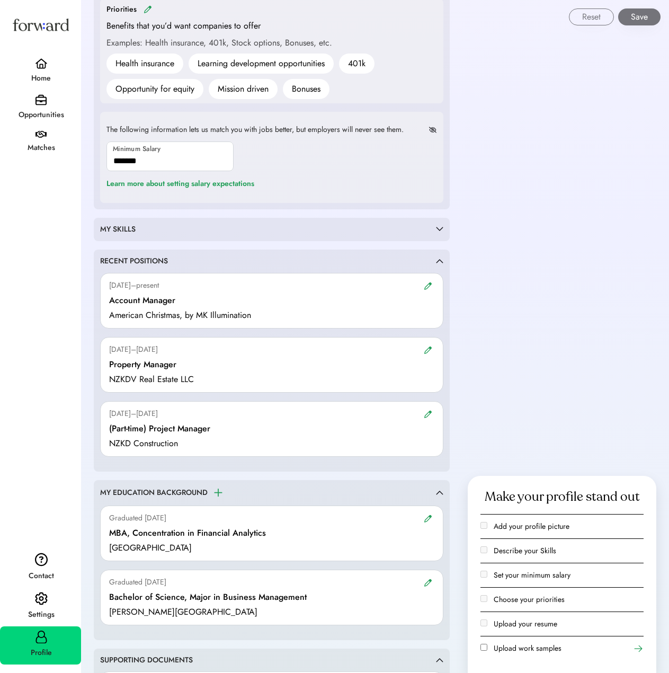
click at [133, 219] on div "MY SKILLS Not sure what skills to highlight? Check out some inspiration Technic…" at bounding box center [272, 229] width 356 height 23
click at [133, 222] on div "MY SKILLS Not sure what skills to highlight? Check out some inspiration Technic…" at bounding box center [272, 229] width 356 height 23
click at [350, 232] on div "MY SKILLS" at bounding box center [268, 229] width 336 height 11
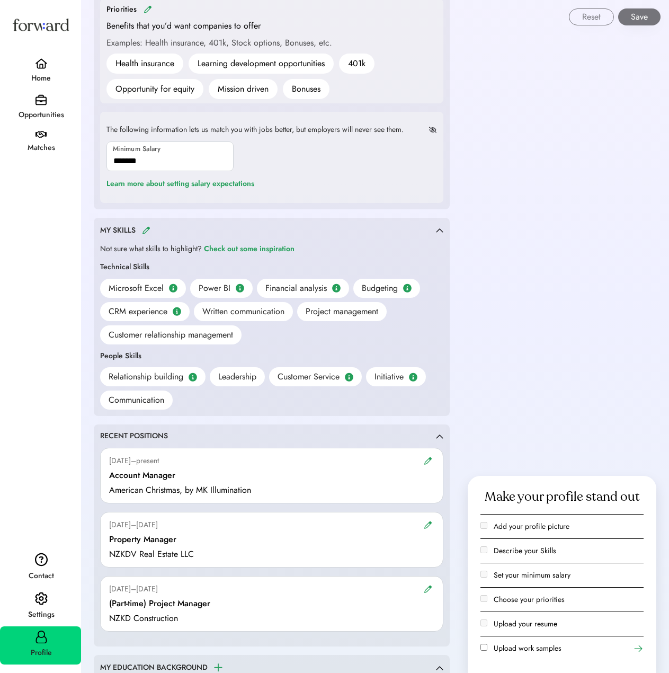
click at [149, 229] on img at bounding box center [146, 230] width 8 height 8
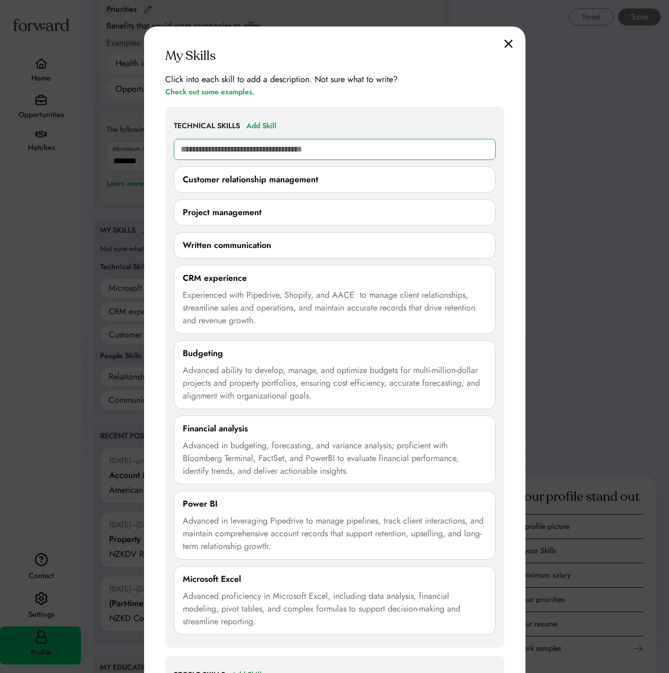
click at [237, 151] on input "text" at bounding box center [335, 149] width 322 height 21
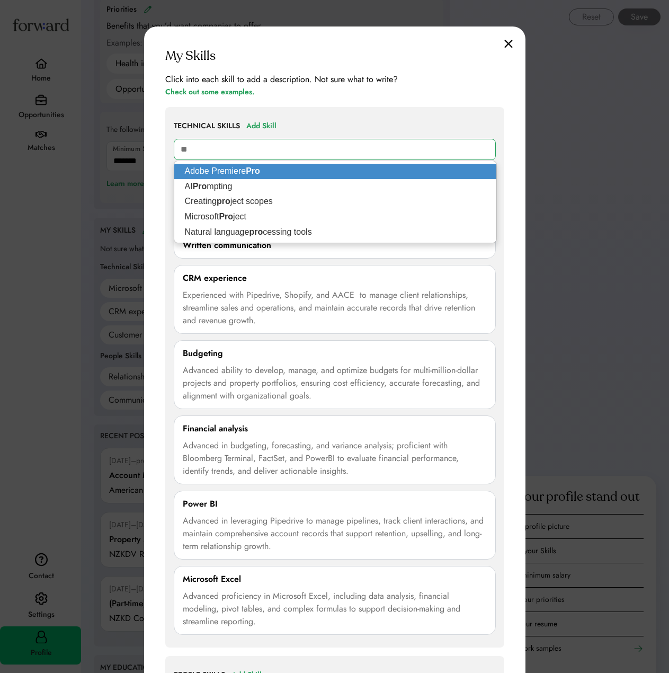
type input "*"
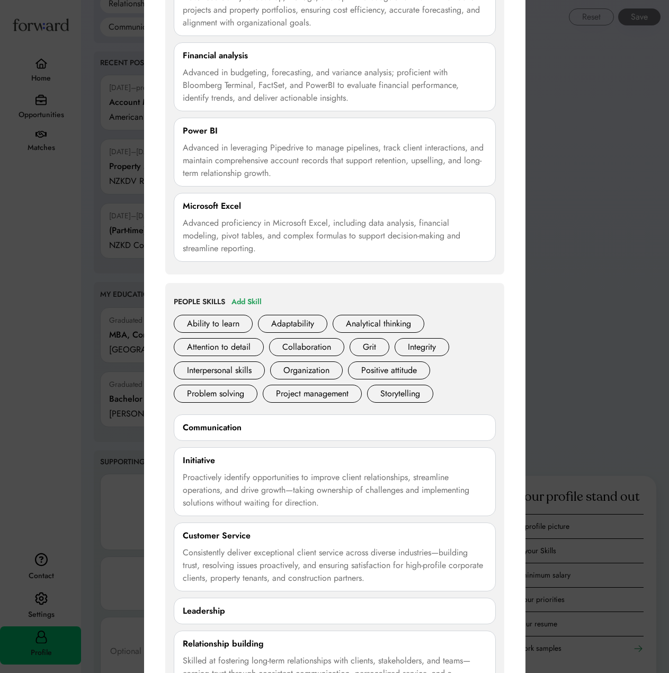
scroll to position [1324, 0]
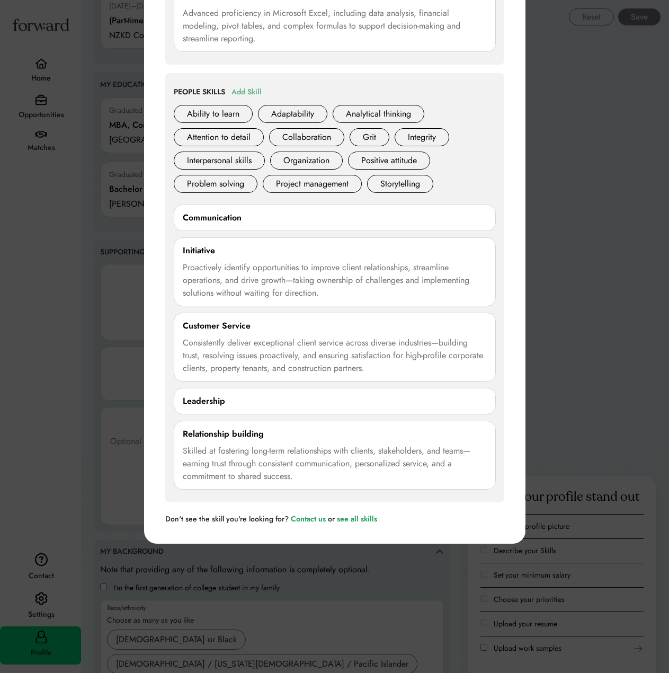
click at [247, 92] on div "Add Skill" at bounding box center [246, 92] width 30 height 13
click at [225, 185] on div "Problem solving" at bounding box center [216, 184] width 84 height 18
click at [456, 178] on div "Ability to learn Adaptability Analytical thinking Attention to detail Collabora…" at bounding box center [335, 151] width 322 height 93
click at [437, 338] on div "Consistently deliver exceptional client service across diverse industries—build…" at bounding box center [335, 355] width 304 height 38
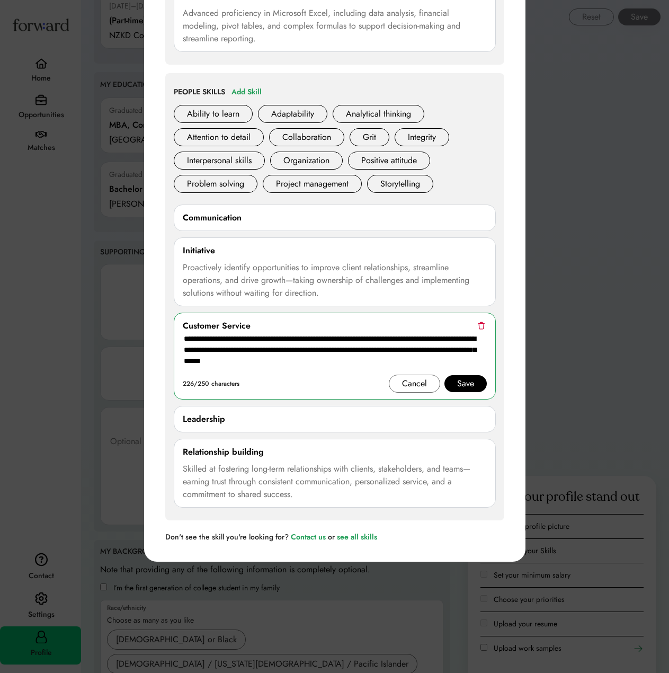
click at [478, 322] on img at bounding box center [481, 325] width 7 height 8
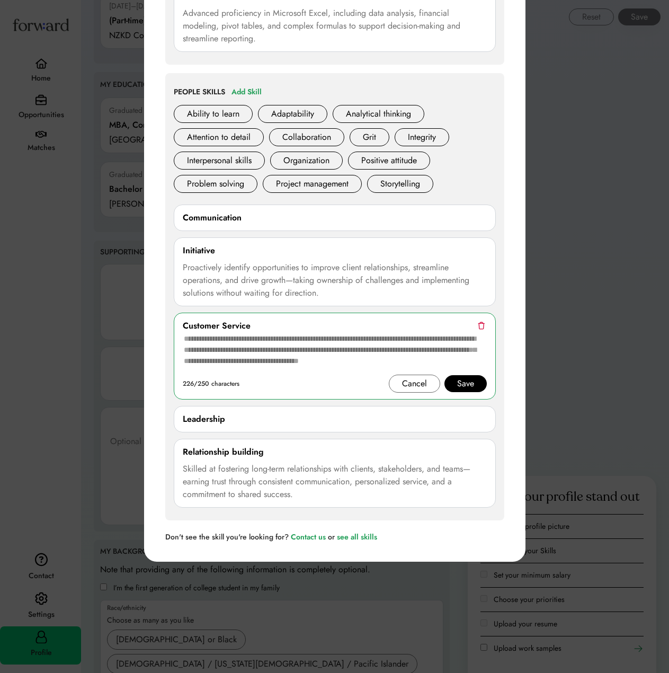
scroll to position [1301, 0]
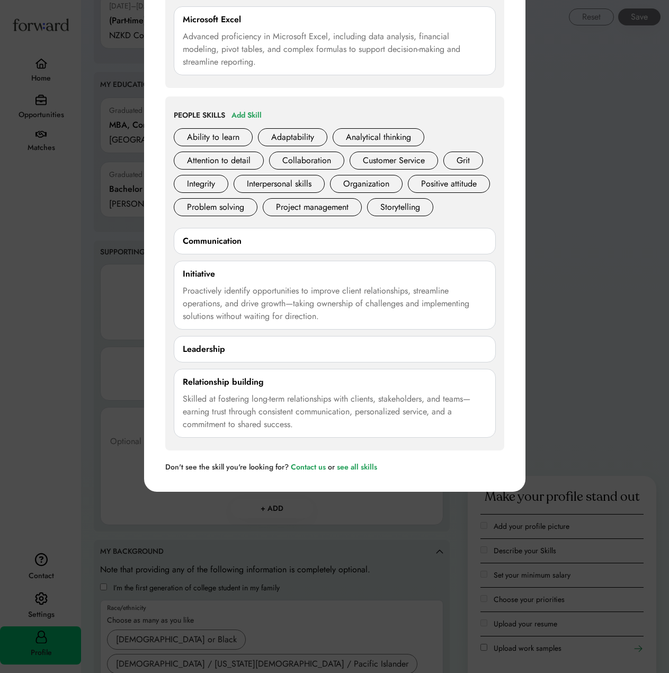
click at [337, 355] on div "Leadership" at bounding box center [335, 349] width 304 height 13
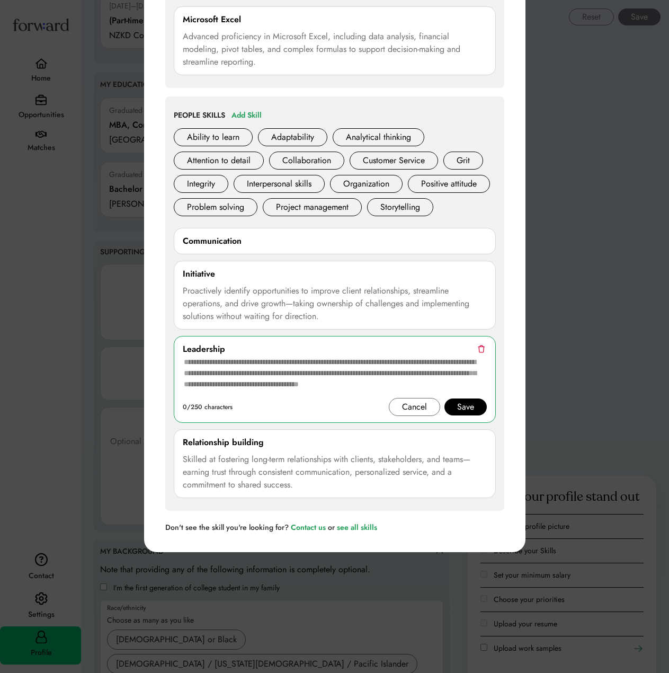
click at [482, 353] on img at bounding box center [481, 349] width 7 height 8
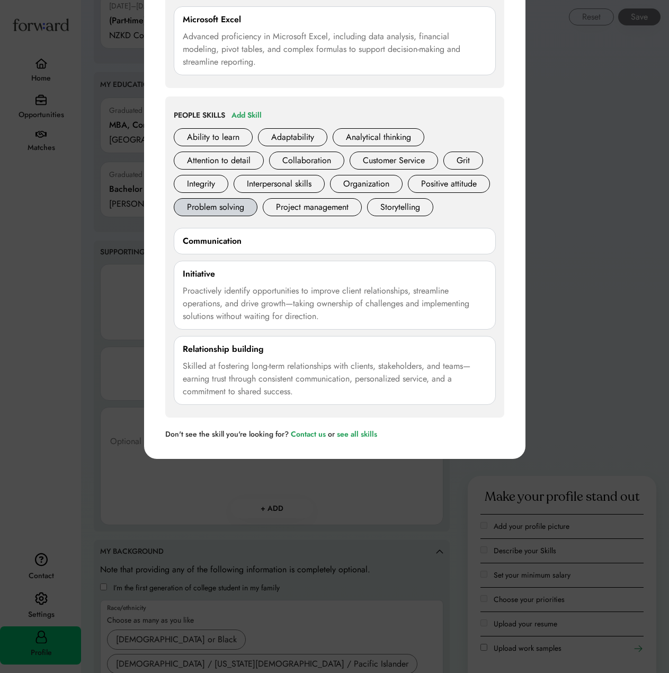
click at [257, 203] on div "Problem solving" at bounding box center [216, 207] width 84 height 18
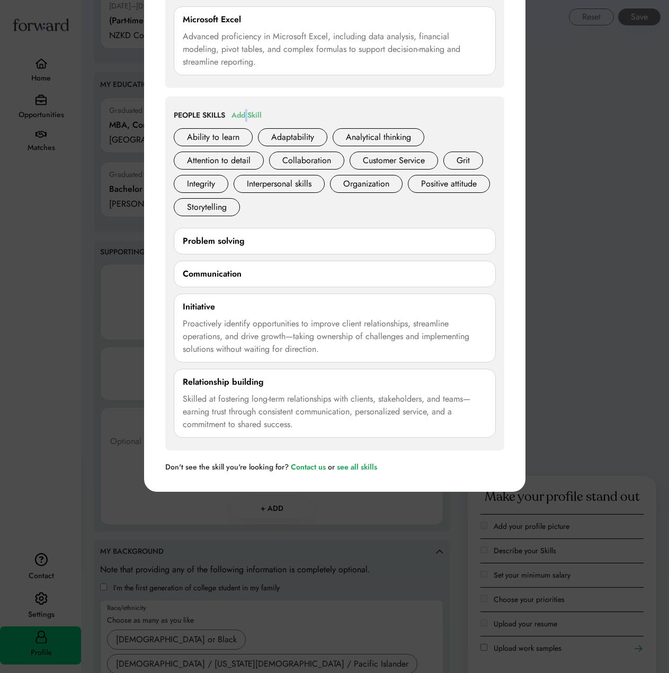
click at [248, 111] on div "Add Skill" at bounding box center [246, 115] width 30 height 13
click at [449, 203] on div "Ability to learn Adaptability Analytical thinking Attention to detail Collabora…" at bounding box center [335, 174] width 322 height 93
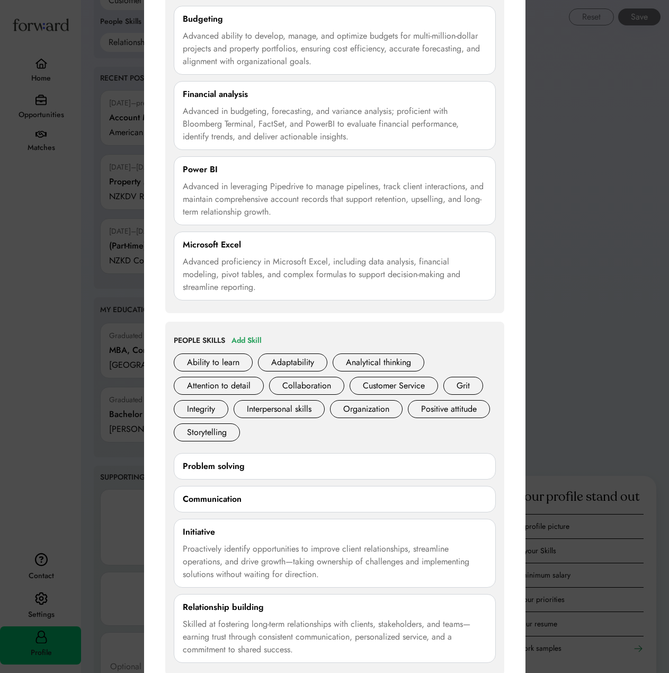
scroll to position [1089, 0]
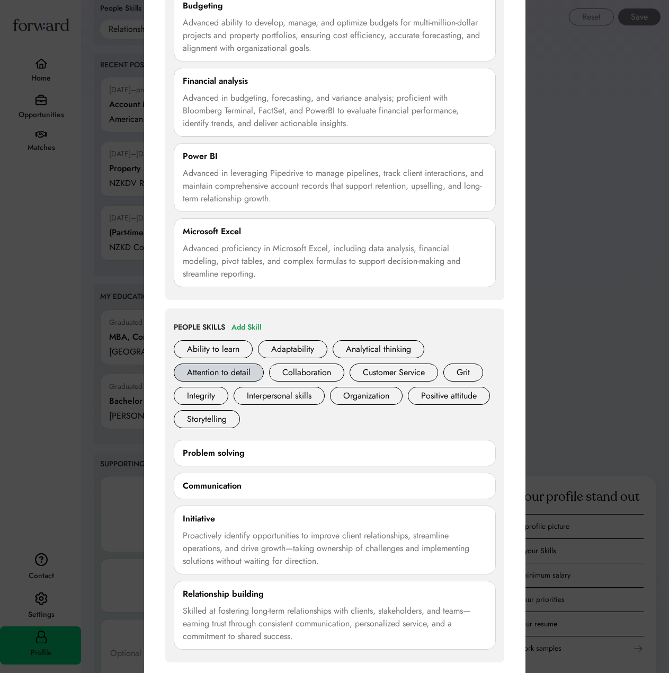
click at [233, 372] on div "Attention to detail" at bounding box center [219, 372] width 90 height 18
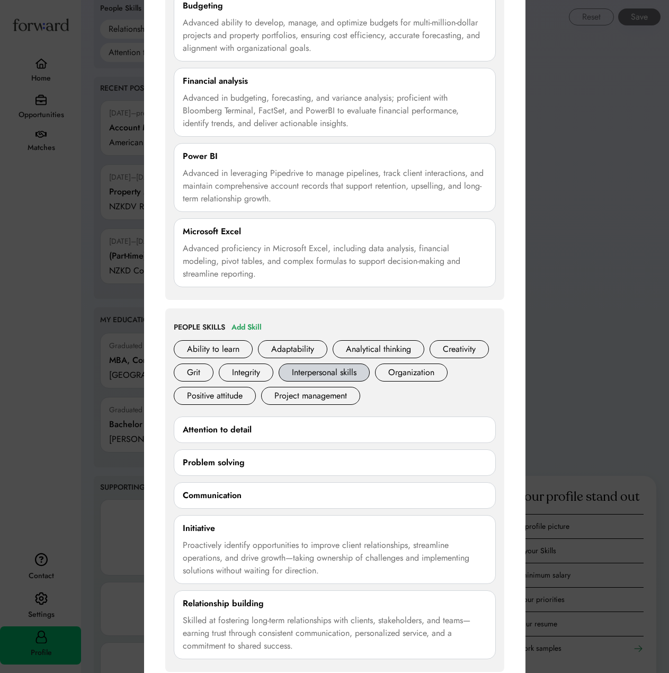
click at [330, 373] on div "Interpersonal skills" at bounding box center [324, 372] width 91 height 18
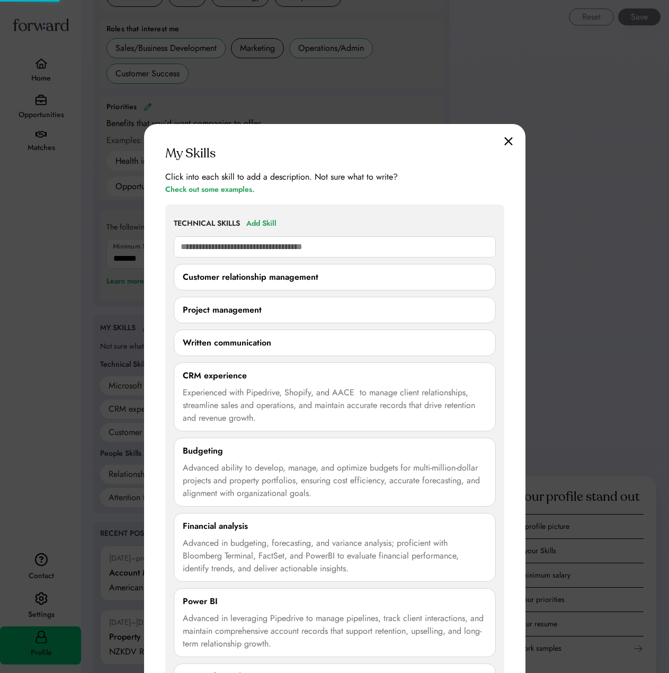
scroll to position [612, 0]
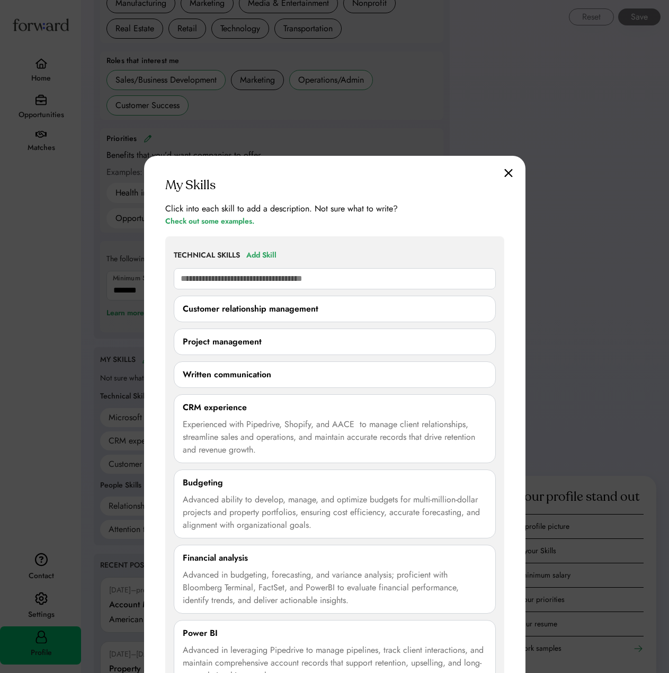
click at [509, 172] on img at bounding box center [508, 172] width 8 height 9
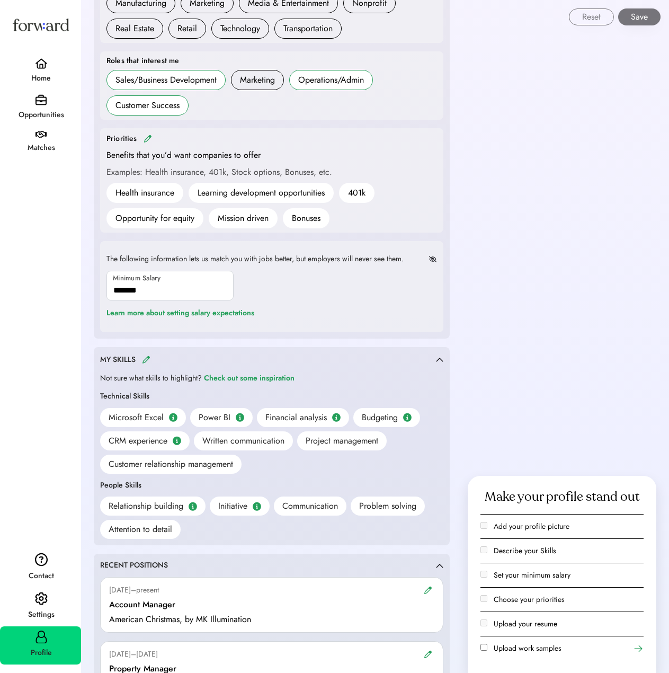
click at [43, 68] on img at bounding box center [41, 63] width 13 height 11
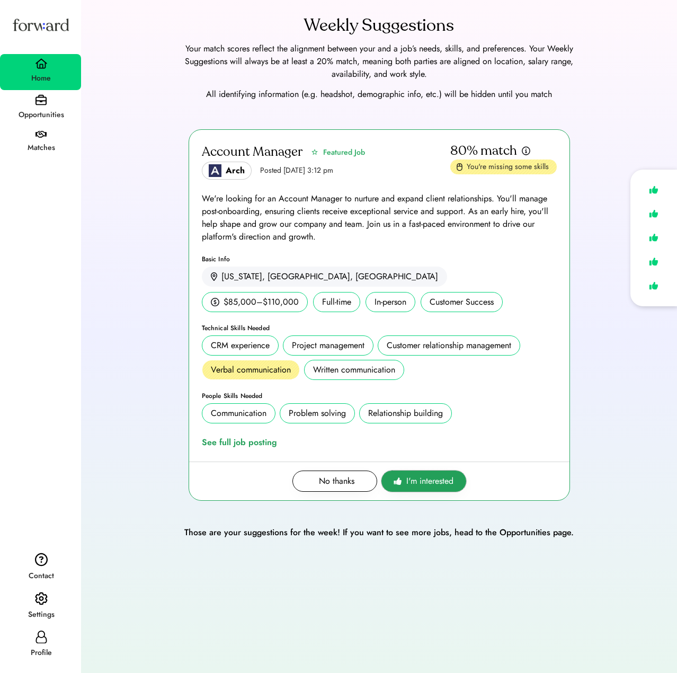
click at [422, 481] on span "I'm interested" at bounding box center [429, 481] width 47 height 13
